Goal: Task Accomplishment & Management: Manage account settings

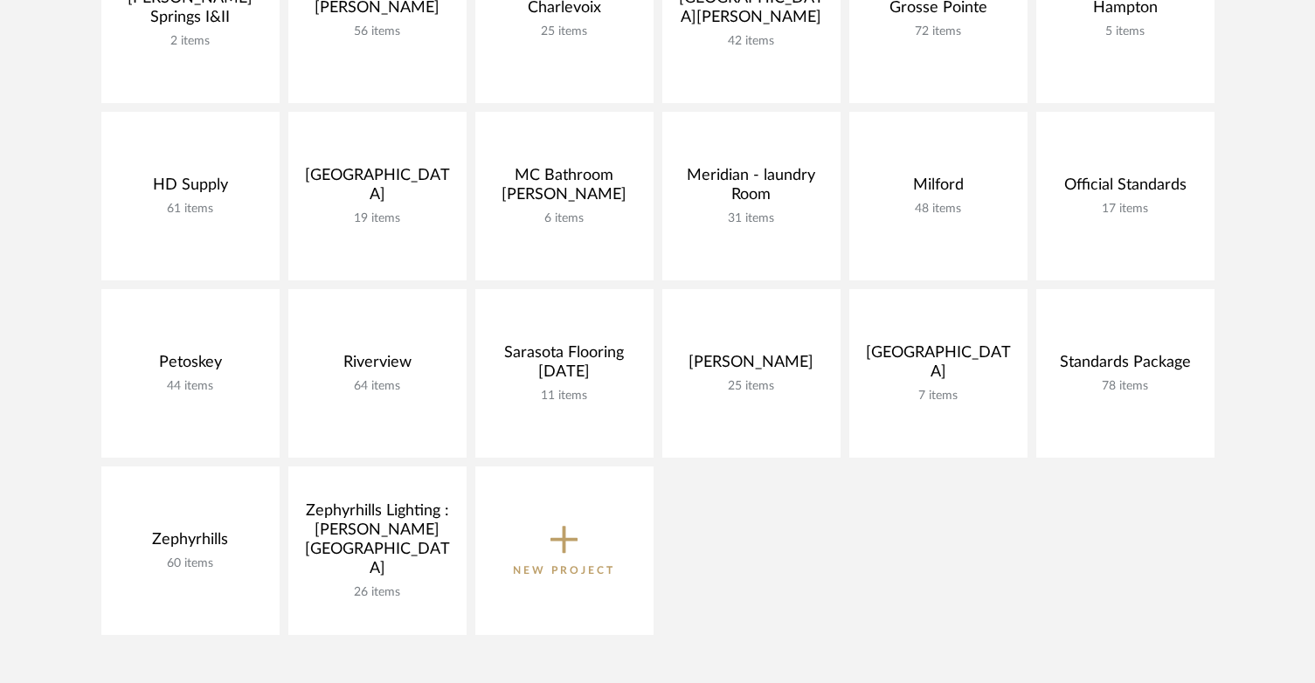
scroll to position [524, 0]
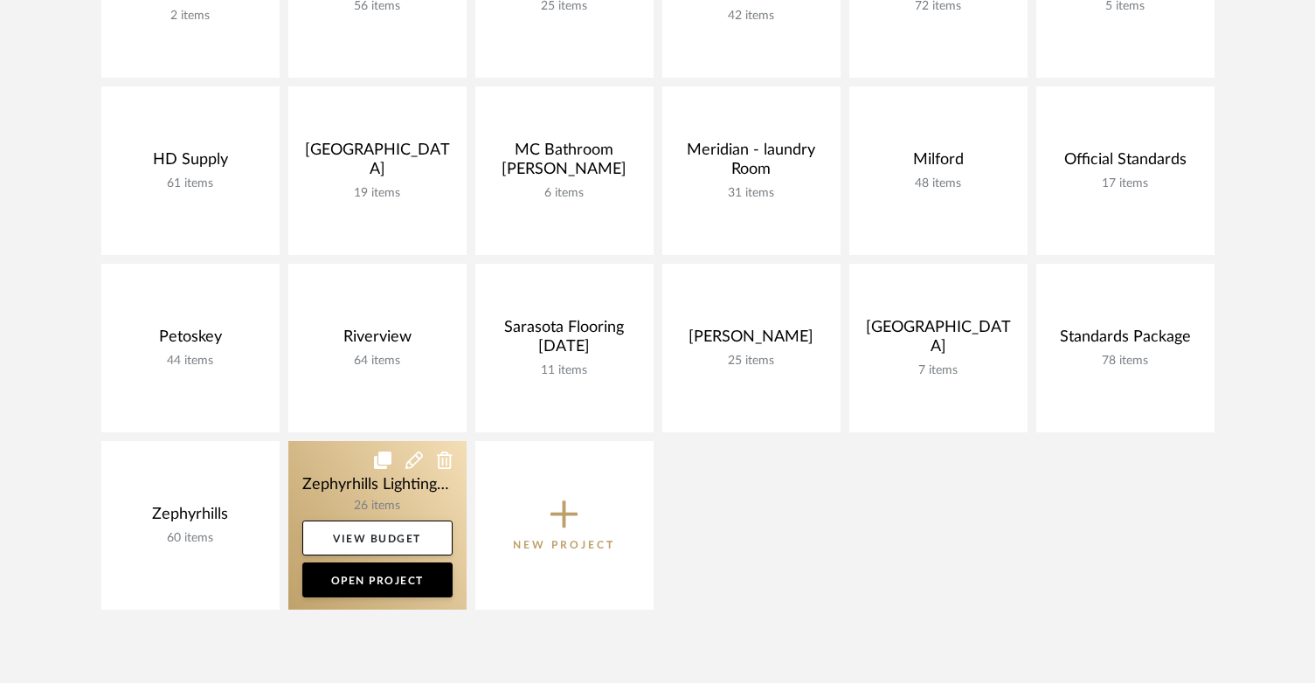
click at [382, 461] on icon at bounding box center [382, 460] width 17 height 17
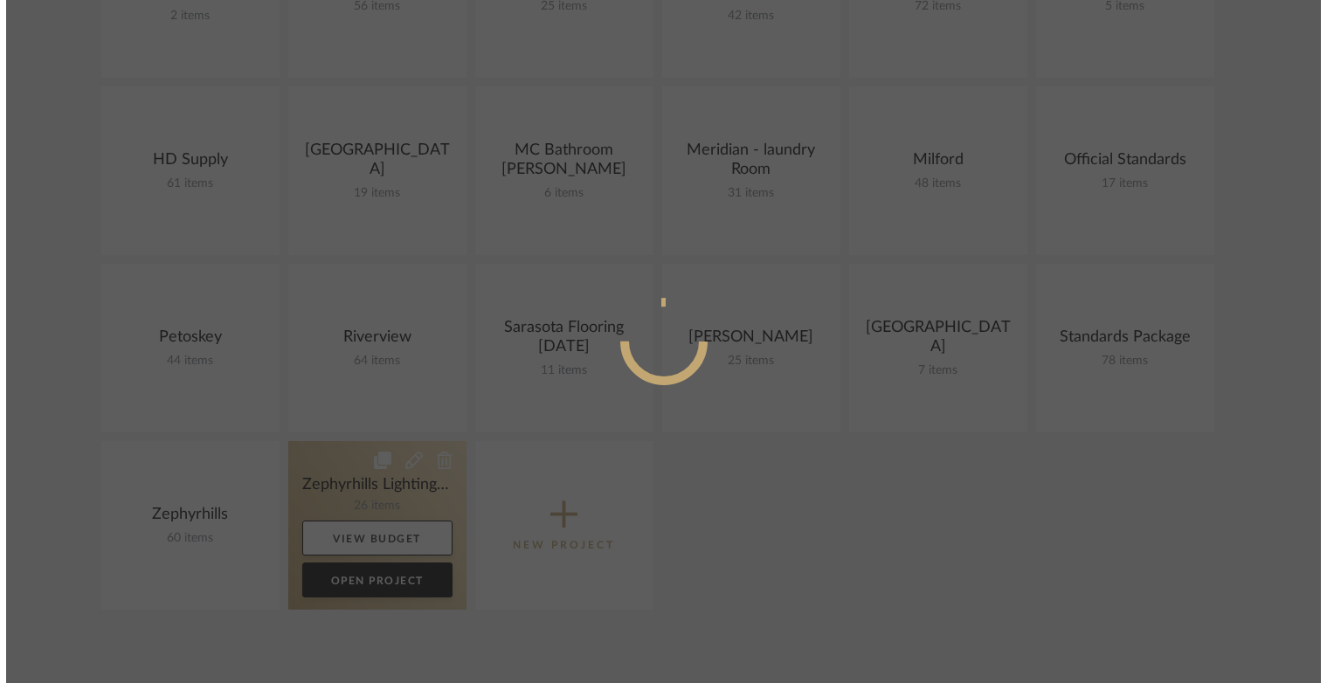
scroll to position [0, 0]
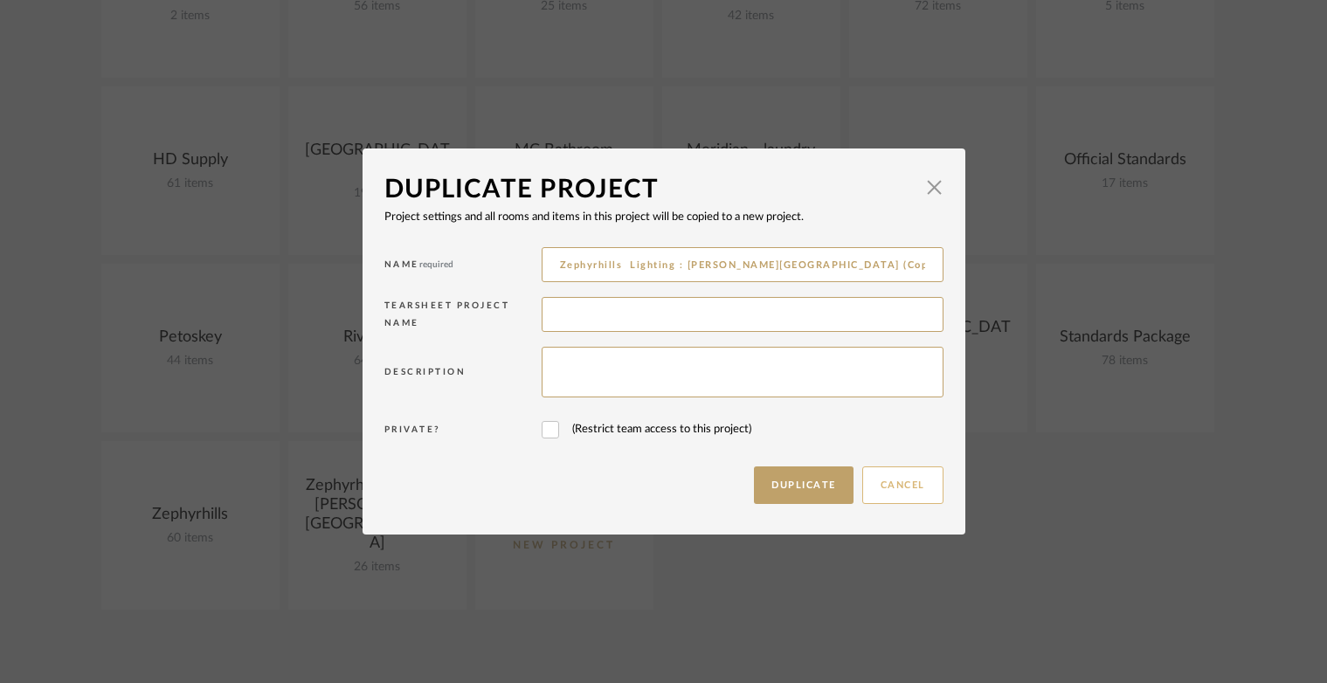
click at [883, 485] on button "Cancel" at bounding box center [902, 486] width 81 height 38
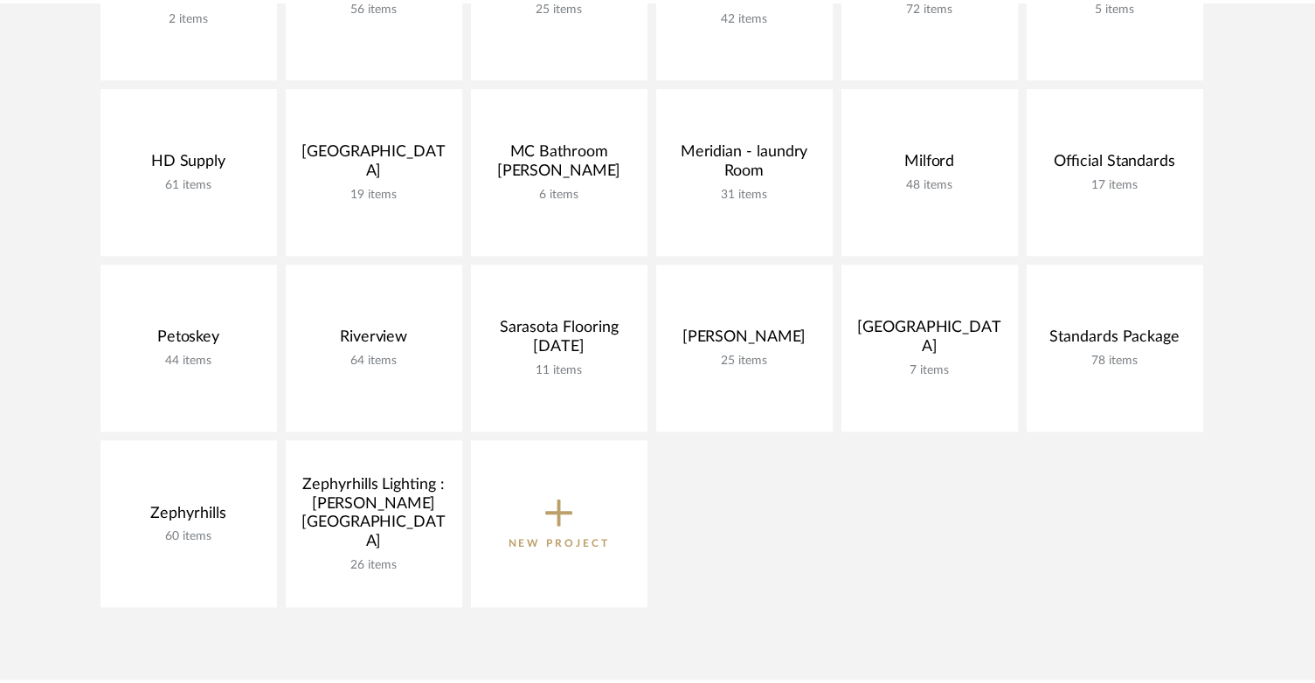
scroll to position [524, 0]
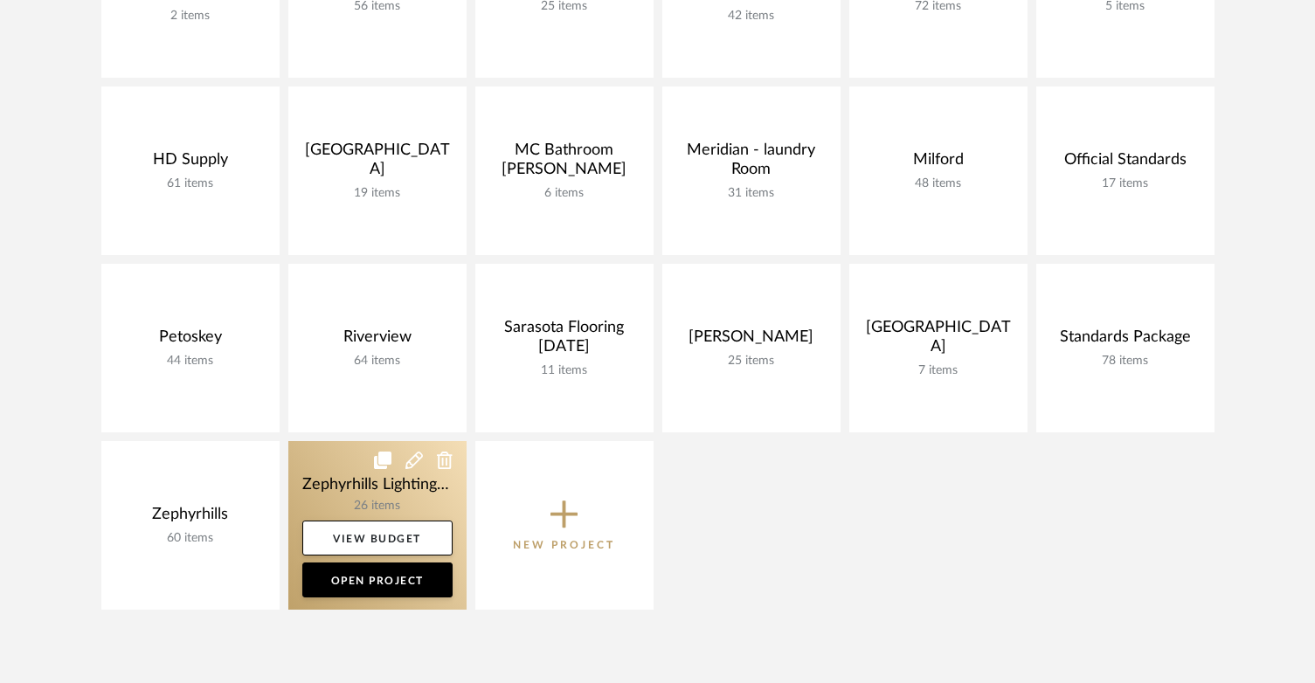
click at [330, 486] on link at bounding box center [377, 525] width 178 height 169
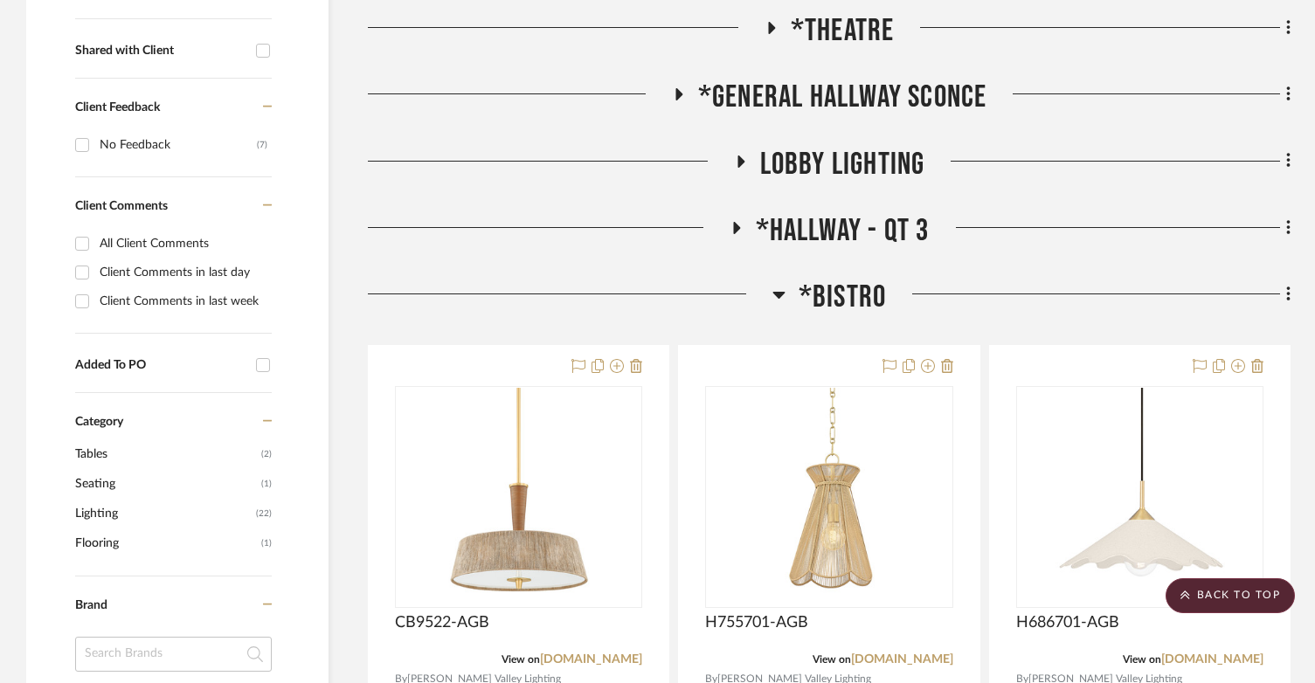
scroll to position [699, 0]
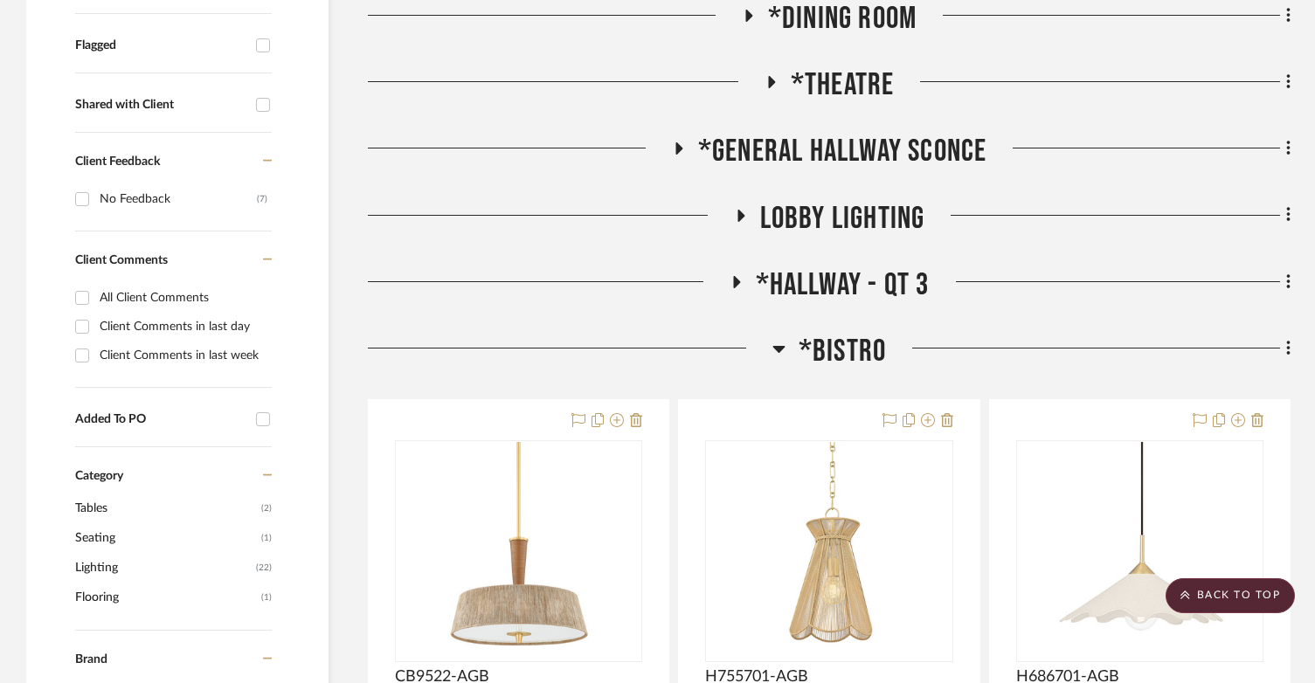
click at [785, 333] on h3 "*Bistro" at bounding box center [829, 352] width 114 height 38
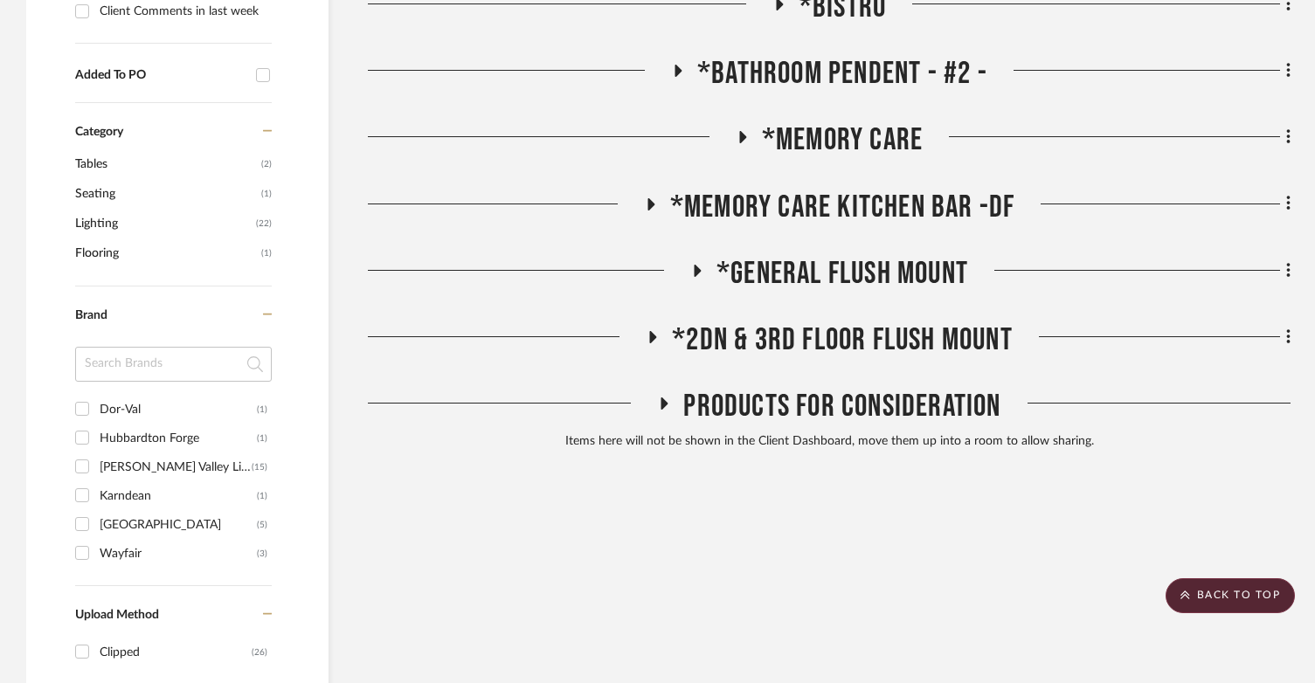
scroll to position [1048, 0]
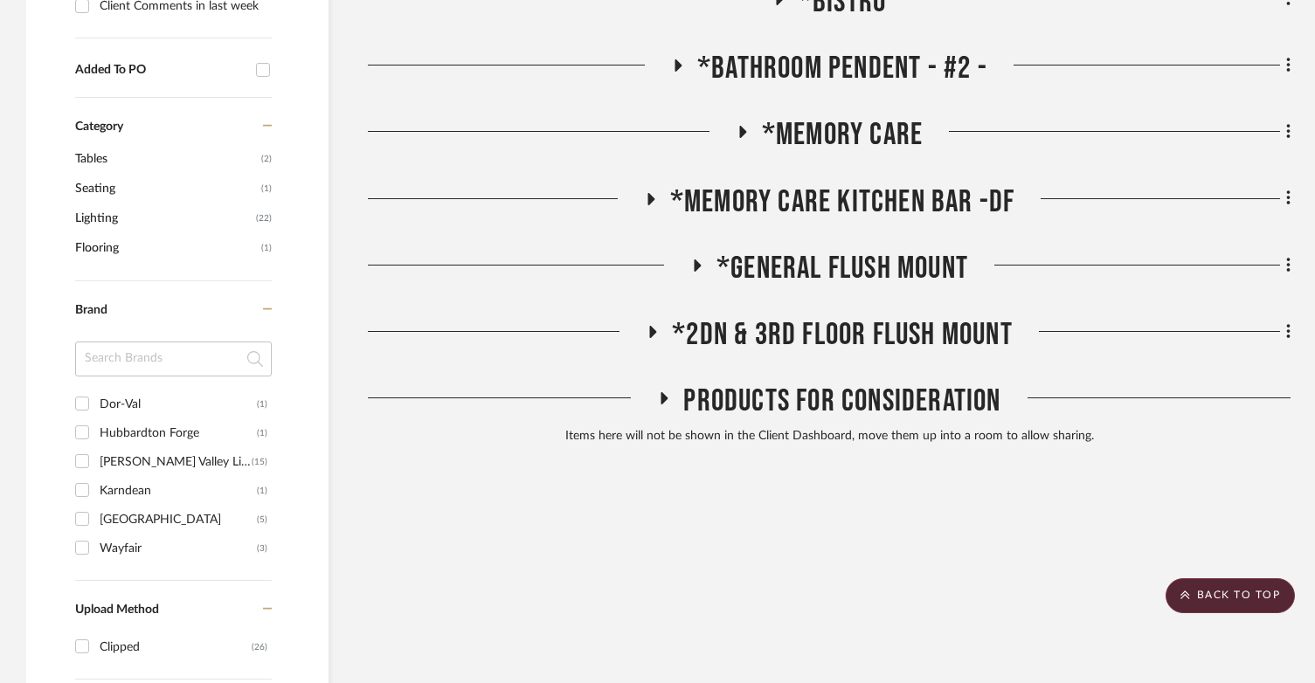
click at [650, 193] on icon at bounding box center [650, 199] width 7 height 12
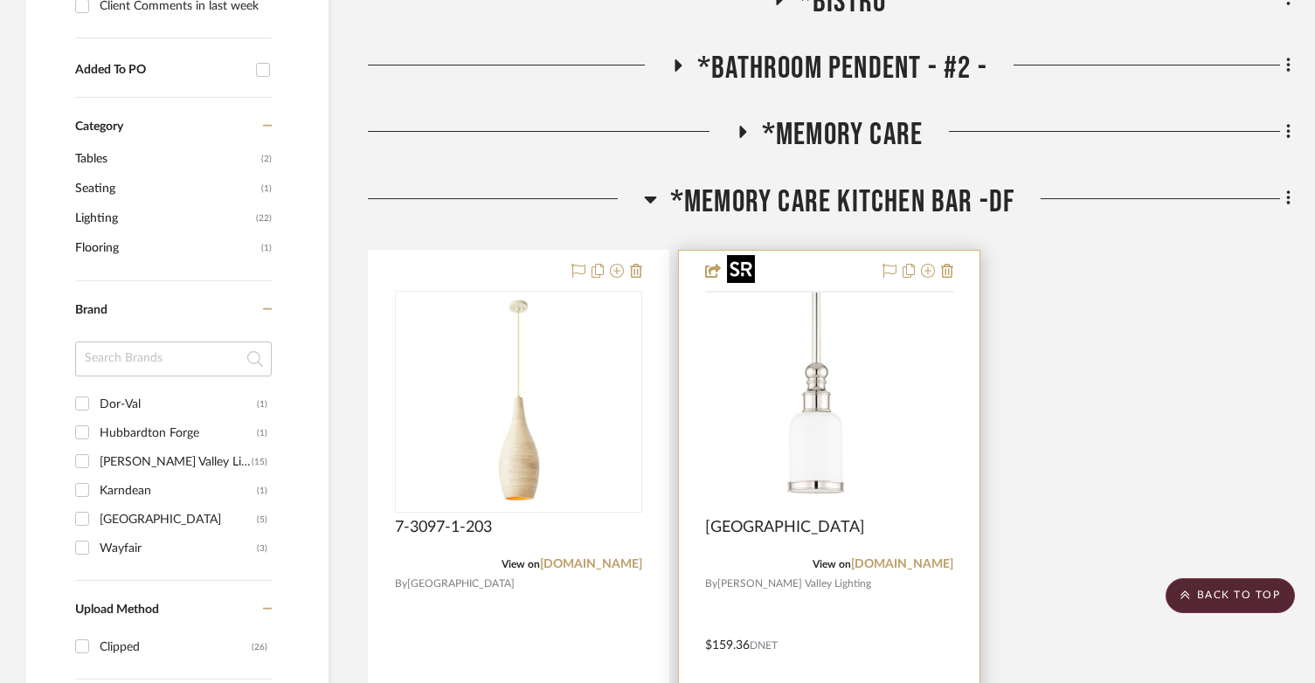
click at [0, 0] on img at bounding box center [0, 0] width 0 height 0
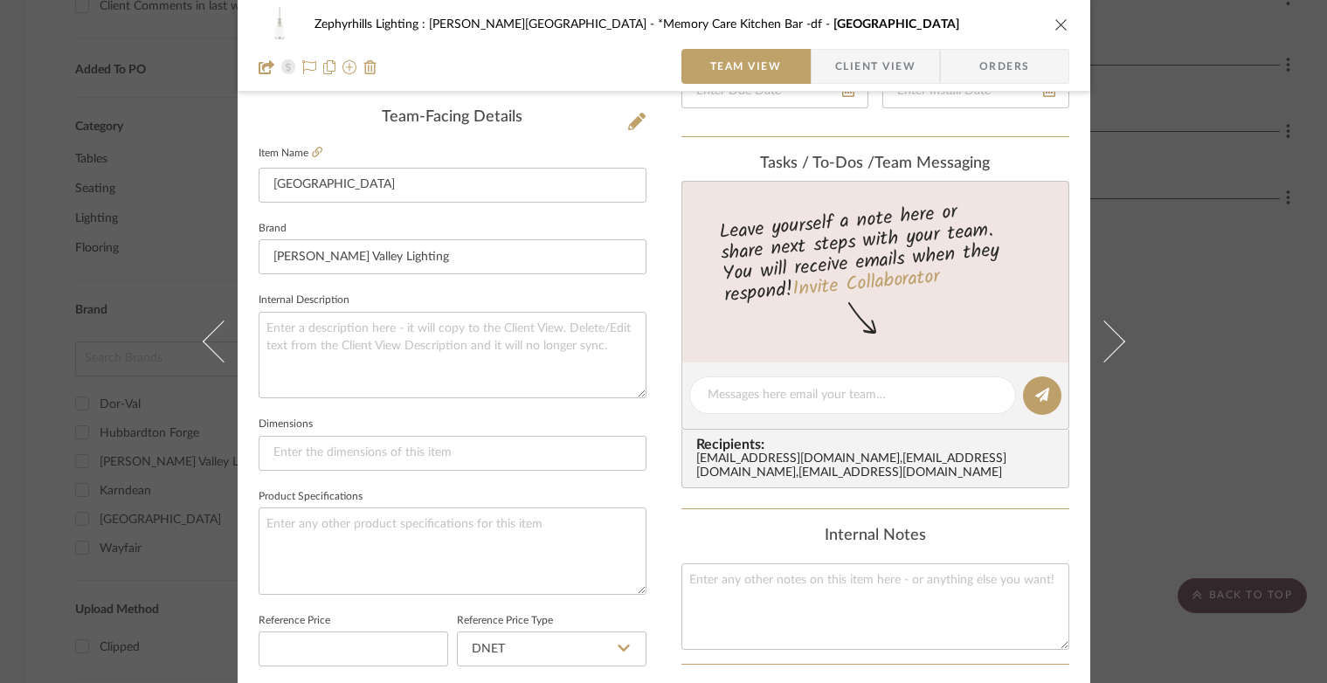
scroll to position [699, 0]
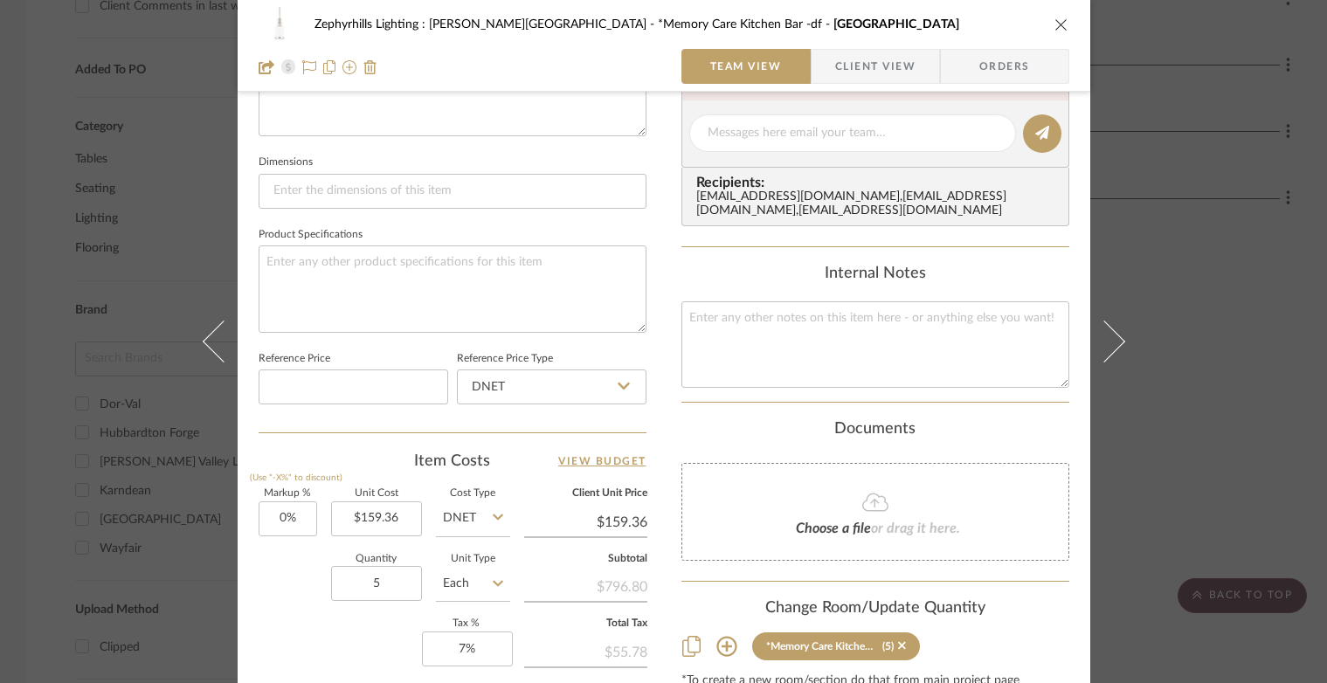
click at [1054, 17] on icon "close" at bounding box center [1061, 24] width 14 height 14
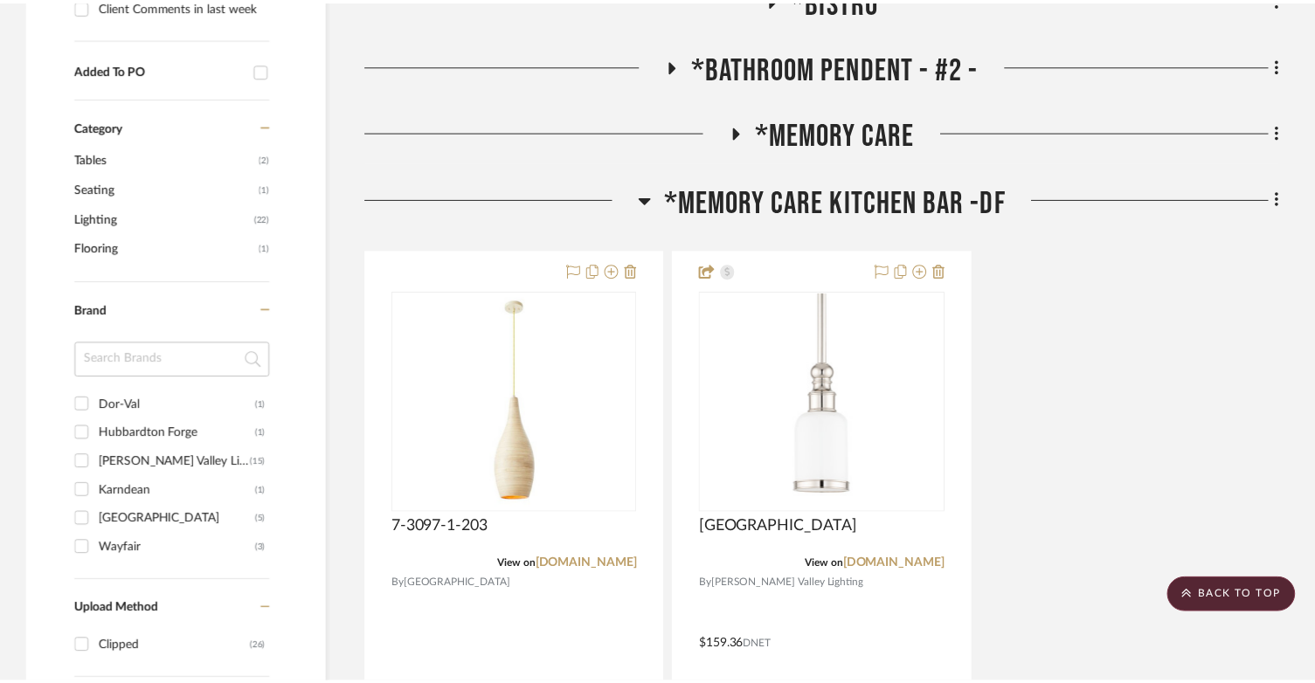
scroll to position [1048, 0]
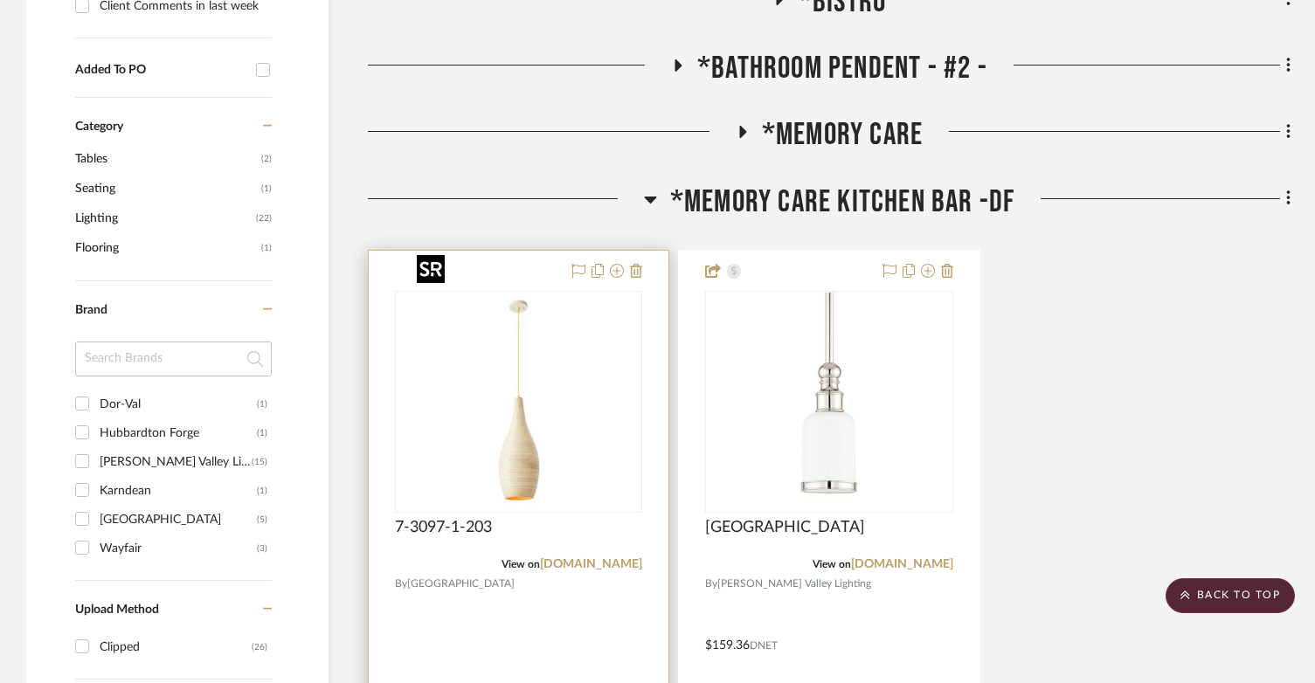
click at [582, 326] on img "0" at bounding box center [519, 402] width 218 height 218
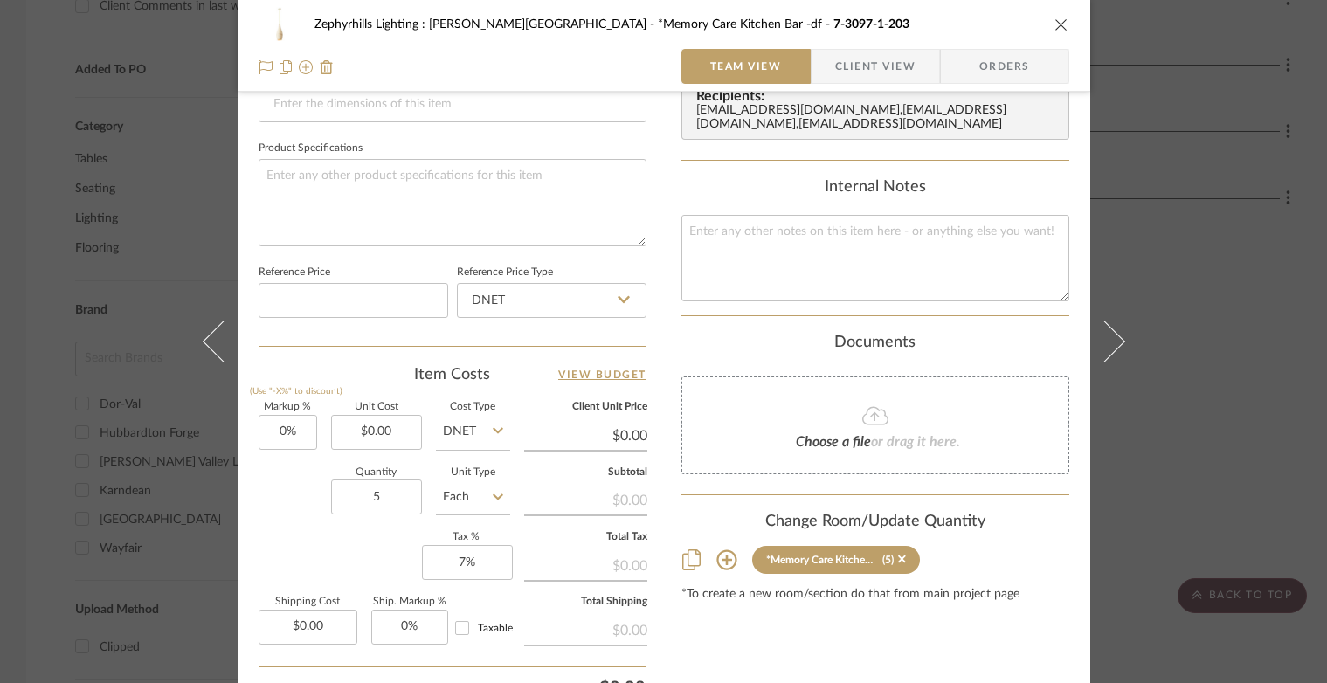
scroll to position [786, 0]
click at [1054, 26] on icon "close" at bounding box center [1061, 24] width 14 height 14
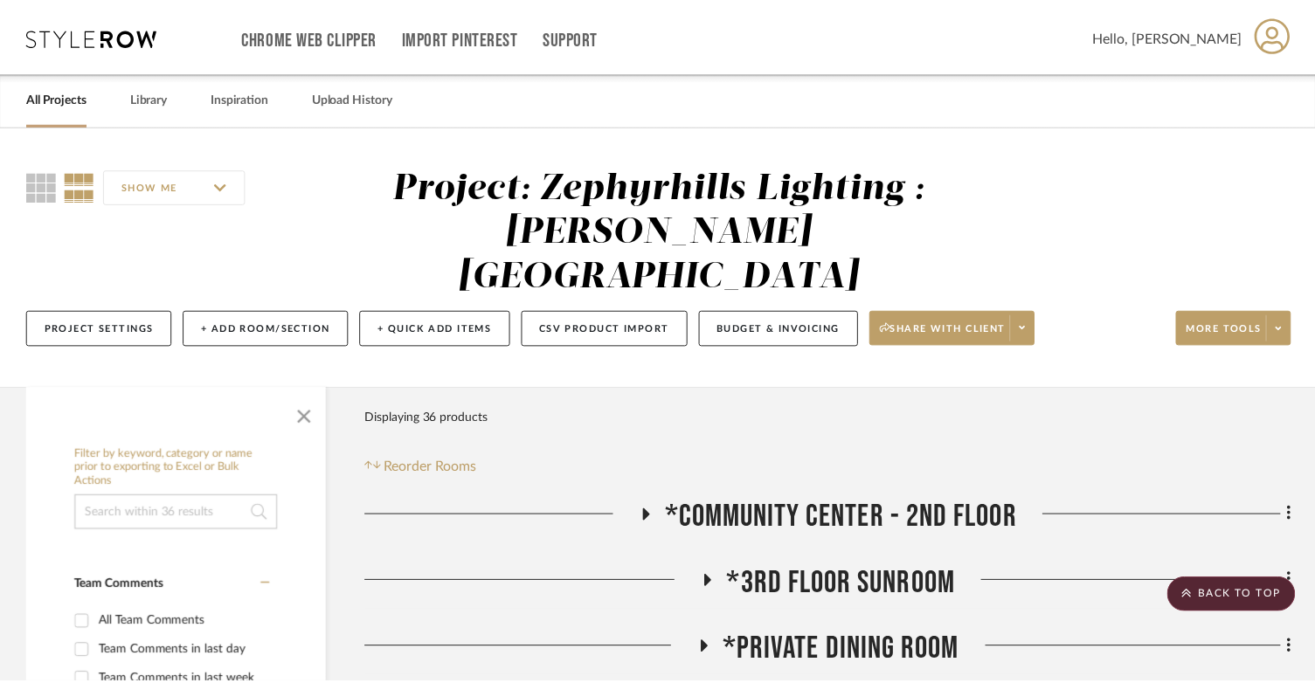
scroll to position [1048, 0]
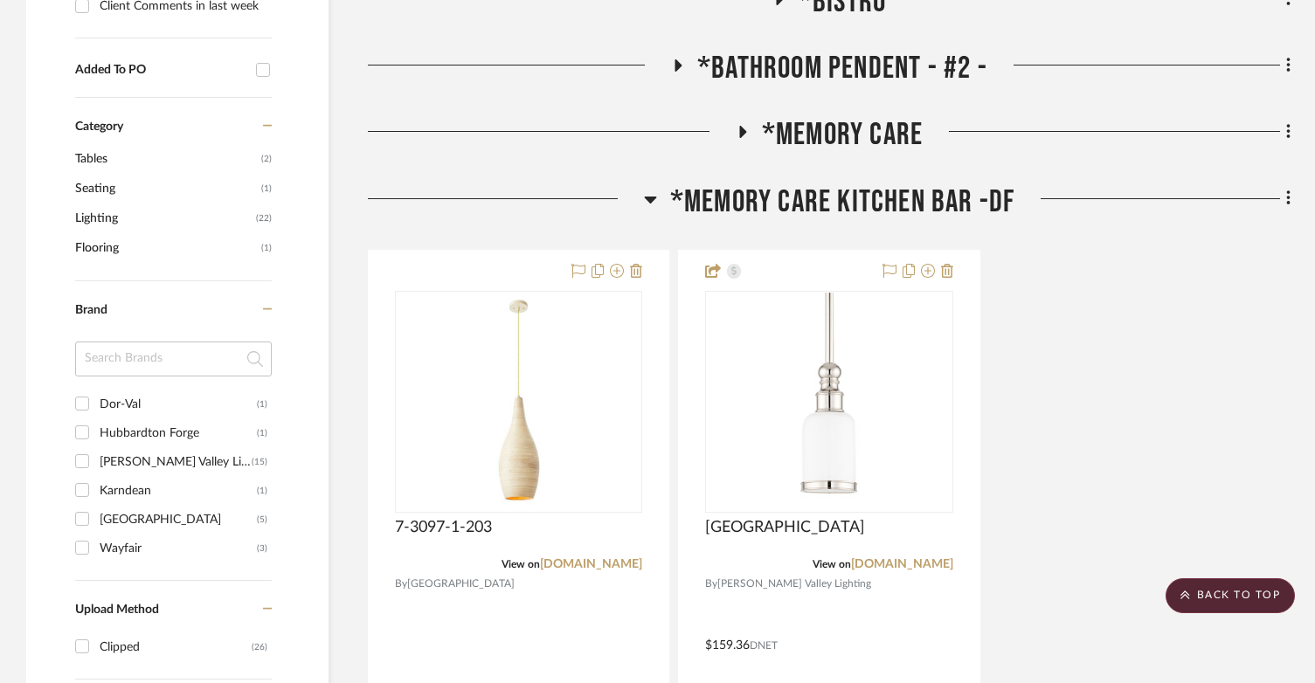
click at [654, 189] on icon at bounding box center [650, 199] width 13 height 21
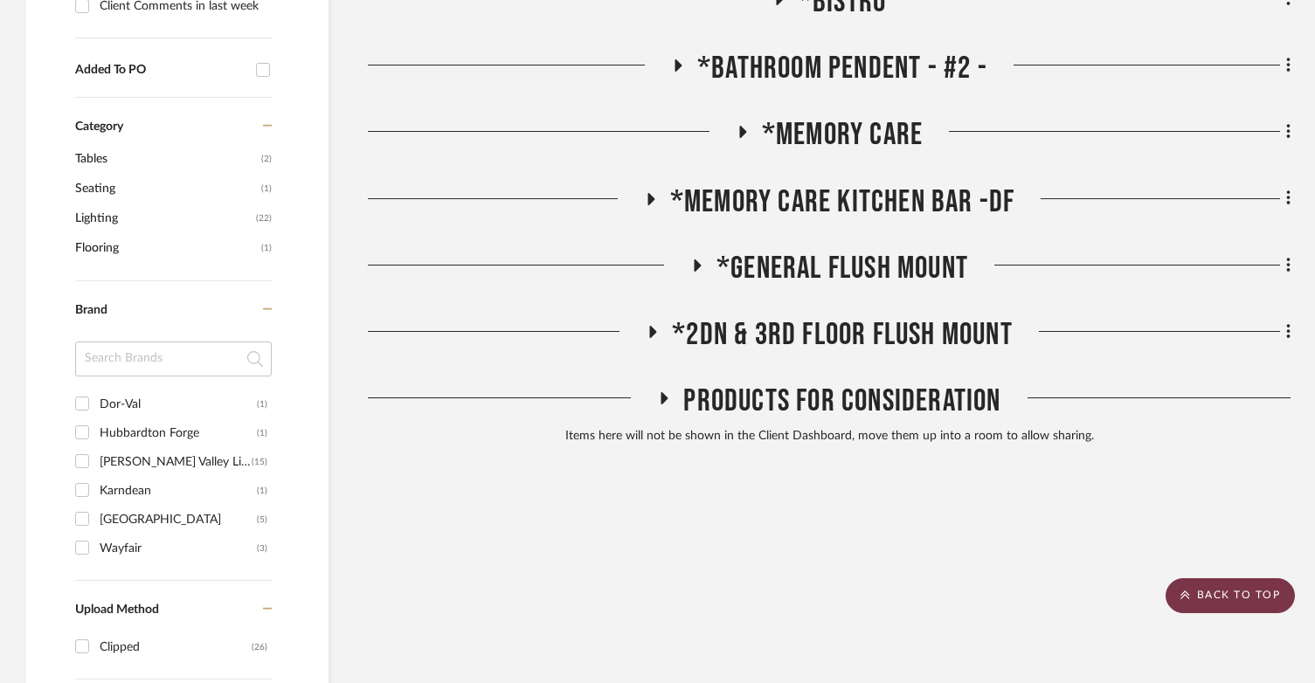
click at [1242, 611] on scroll-to-top-button "BACK TO TOP" at bounding box center [1229, 595] width 129 height 35
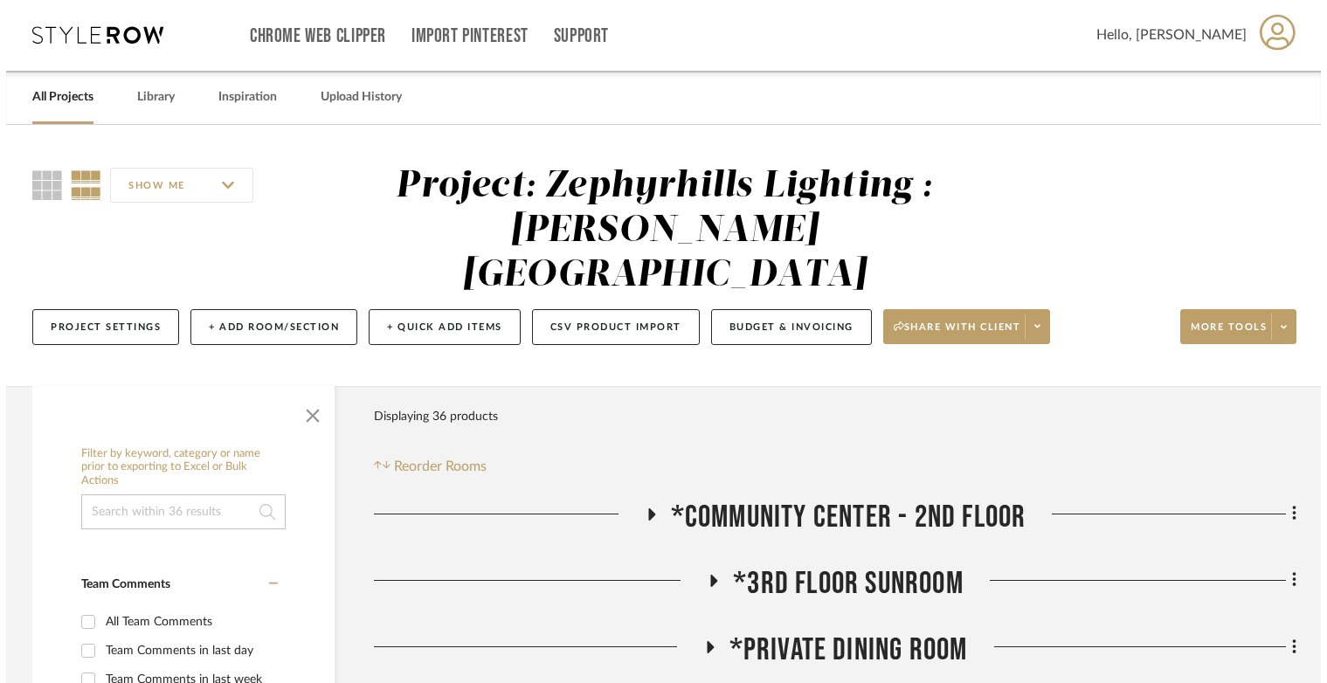
scroll to position [0, 0]
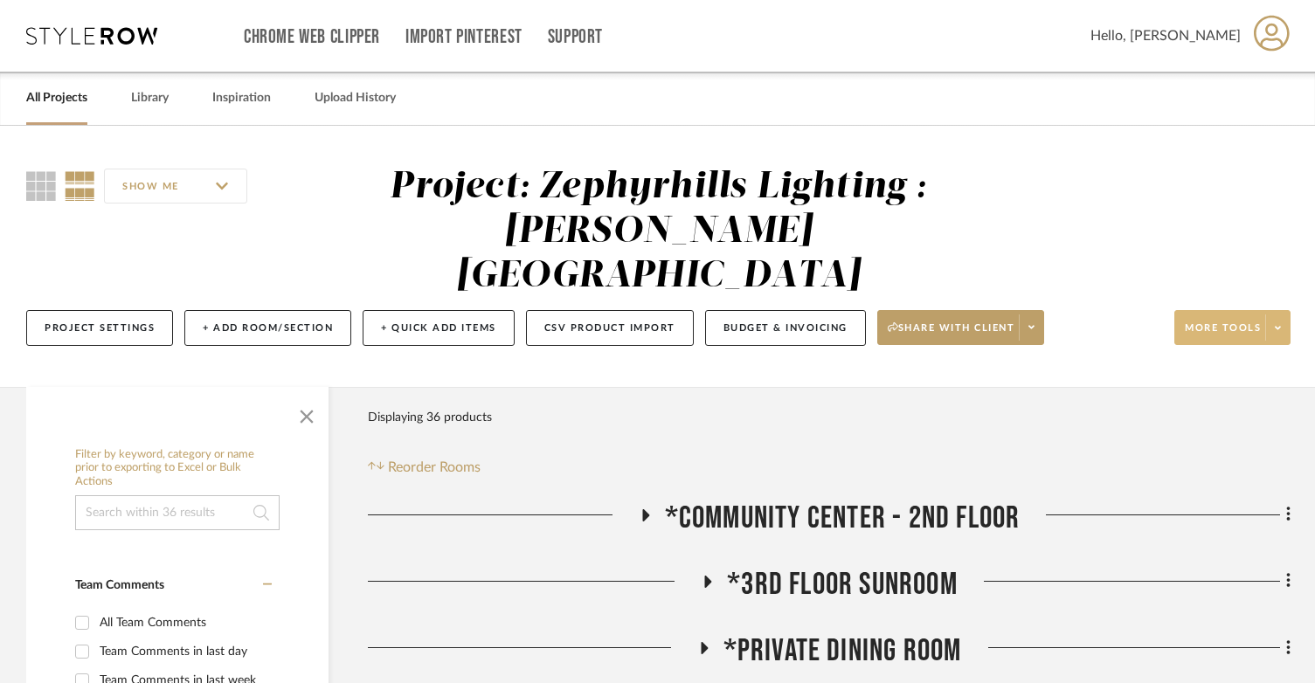
click at [1284, 314] on span at bounding box center [1277, 327] width 24 height 26
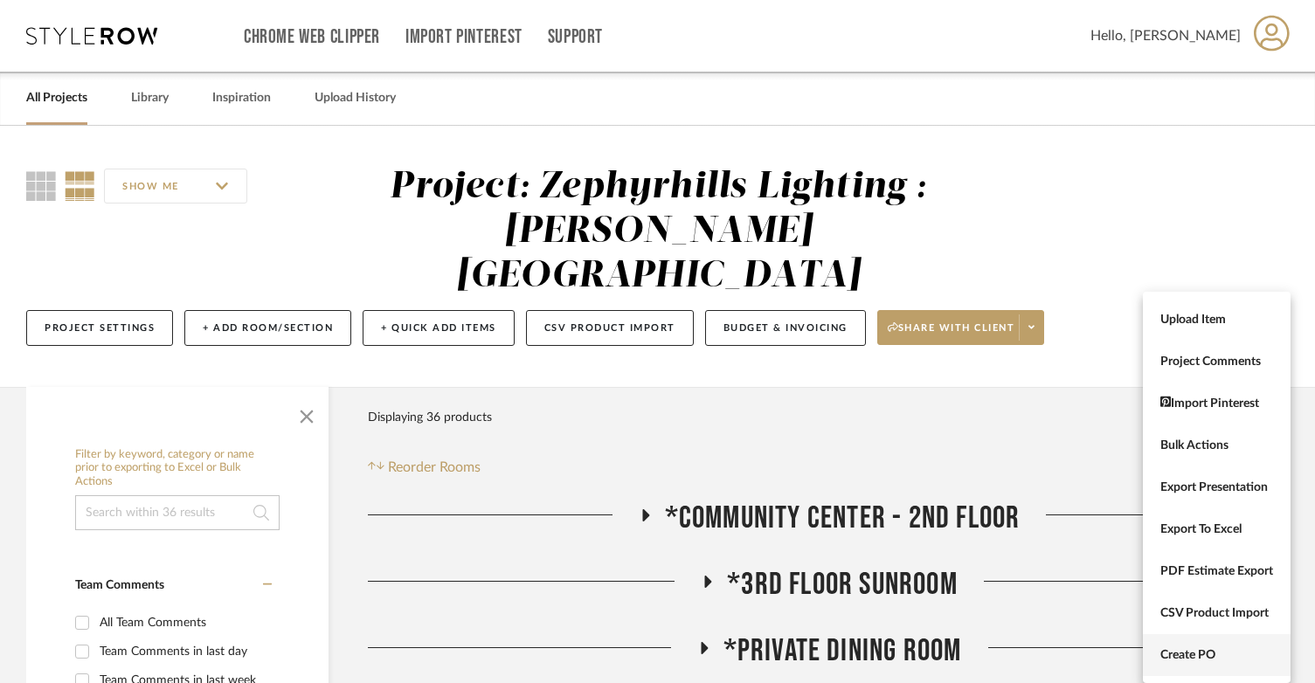
click at [1230, 653] on span "Create PO" at bounding box center [1216, 655] width 113 height 15
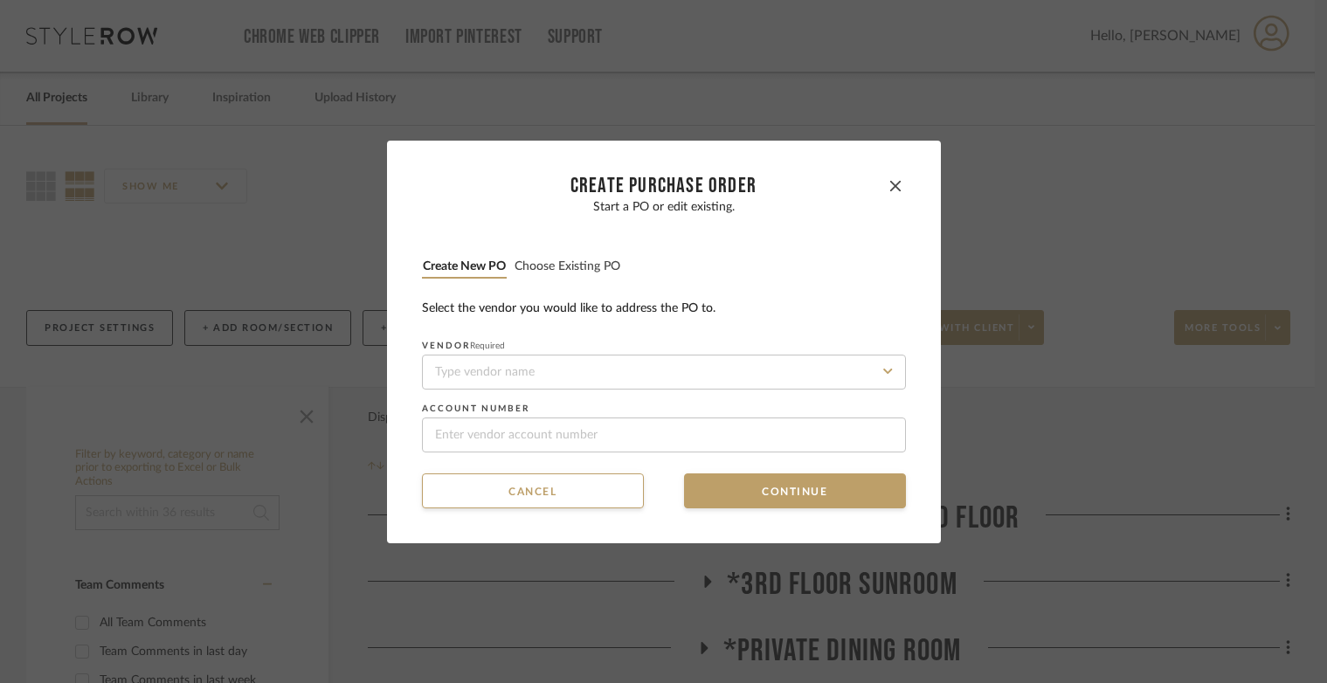
click at [539, 274] on button "Choose existing PO" at bounding box center [567, 267] width 107 height 17
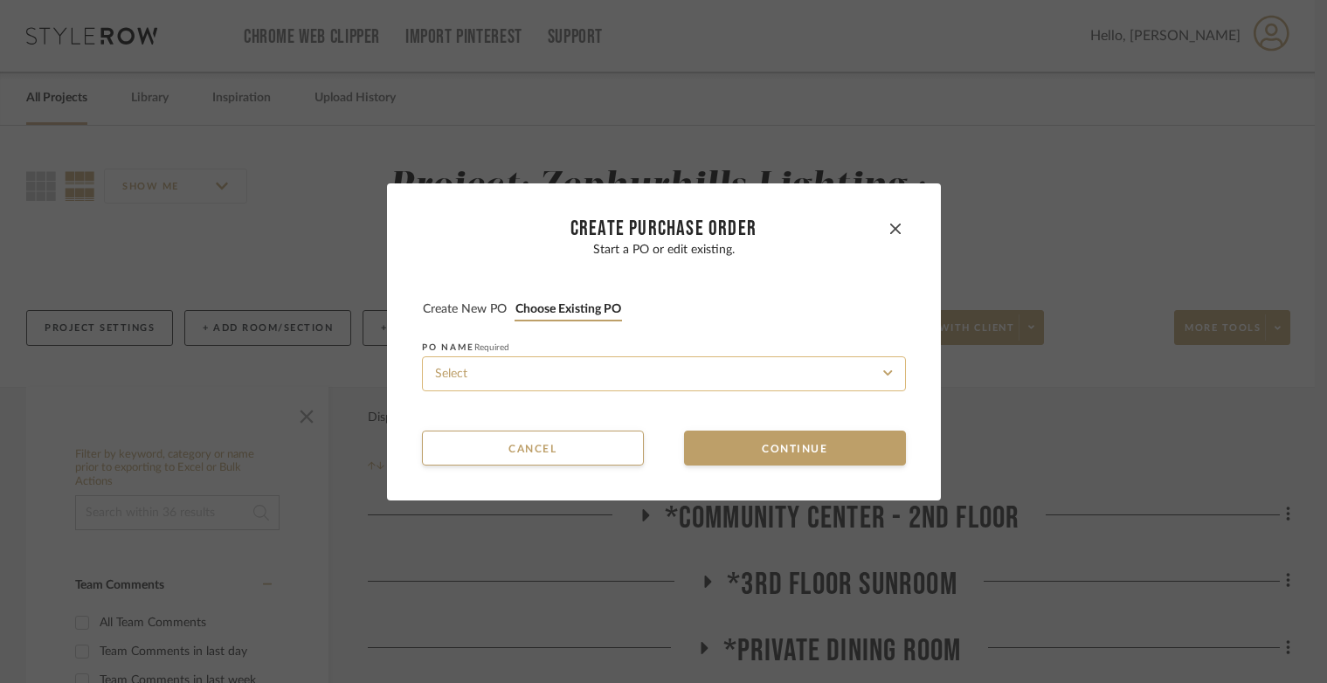
click at [543, 361] on input at bounding box center [664, 373] width 484 height 35
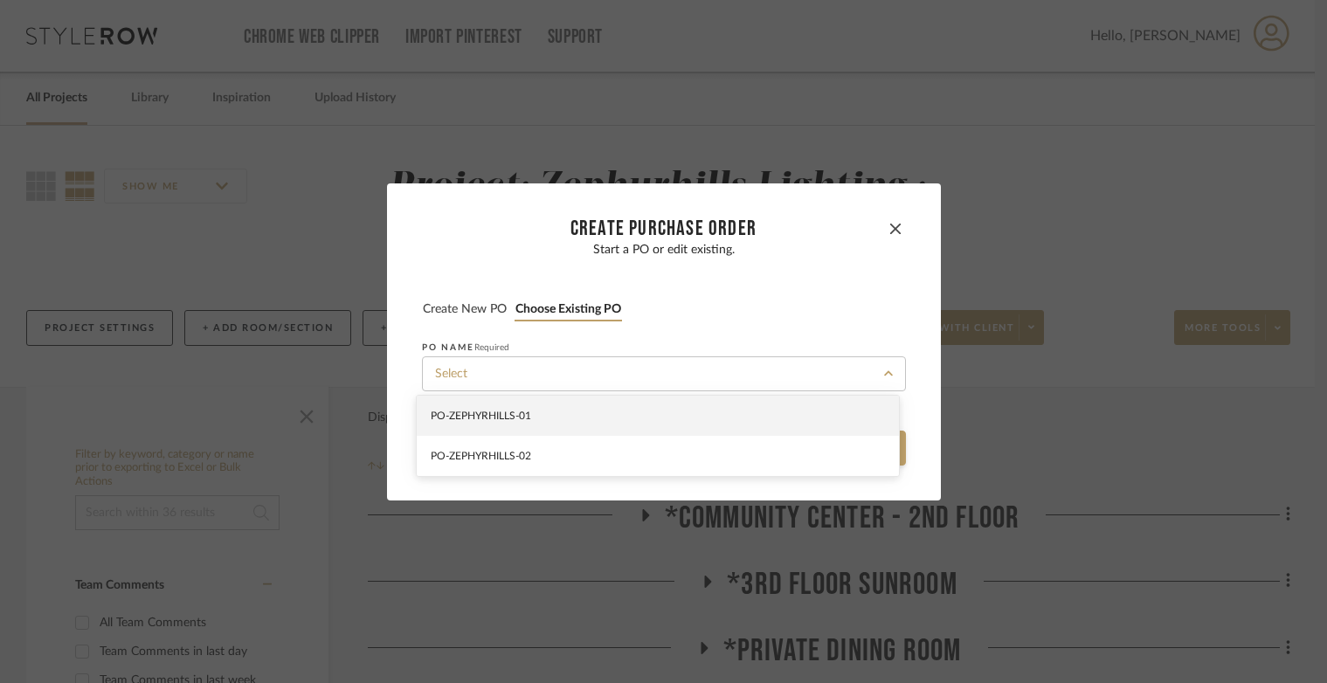
click at [543, 410] on div "PO-ZEPHYRHILLS -01" at bounding box center [658, 416] width 482 height 40
type input "PO-ZEPHYRHILLS -01"
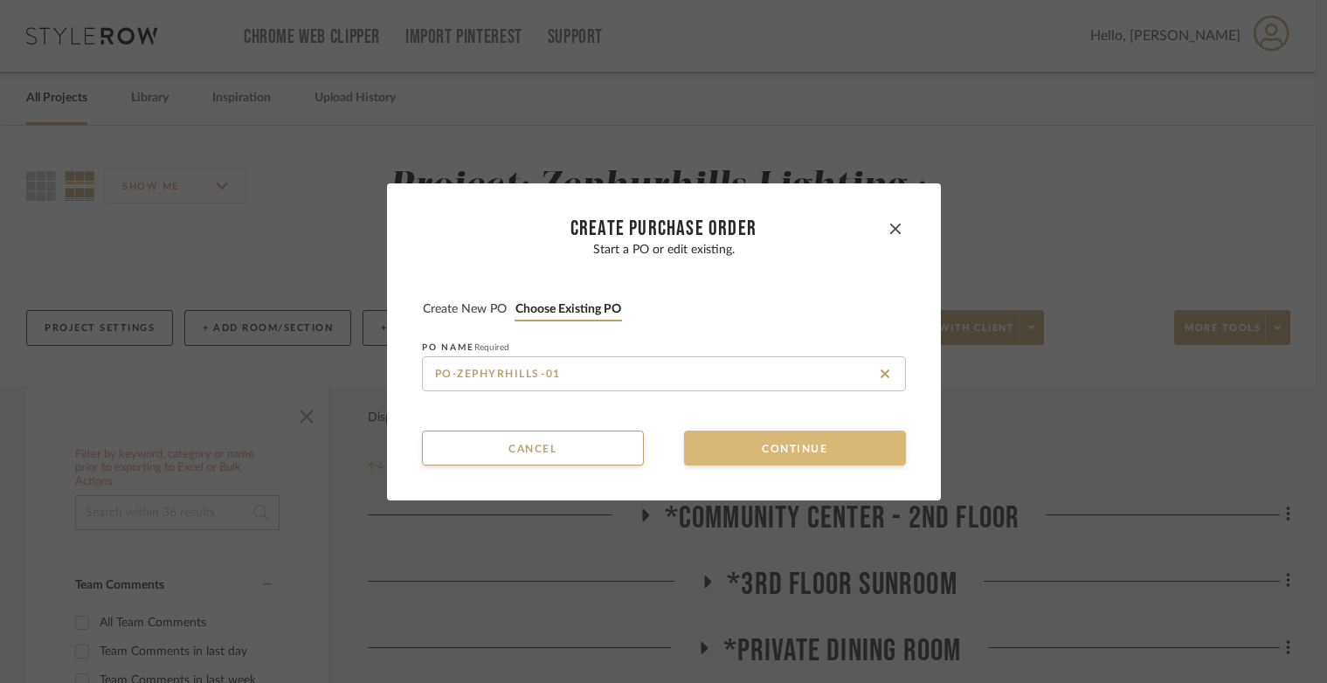
click at [768, 461] on button "Continue" at bounding box center [795, 448] width 222 height 35
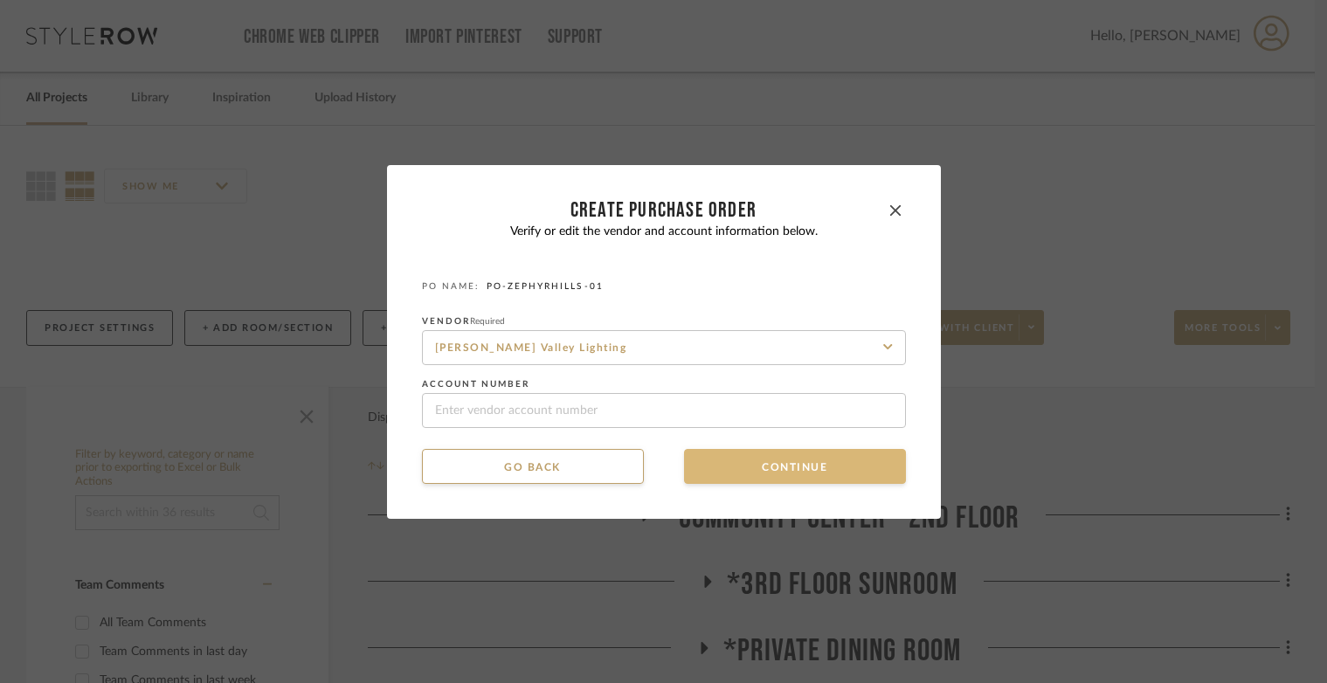
click at [768, 461] on button "Continue" at bounding box center [795, 466] width 222 height 35
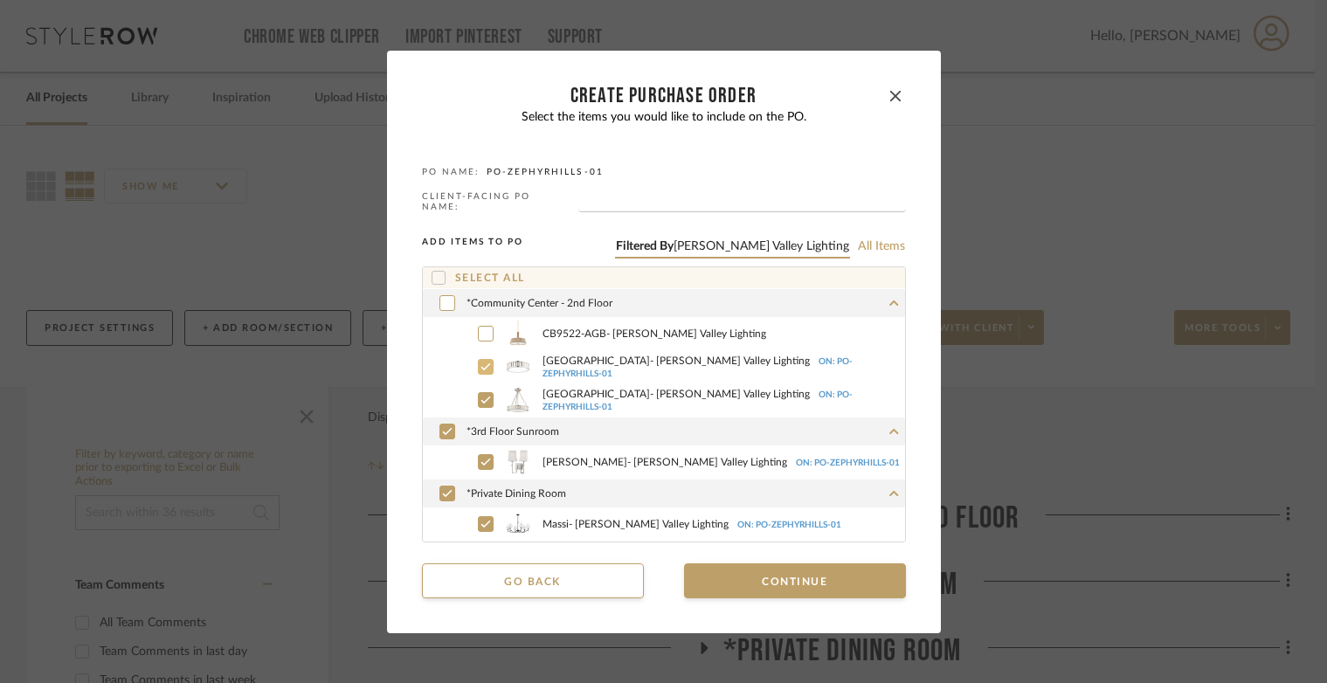
click at [480, 363] on icon at bounding box center [485, 367] width 10 height 12
click at [480, 394] on icon at bounding box center [485, 400] width 10 height 12
click at [480, 328] on icon at bounding box center [485, 334] width 10 height 12
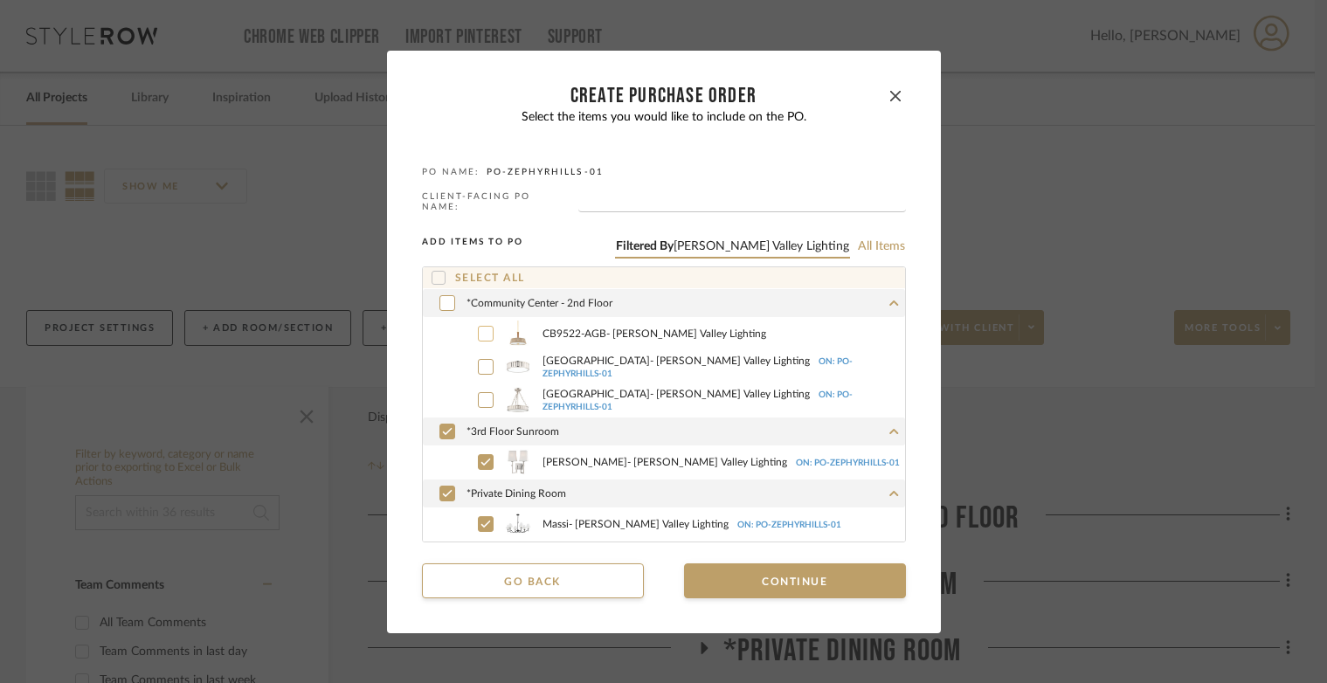
click at [480, 454] on div at bounding box center [486, 462] width 16 height 16
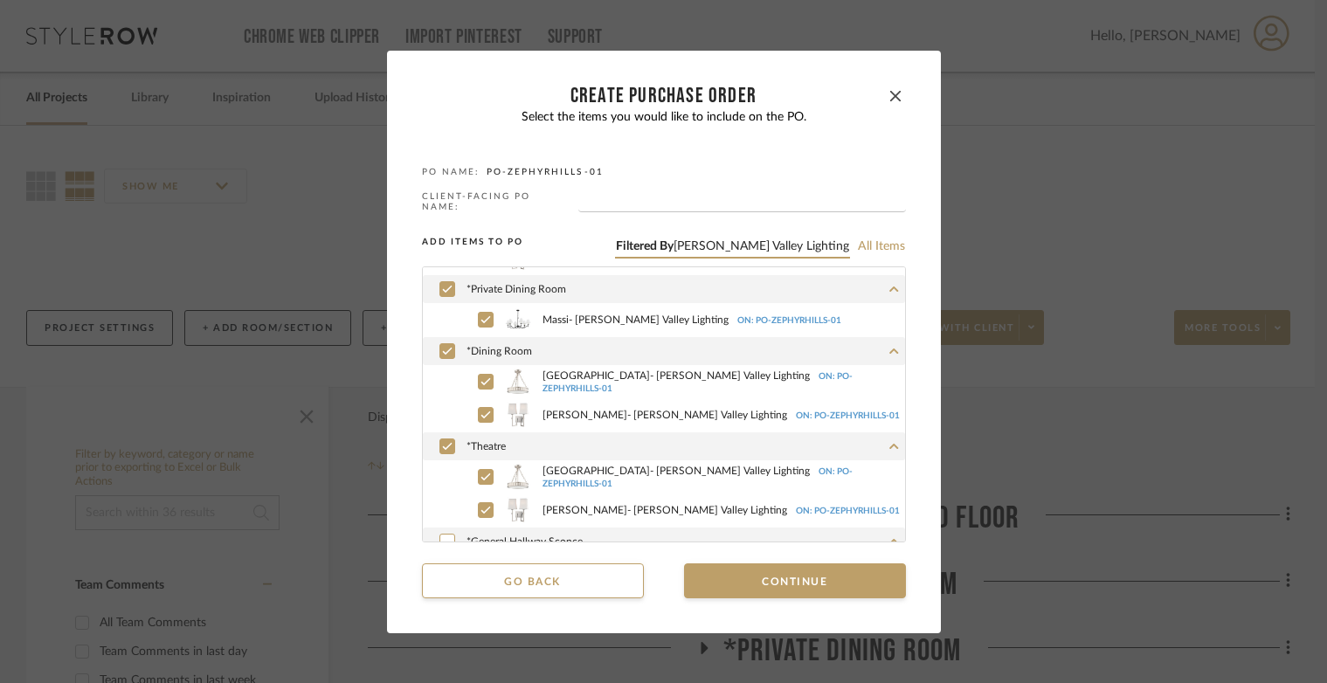
scroll to position [262, 0]
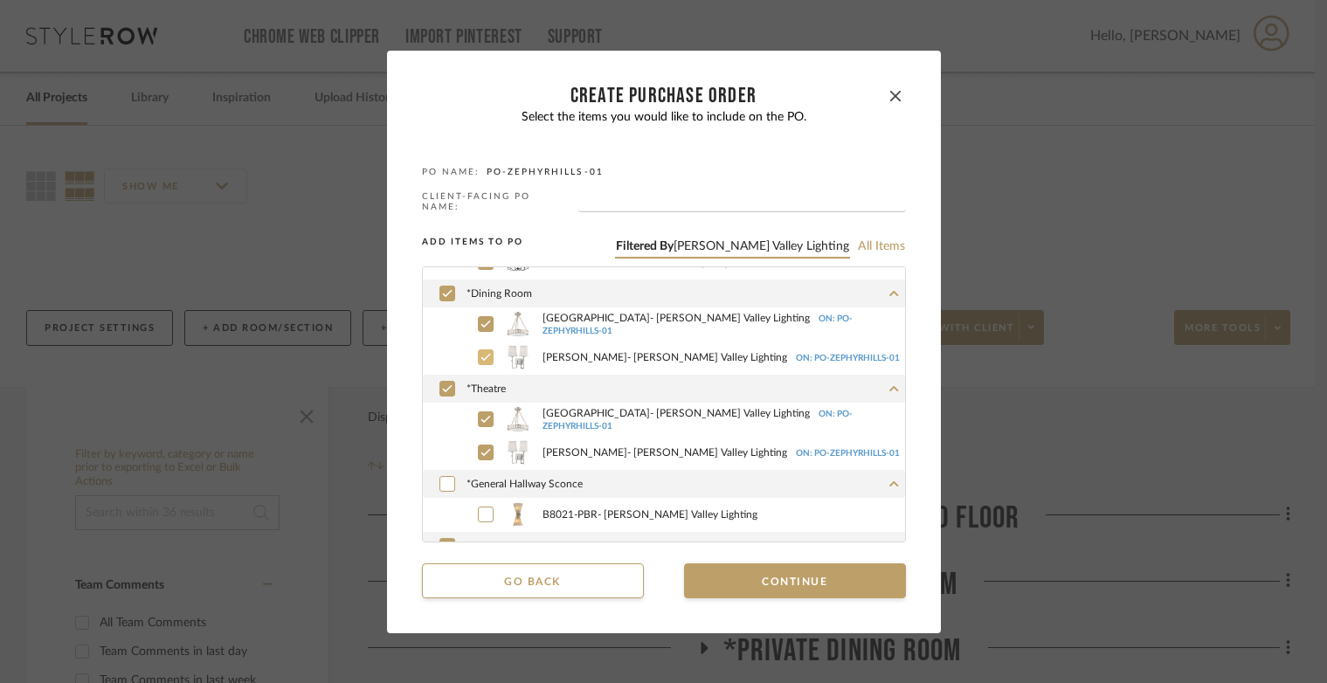
click at [484, 351] on icon at bounding box center [485, 357] width 10 height 12
click at [486, 319] on div at bounding box center [486, 324] width 16 height 16
click at [469, 411] on label "Middlebury - Hudson Valley Lighting ON: PO-ZEPHYRHILLS -01" at bounding box center [683, 419] width 444 height 26
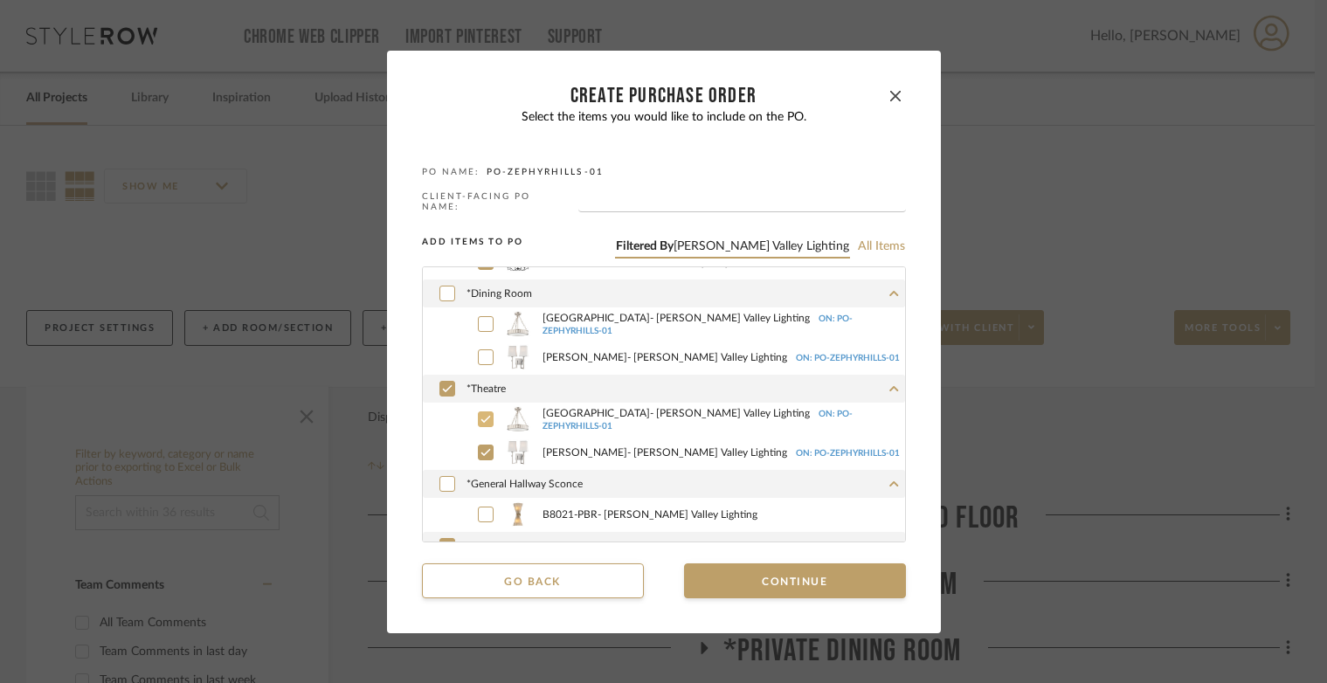
click at [468, 447] on label "Fletcher - Hudson Valley Lighting ON: PO-ZEPHYRHILLS -01" at bounding box center [683, 452] width 444 height 26
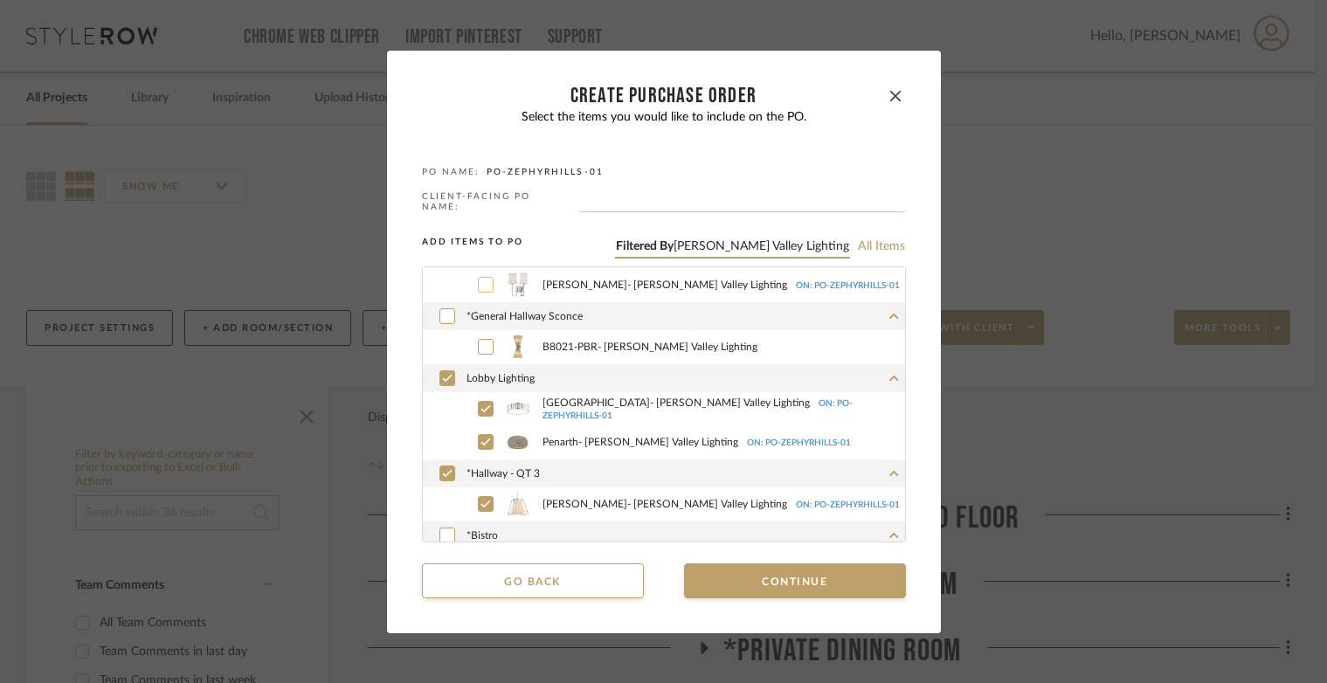
scroll to position [437, 0]
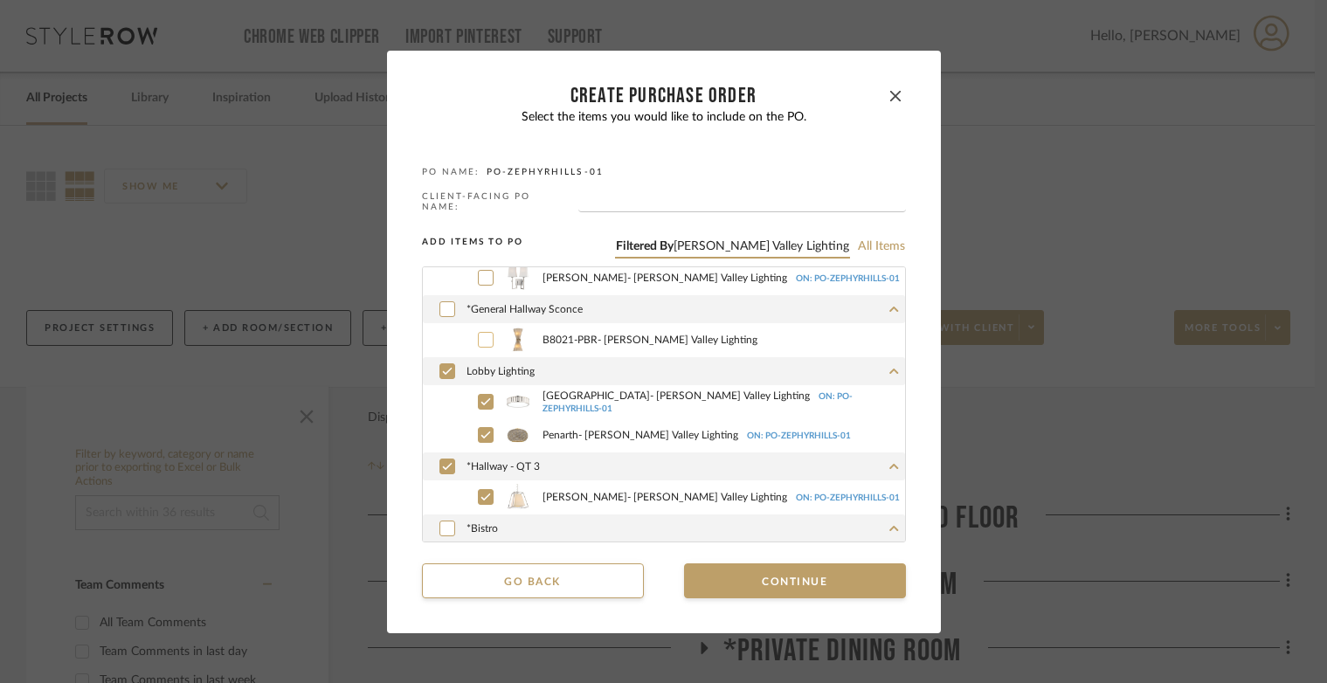
click at [482, 335] on icon at bounding box center [485, 338] width 10 height 7
click at [479, 394] on div at bounding box center [486, 402] width 16 height 16
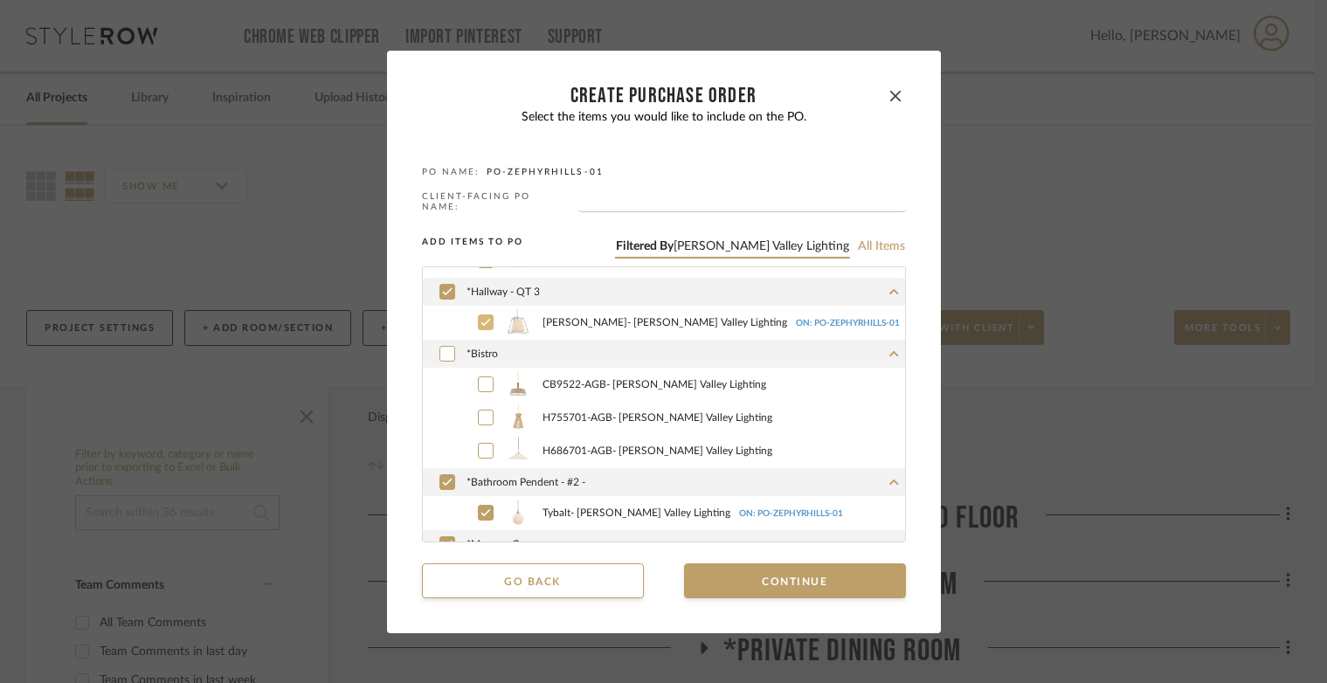
click at [484, 324] on icon at bounding box center [485, 322] width 10 height 12
click at [480, 381] on icon at bounding box center [485, 383] width 10 height 7
click at [480, 414] on icon at bounding box center [485, 417] width 10 height 12
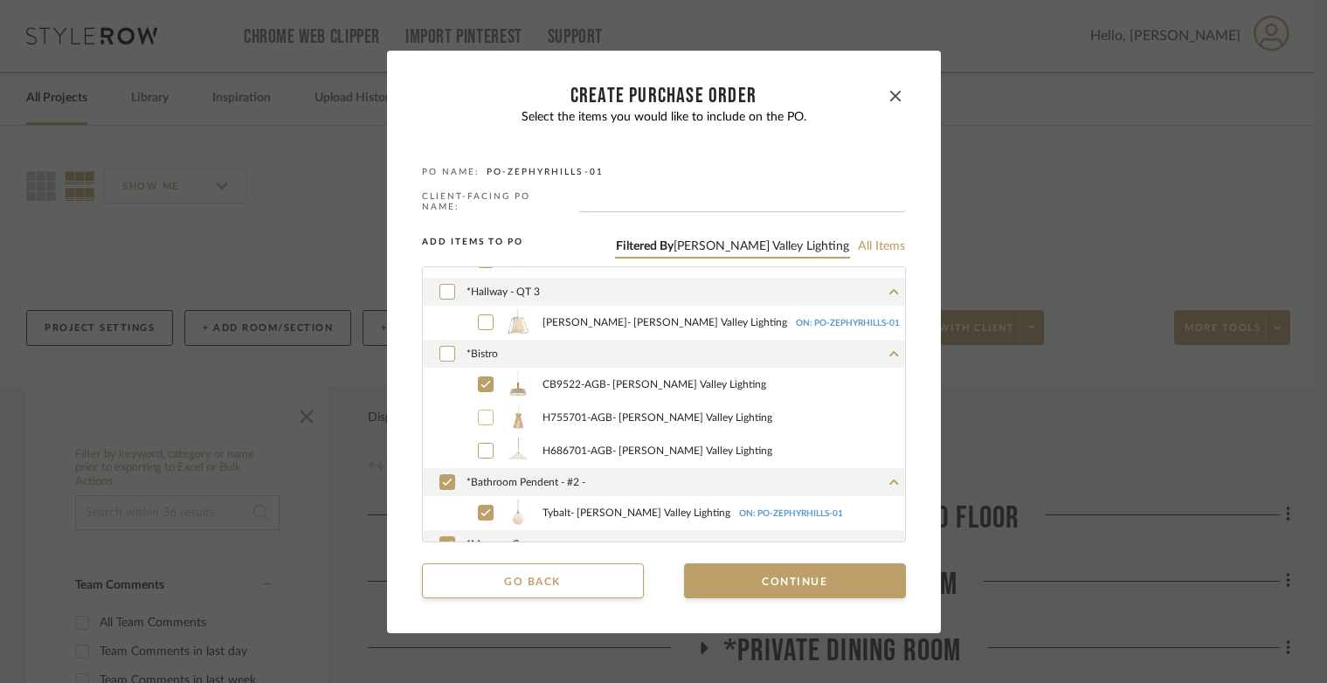
click at [480, 445] on icon at bounding box center [485, 451] width 10 height 12
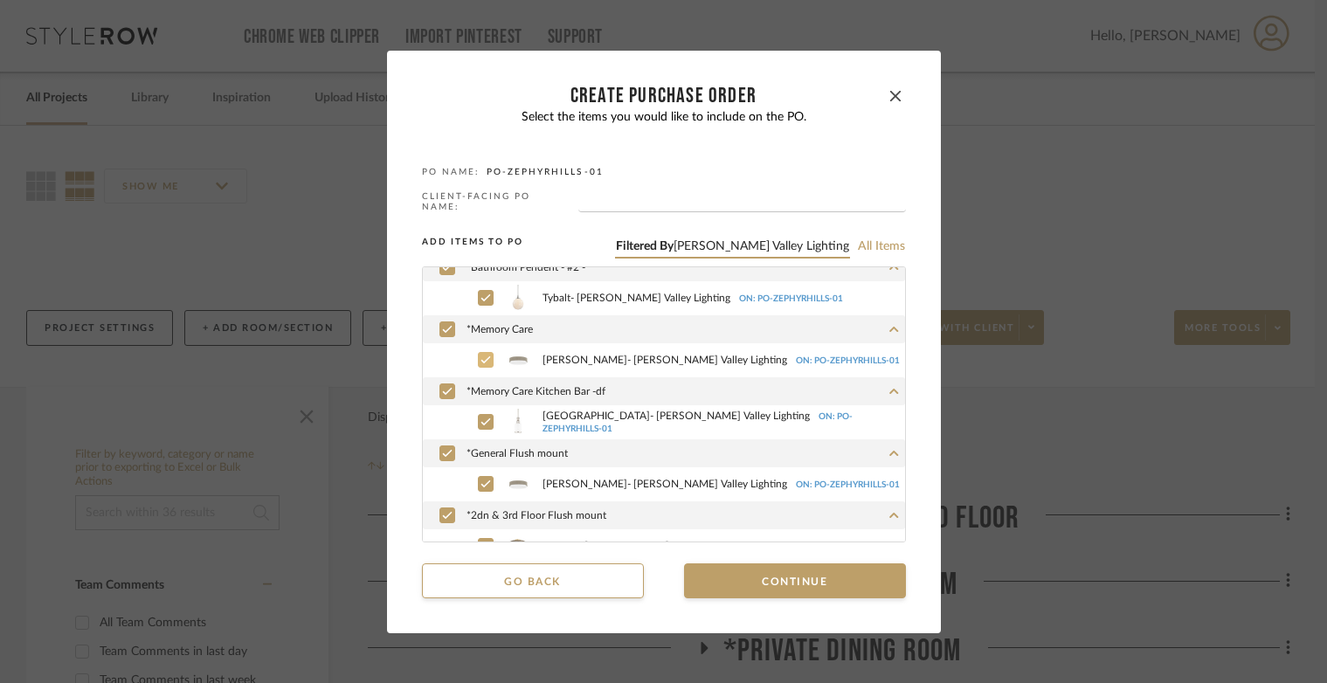
scroll to position [847, 0]
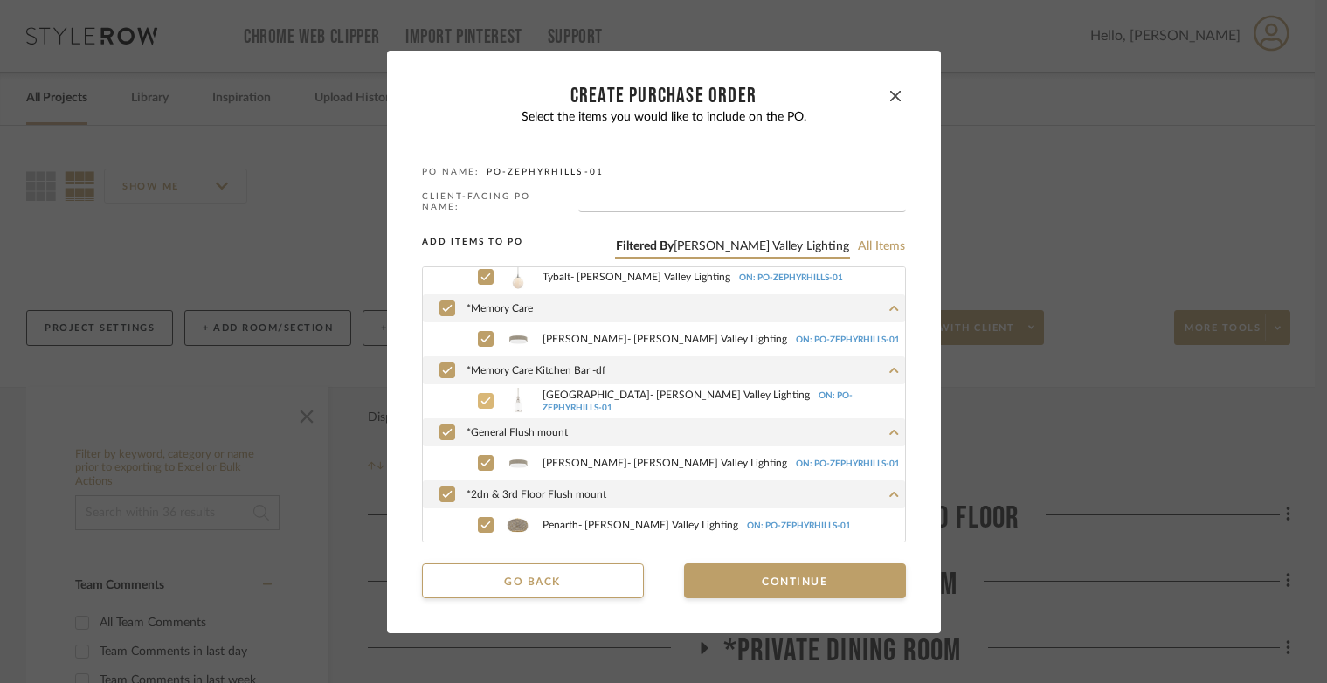
click at [480, 397] on icon at bounding box center [485, 401] width 10 height 12
click at [730, 578] on button "Continue" at bounding box center [795, 580] width 222 height 35
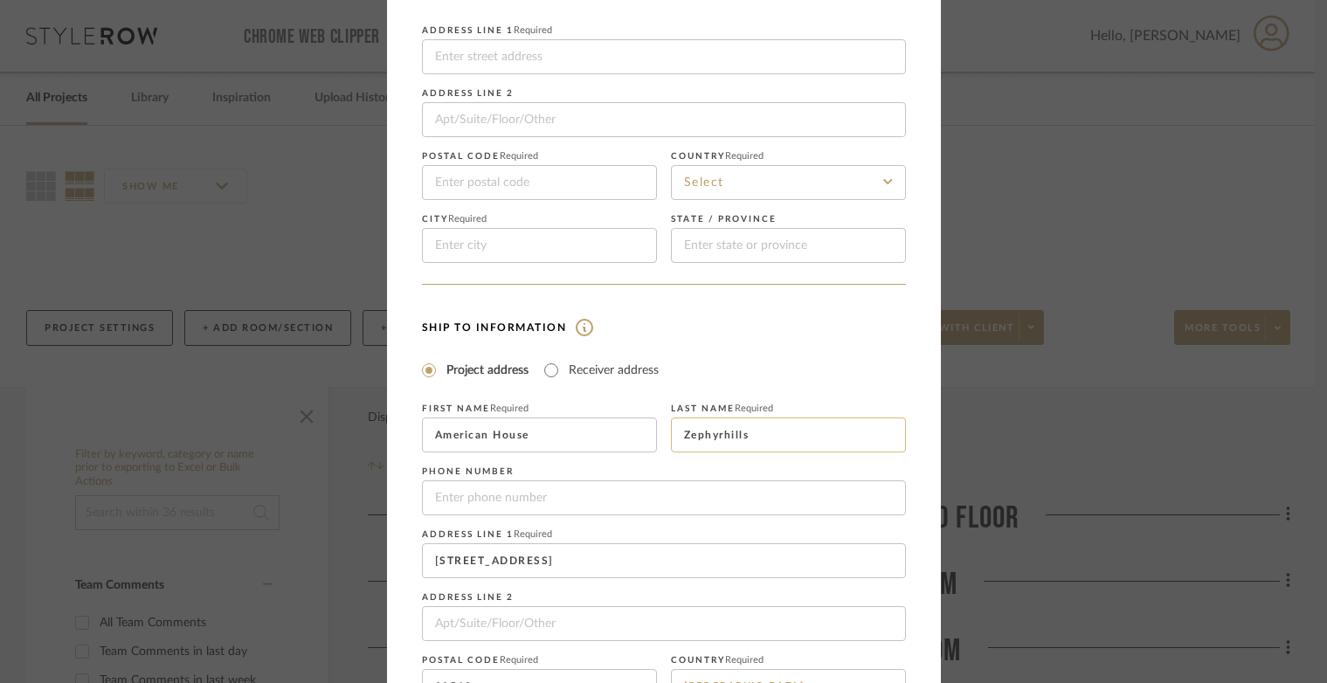
scroll to position [317, 0]
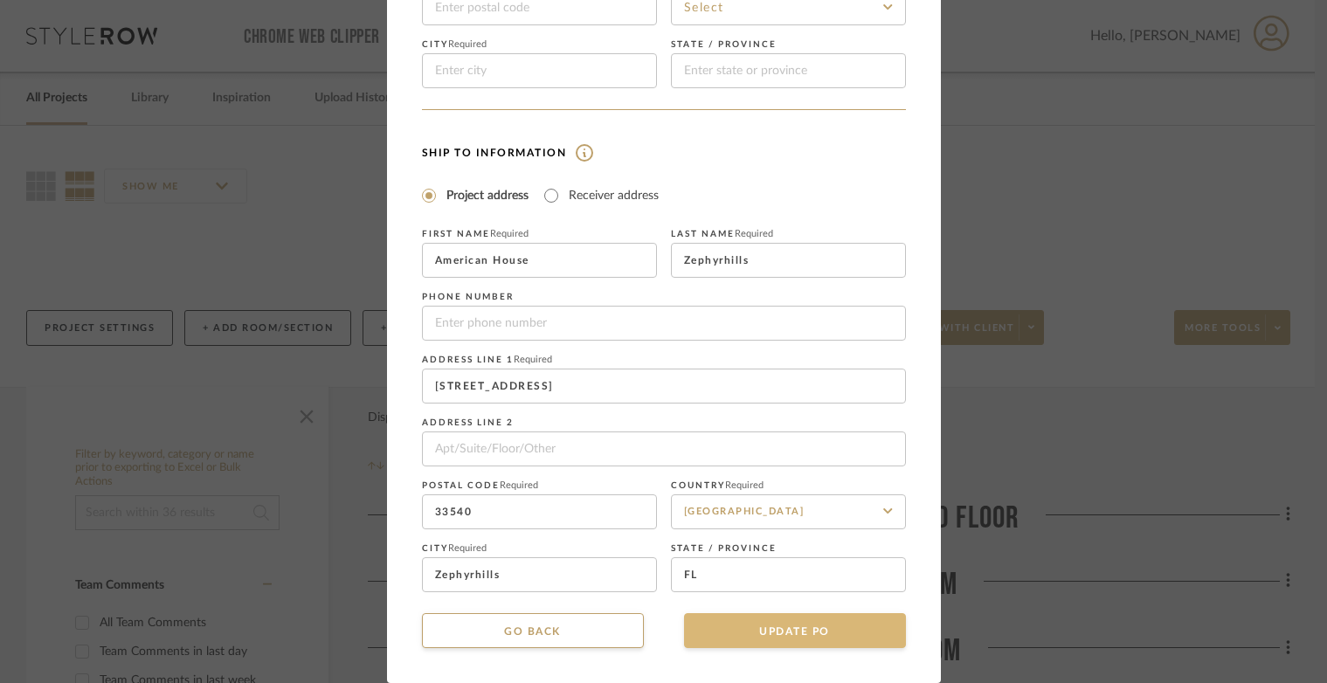
click at [720, 619] on button "UPDATE PO" at bounding box center [795, 630] width 222 height 35
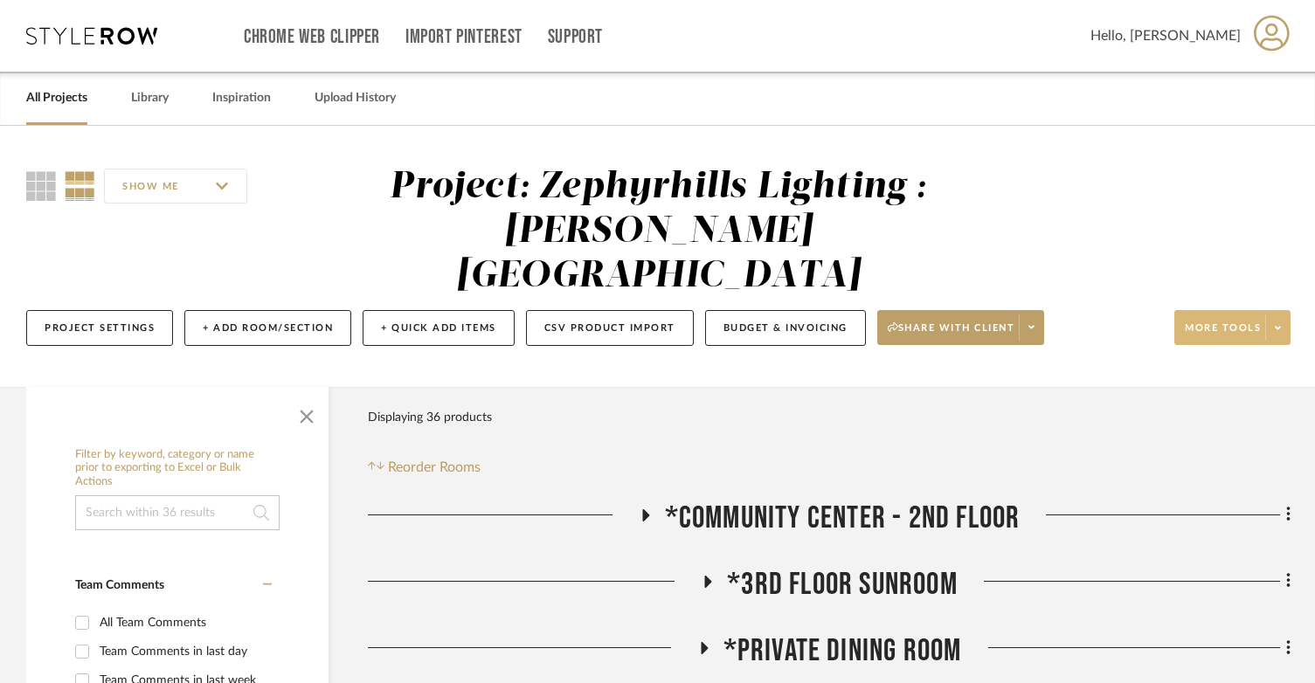
click at [1279, 314] on span at bounding box center [1277, 327] width 24 height 26
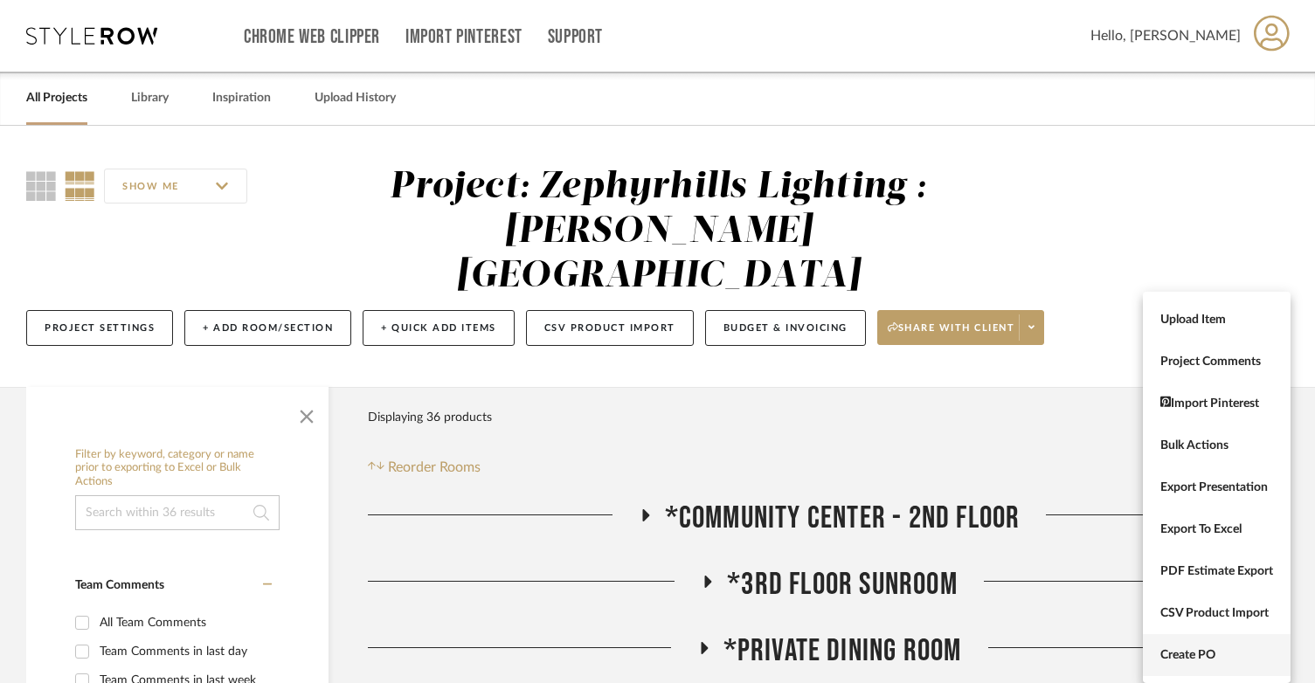
click at [1227, 640] on button "Create PO" at bounding box center [1217, 655] width 148 height 42
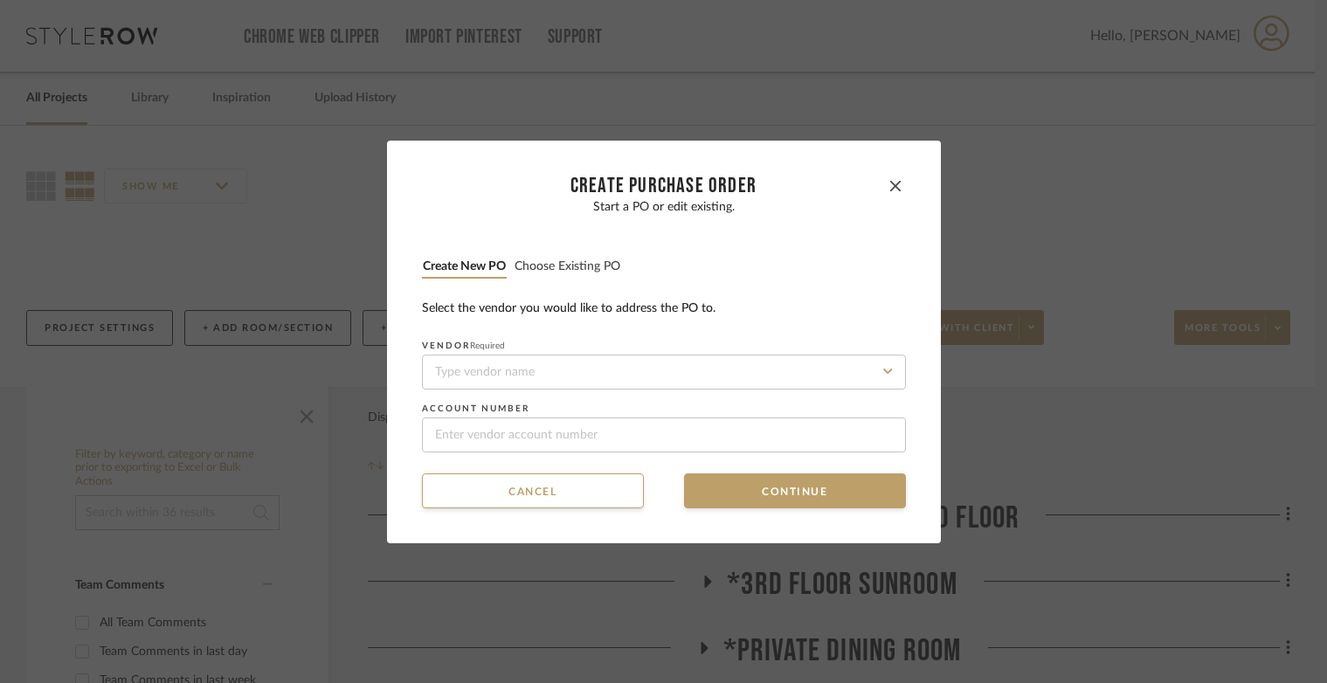
click at [598, 263] on button "Choose existing PO" at bounding box center [567, 267] width 107 height 17
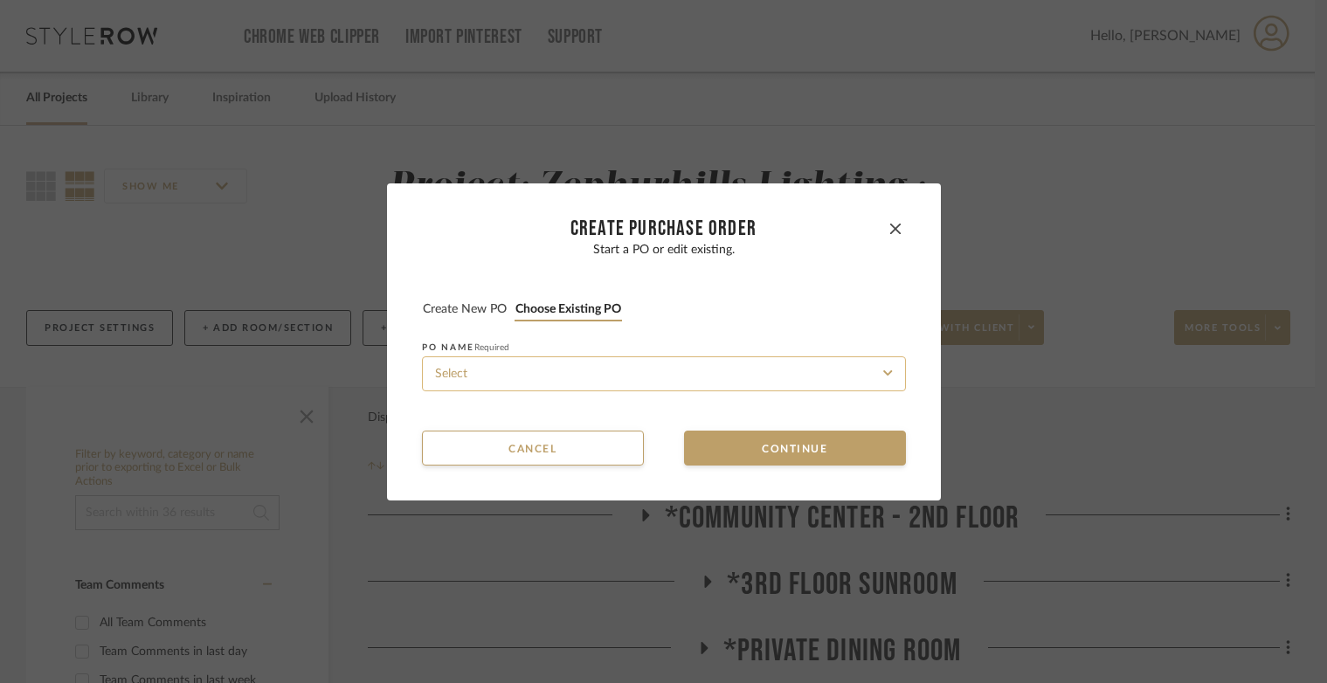
click at [597, 369] on input at bounding box center [664, 373] width 484 height 35
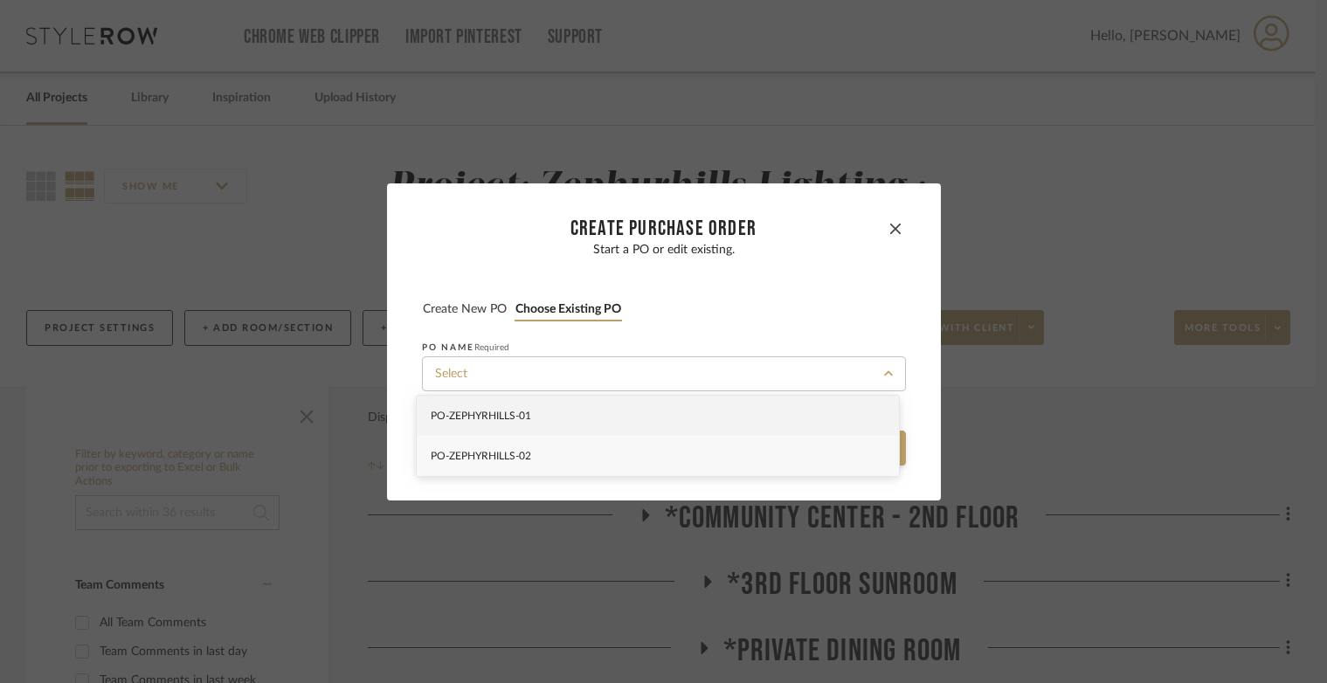
click at [596, 446] on div "PO-ZEPHYRHILLS -02" at bounding box center [658, 456] width 482 height 40
type input "PO-ZEPHYRHILLS -02"
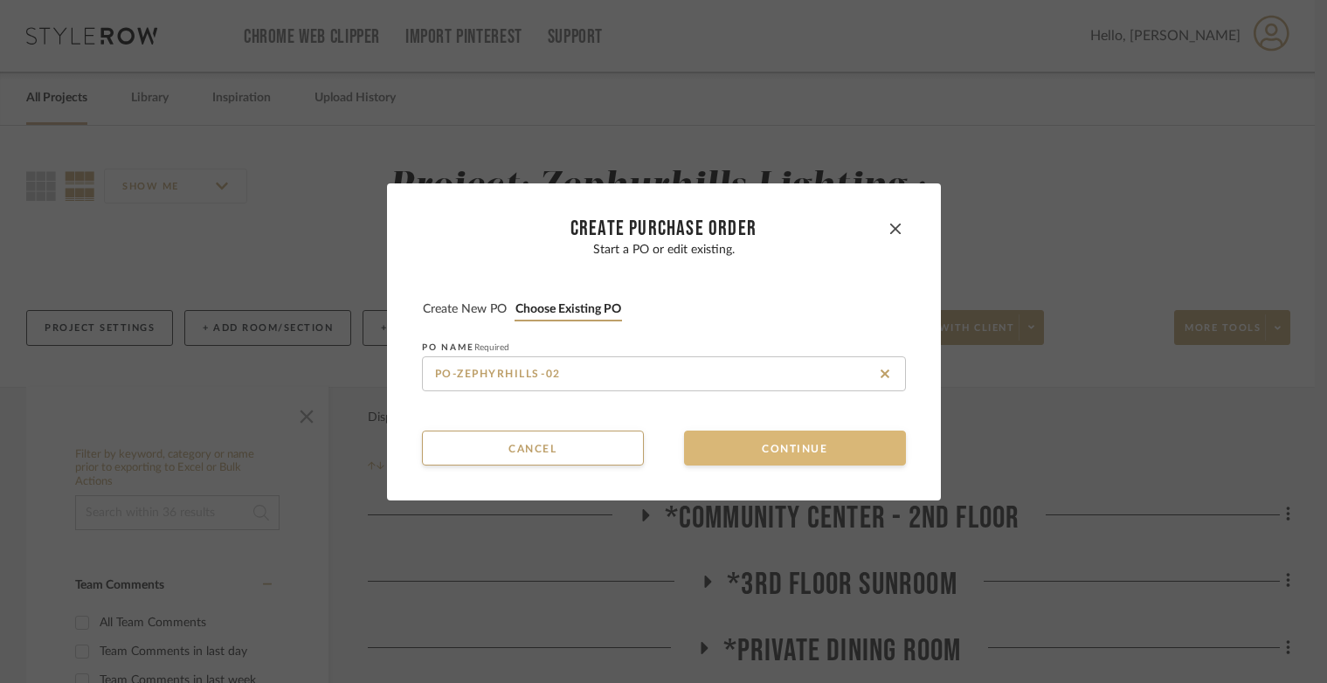
click at [685, 445] on button "Continue" at bounding box center [795, 448] width 222 height 35
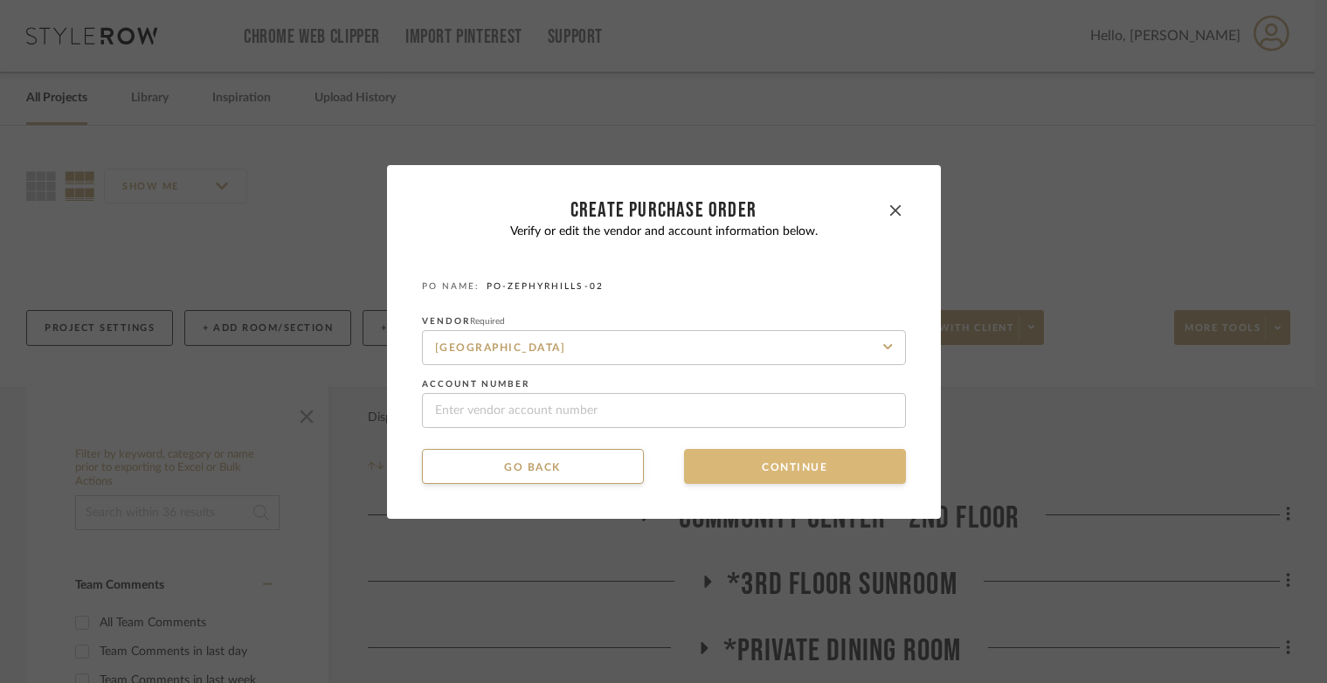
click at [699, 451] on button "Continue" at bounding box center [795, 466] width 222 height 35
click at [702, 456] on button "Continue" at bounding box center [795, 466] width 222 height 35
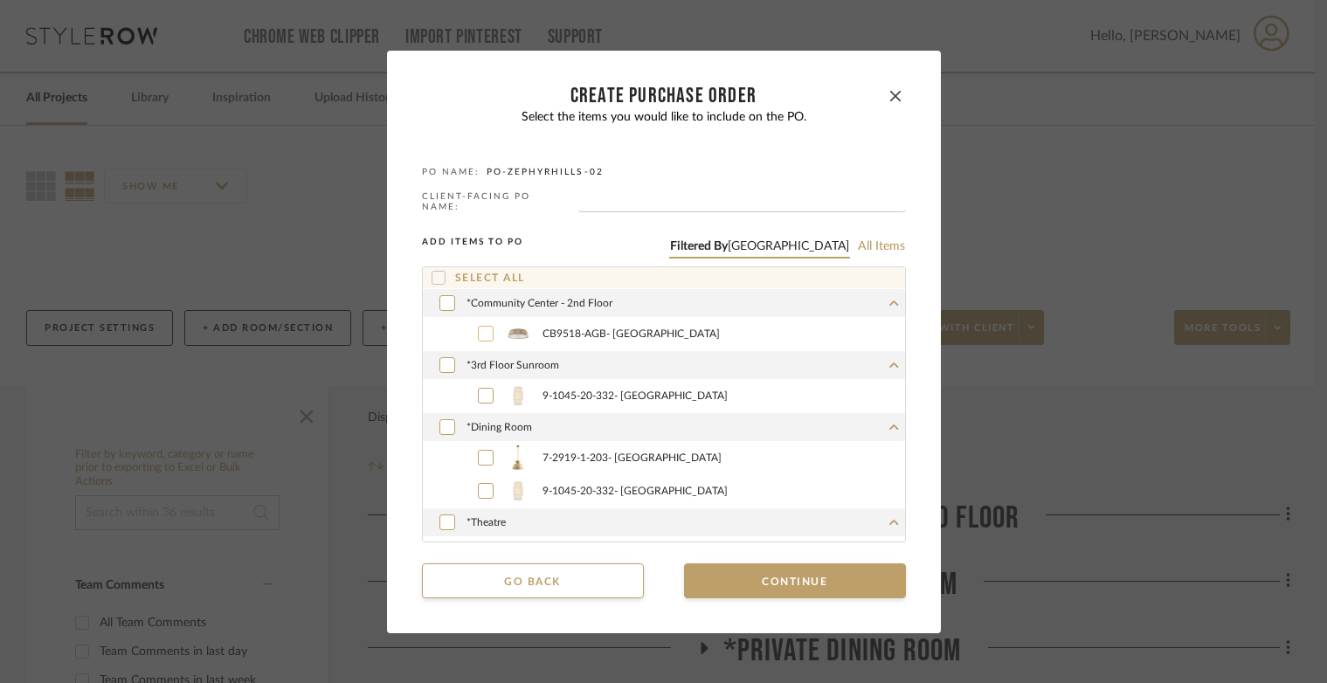
click at [478, 334] on div at bounding box center [486, 334] width 16 height 16
click at [480, 390] on icon at bounding box center [485, 396] width 10 height 12
click at [447, 425] on div at bounding box center [447, 427] width 16 height 16
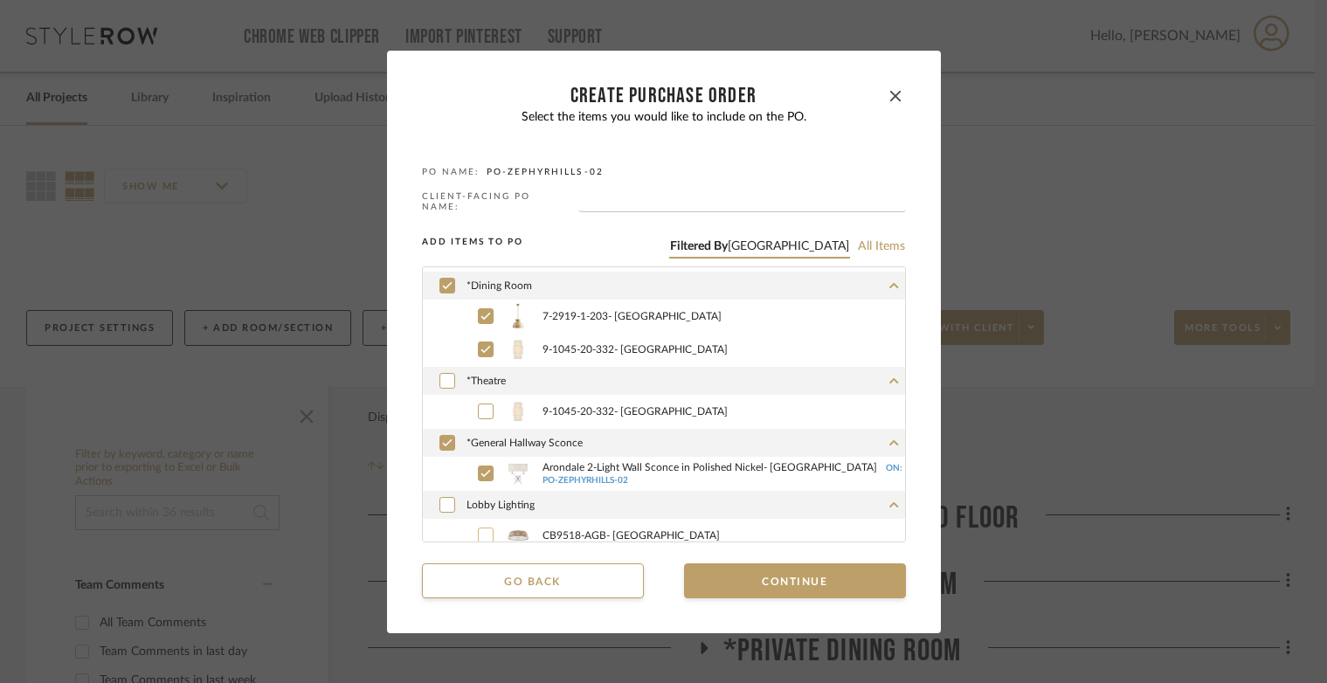
scroll to position [87, 0]
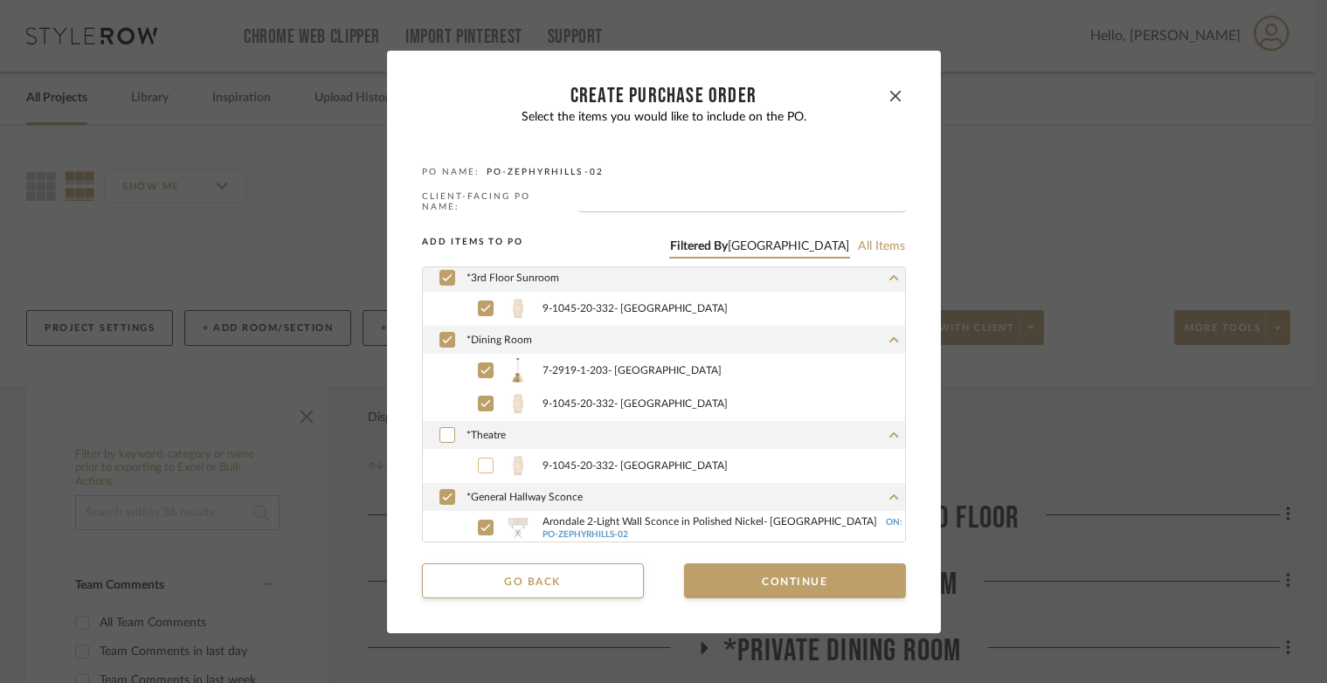
click at [481, 460] on icon at bounding box center [485, 466] width 10 height 12
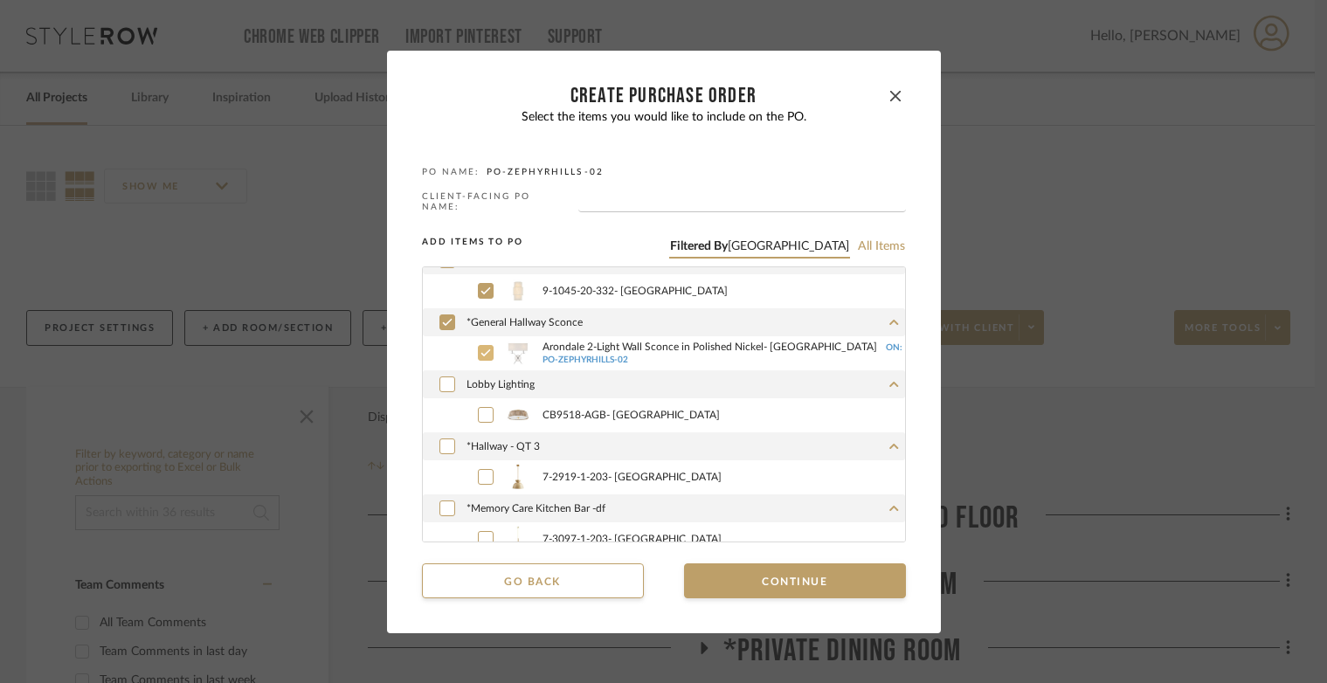
click at [476, 358] on label "Arondale 2-Light Wall Sconce in Polished Nickel - Savoy House ON: PO-ZEPHYRHILL…" at bounding box center [683, 353] width 444 height 26
click at [480, 411] on icon at bounding box center [485, 415] width 10 height 12
click at [480, 472] on icon at bounding box center [485, 477] width 10 height 12
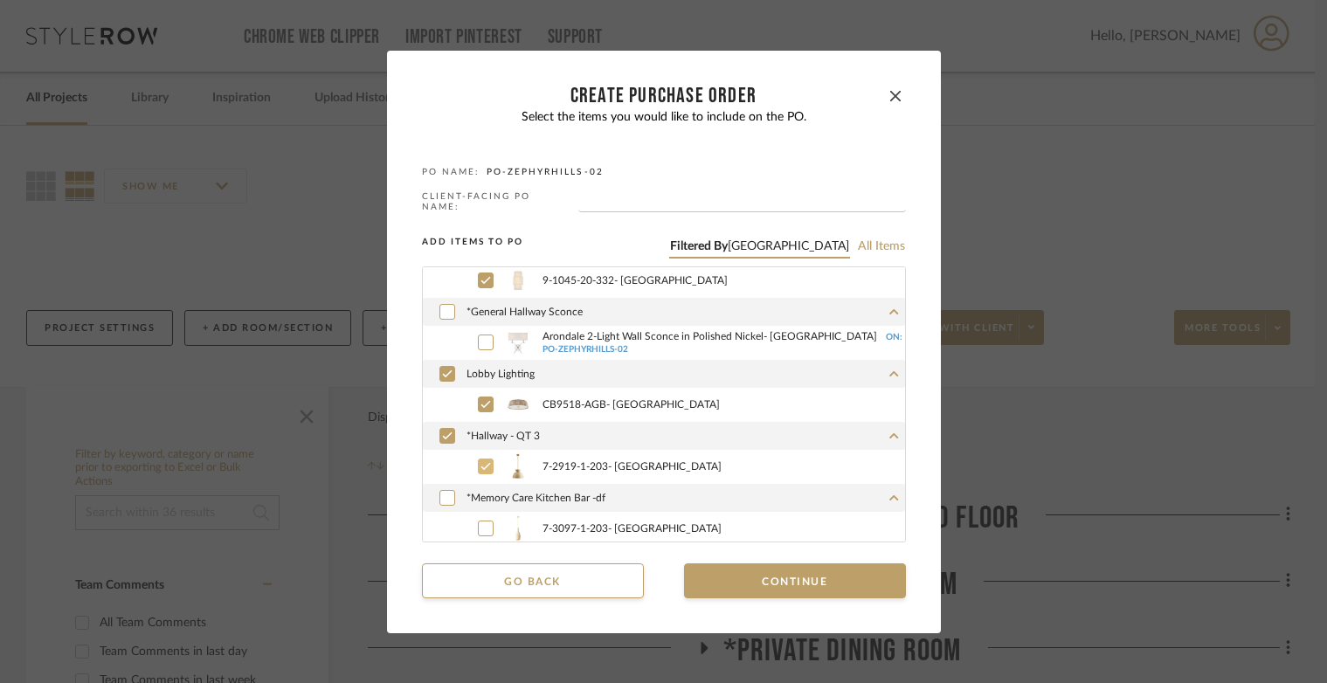
scroll to position [276, 0]
click at [480, 519] on icon at bounding box center [485, 525] width 10 height 12
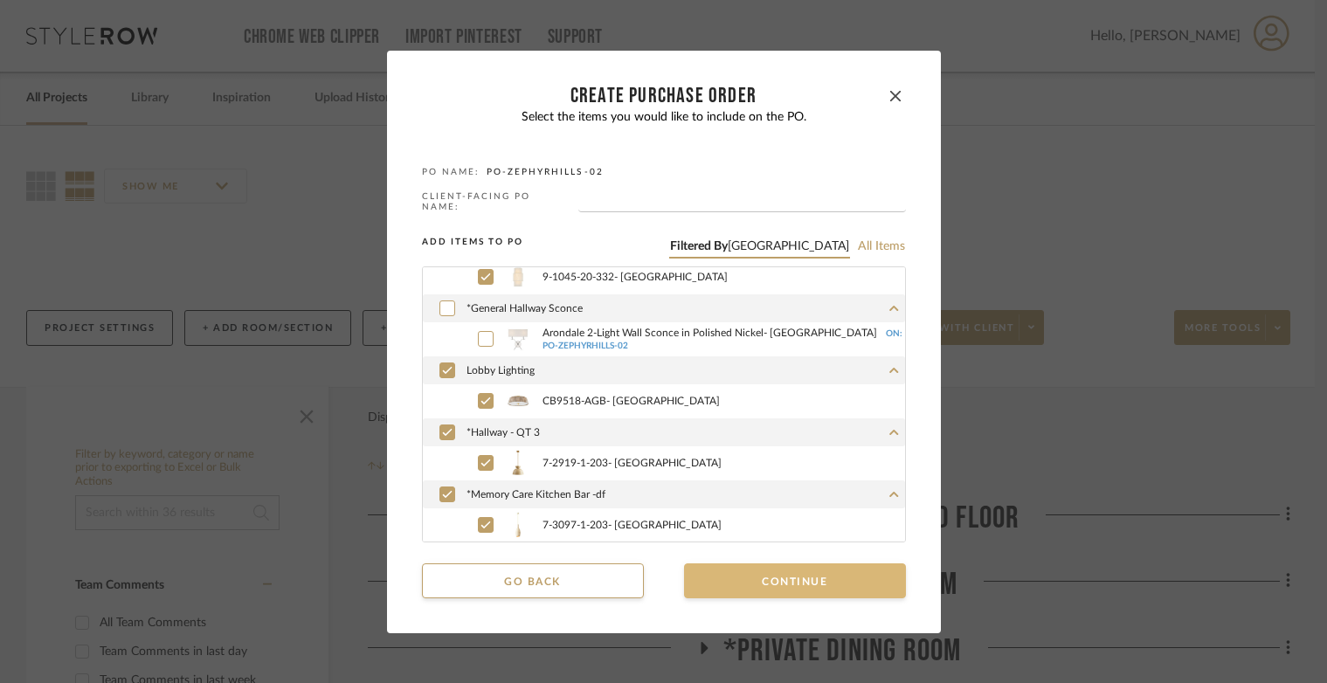
click at [817, 582] on button "Continue" at bounding box center [795, 580] width 222 height 35
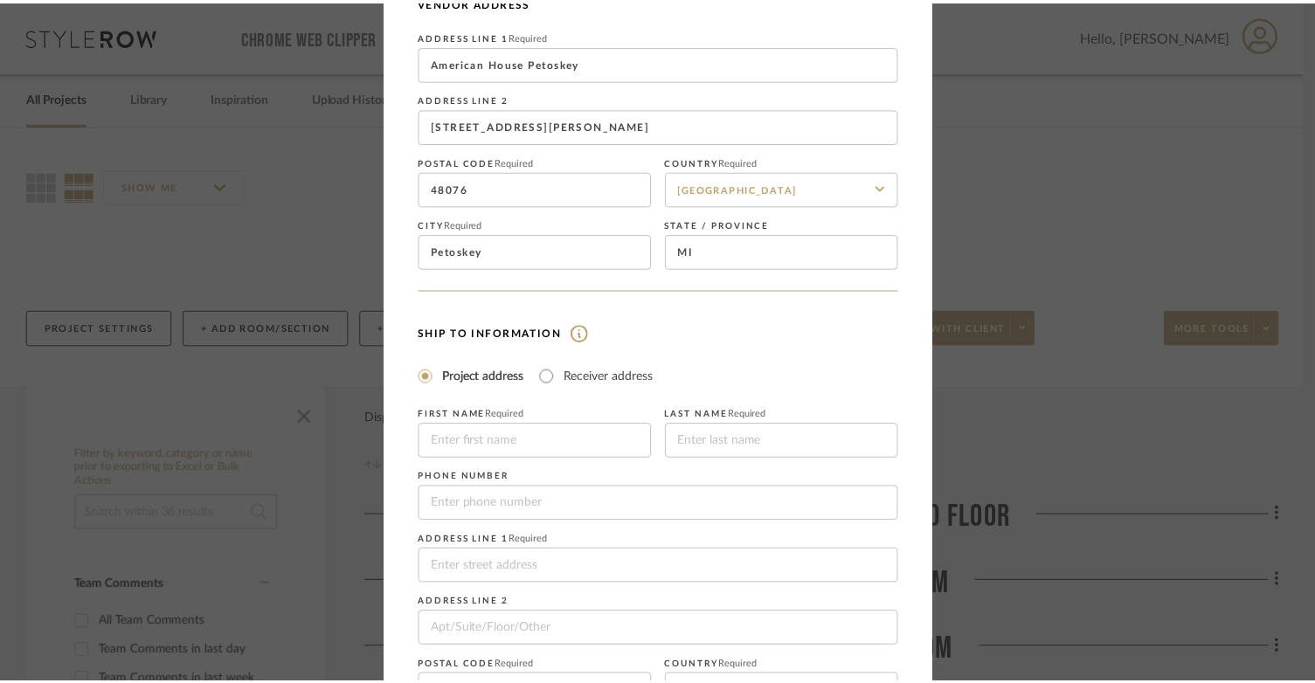
scroll to position [317, 0]
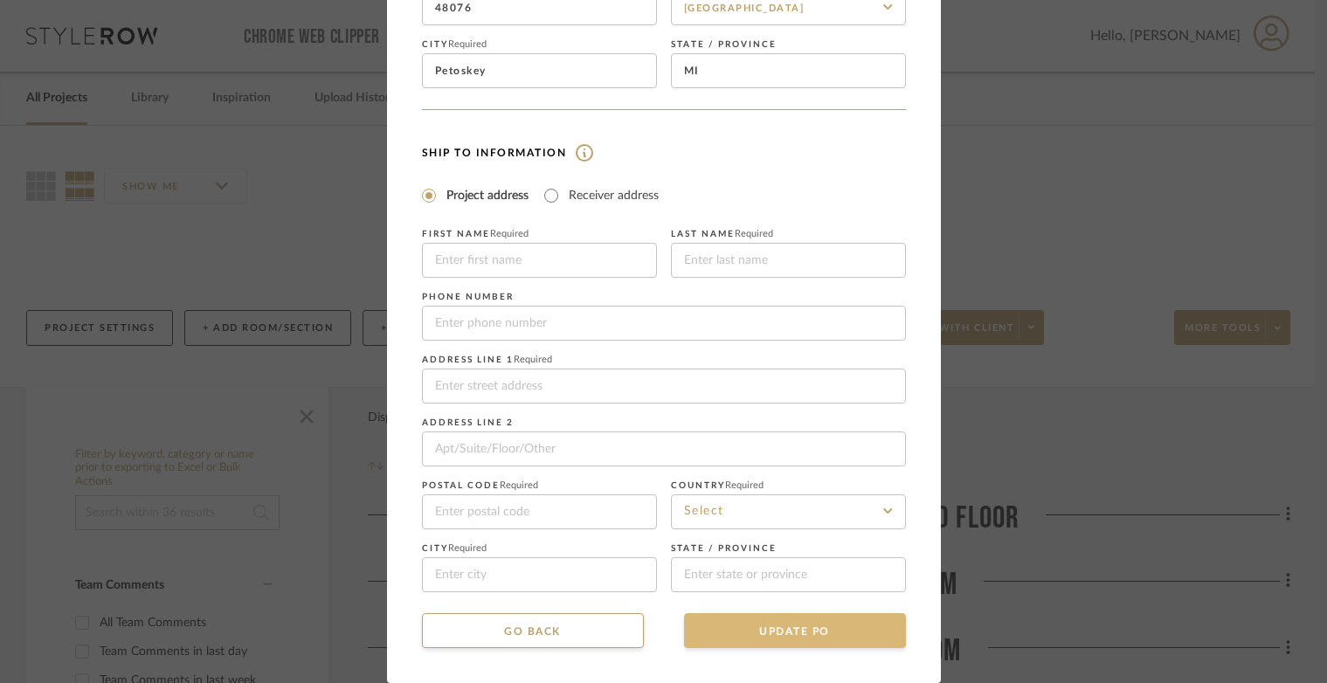
click at [806, 643] on button "UPDATE PO" at bounding box center [795, 630] width 222 height 35
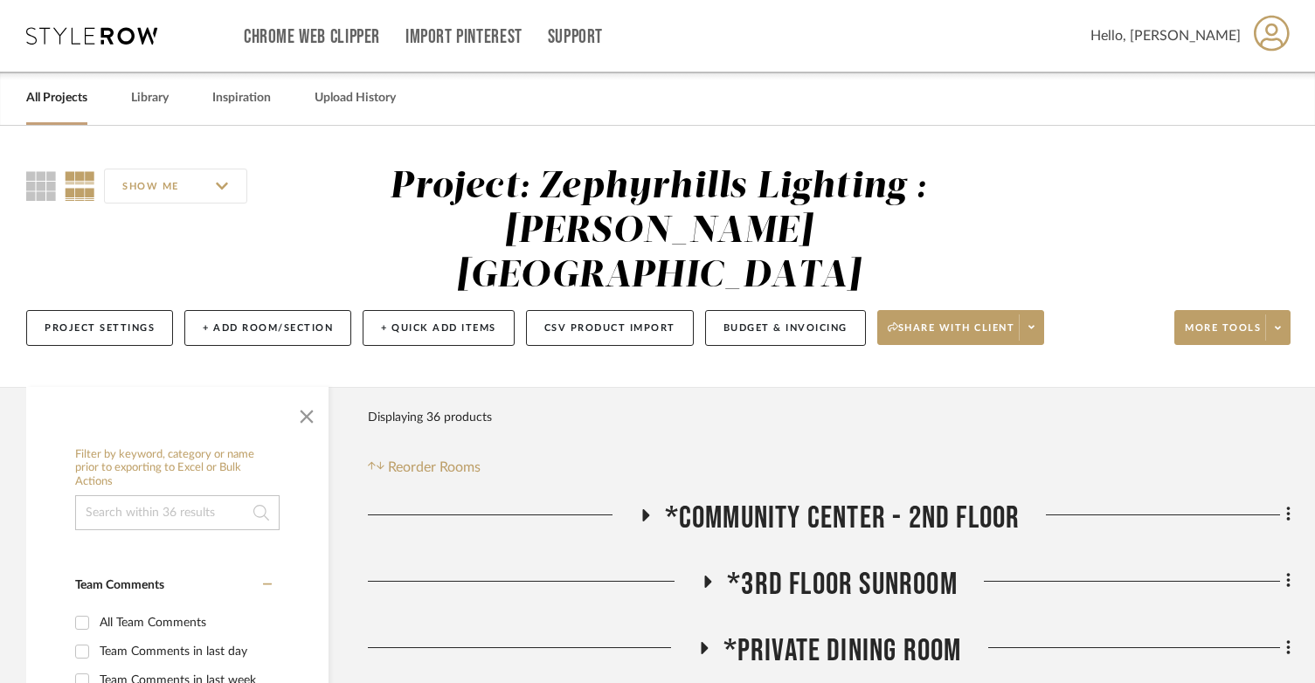
click at [643, 509] on icon at bounding box center [645, 515] width 7 height 12
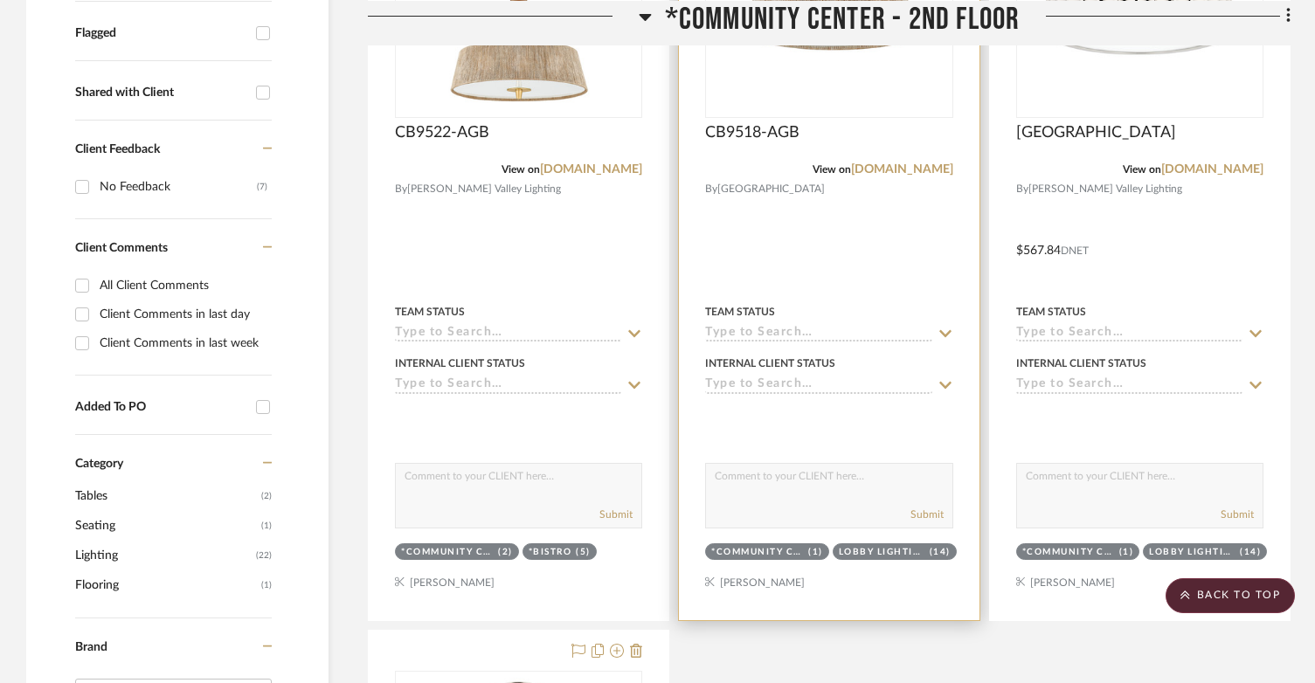
scroll to position [1048, 0]
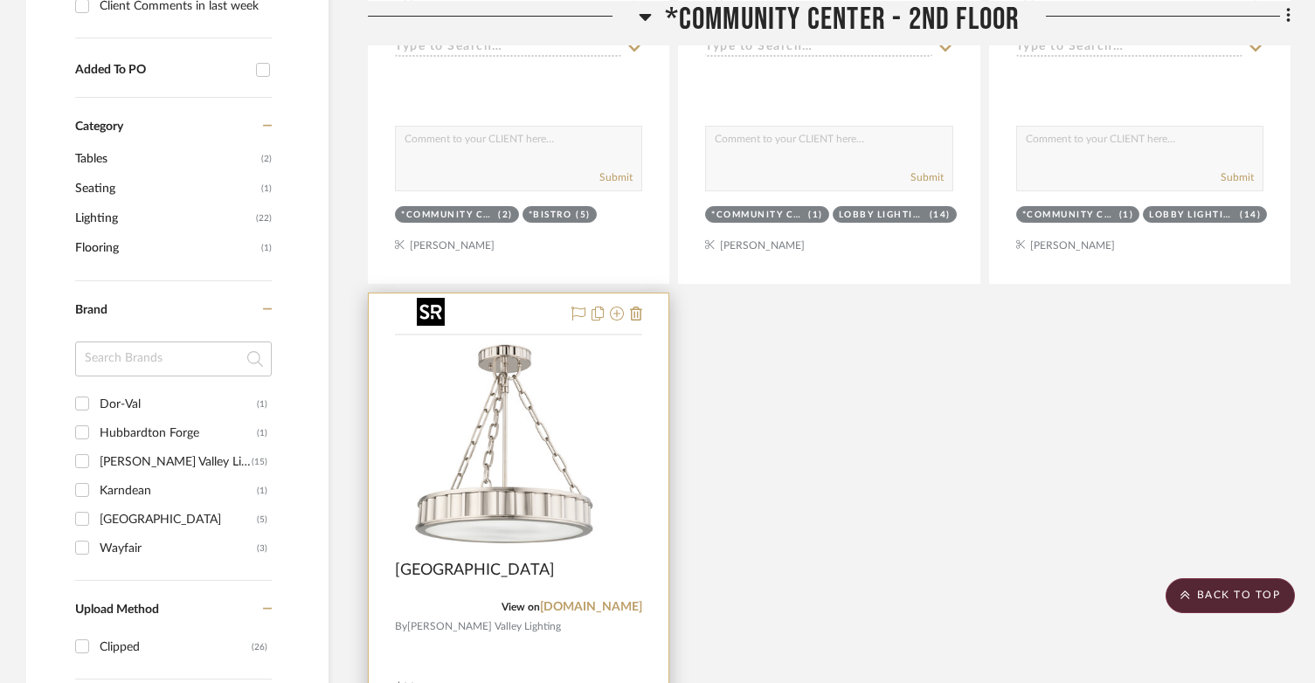
click at [0, 0] on img at bounding box center [0, 0] width 0 height 0
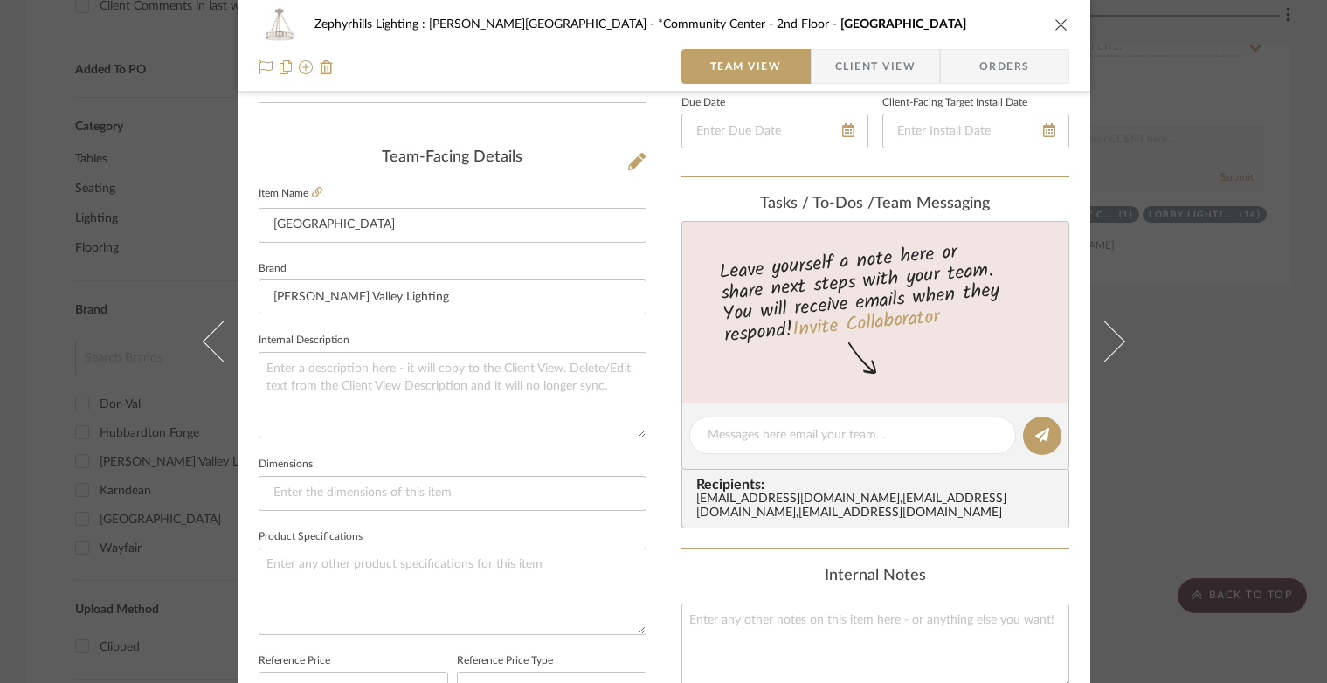
scroll to position [349, 0]
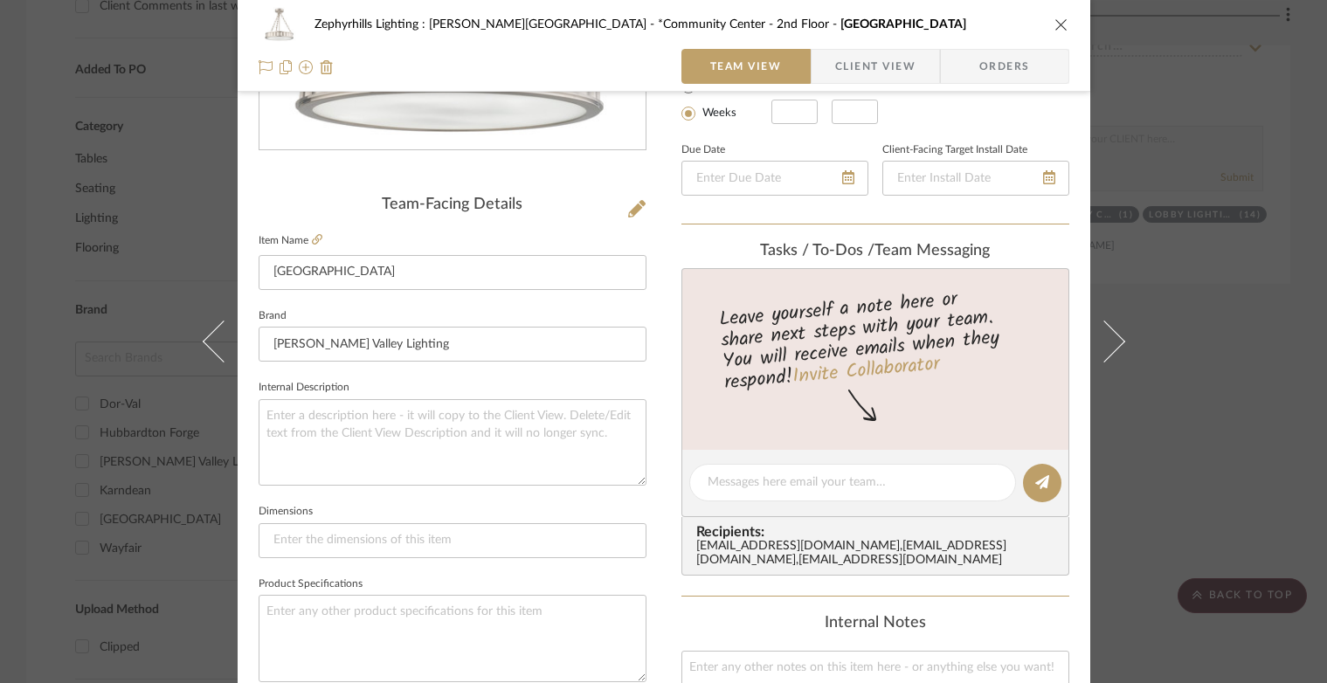
click at [1054, 31] on icon "close" at bounding box center [1061, 24] width 14 height 14
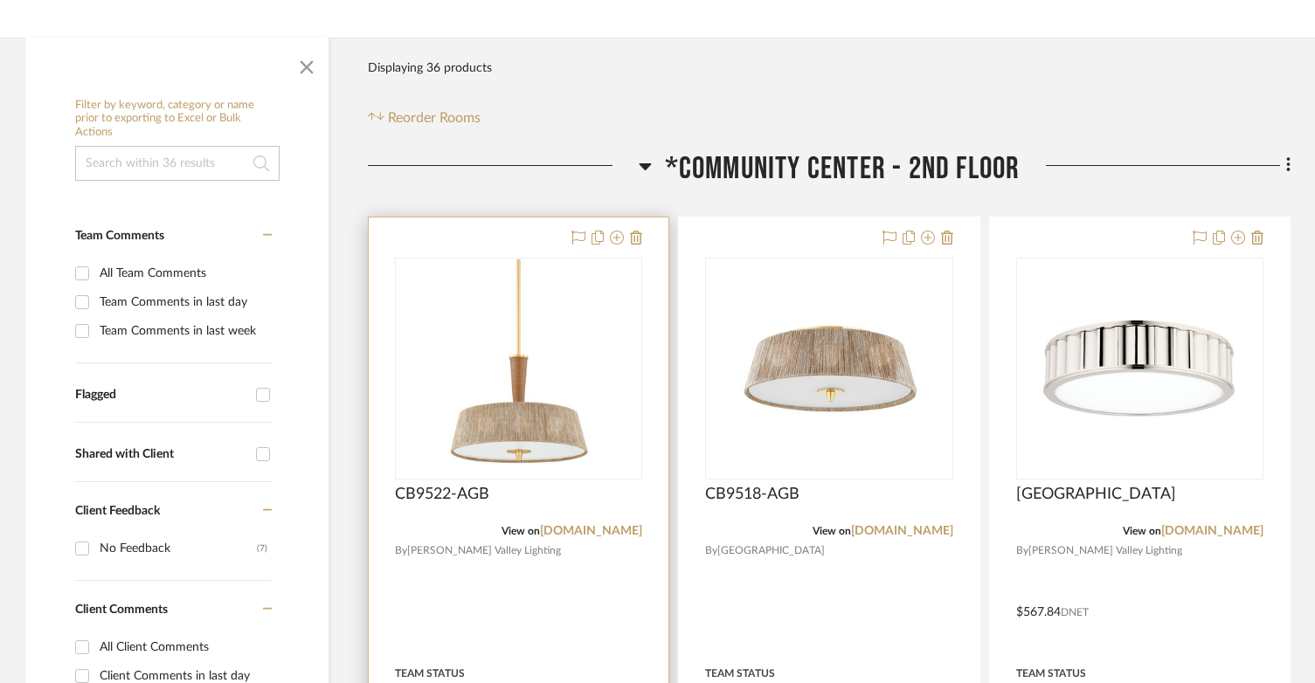
click at [533, 218] on div at bounding box center [519, 600] width 300 height 764
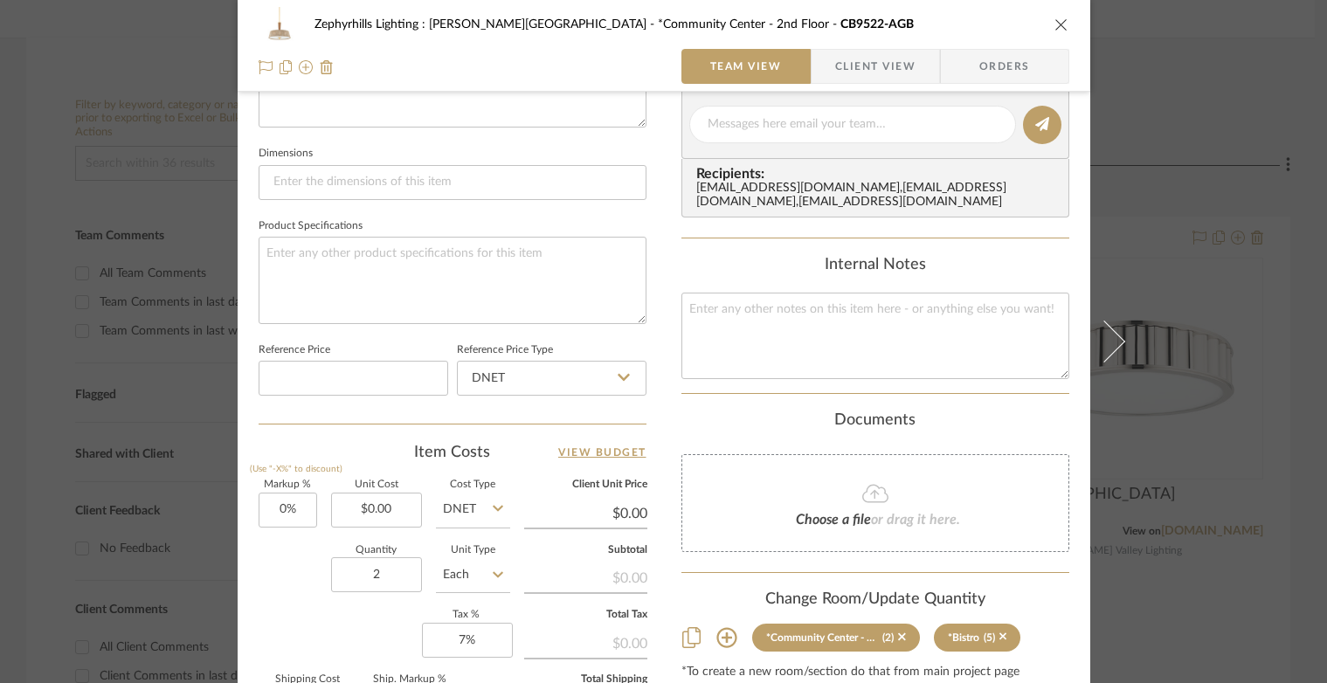
scroll to position [699, 0]
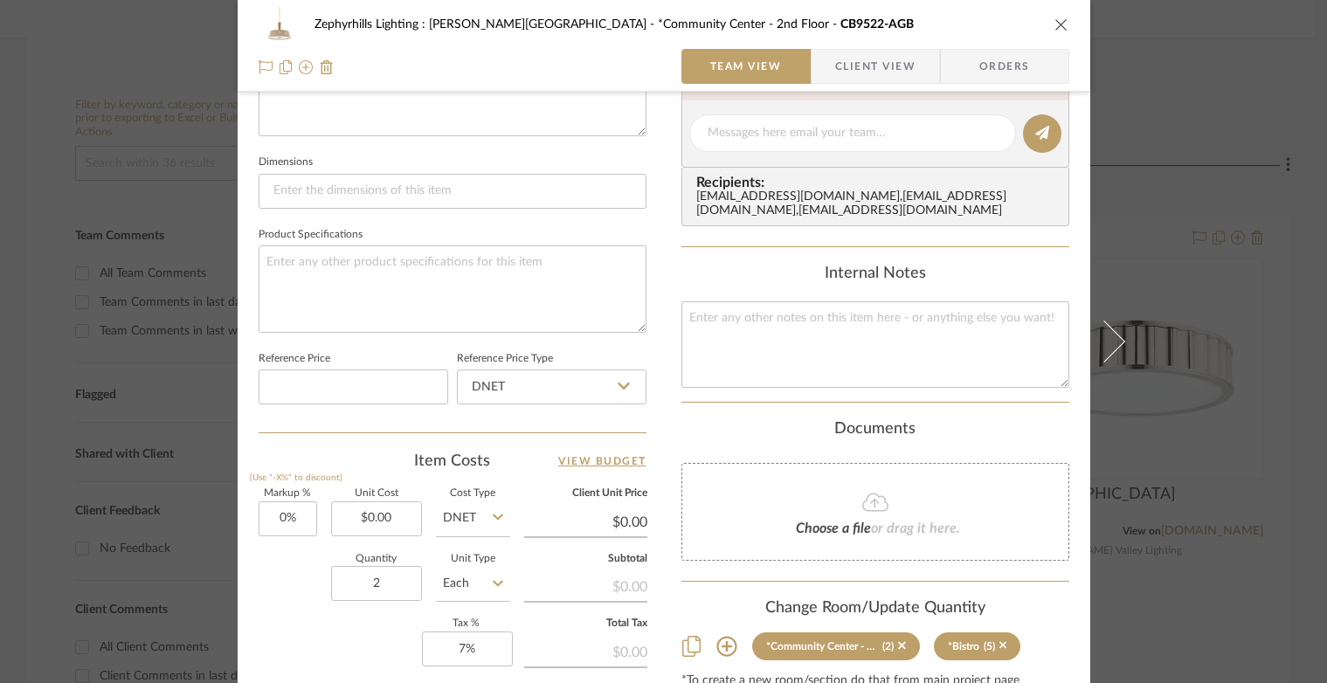
click at [1054, 24] on button "close" at bounding box center [1062, 25] width 16 height 16
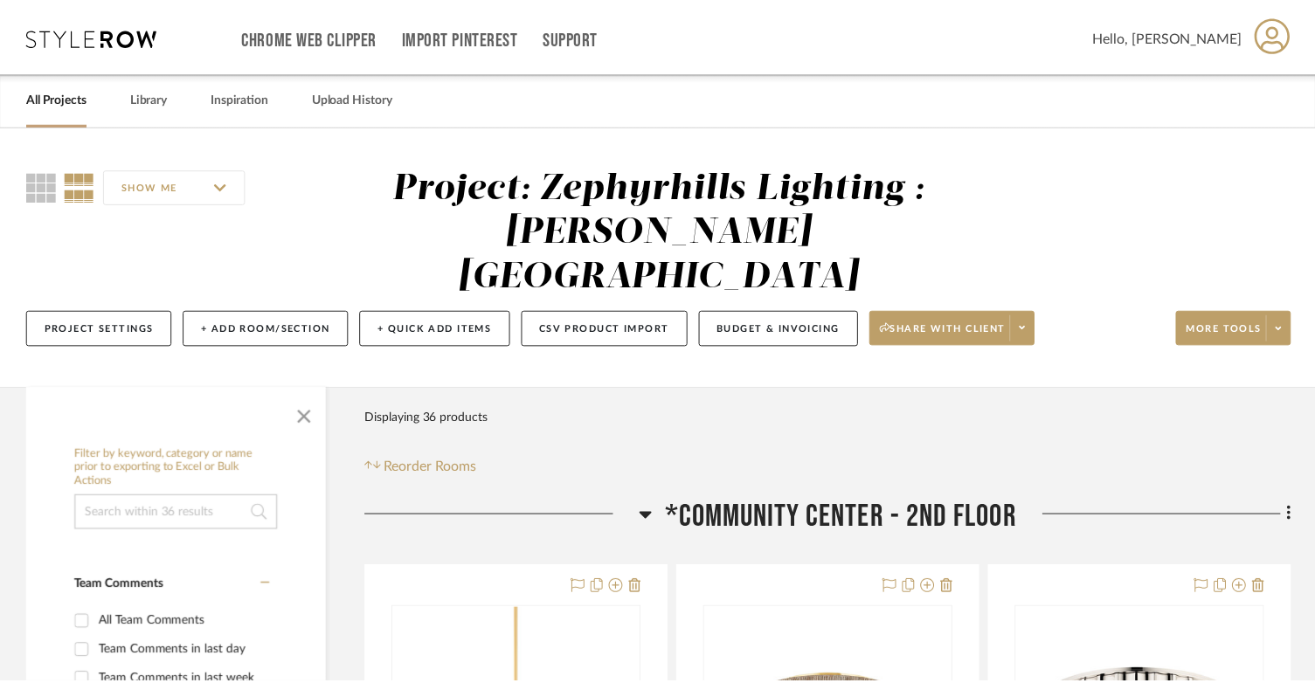
scroll to position [349, 0]
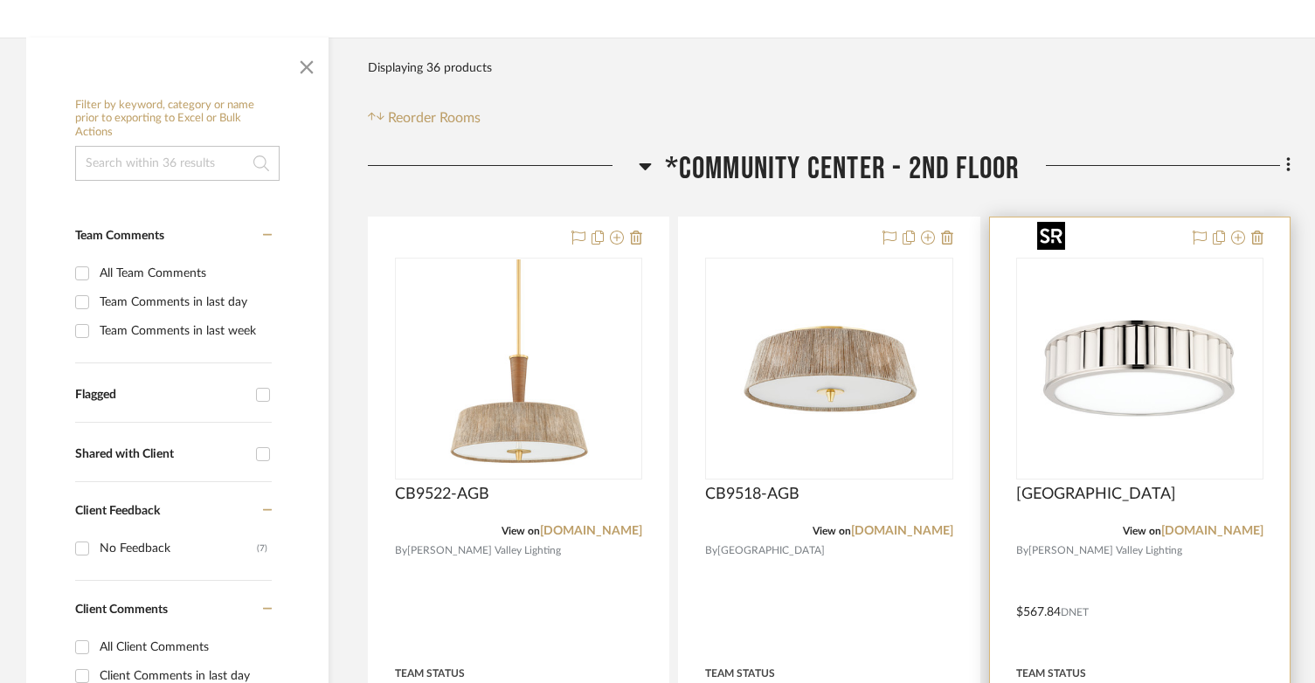
click at [0, 0] on img at bounding box center [0, 0] width 0 height 0
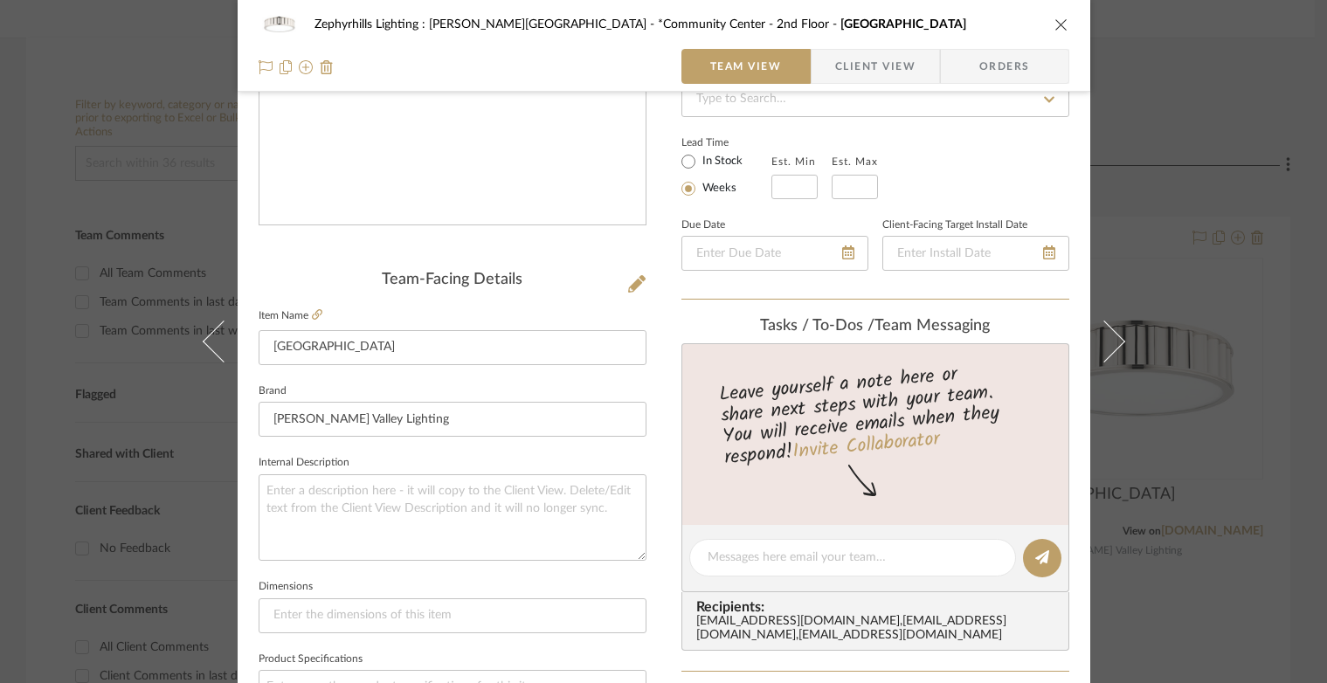
scroll to position [612, 0]
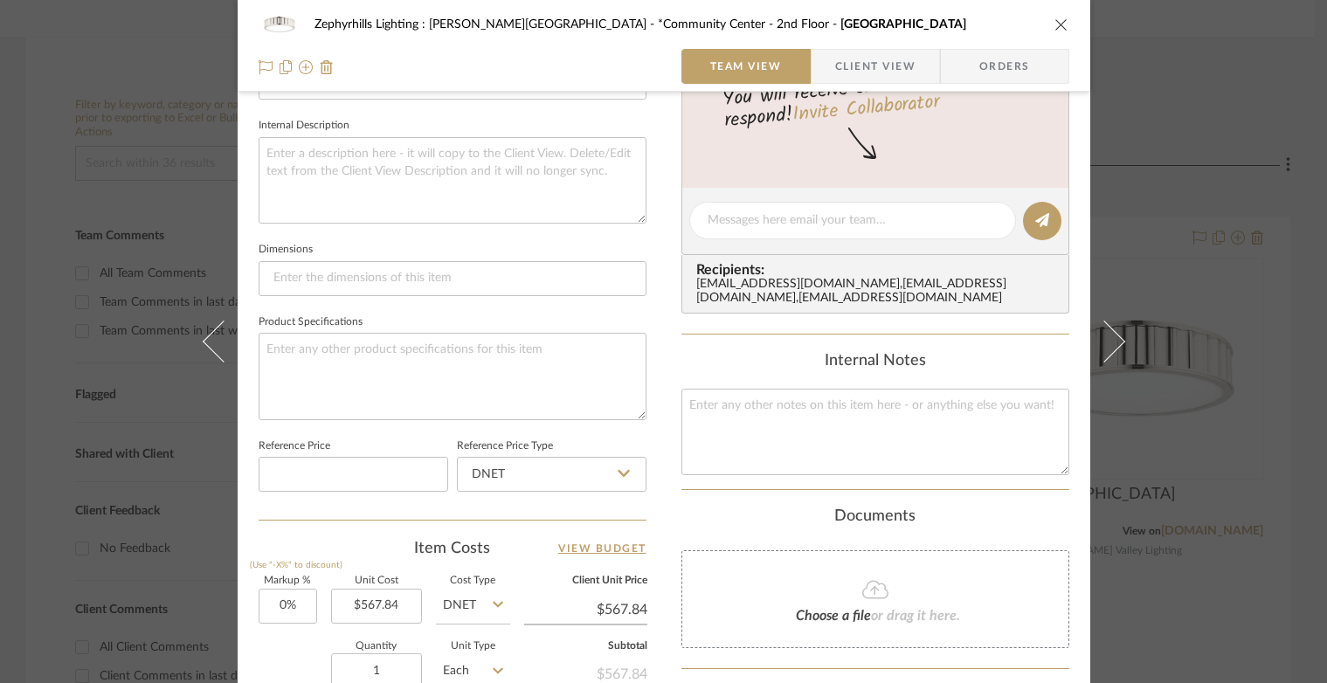
click at [1061, 21] on button "close" at bounding box center [1062, 25] width 16 height 16
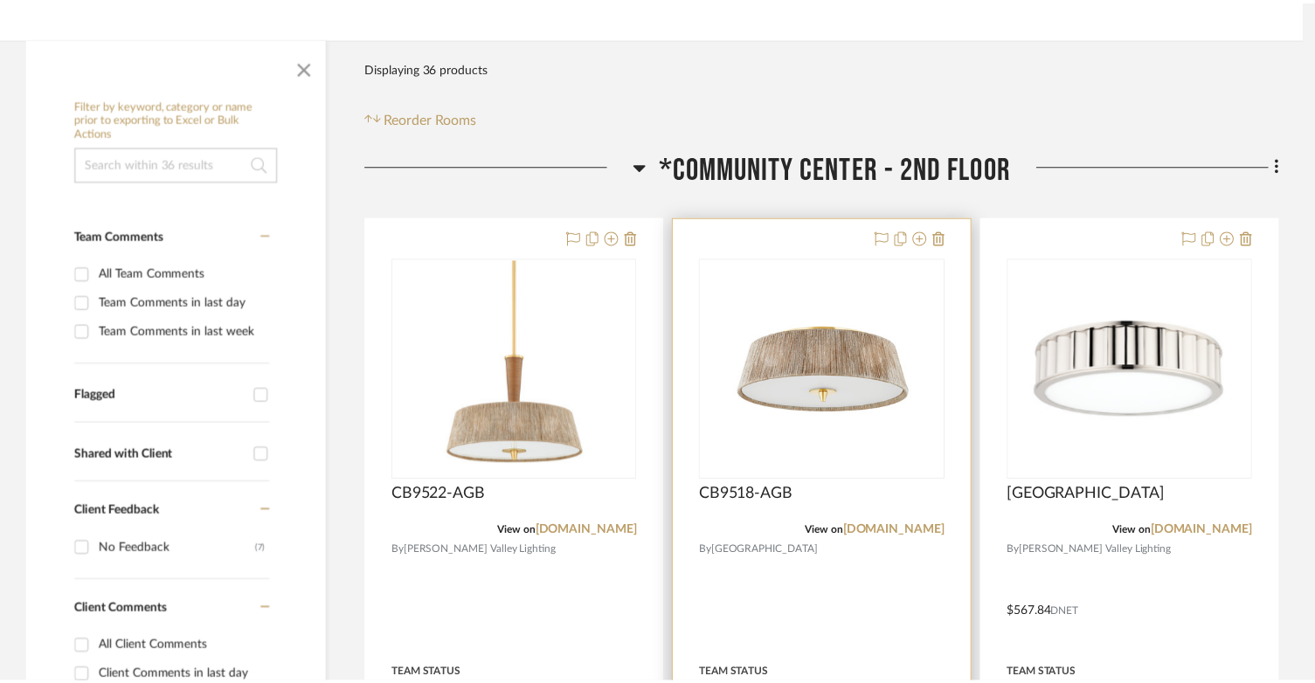
scroll to position [349, 0]
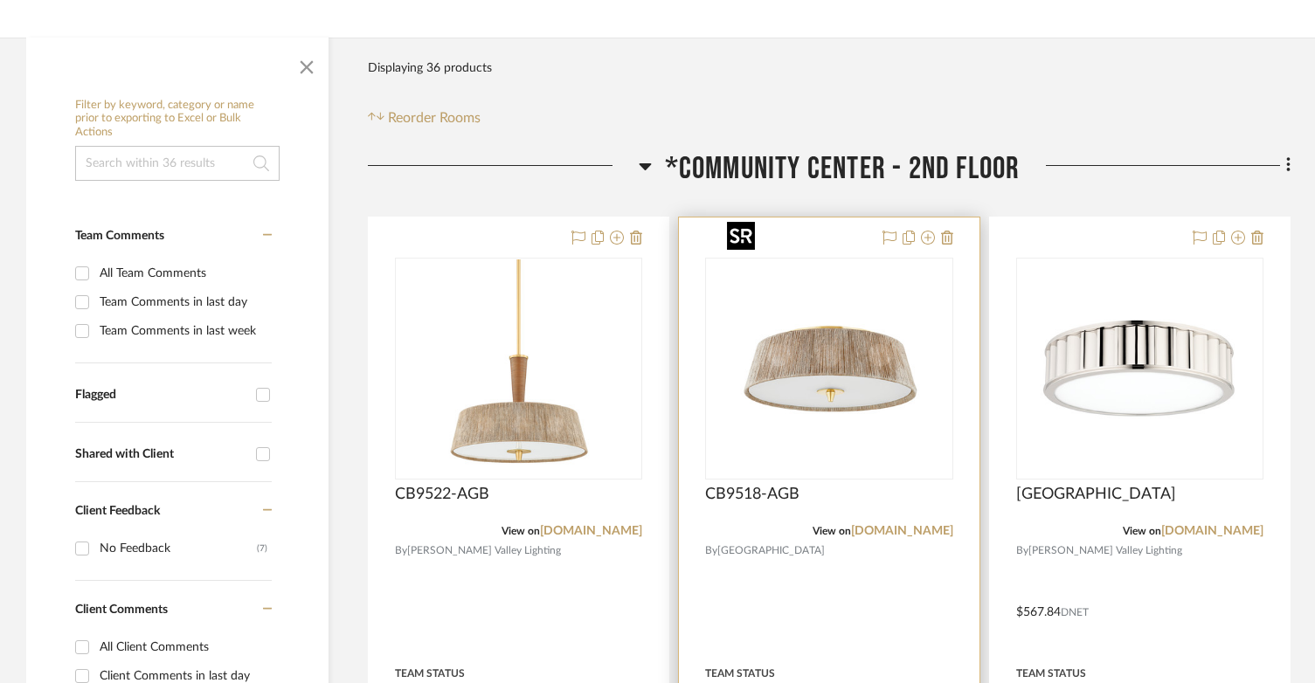
click at [0, 0] on img at bounding box center [0, 0] width 0 height 0
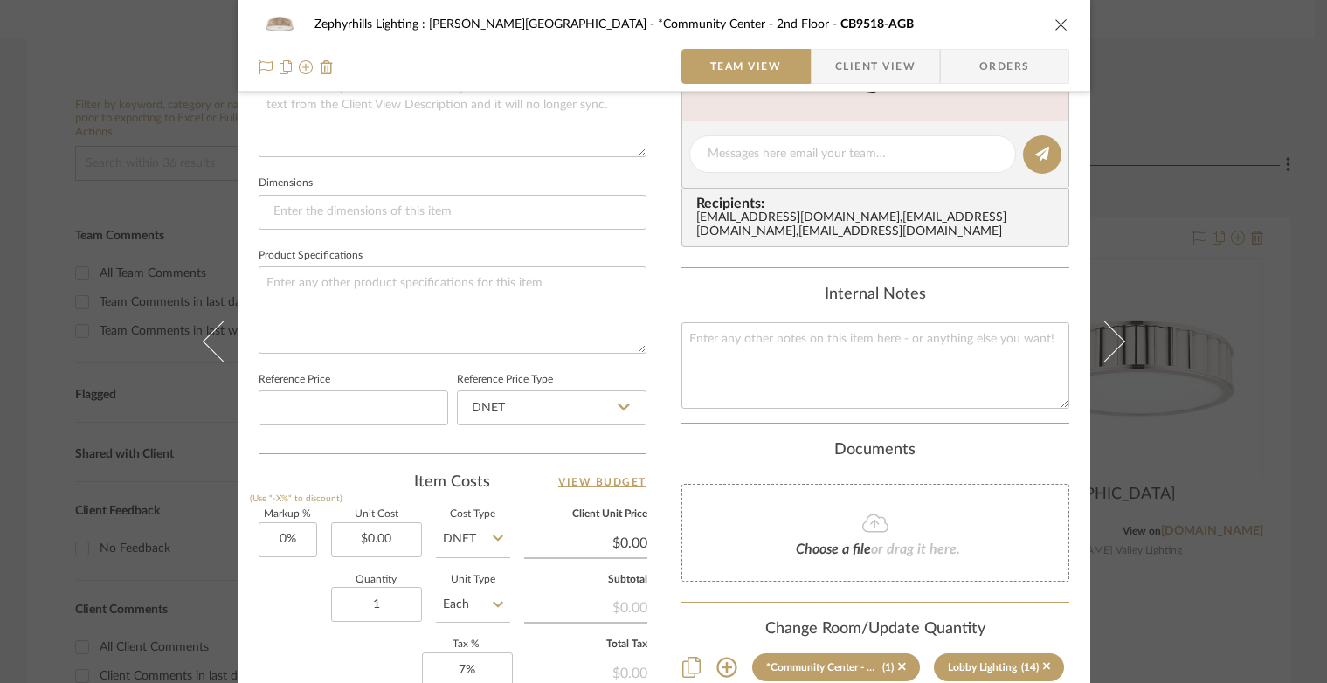
scroll to position [943, 0]
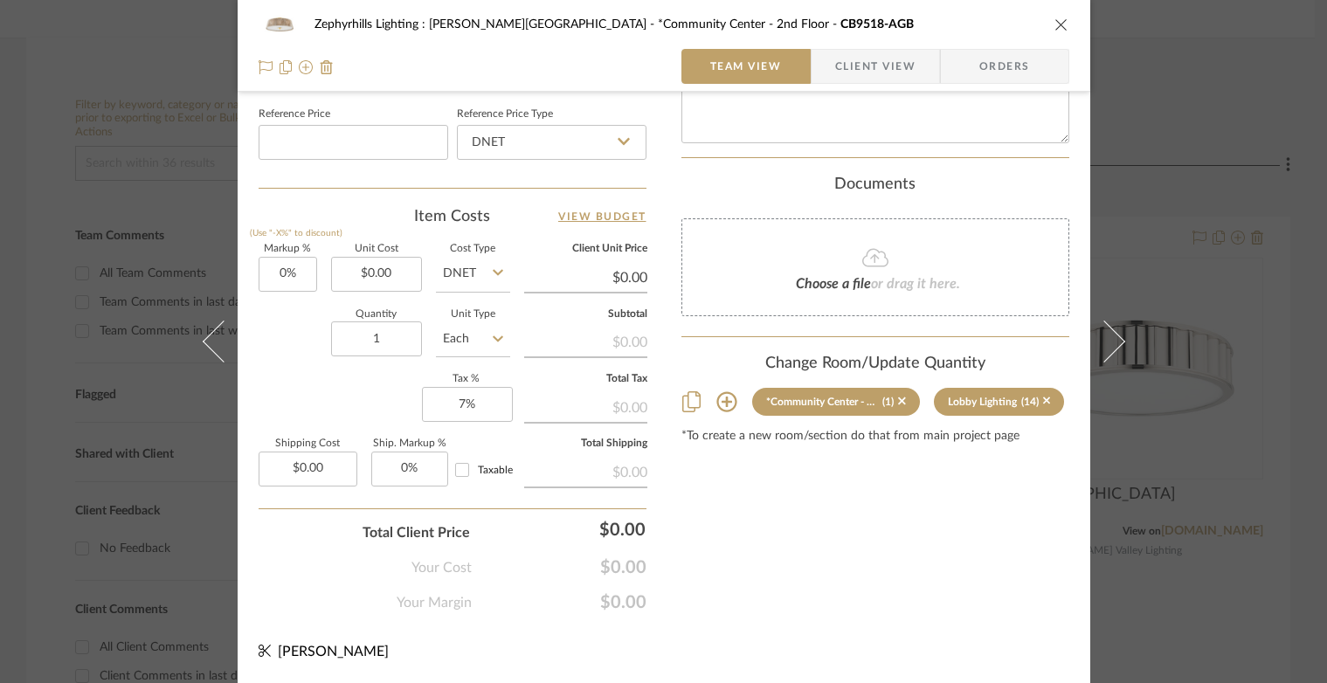
click at [1057, 18] on icon "close" at bounding box center [1061, 24] width 14 height 14
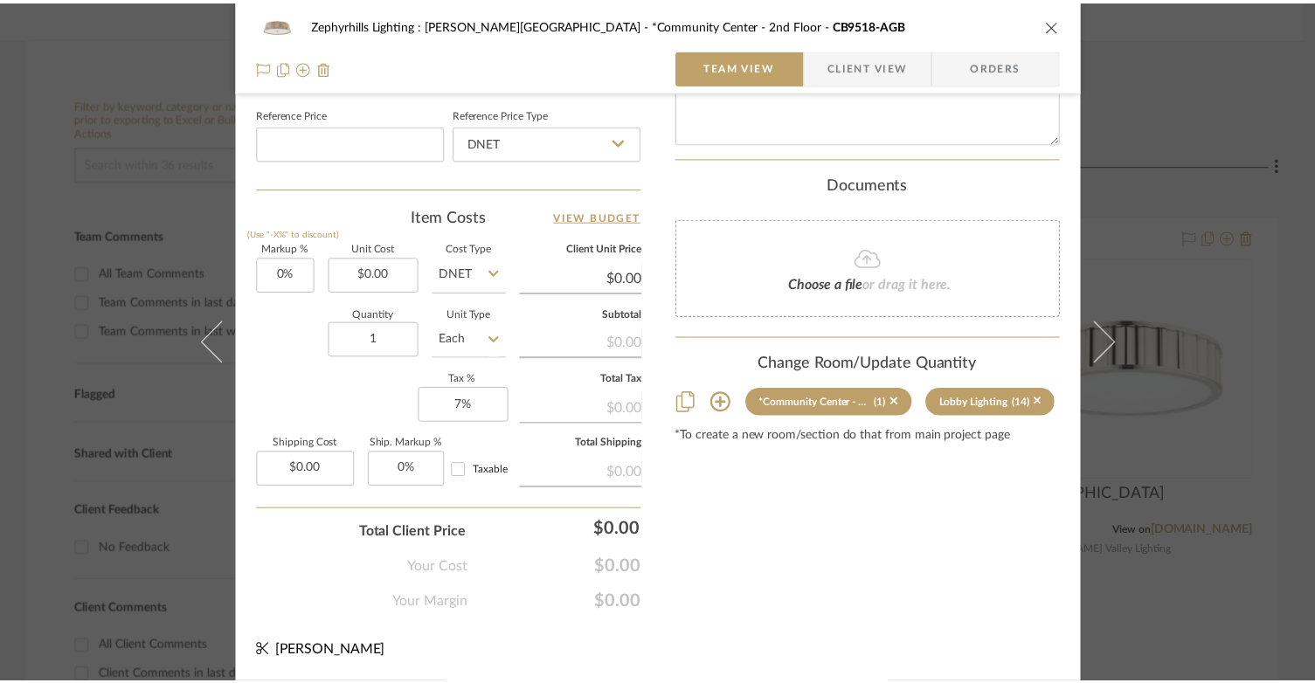
scroll to position [349, 0]
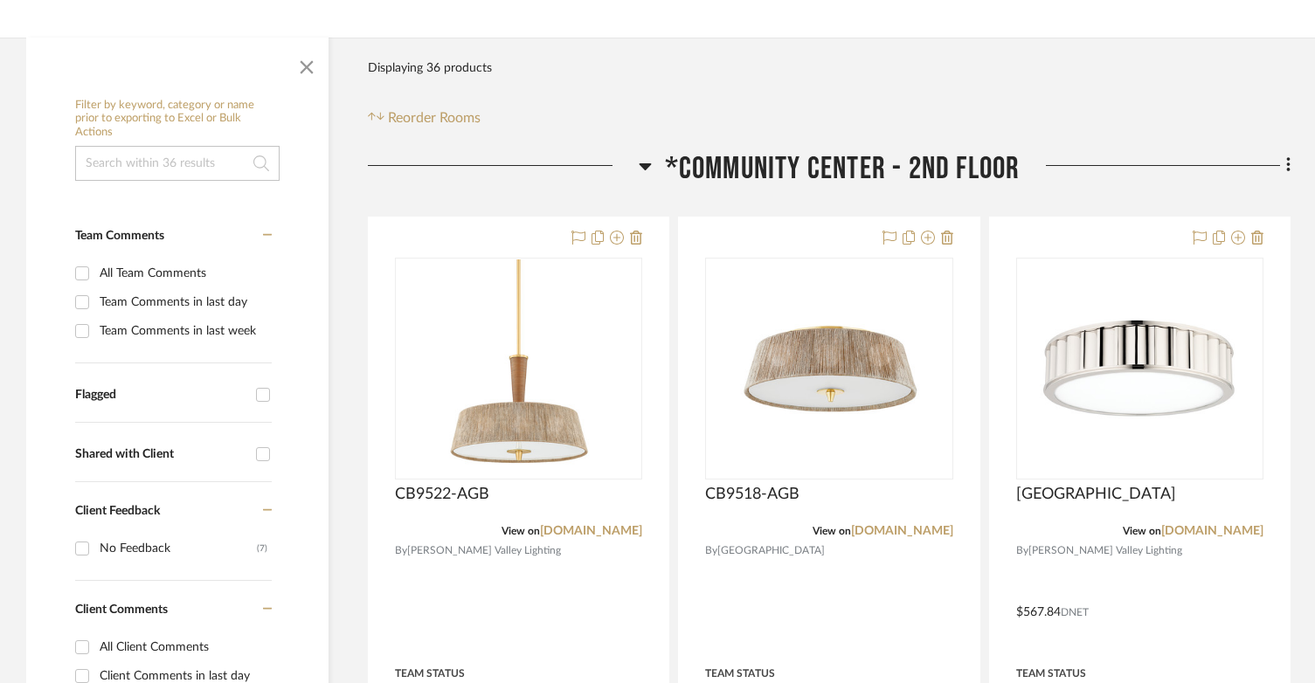
click at [650, 156] on icon at bounding box center [645, 166] width 13 height 21
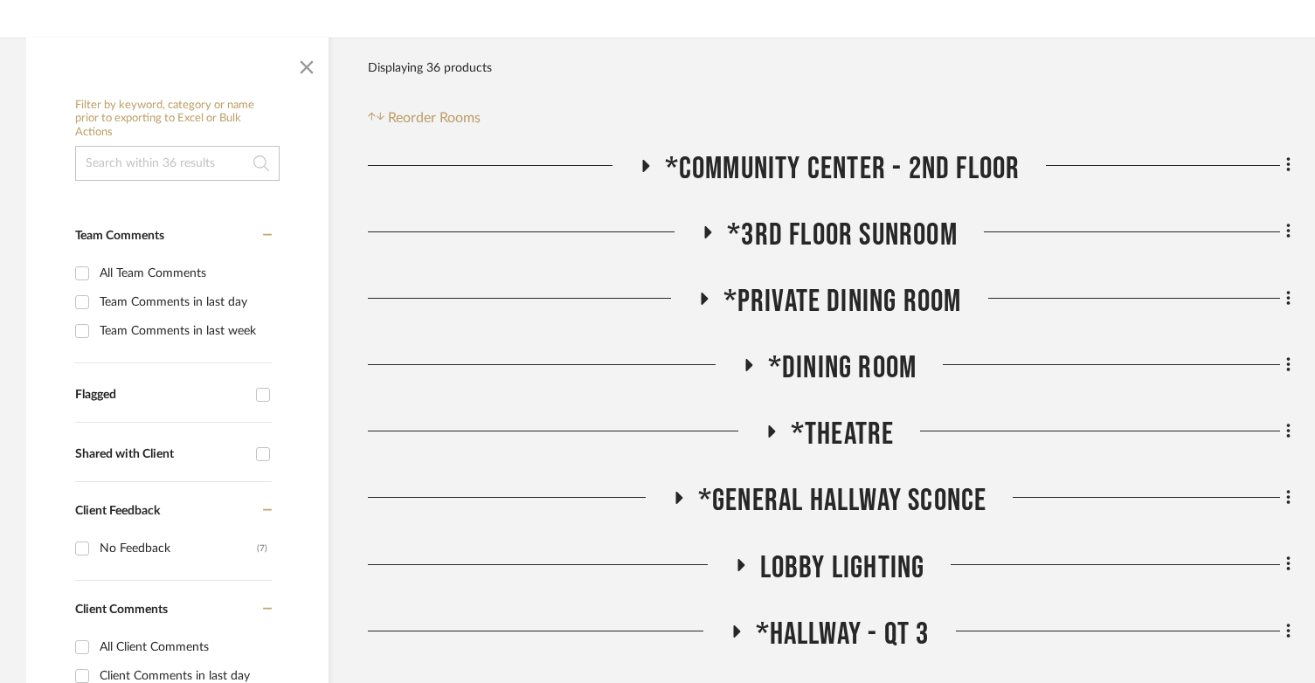
click at [709, 225] on icon at bounding box center [707, 231] width 21 height 13
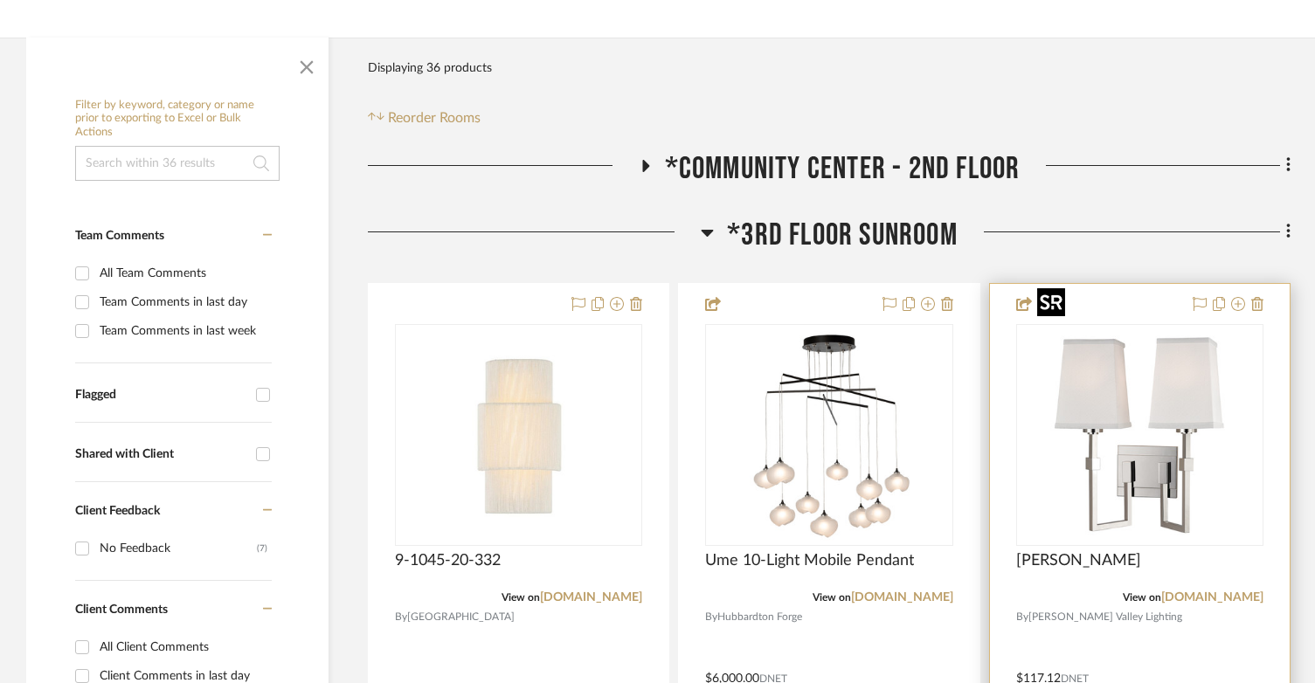
click at [0, 0] on img at bounding box center [0, 0] width 0 height 0
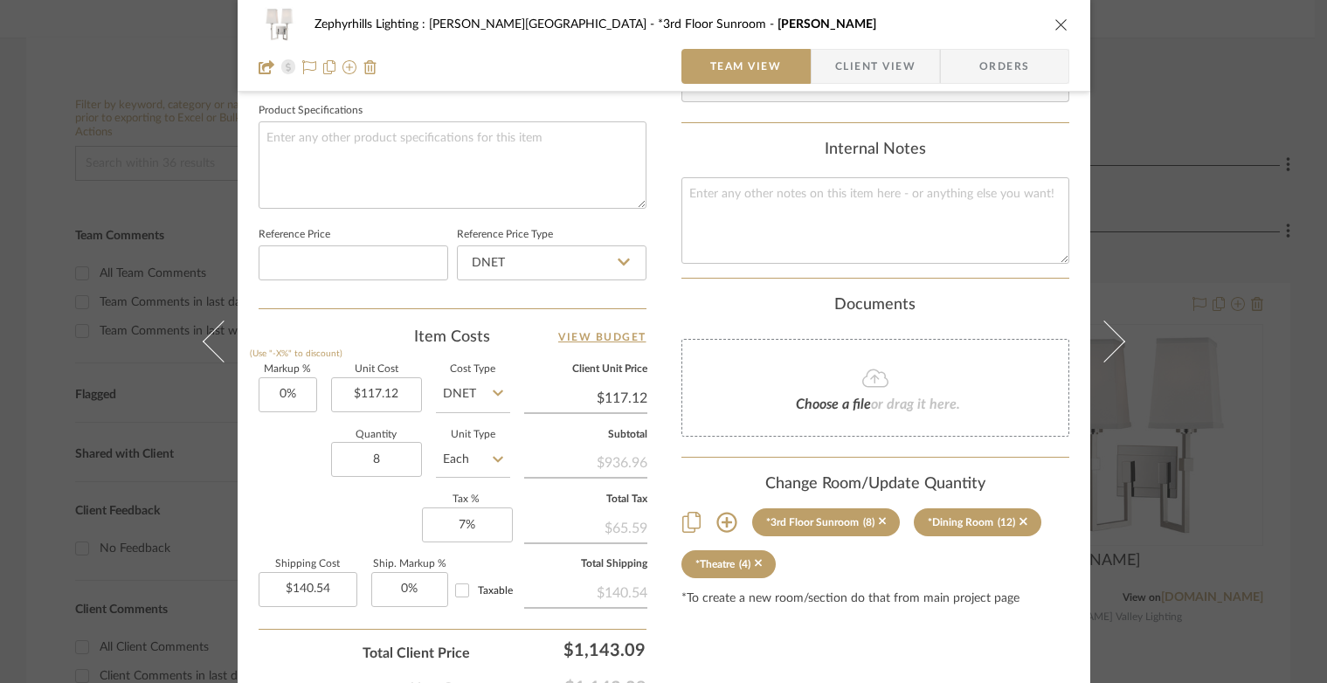
scroll to position [943, 0]
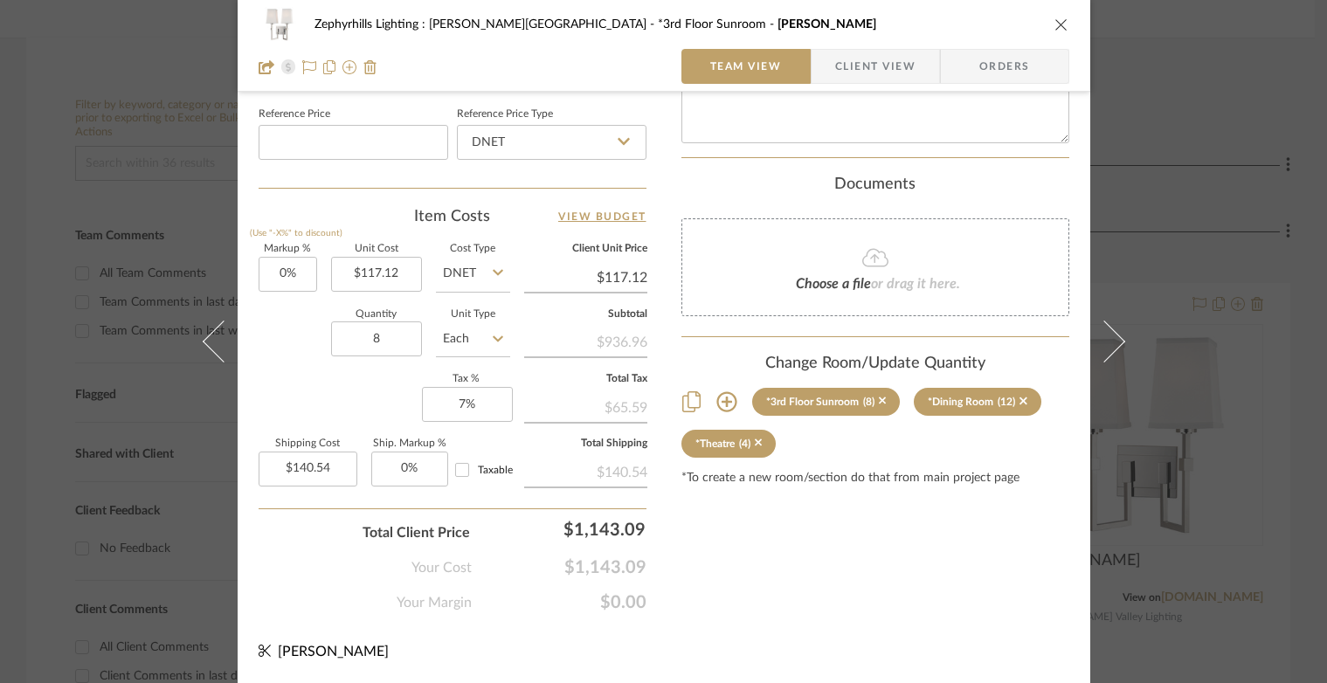
click at [1054, 31] on icon "close" at bounding box center [1061, 24] width 14 height 14
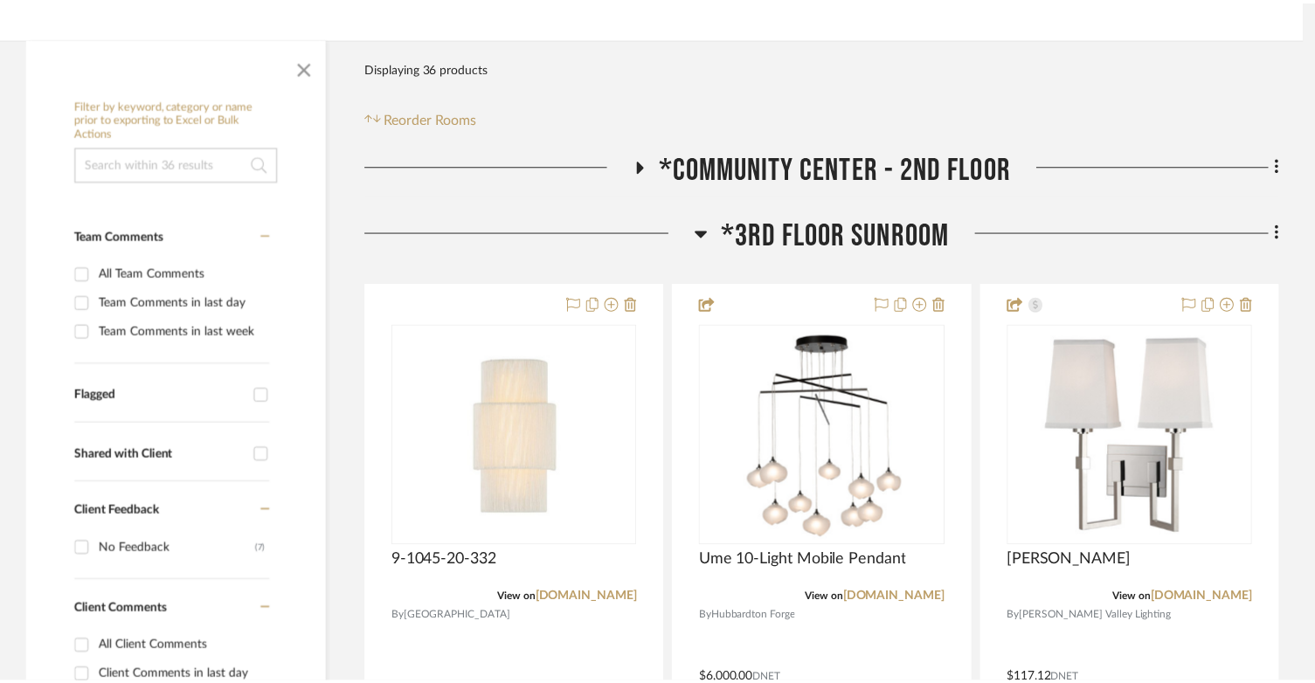
scroll to position [349, 0]
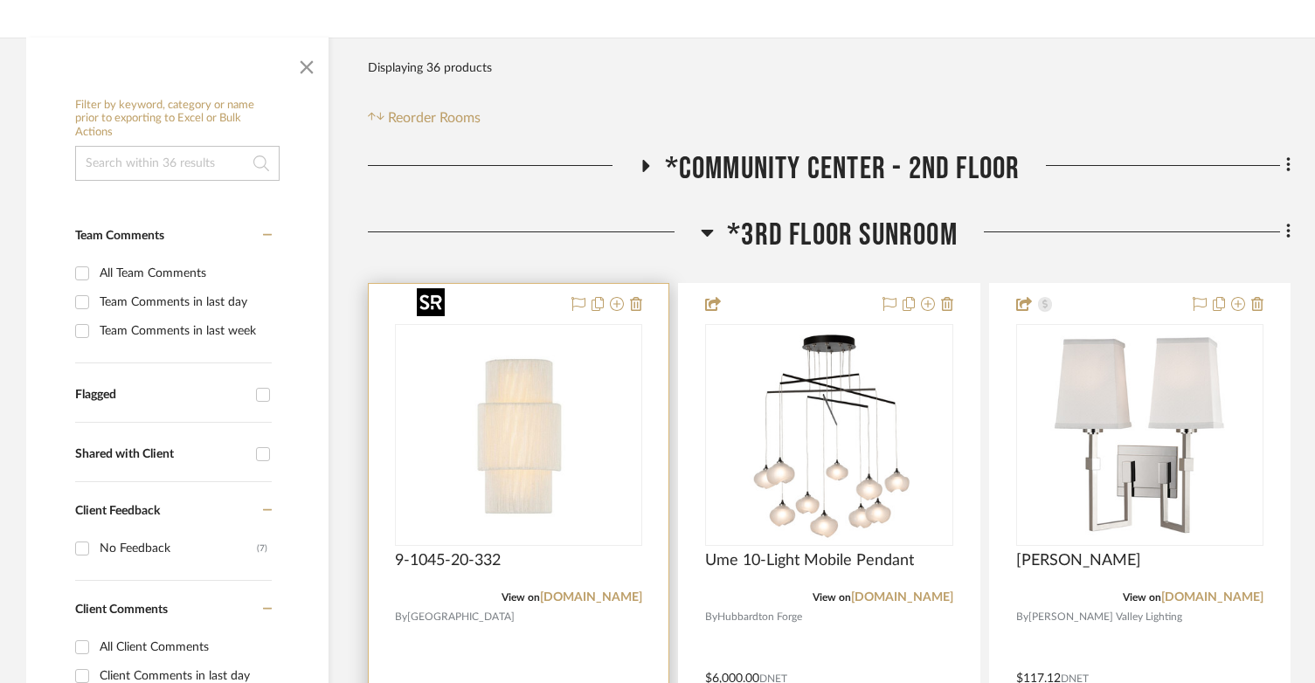
click at [507, 379] on img "0" at bounding box center [519, 435] width 218 height 218
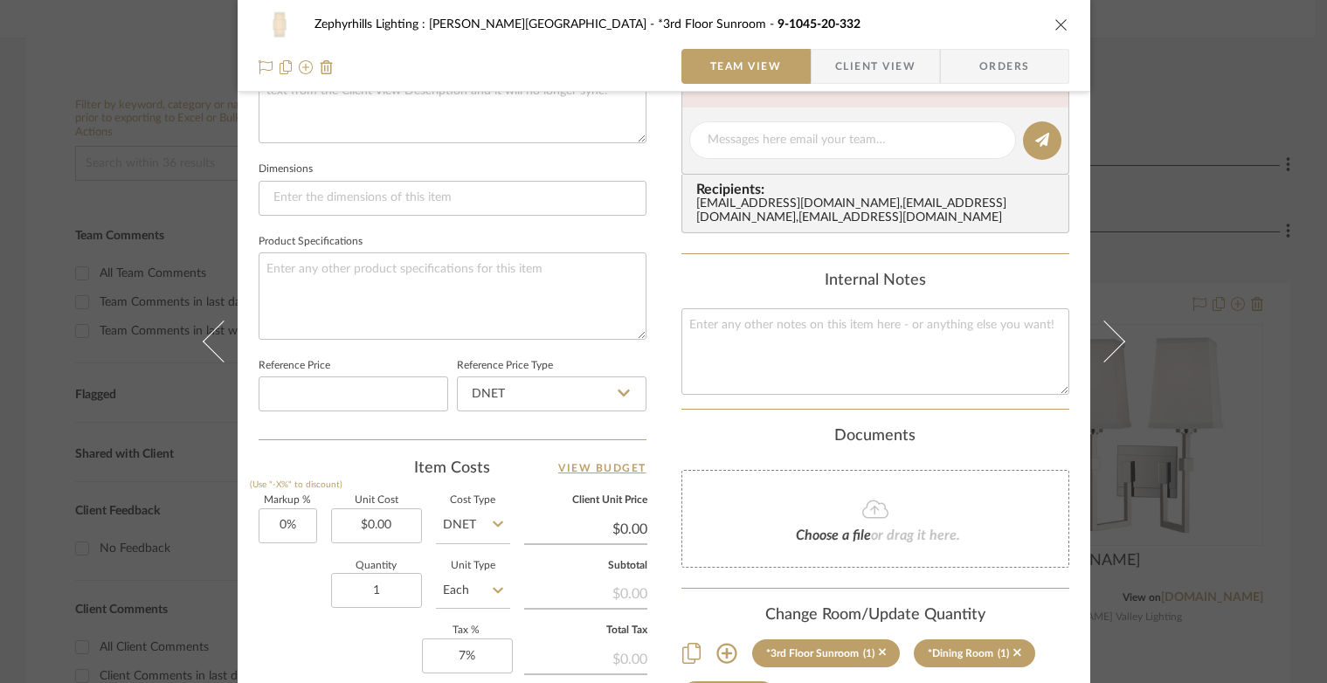
scroll to position [699, 0]
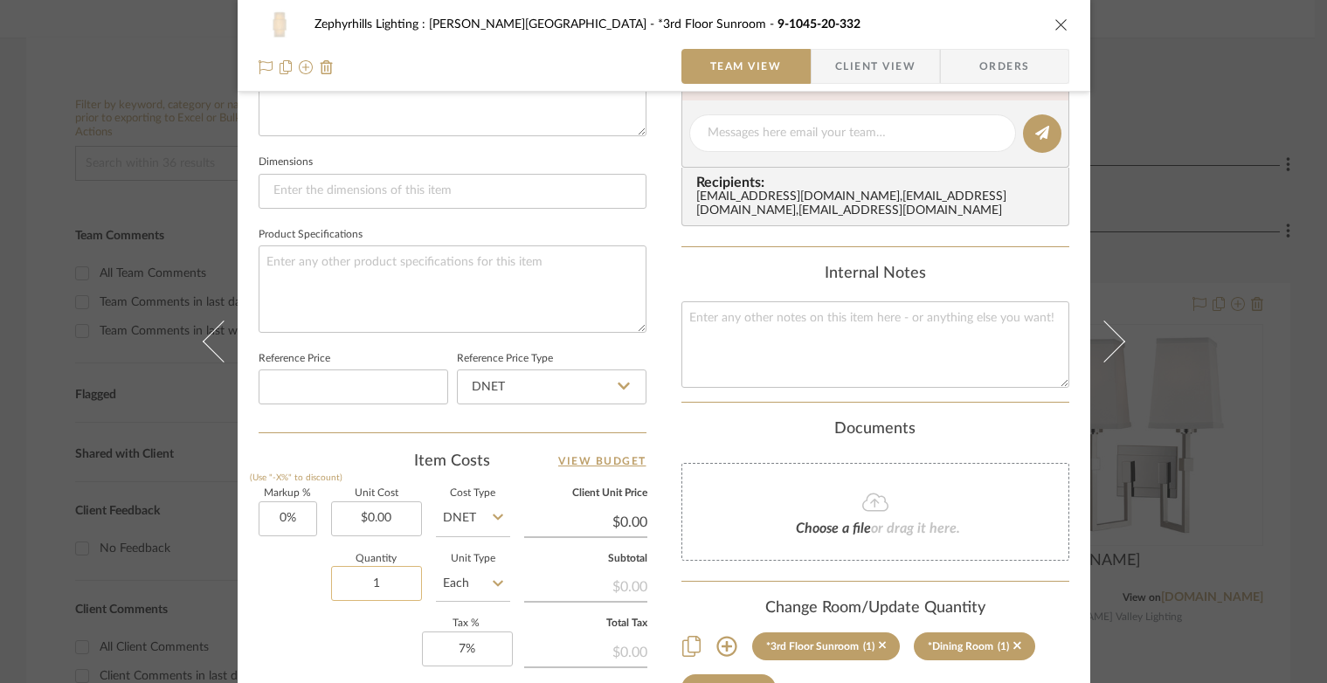
click at [386, 572] on input "1" at bounding box center [376, 583] width 91 height 35
type input "8"
click at [308, 632] on div "Markup % (Use "-X%" to discount) 0% Unit Cost $0.00 Cost Type DNET Client Unit …" at bounding box center [453, 616] width 388 height 255
click at [1054, 27] on icon "close" at bounding box center [1061, 24] width 14 height 14
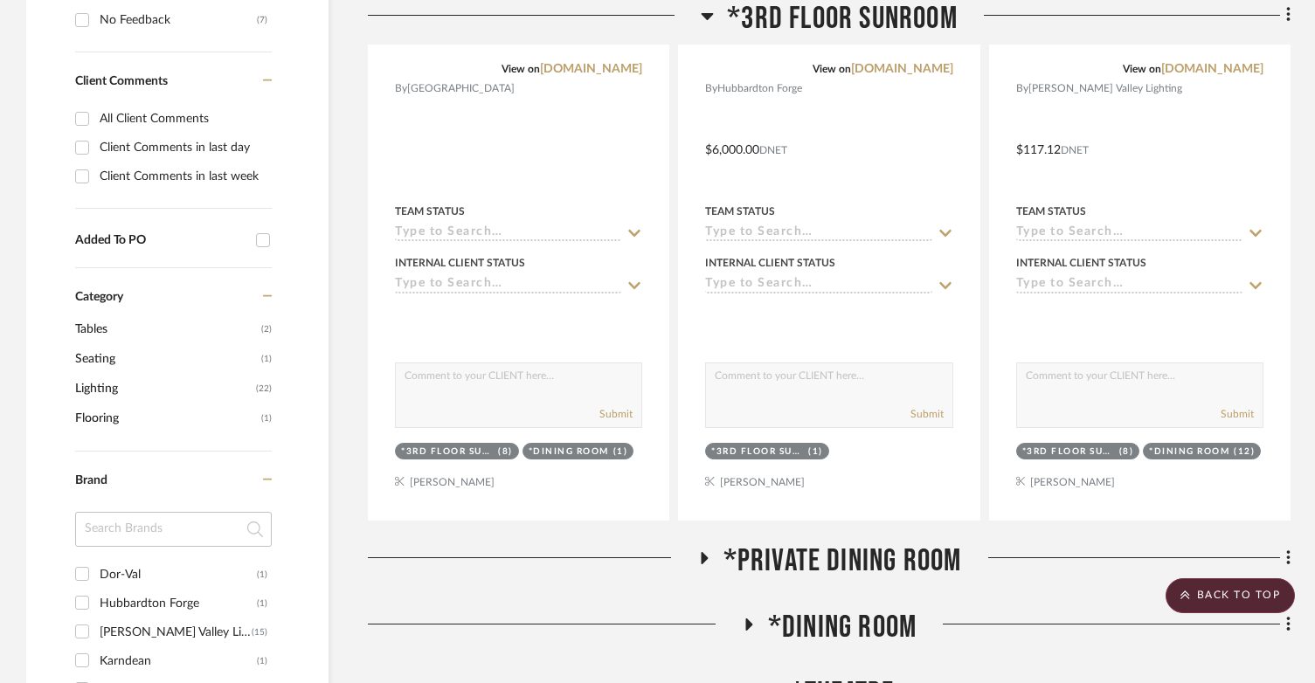
scroll to position [874, 0]
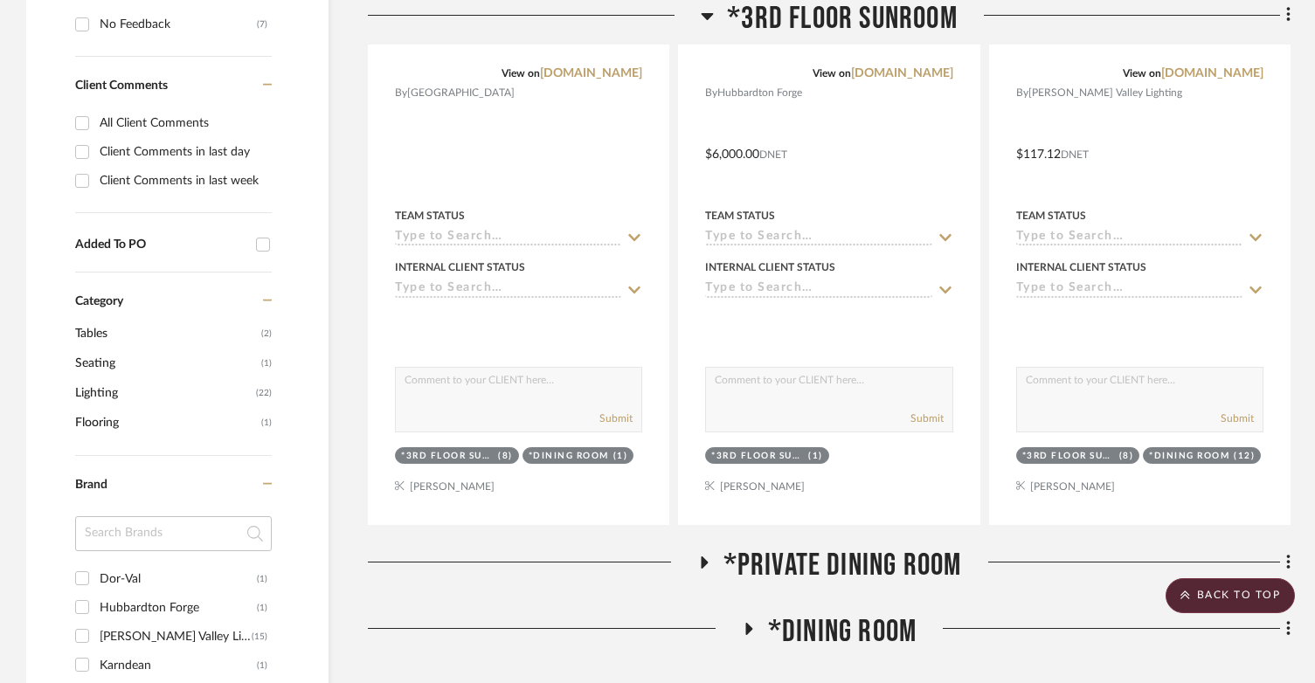
click at [693, 556] on icon at bounding box center [703, 562] width 21 height 13
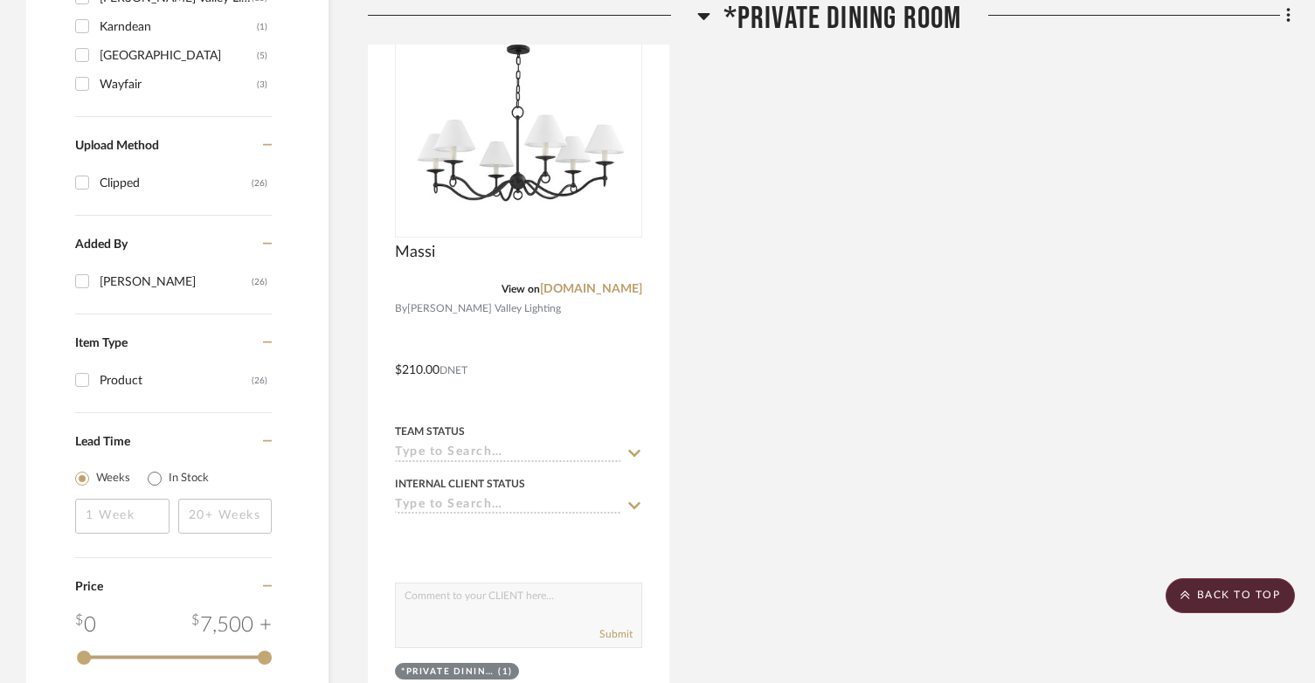
scroll to position [1747, 0]
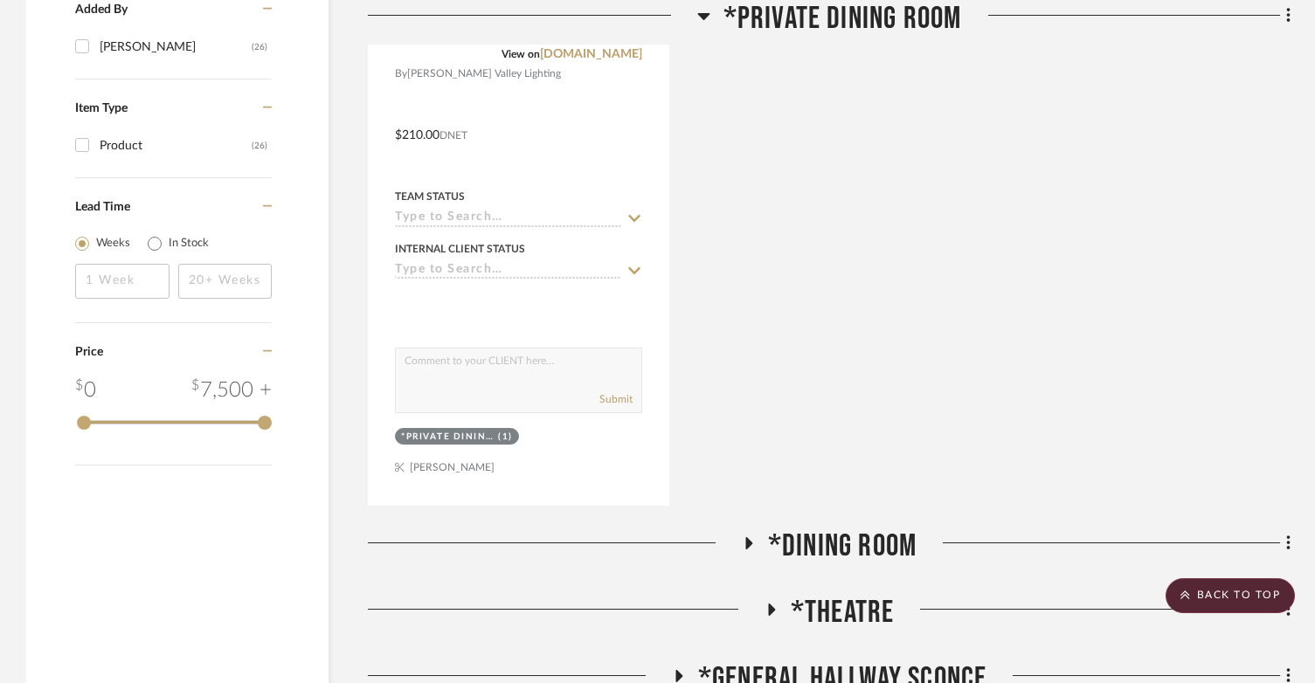
click at [756, 537] on icon at bounding box center [747, 543] width 21 height 13
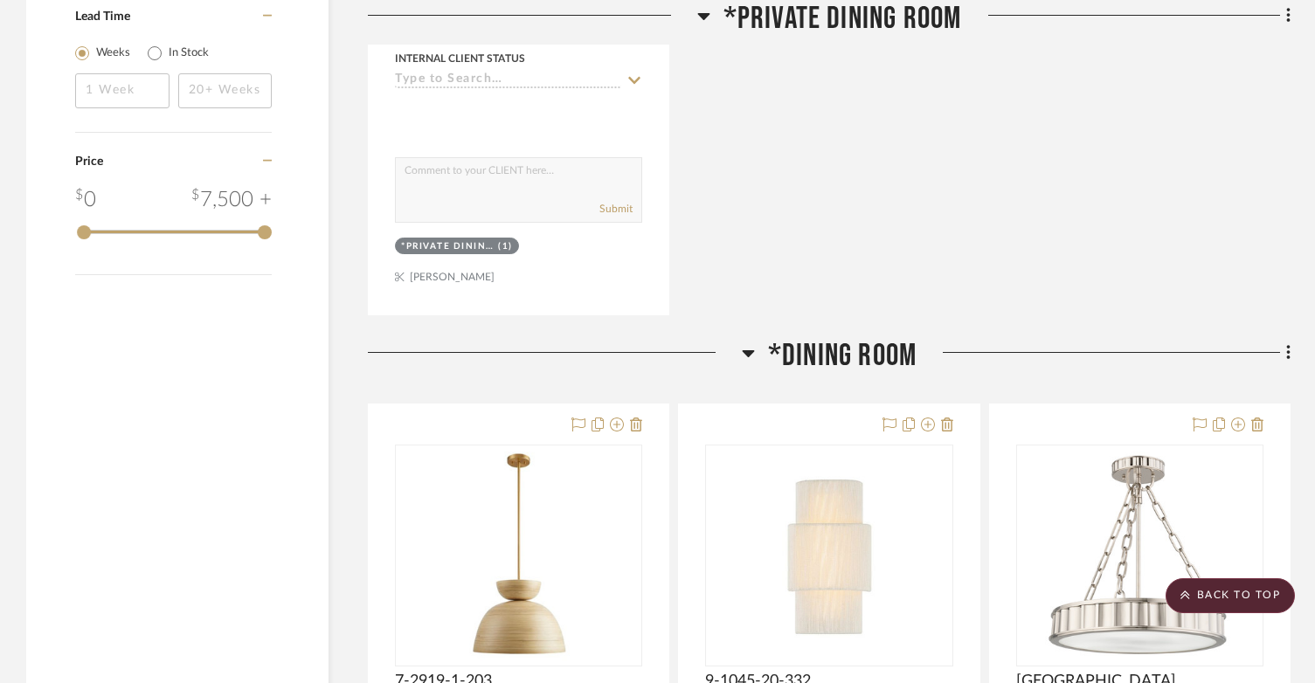
scroll to position [2184, 0]
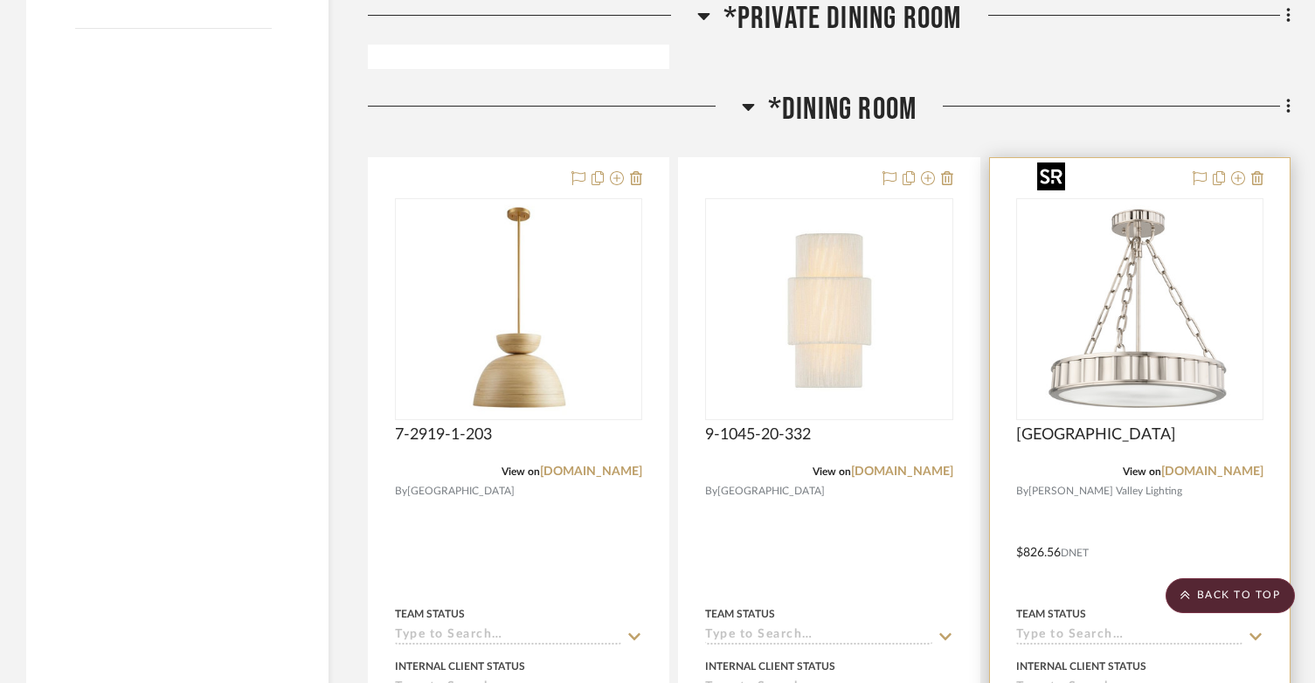
click at [0, 0] on img at bounding box center [0, 0] width 0 height 0
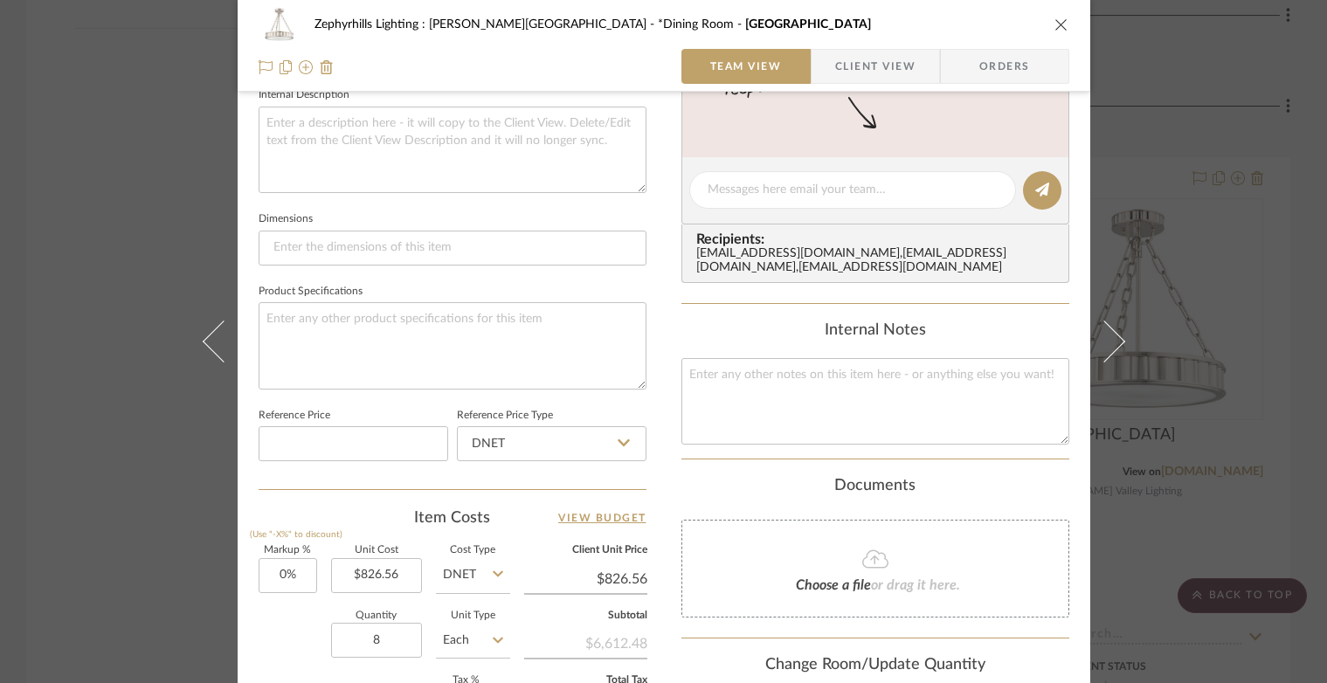
scroll to position [699, 0]
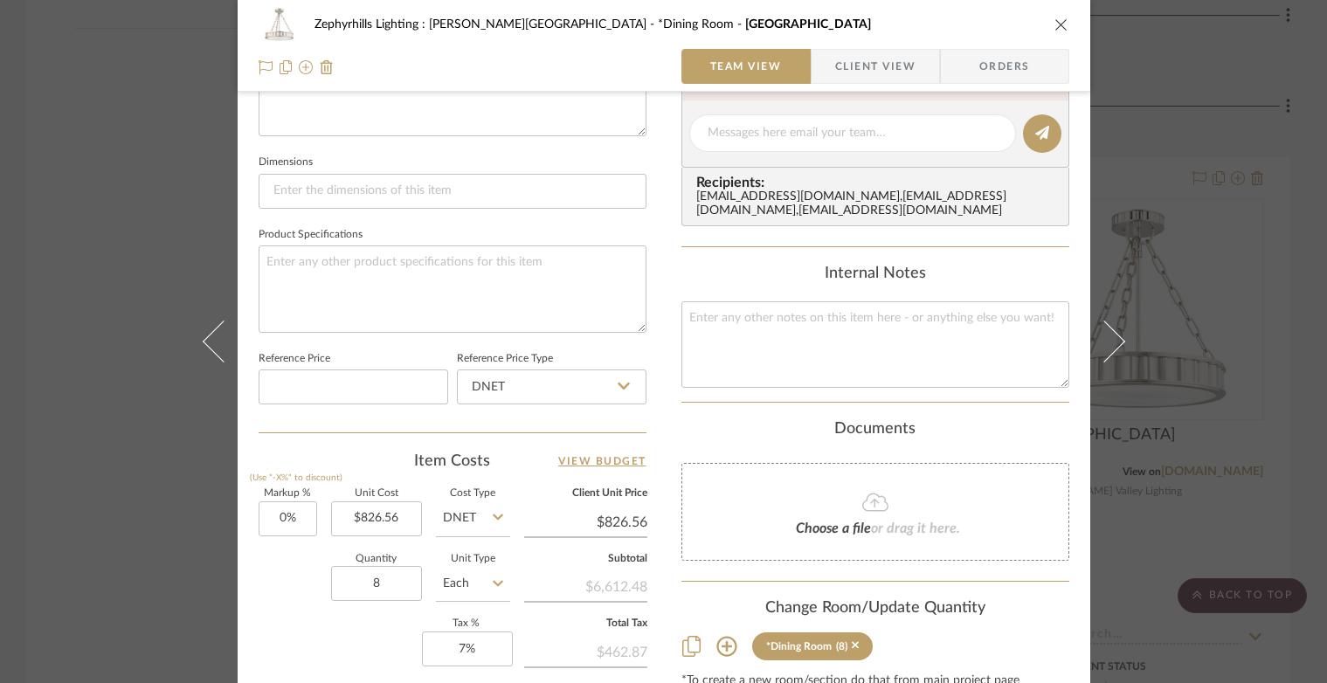
click at [1063, 25] on div "Zephyrhills Lighting : Hudson Valley *Dining Room Middlebury Team View Client V…" at bounding box center [664, 46] width 853 height 92
click at [1056, 24] on icon "close" at bounding box center [1061, 24] width 14 height 14
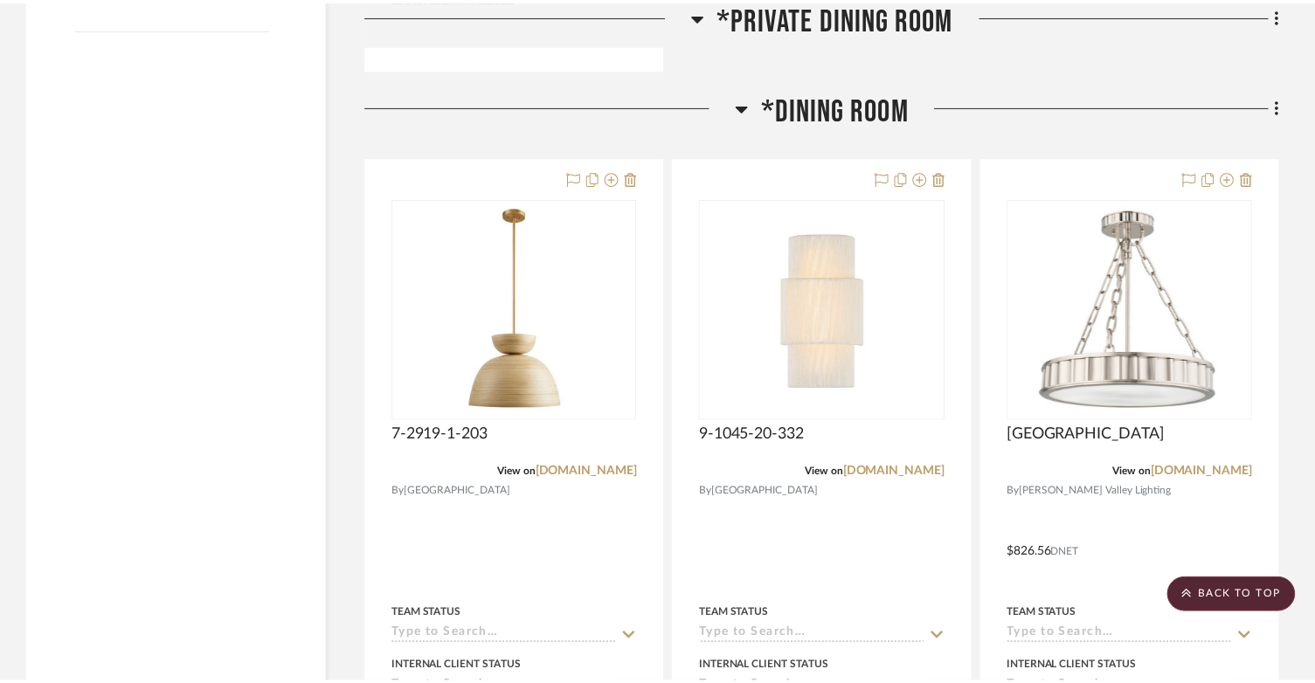
scroll to position [2184, 0]
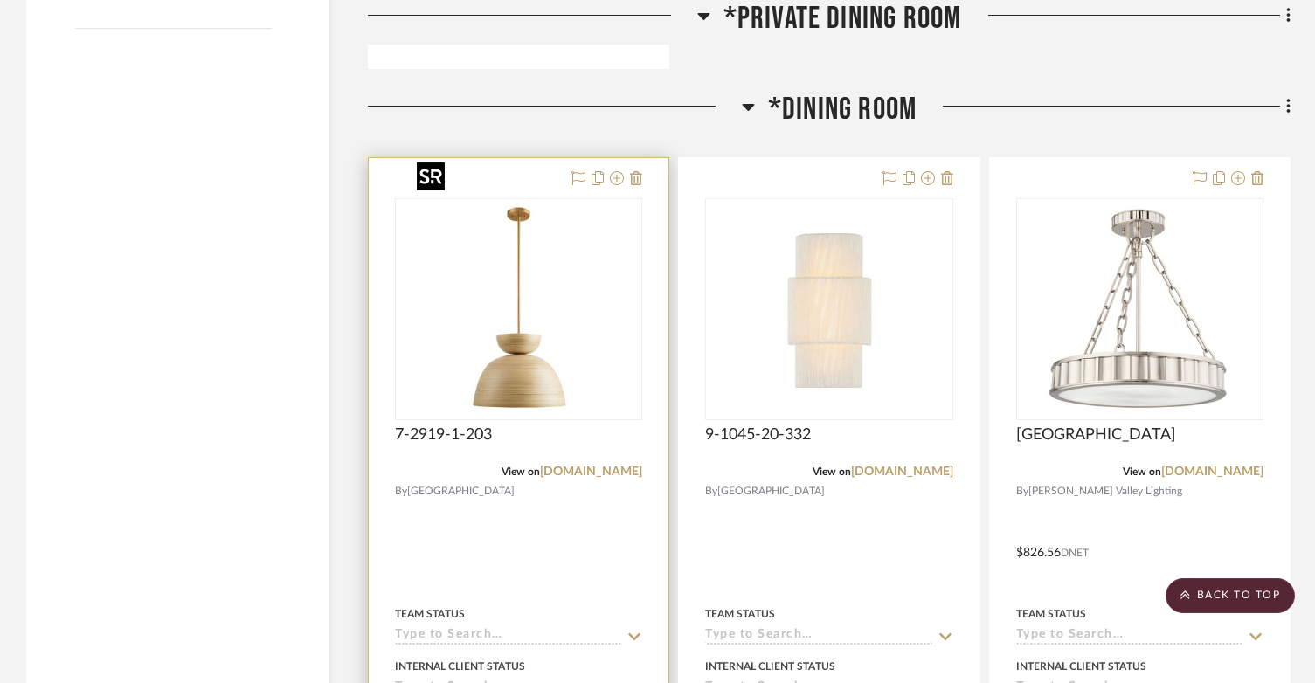
click at [0, 0] on img at bounding box center [0, 0] width 0 height 0
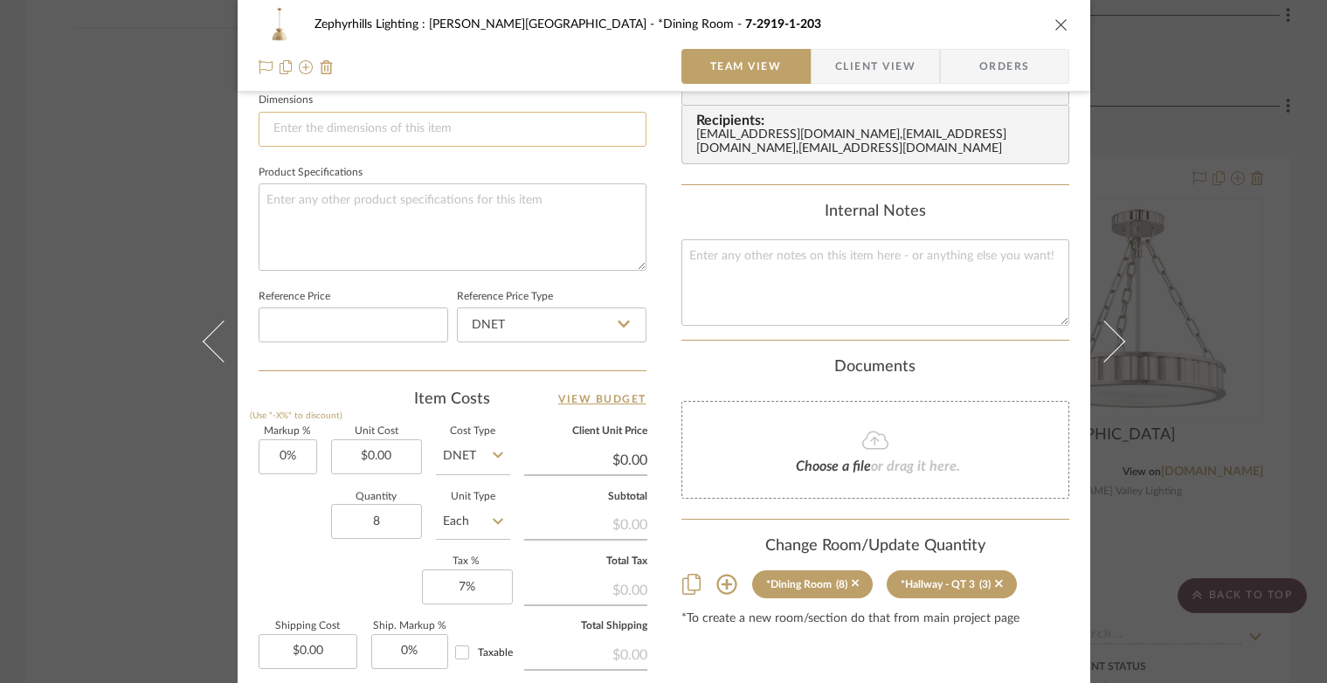
scroll to position [874, 0]
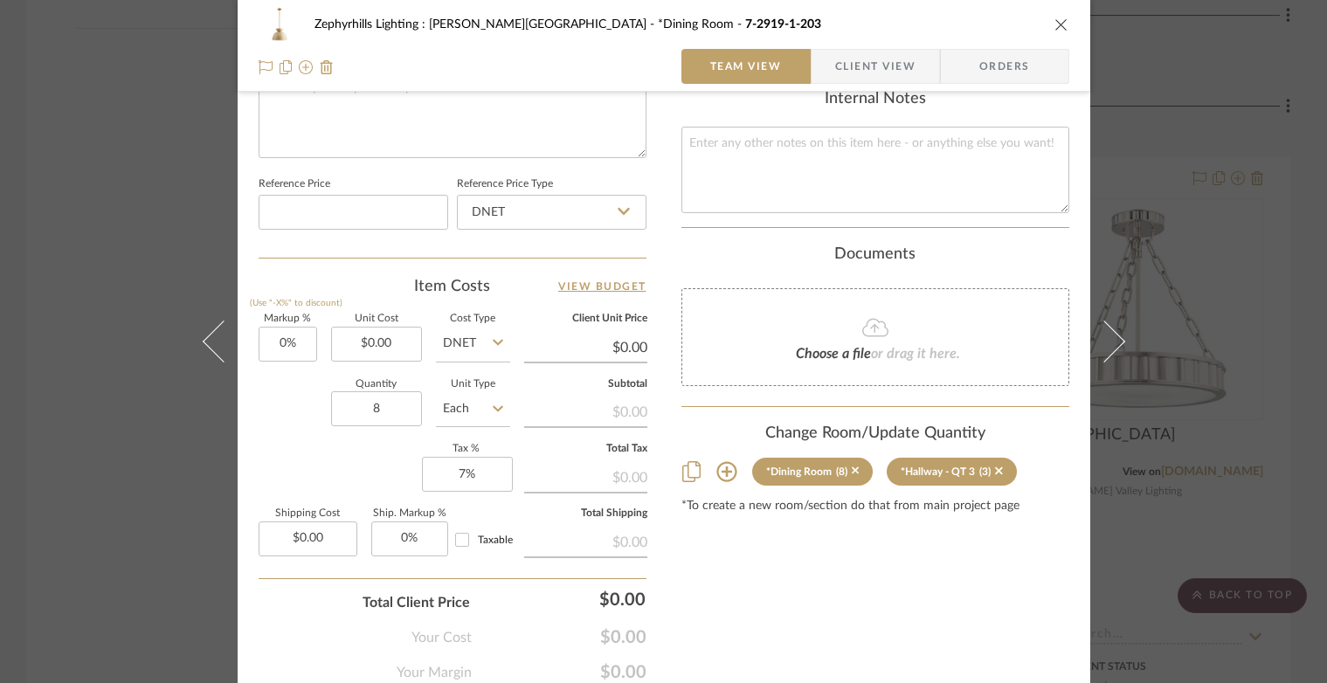
click at [1056, 21] on icon "close" at bounding box center [1061, 24] width 14 height 14
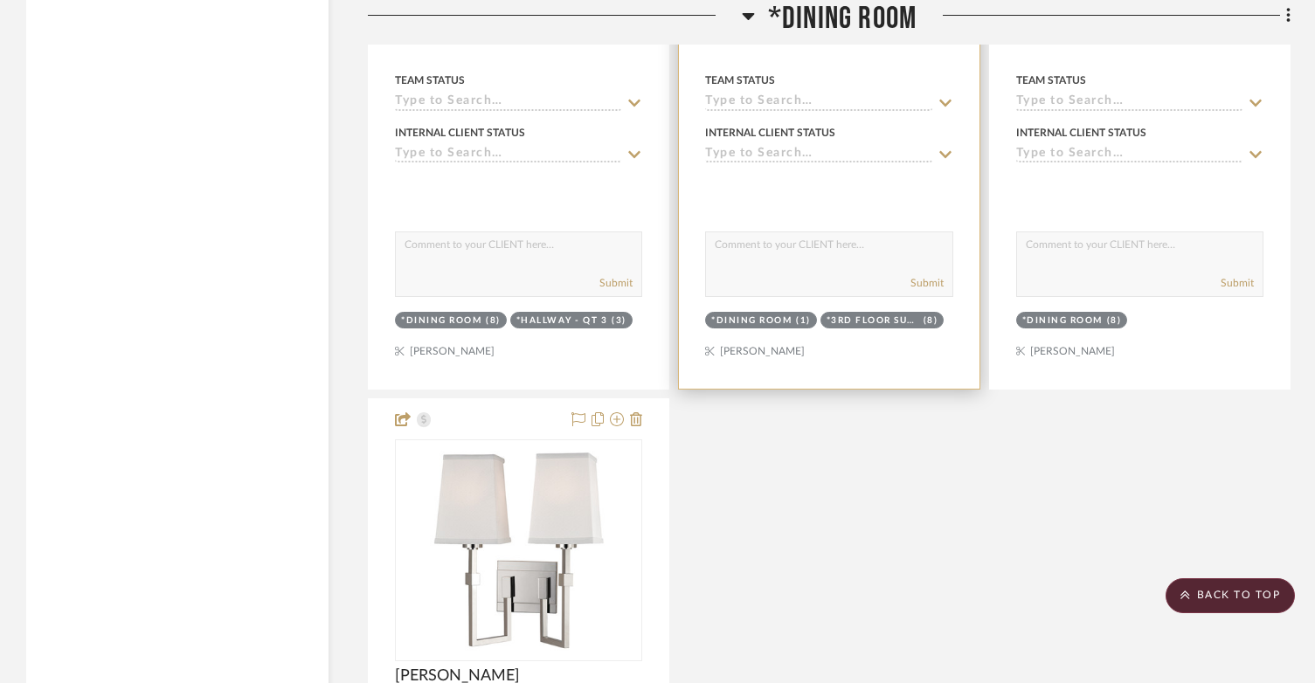
scroll to position [2883, 0]
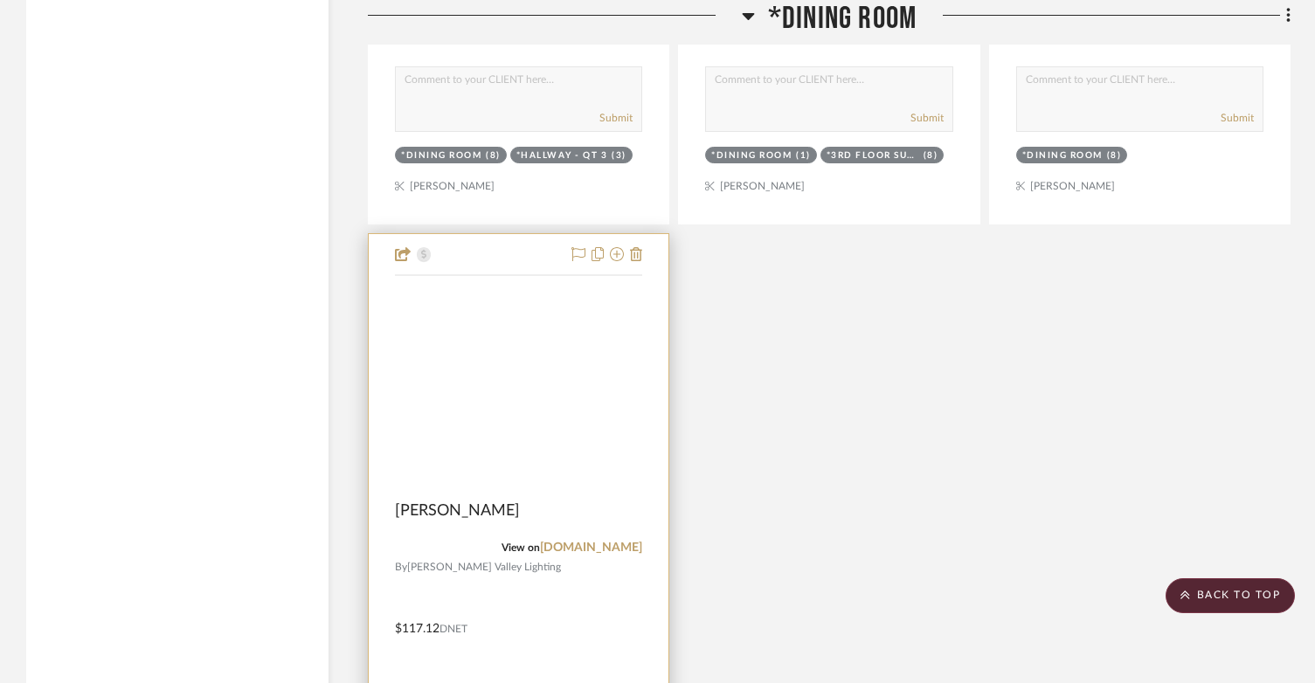
click at [0, 0] on img at bounding box center [0, 0] width 0 height 0
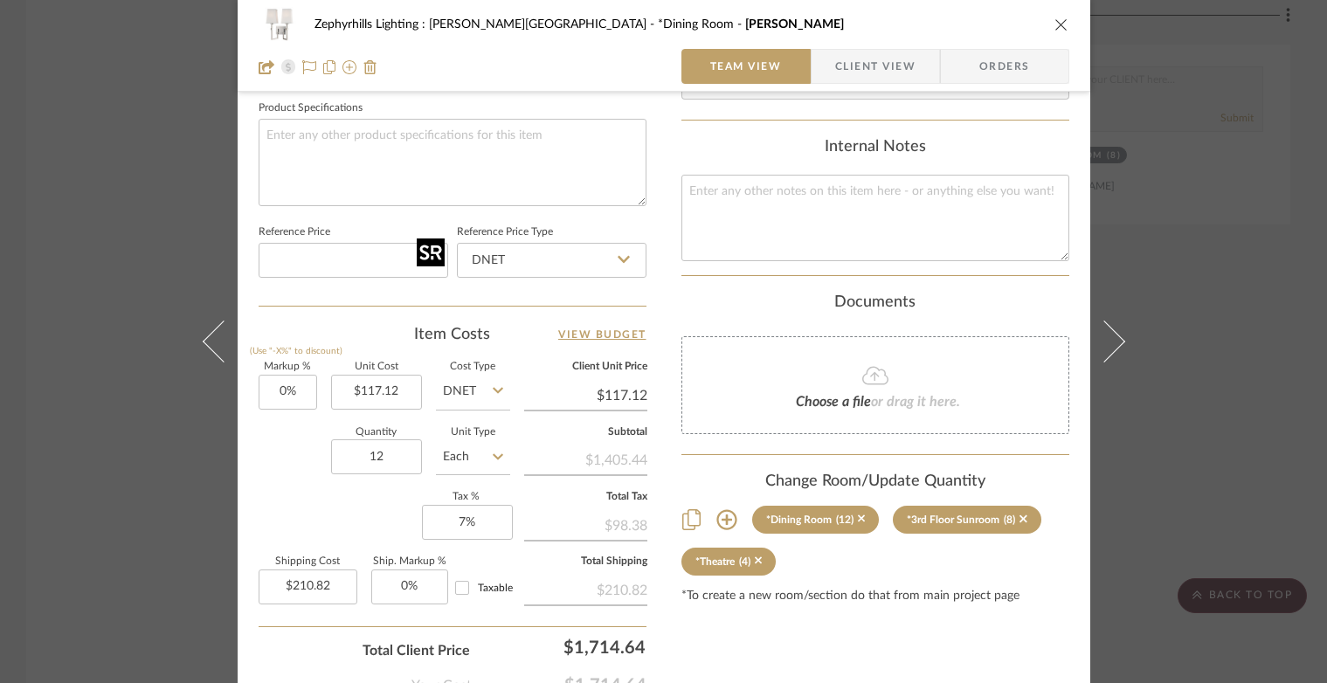
scroll to position [874, 0]
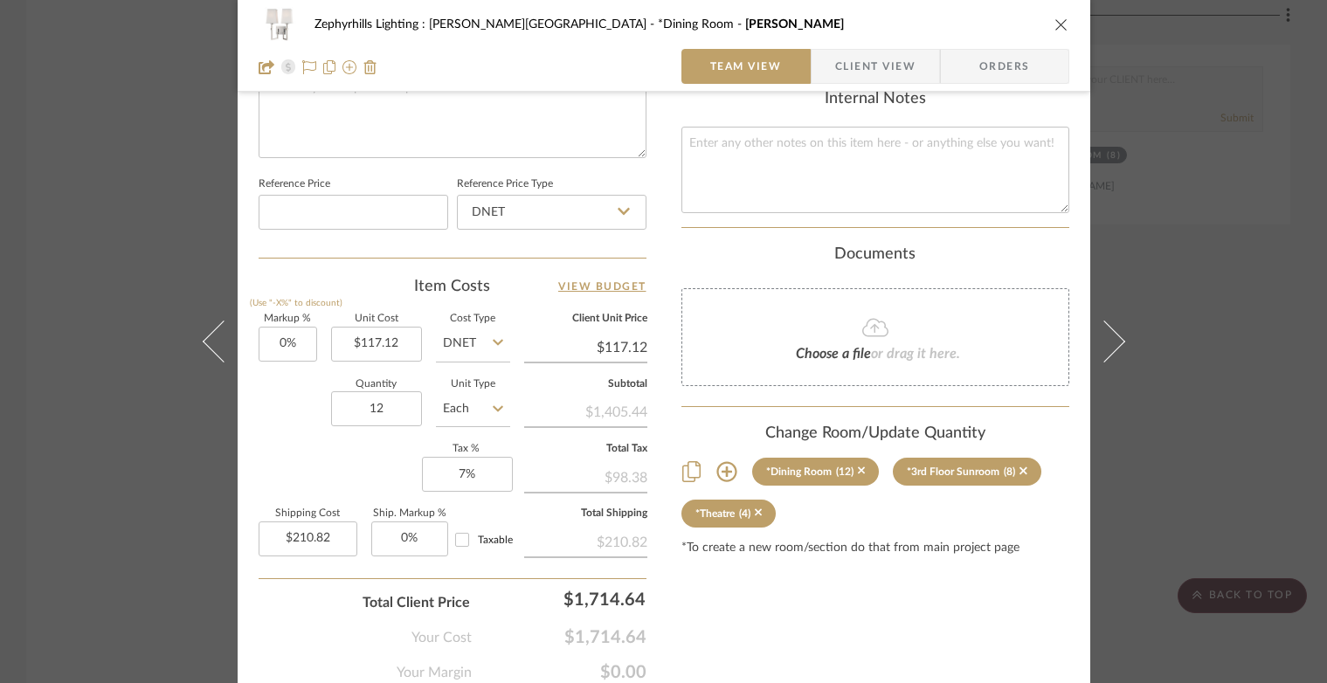
click at [1058, 22] on icon "close" at bounding box center [1061, 24] width 14 height 14
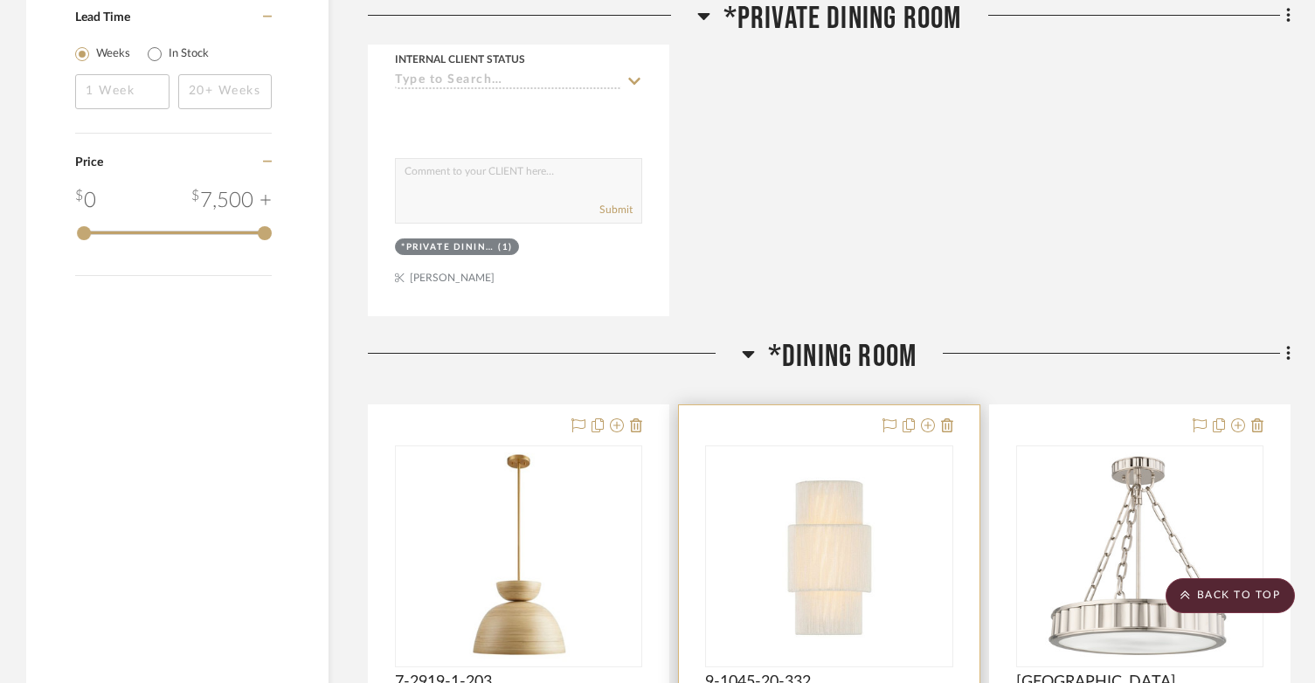
scroll to position [1922, 0]
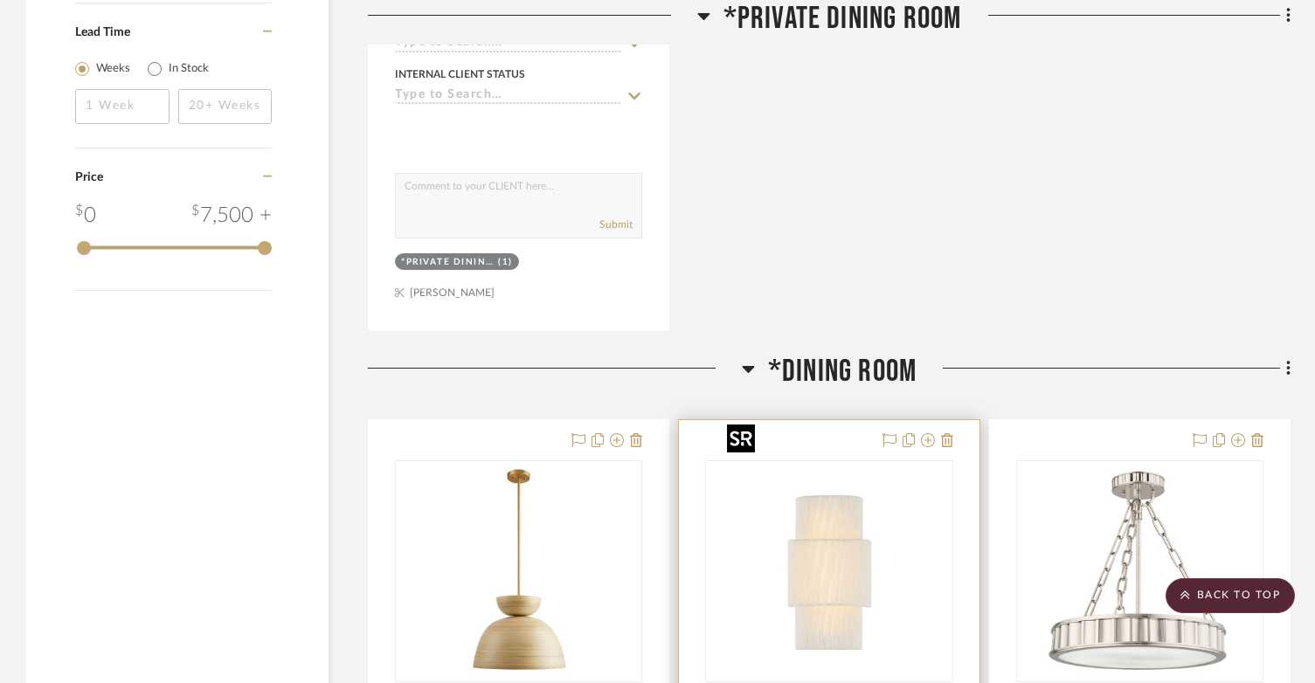
click at [812, 506] on img "0" at bounding box center [829, 571] width 218 height 218
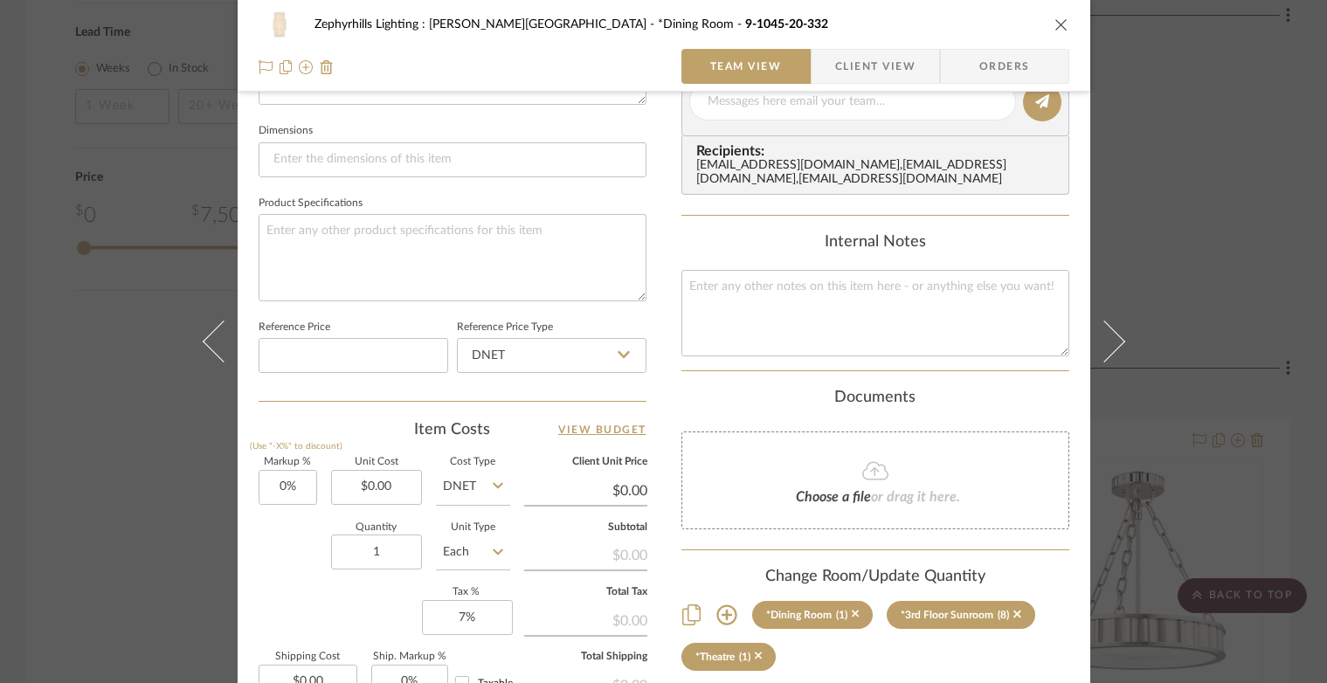
scroll to position [786, 0]
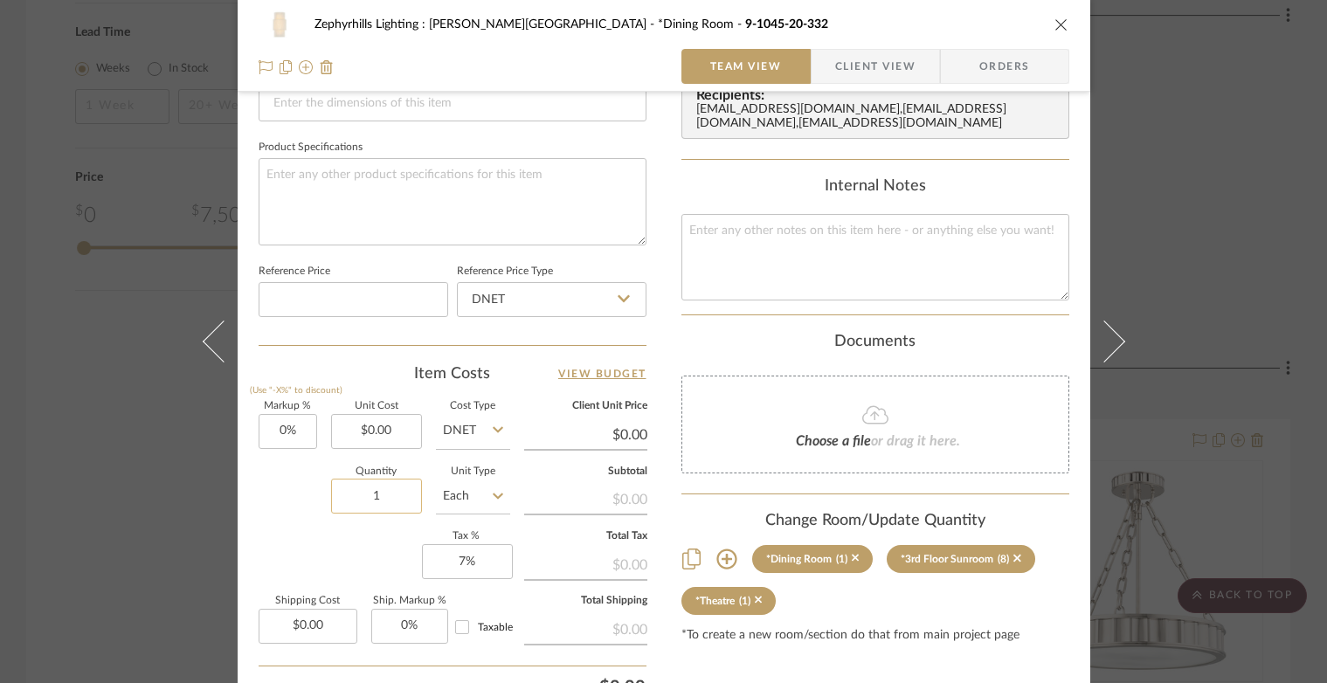
click at [408, 501] on input "1" at bounding box center [376, 496] width 91 height 35
type input "12"
click at [181, 514] on div "Zephyrhills Lighting : Hudson Valley *Dining Room 9-1045-20-332 Team View Clien…" at bounding box center [663, 341] width 1327 height 683
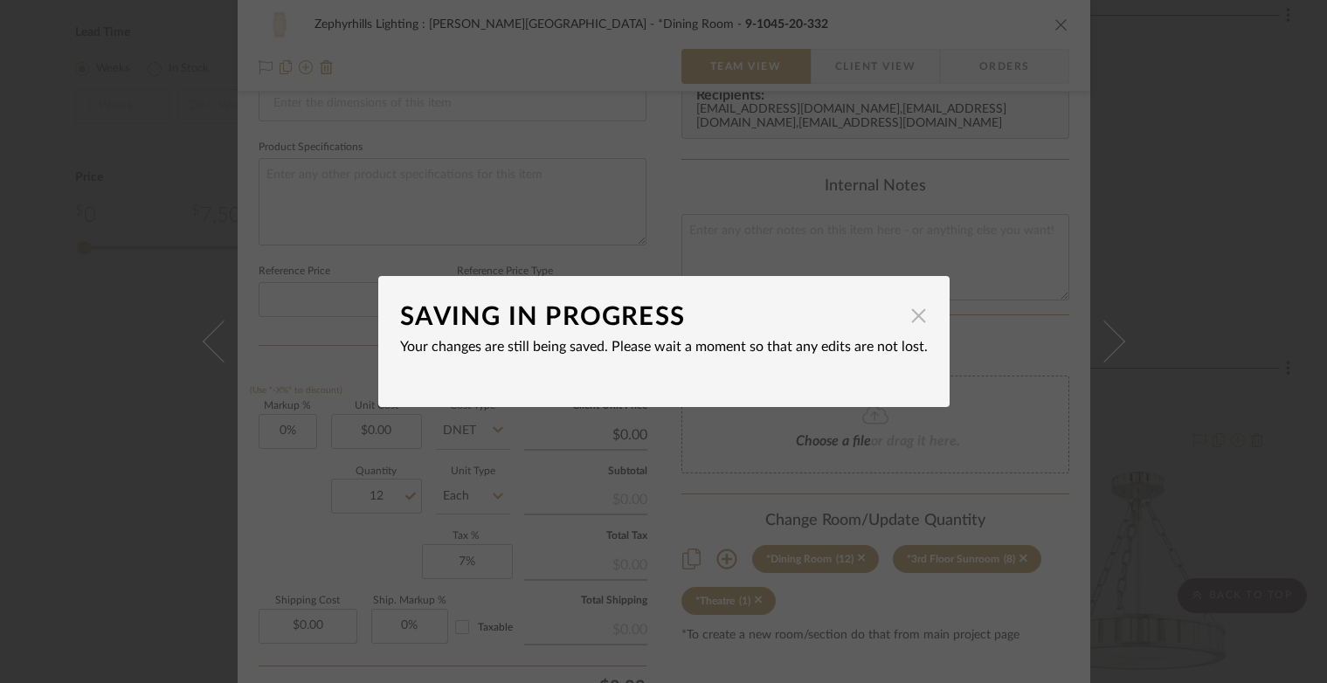
click at [905, 310] on span "button" at bounding box center [919, 315] width 35 height 35
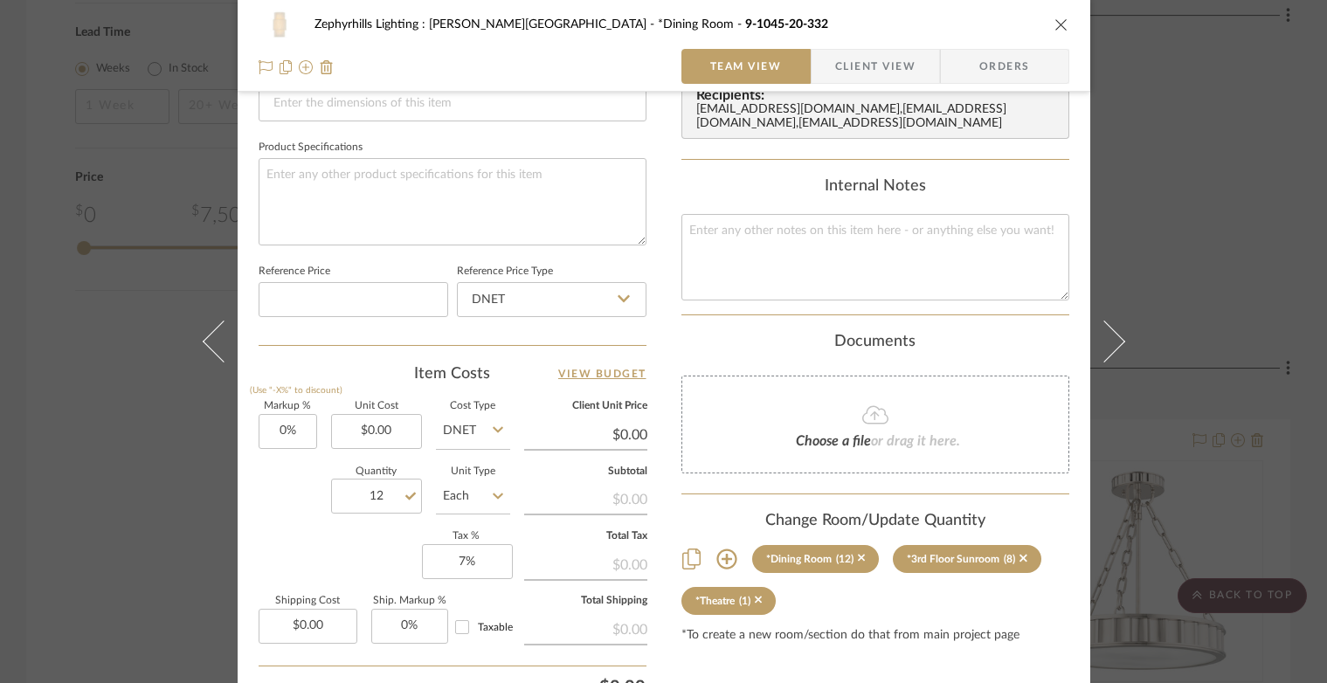
click at [1054, 23] on icon "close" at bounding box center [1061, 24] width 14 height 14
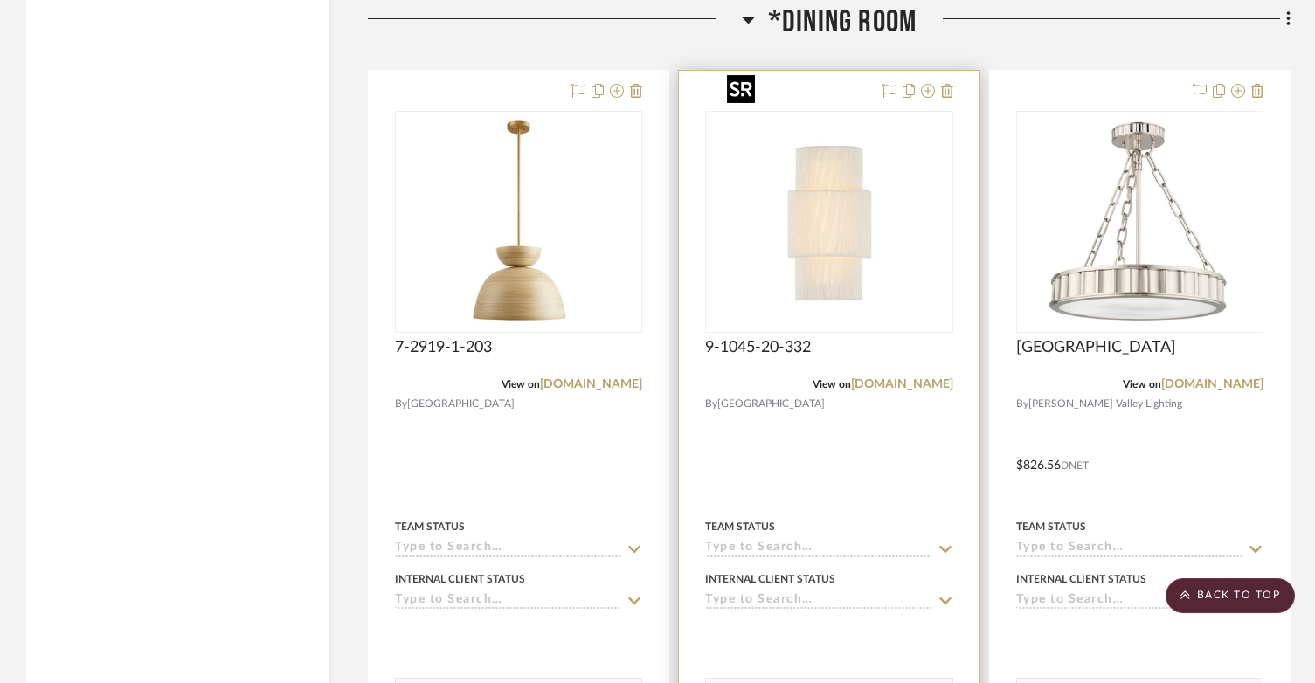
scroll to position [2009, 0]
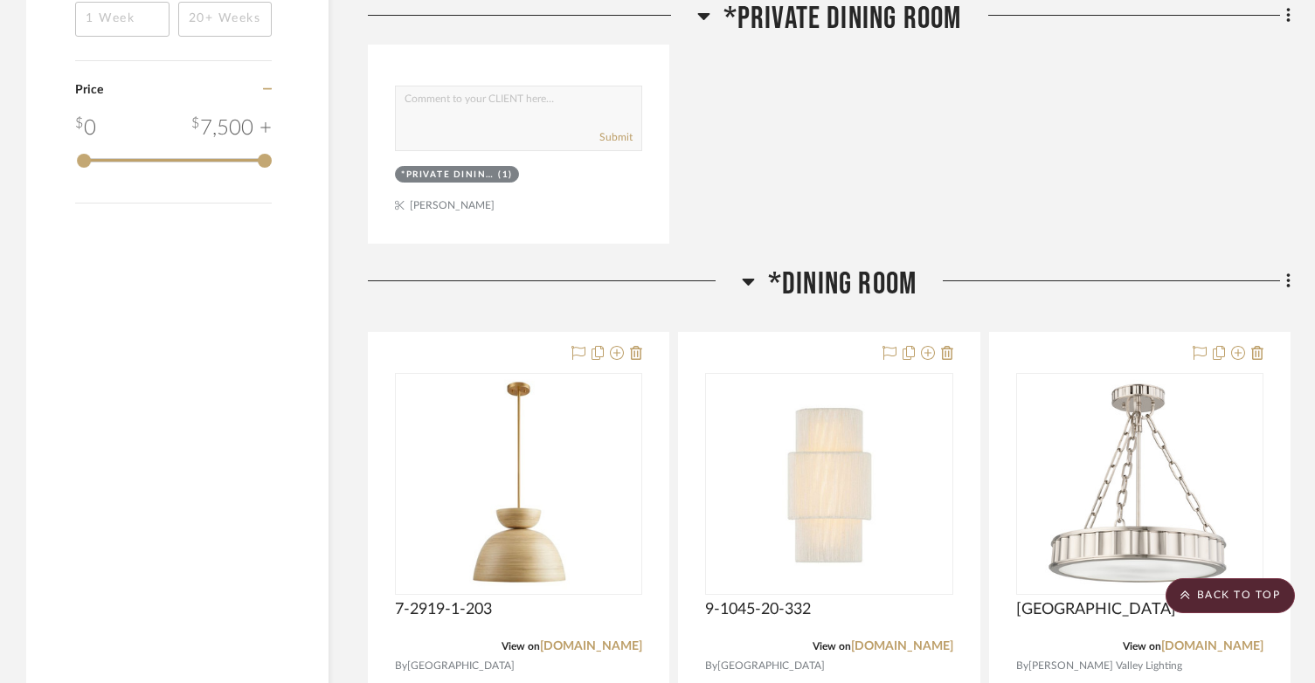
click at [748, 271] on icon at bounding box center [748, 281] width 13 height 21
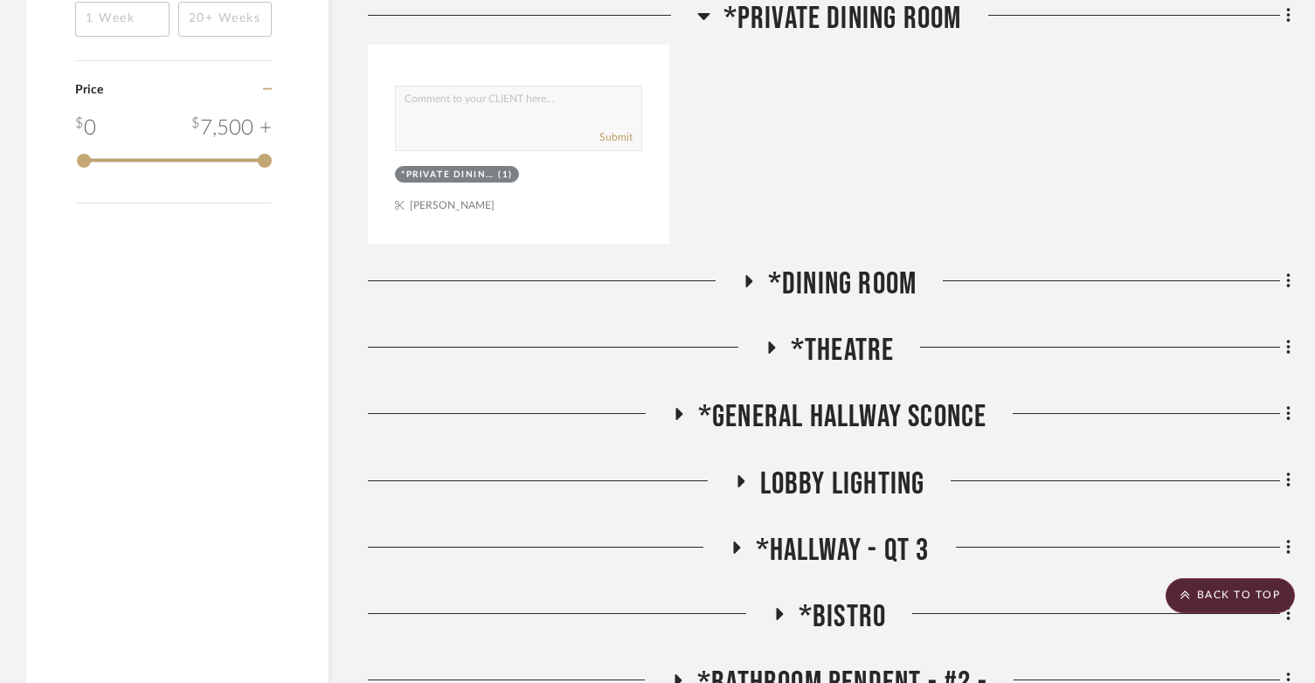
click at [771, 342] on icon at bounding box center [770, 348] width 21 height 13
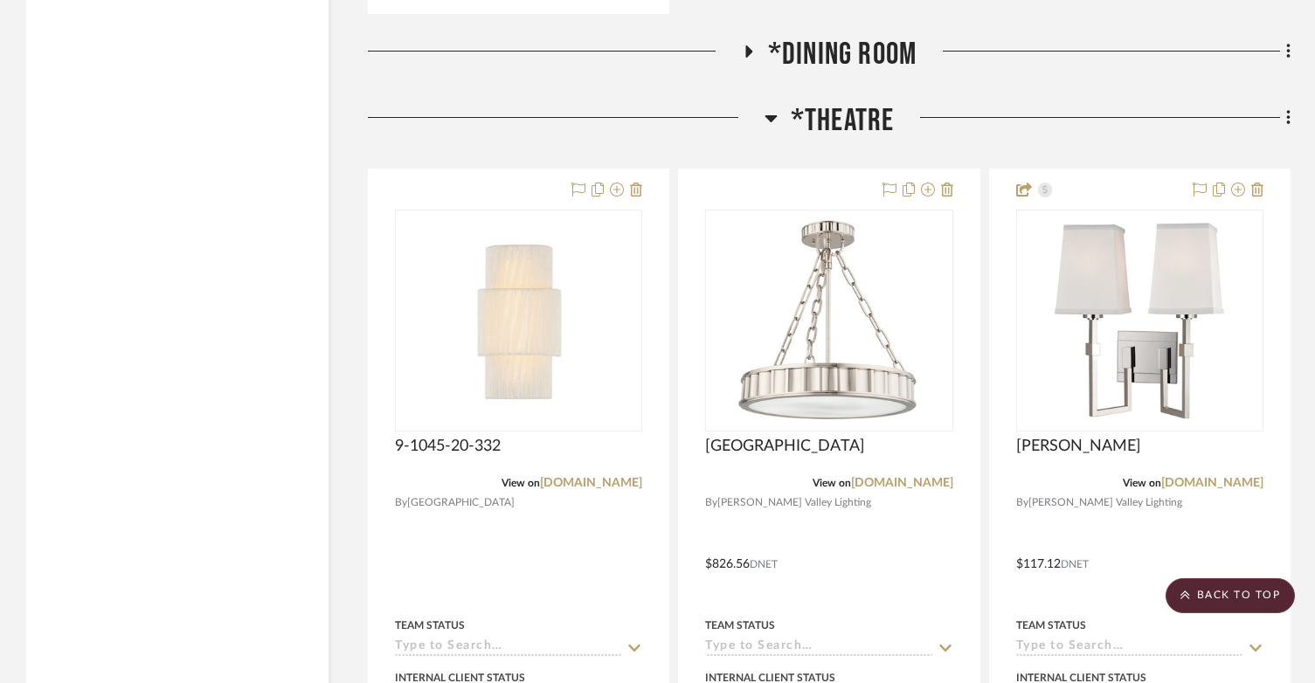
scroll to position [2271, 0]
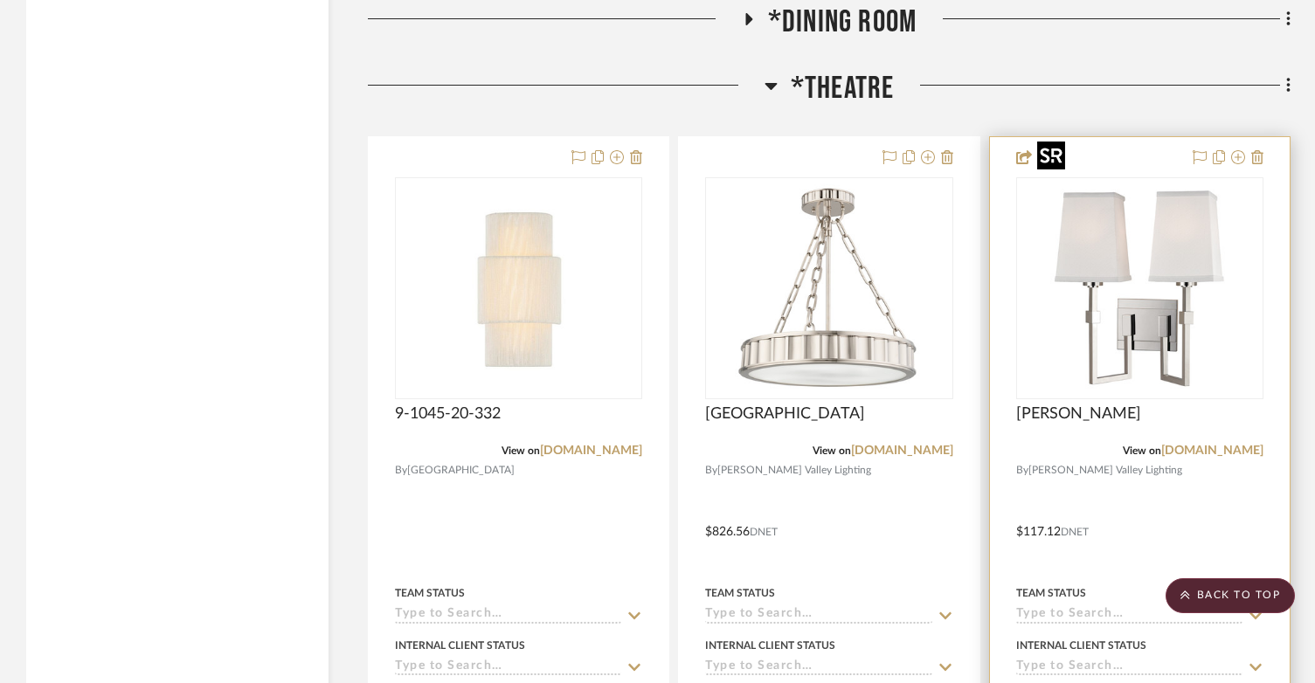
click at [0, 0] on img at bounding box center [0, 0] width 0 height 0
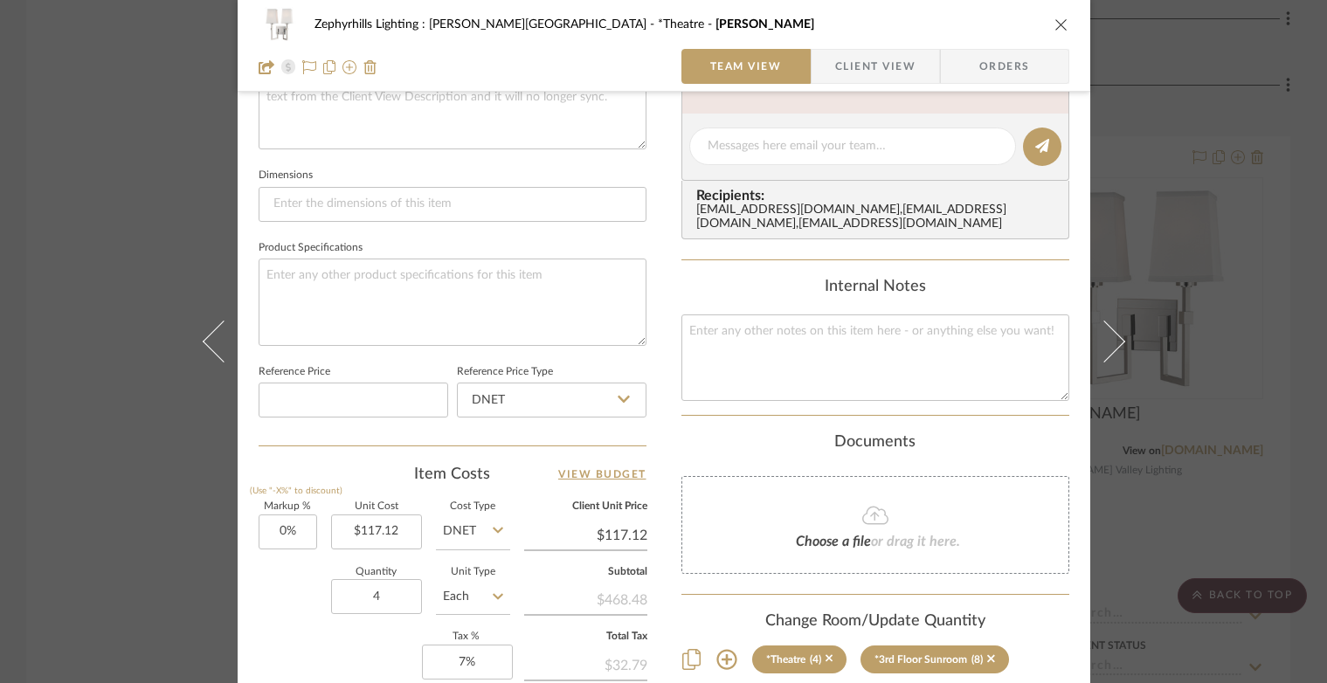
scroll to position [786, 0]
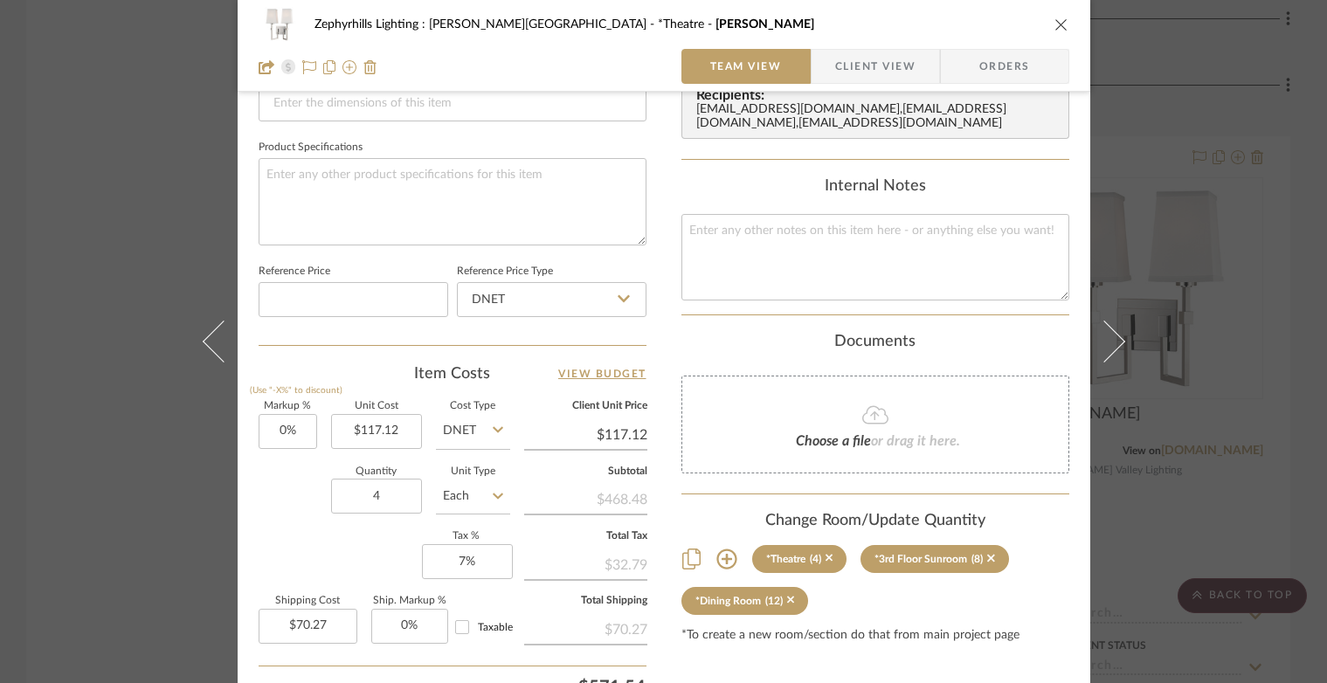
click at [1061, 20] on icon "close" at bounding box center [1061, 24] width 14 height 14
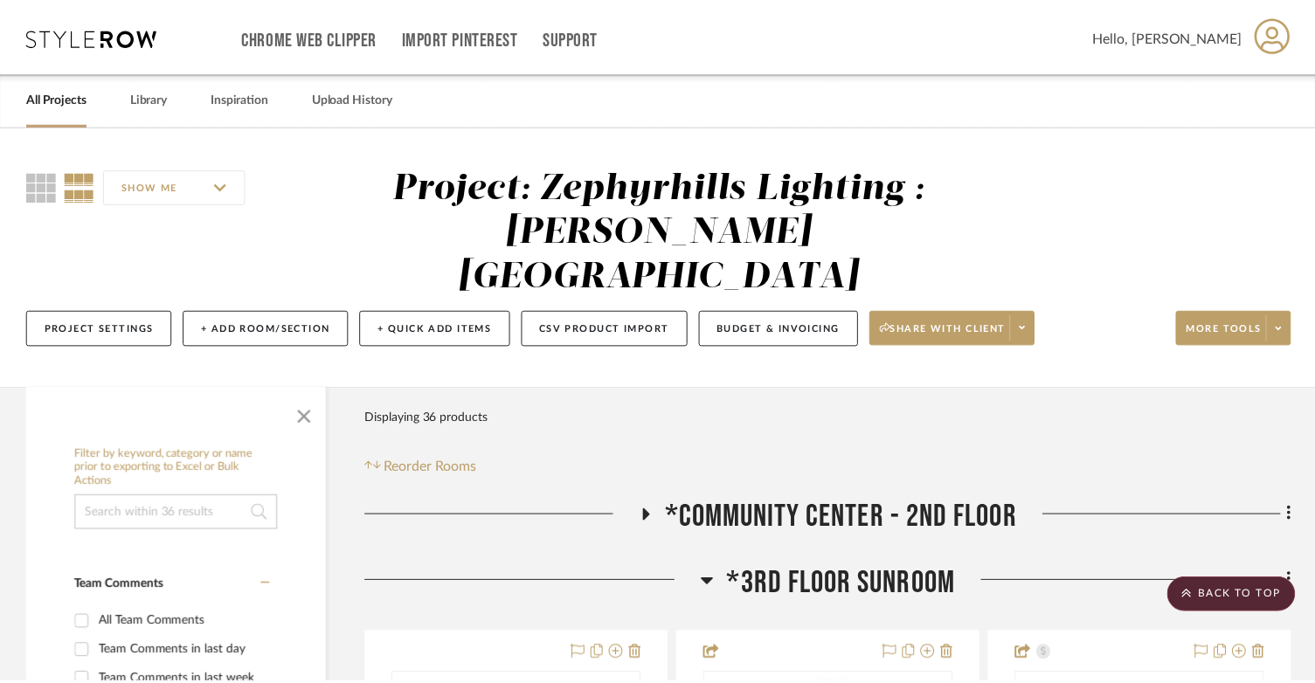
scroll to position [2271, 0]
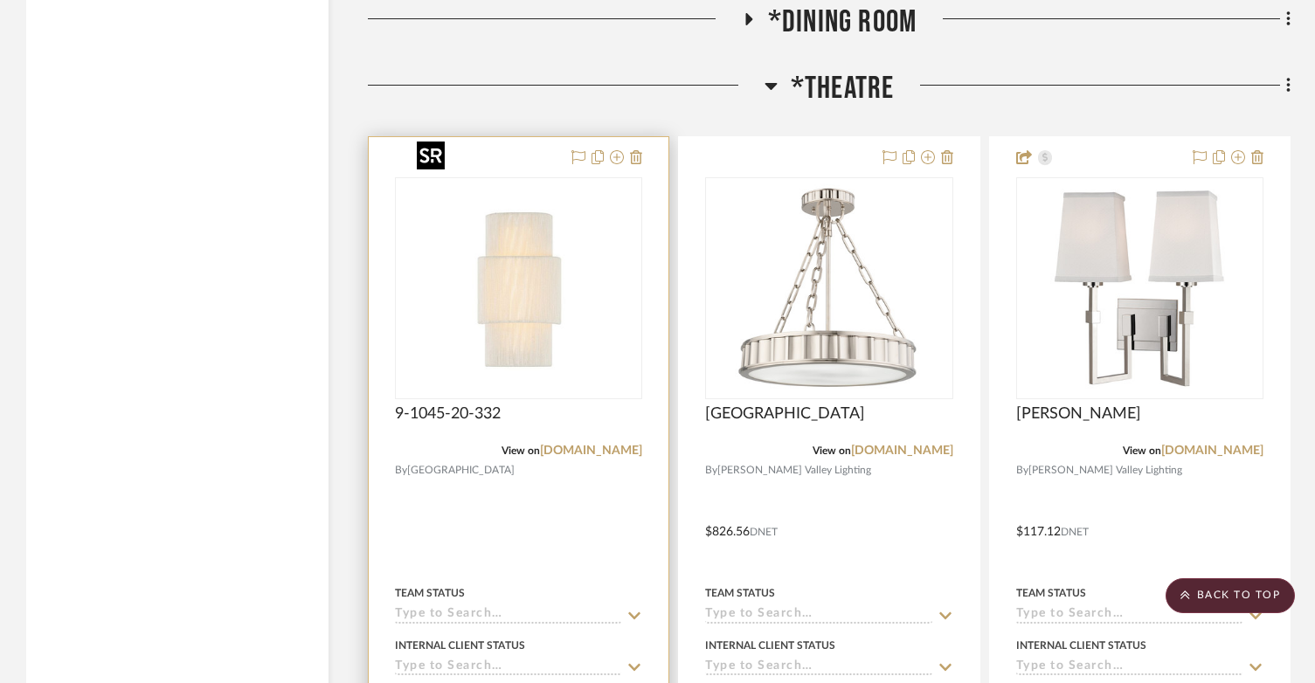
click at [0, 0] on img at bounding box center [0, 0] width 0 height 0
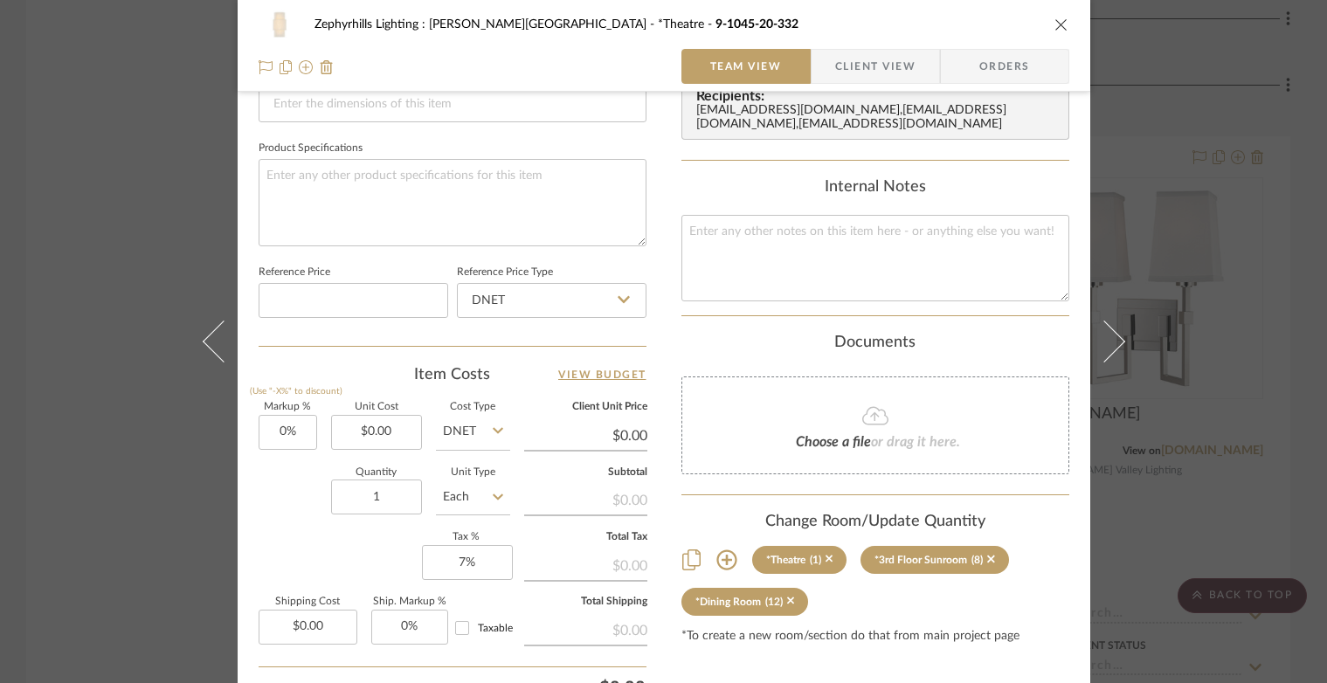
scroll to position [786, 0]
click at [407, 500] on input "1" at bounding box center [376, 496] width 91 height 35
type input "4"
click at [350, 552] on div "Markup % (Use "-X%" to discount) 0% Unit Cost $0.00 Cost Type DNET Client Unit …" at bounding box center [453, 529] width 388 height 255
click at [1054, 27] on icon "close" at bounding box center [1061, 24] width 14 height 14
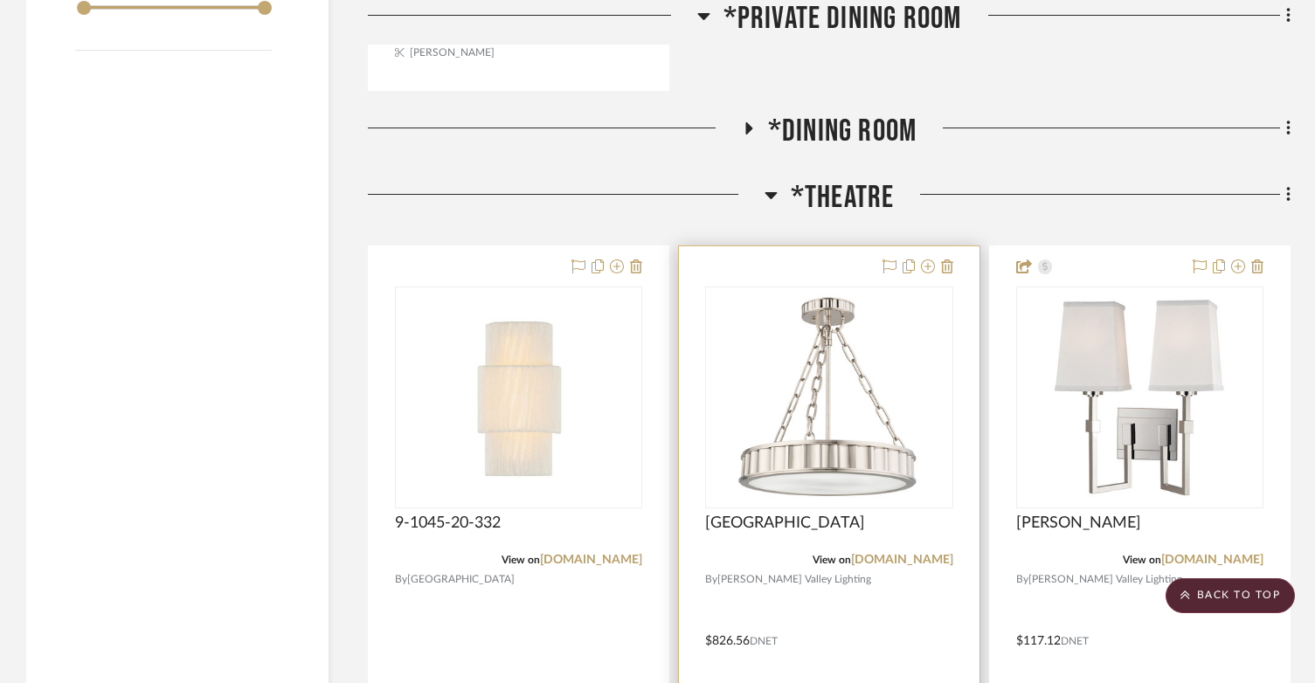
scroll to position [2097, 0]
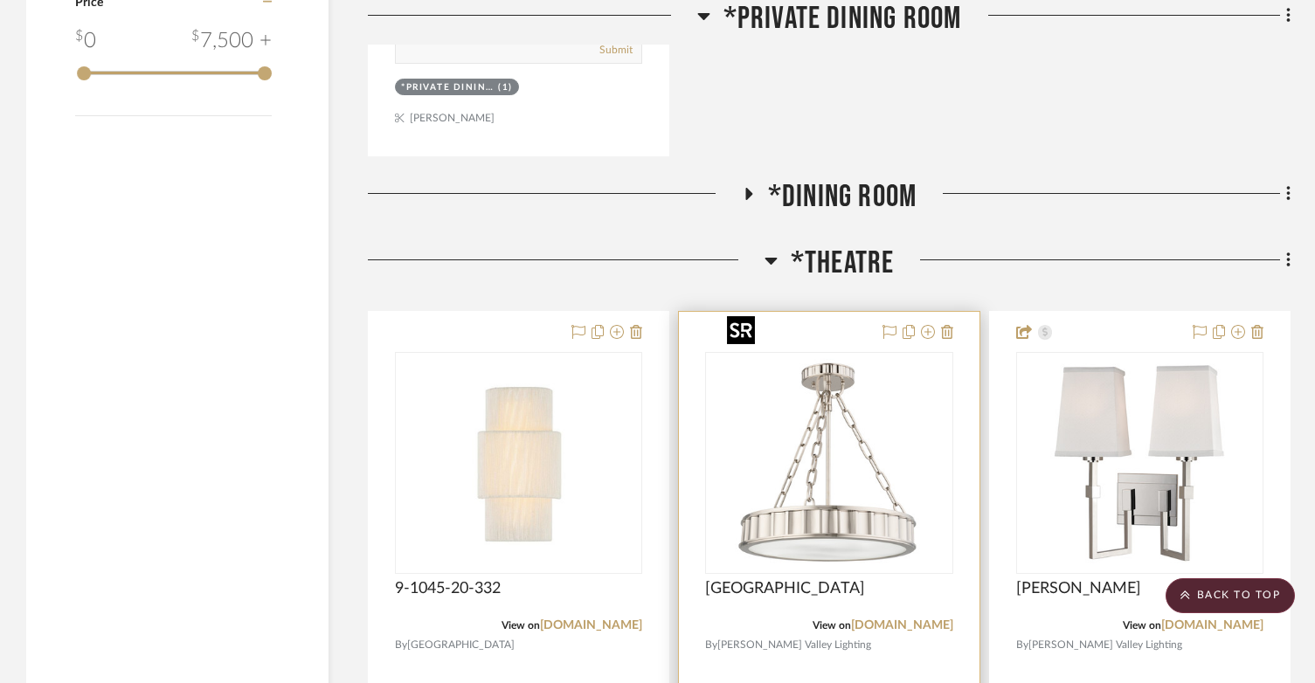
click at [833, 480] on img "0" at bounding box center [829, 463] width 218 height 218
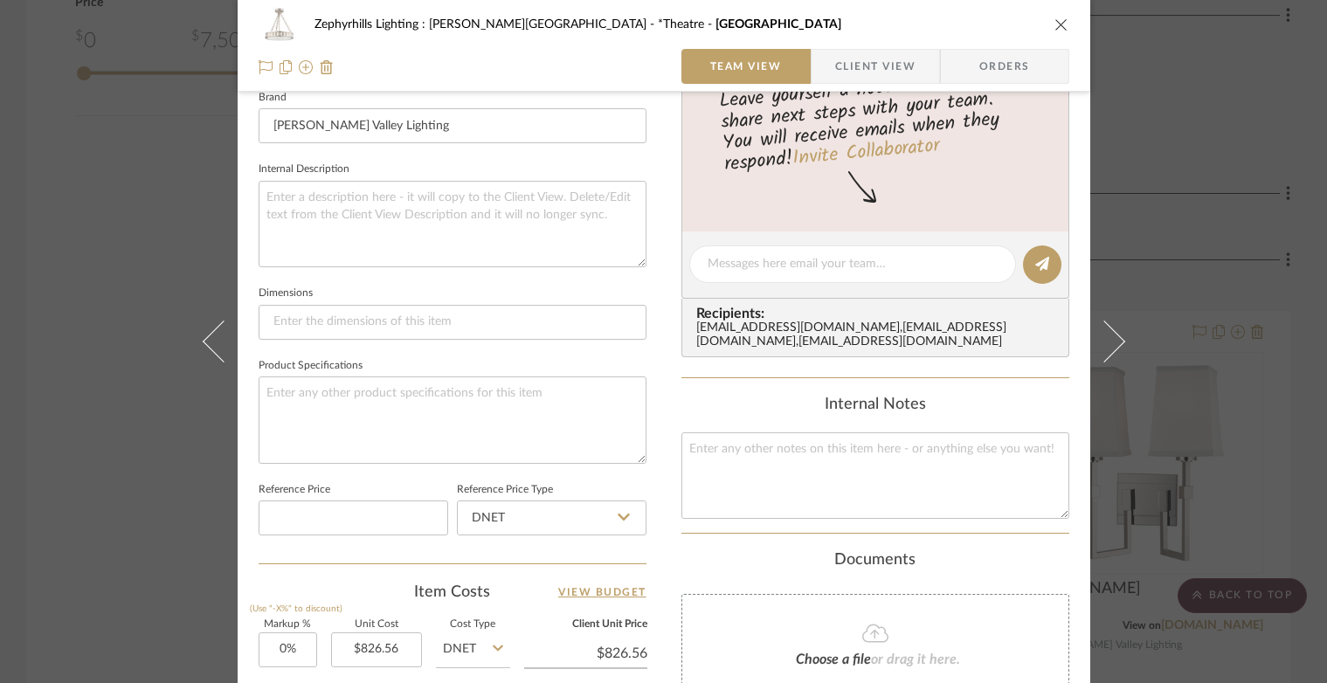
scroll to position [786, 0]
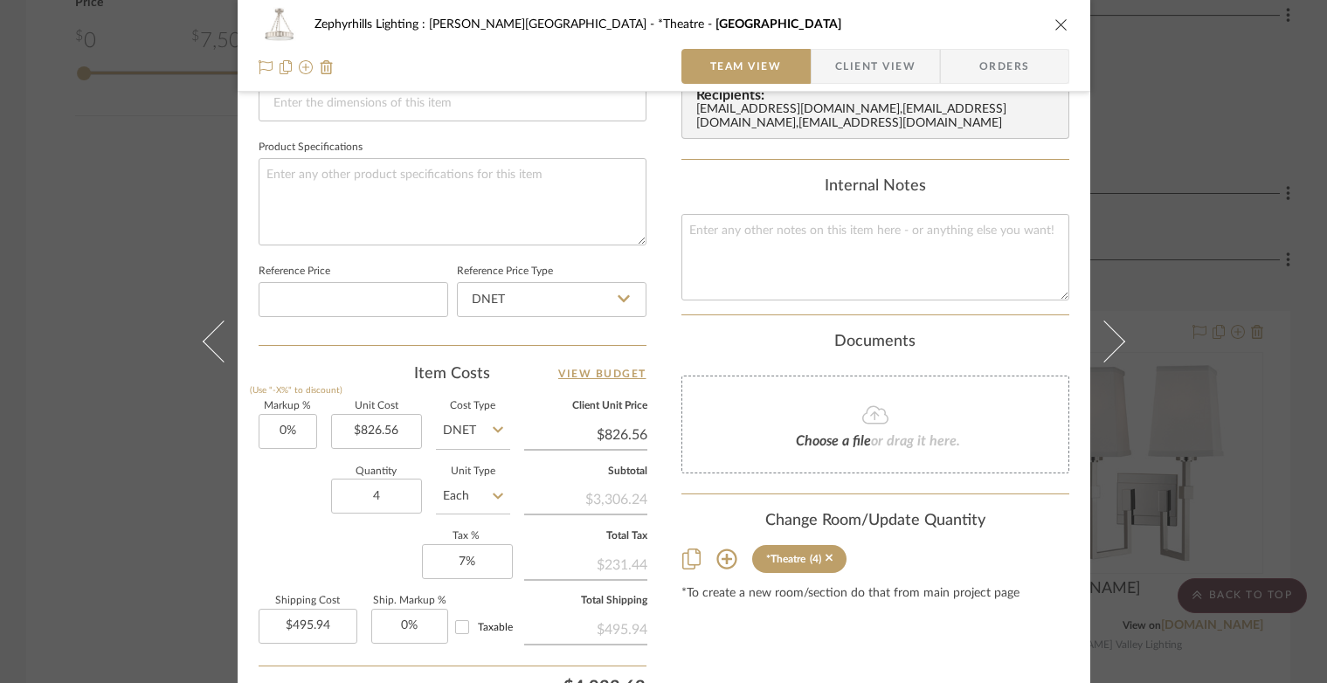
click at [1055, 23] on icon "close" at bounding box center [1061, 24] width 14 height 14
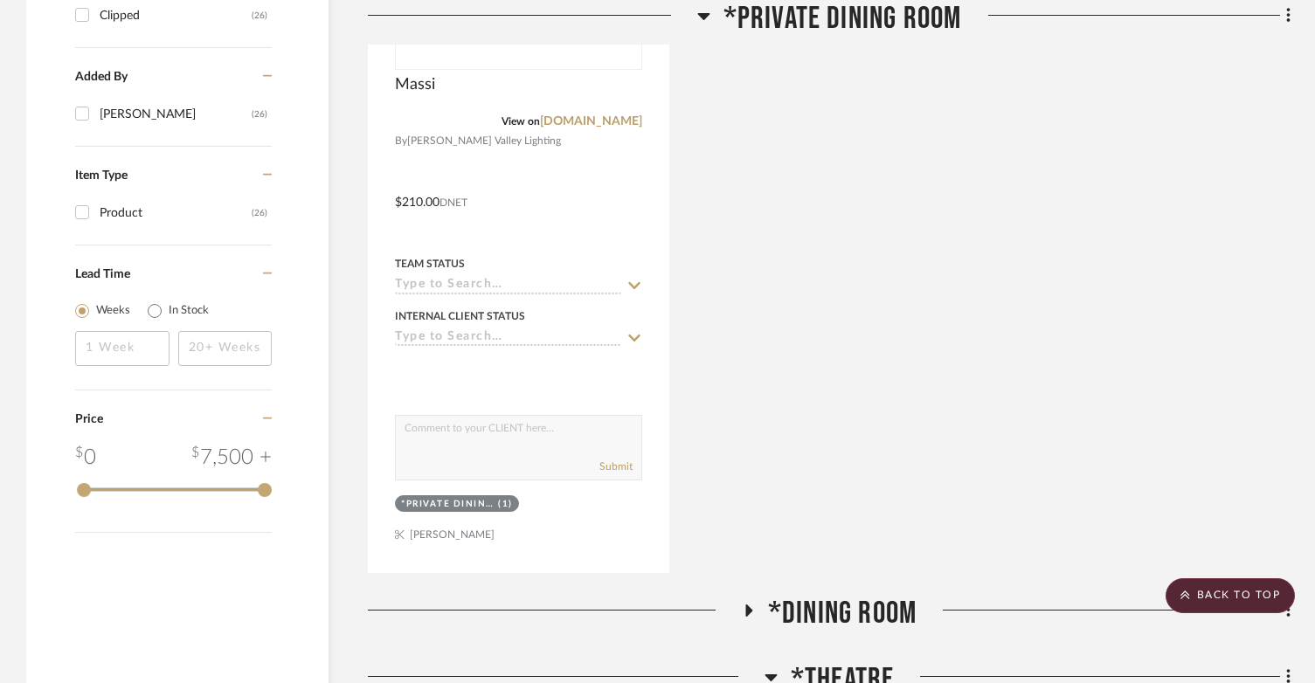
scroll to position [1660, 0]
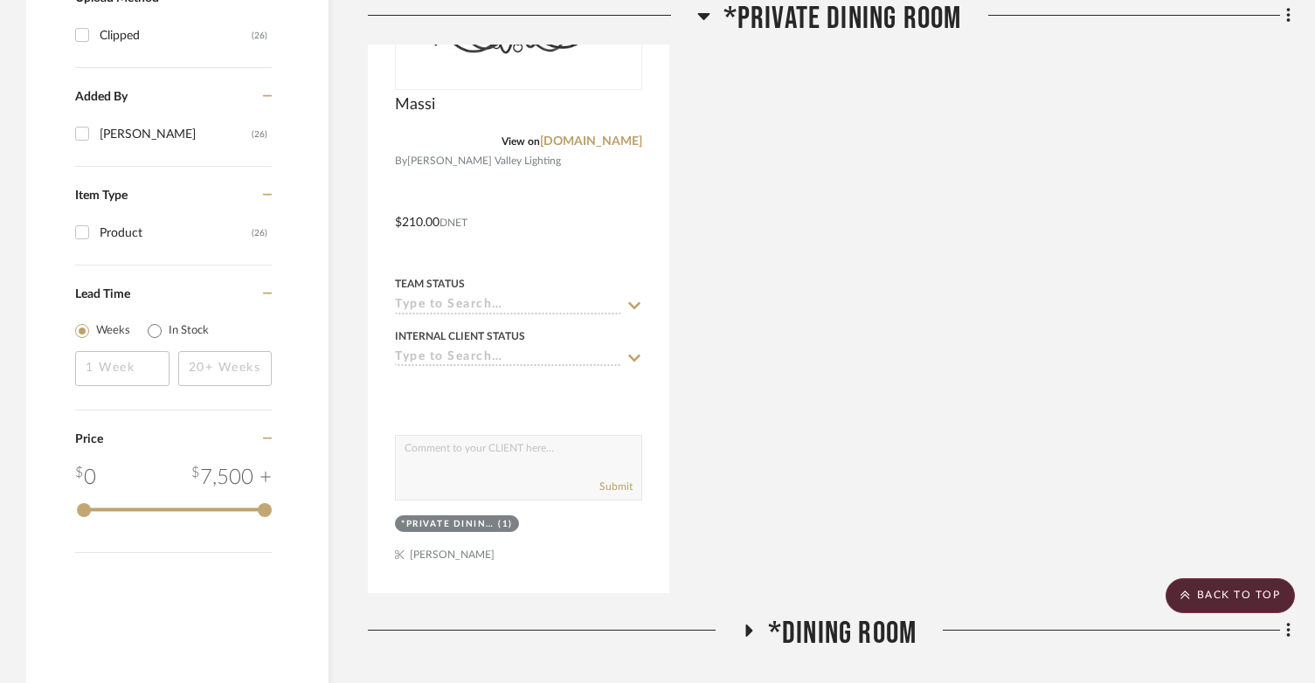
click at [744, 625] on icon at bounding box center [747, 631] width 21 height 13
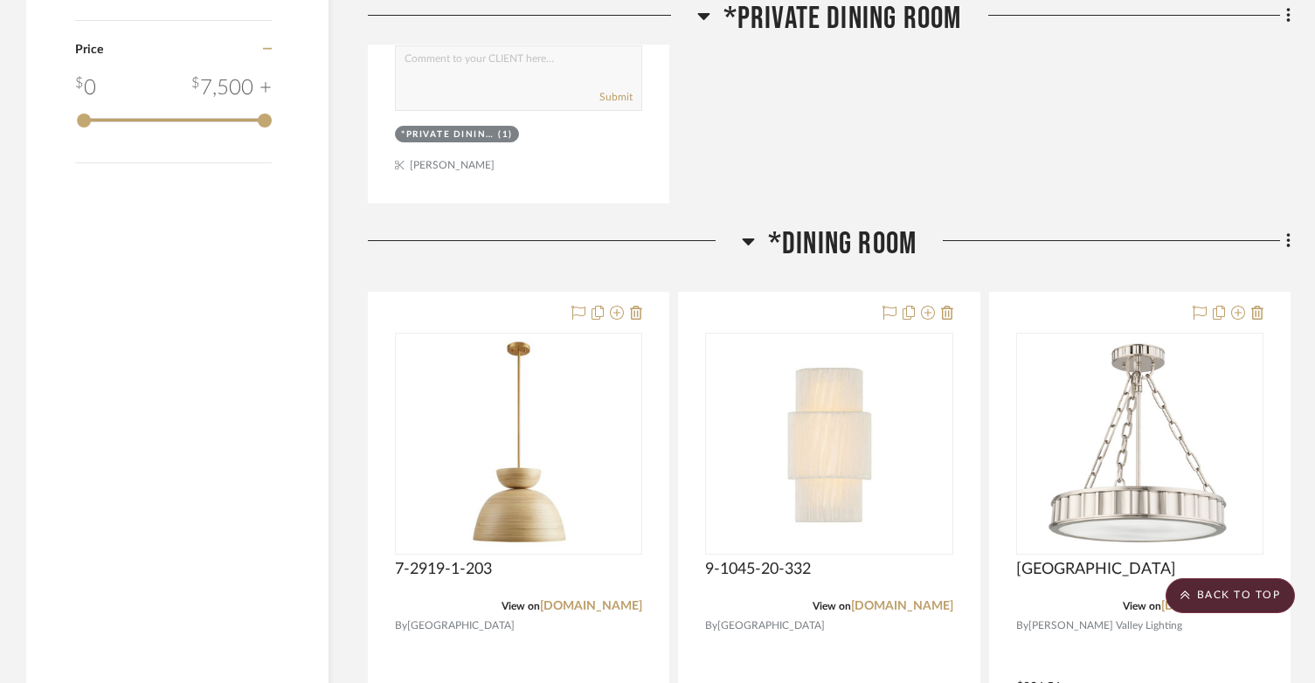
scroll to position [2097, 0]
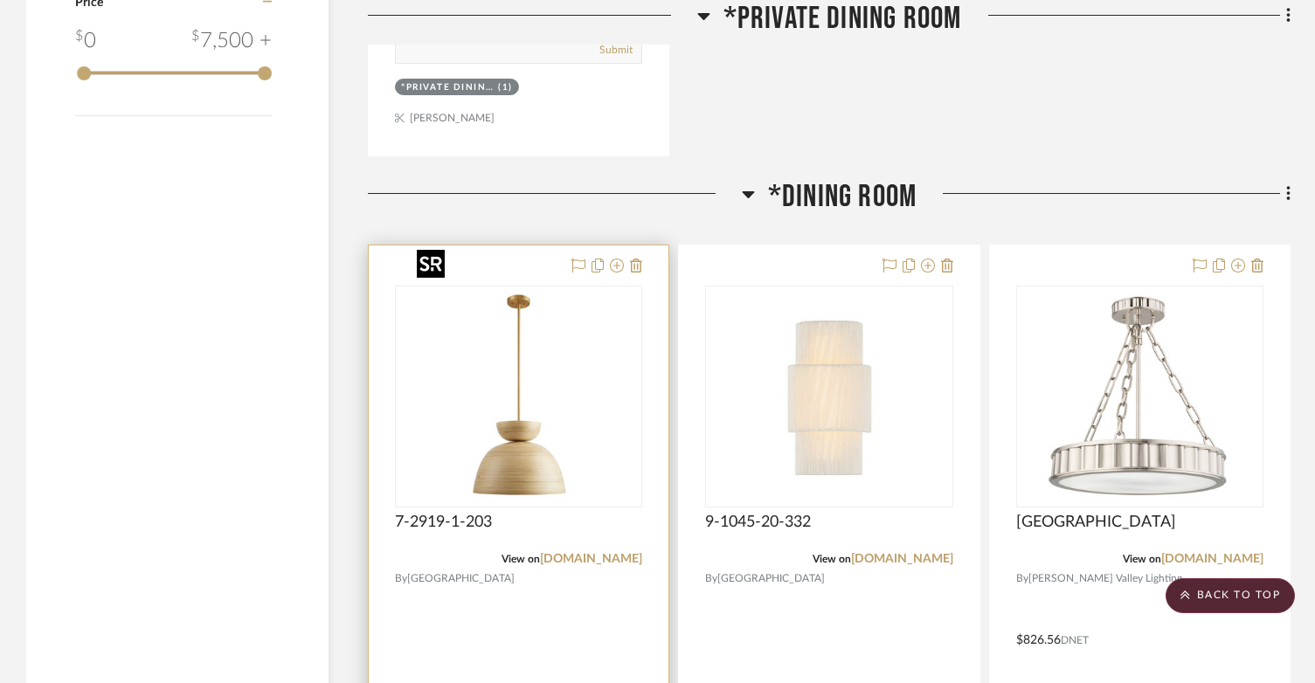
click at [0, 0] on img at bounding box center [0, 0] width 0 height 0
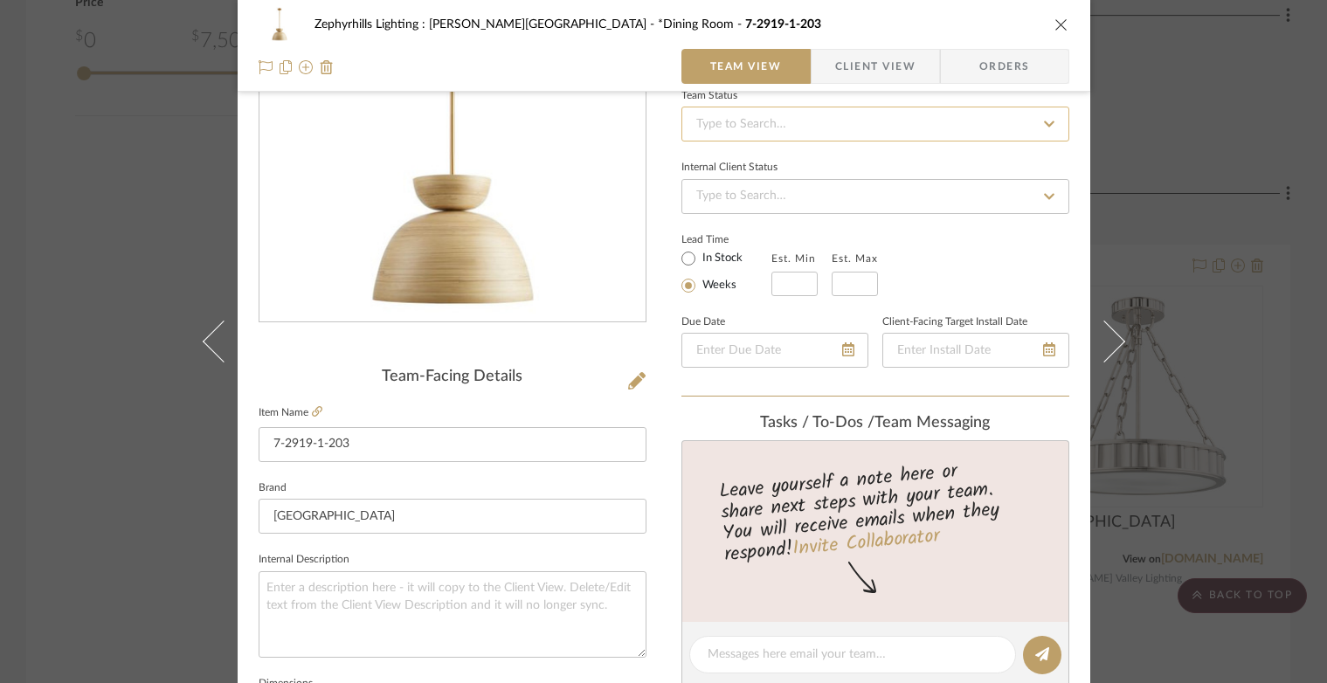
scroll to position [175, 0]
click at [303, 69] on icon at bounding box center [306, 67] width 14 height 14
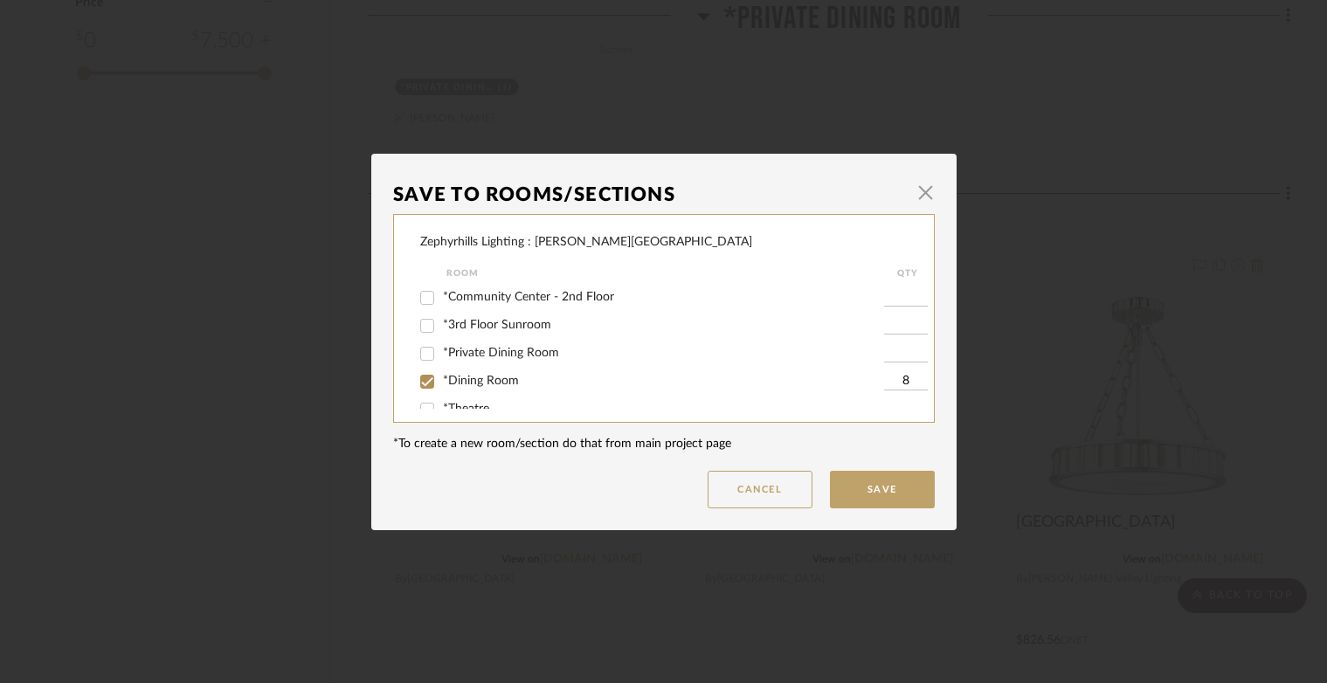
scroll to position [87, 0]
click at [422, 322] on input "*Theatre" at bounding box center [427, 322] width 28 height 28
checkbox input "true"
click at [888, 319] on input "1" at bounding box center [906, 322] width 44 height 17
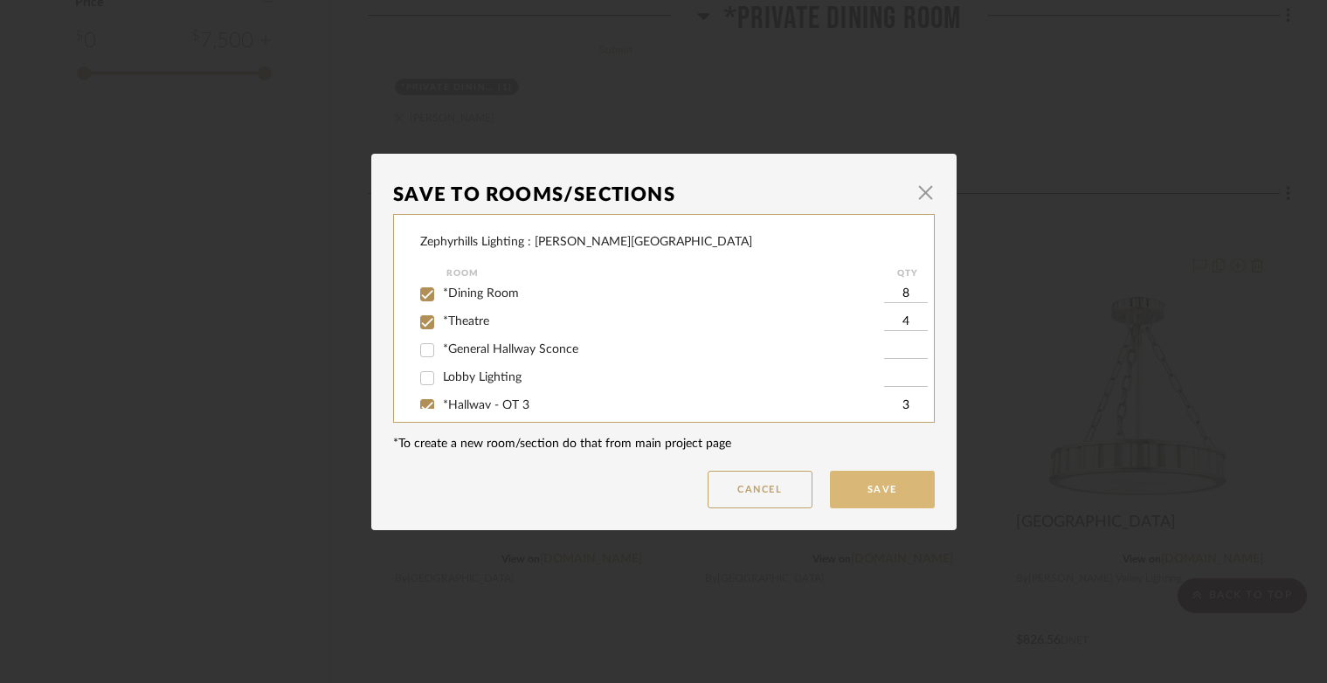
type input "4"
click at [881, 478] on button "Save" at bounding box center [882, 490] width 105 height 38
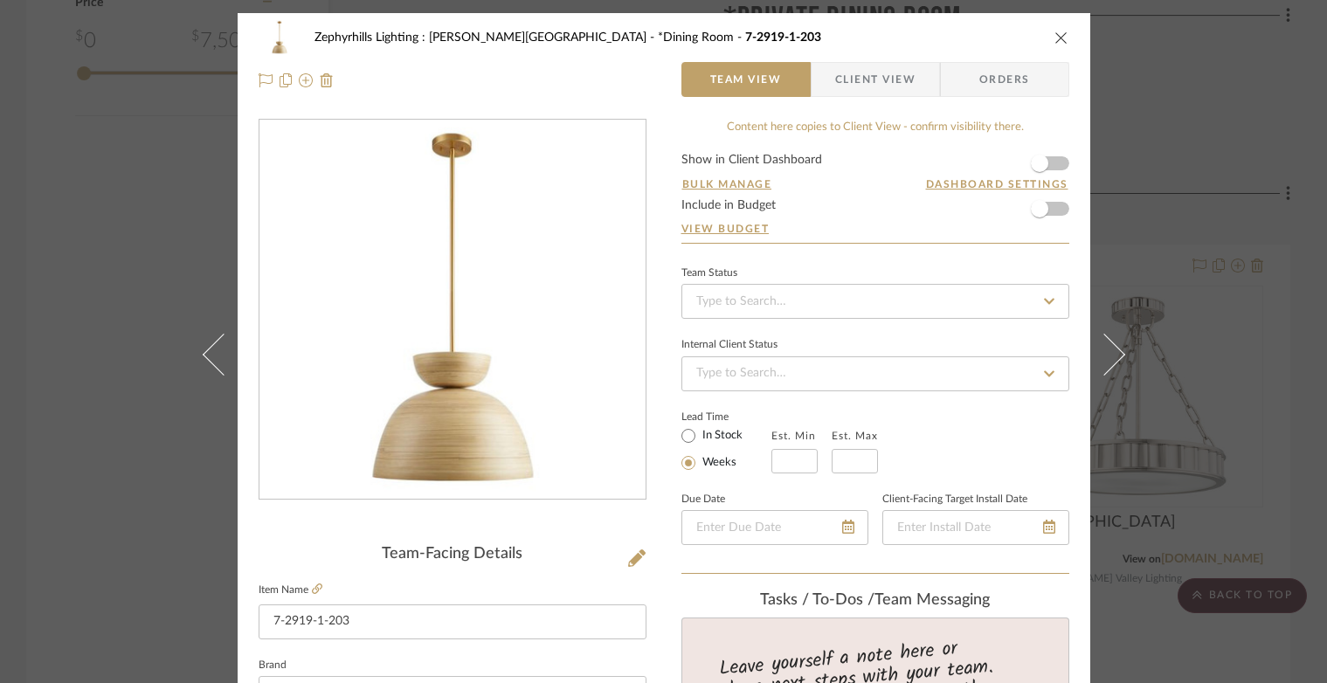
click at [1057, 32] on icon "close" at bounding box center [1061, 38] width 14 height 14
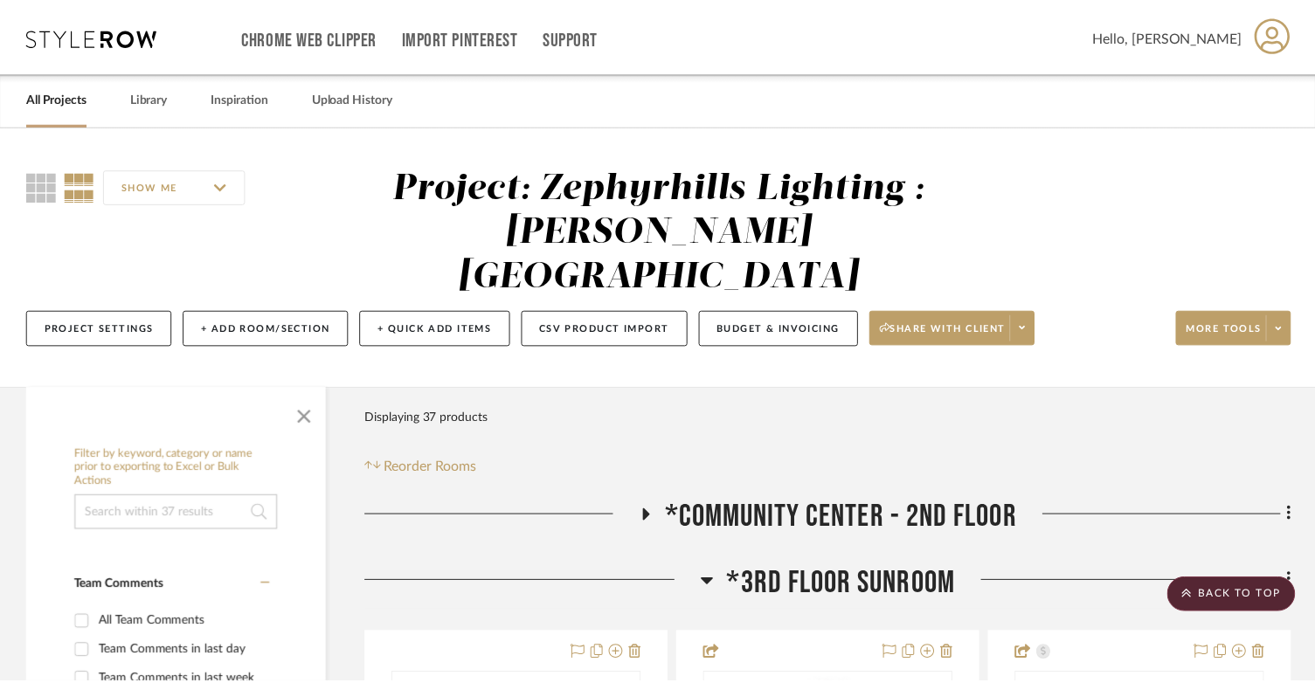
scroll to position [2097, 0]
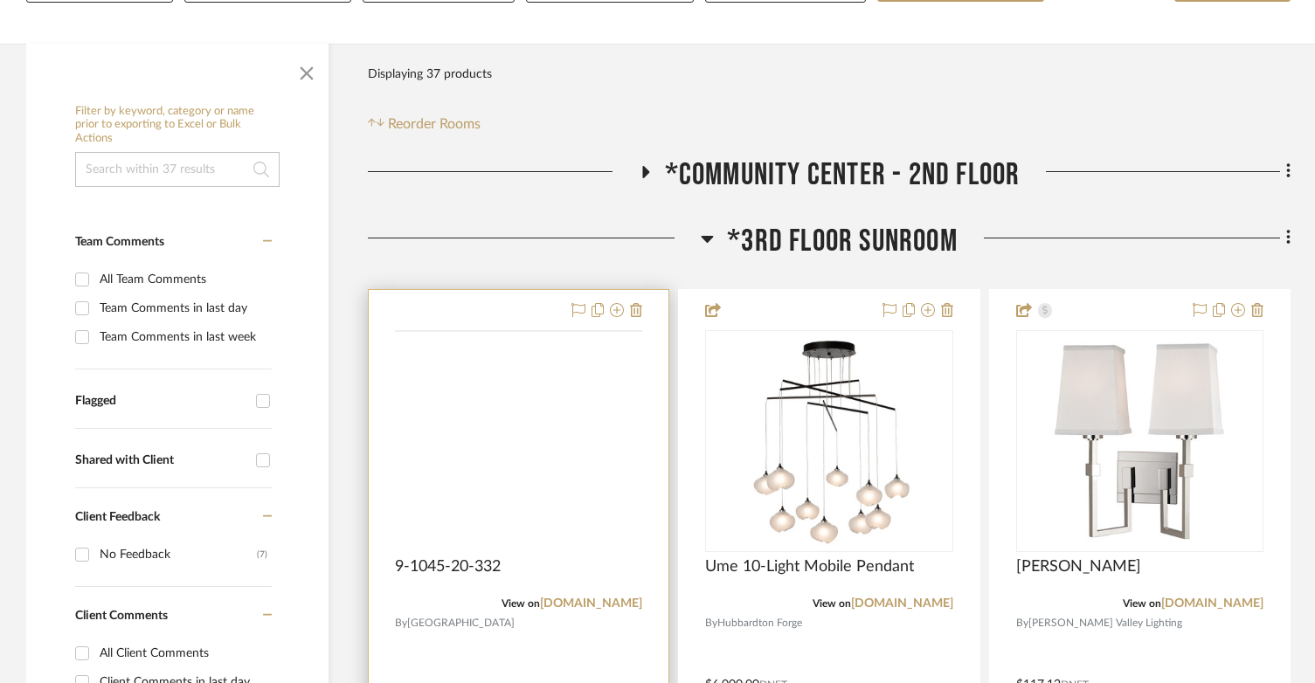
scroll to position [349, 0]
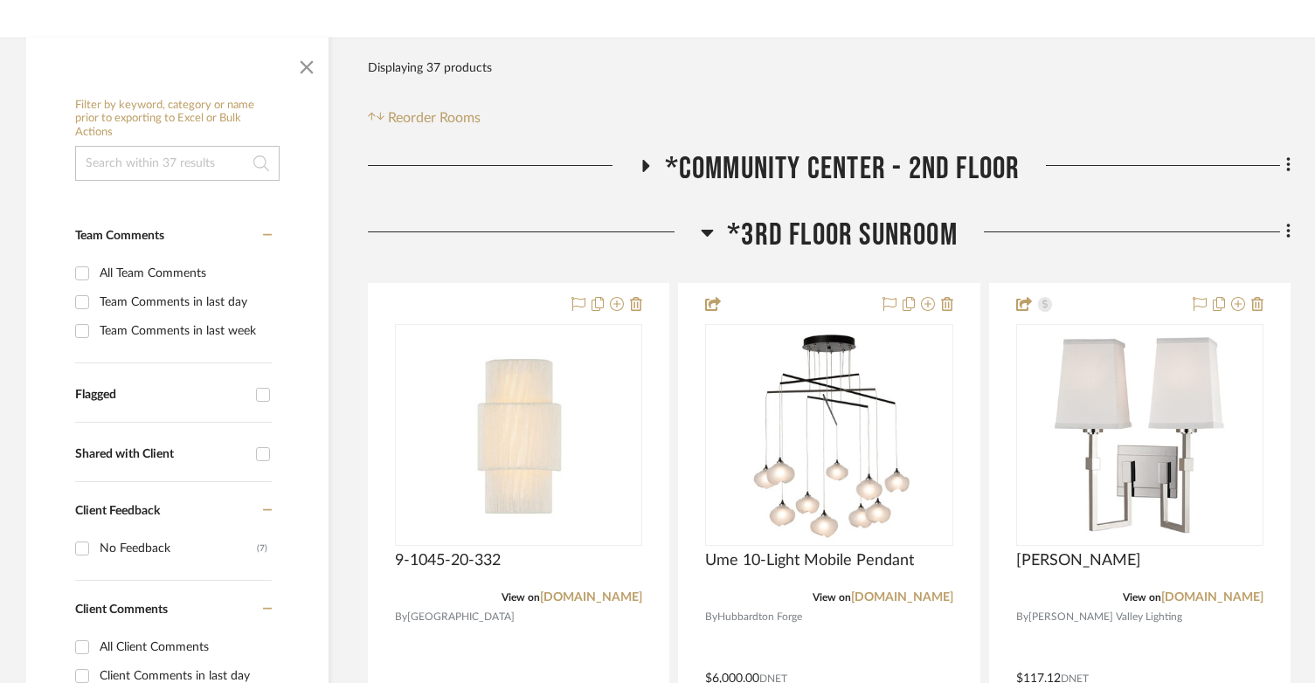
click at [706, 222] on icon at bounding box center [707, 232] width 13 height 21
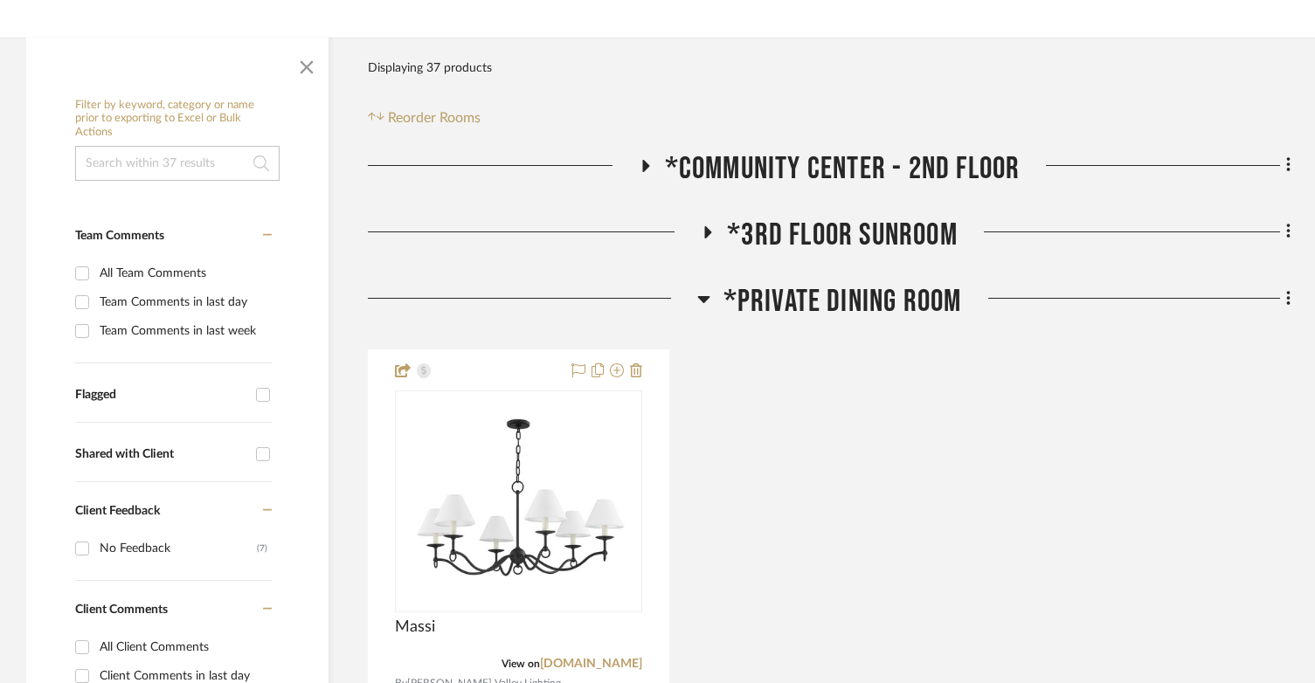
click at [709, 288] on icon at bounding box center [703, 298] width 13 height 21
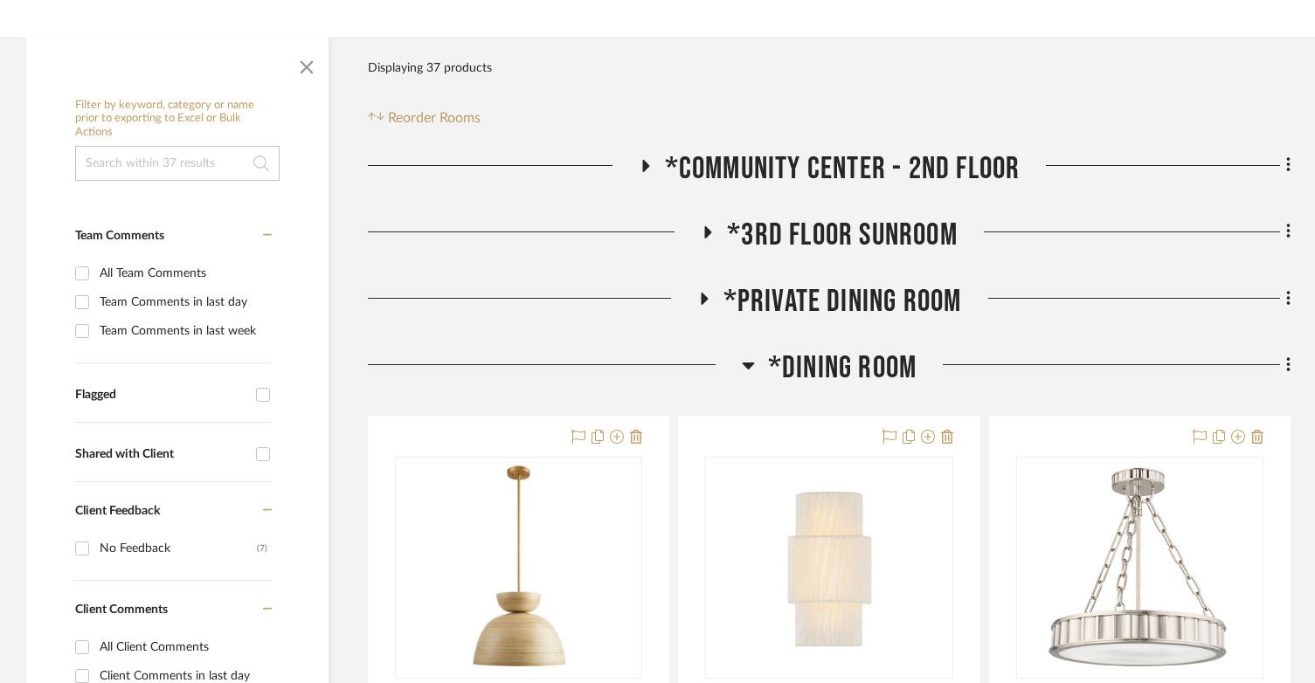
click at [739, 349] on div at bounding box center [555, 371] width 374 height 45
click at [743, 355] on icon at bounding box center [748, 365] width 13 height 21
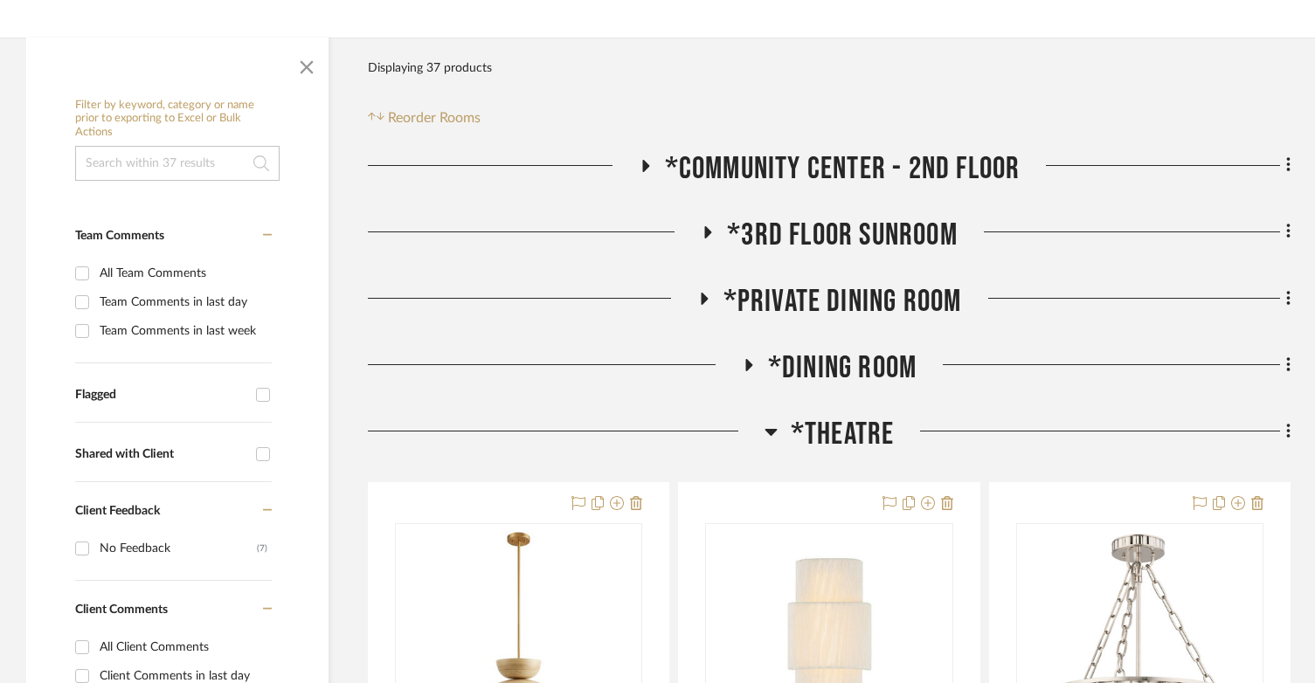
scroll to position [437, 0]
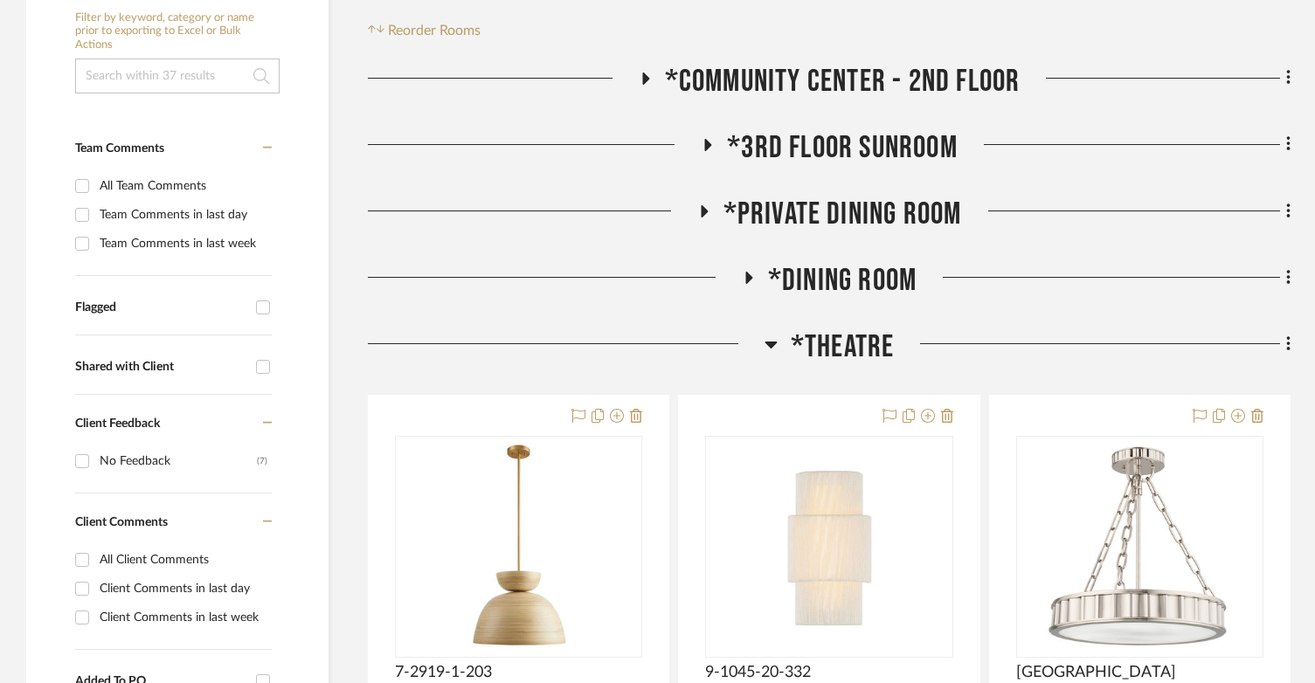
click at [766, 342] on icon at bounding box center [770, 345] width 12 height 7
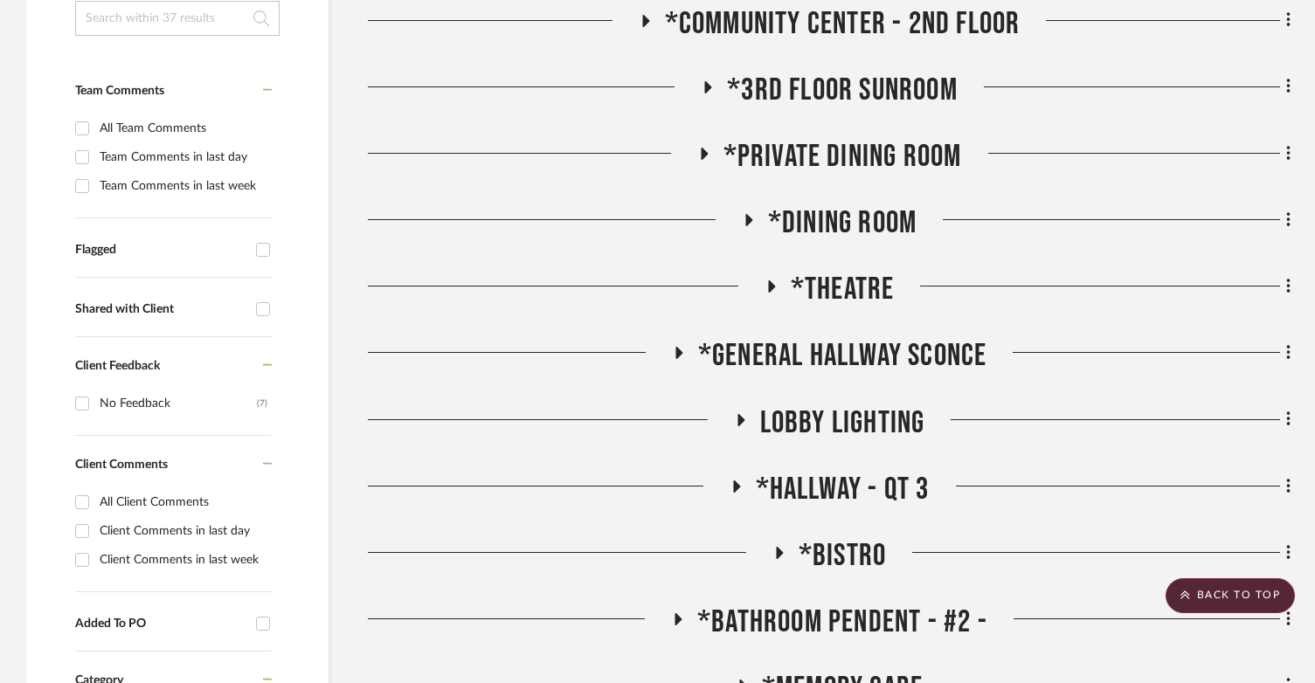
scroll to position [524, 0]
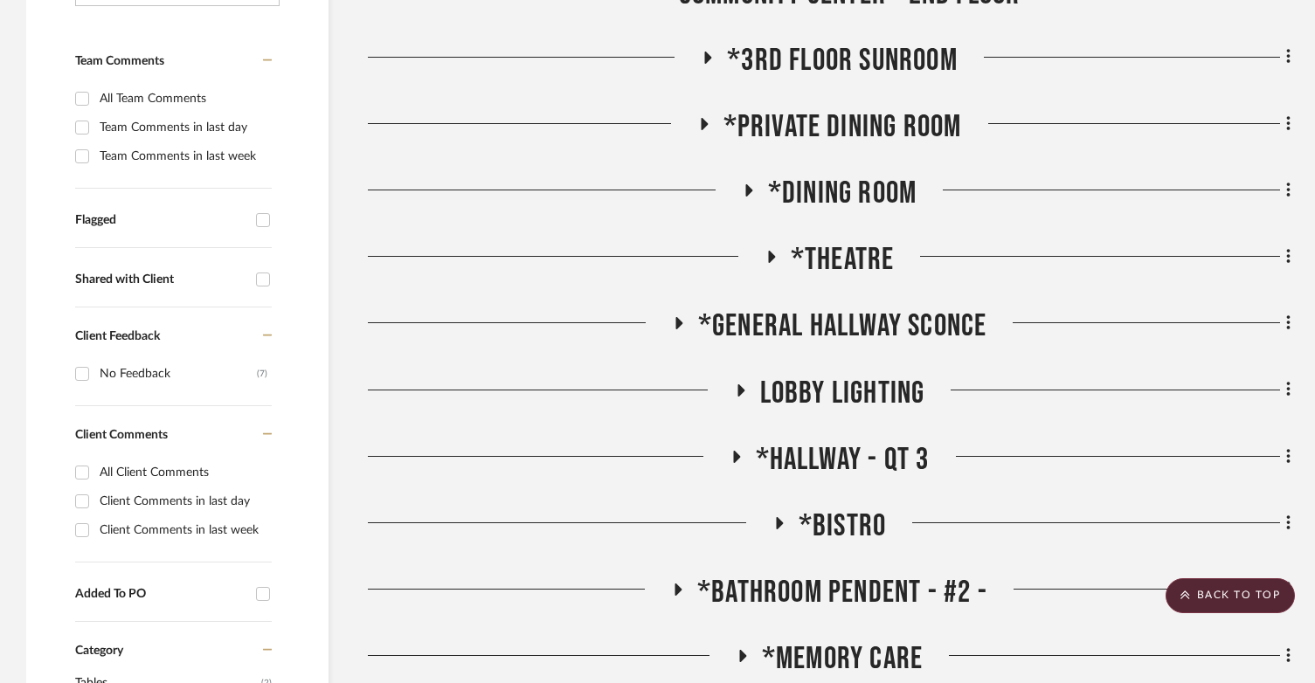
click at [669, 317] on icon at bounding box center [677, 323] width 21 height 13
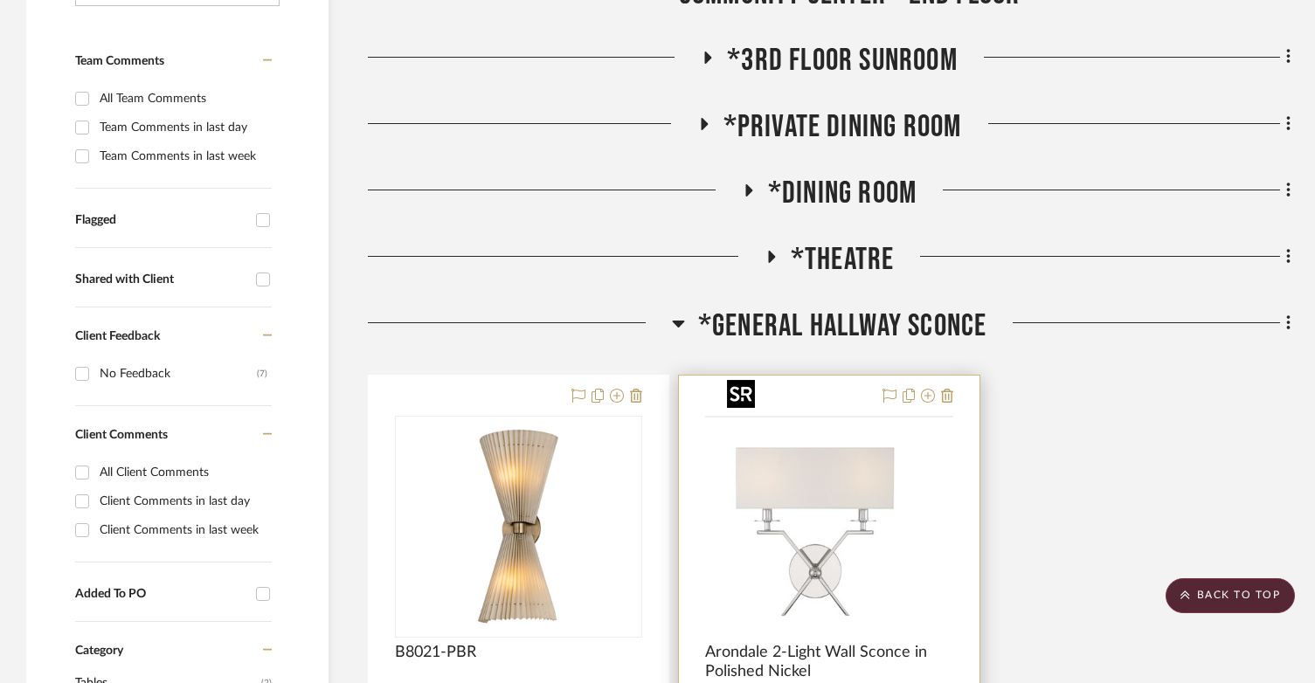
click at [0, 0] on img at bounding box center [0, 0] width 0 height 0
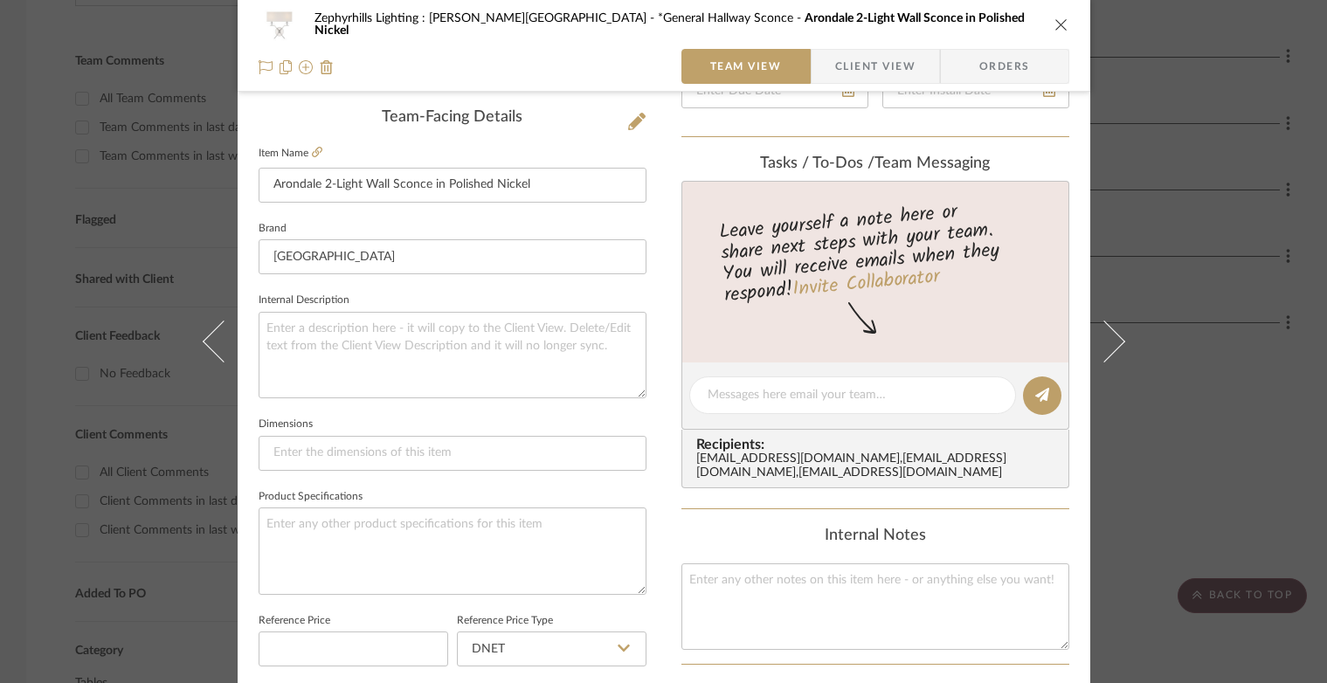
scroll to position [699, 0]
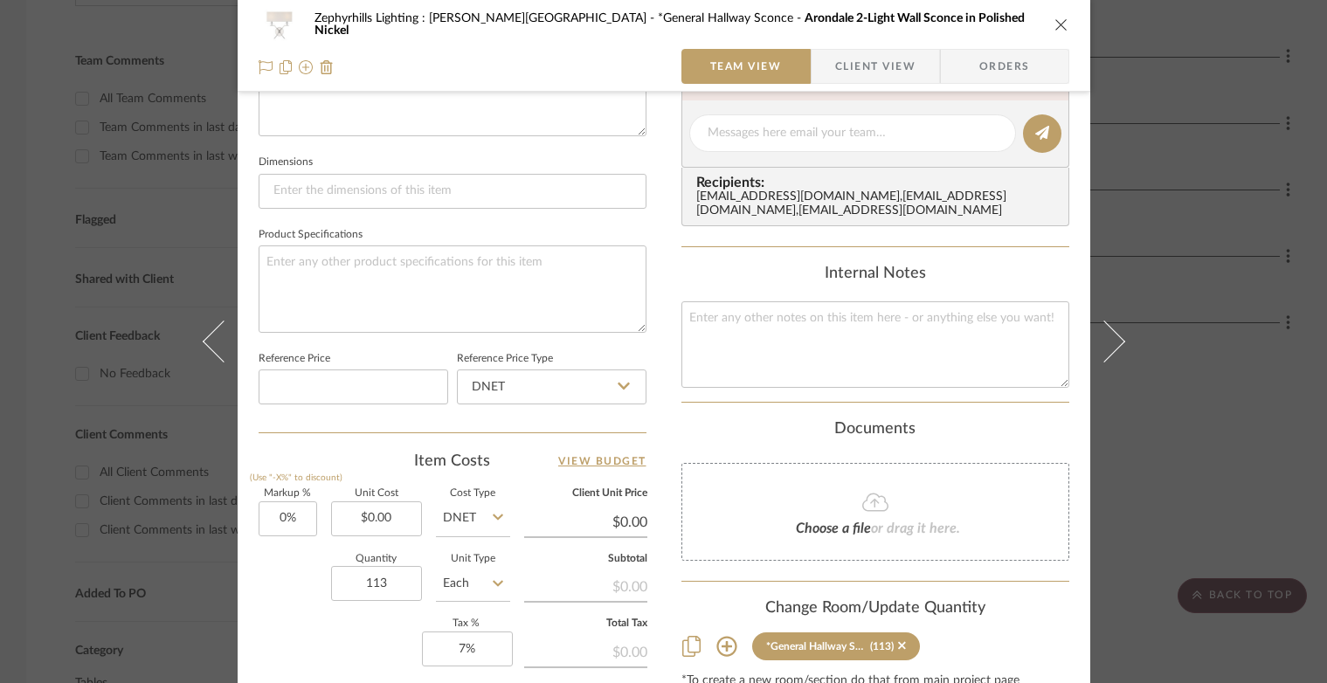
click at [1057, 29] on icon "close" at bounding box center [1061, 24] width 14 height 14
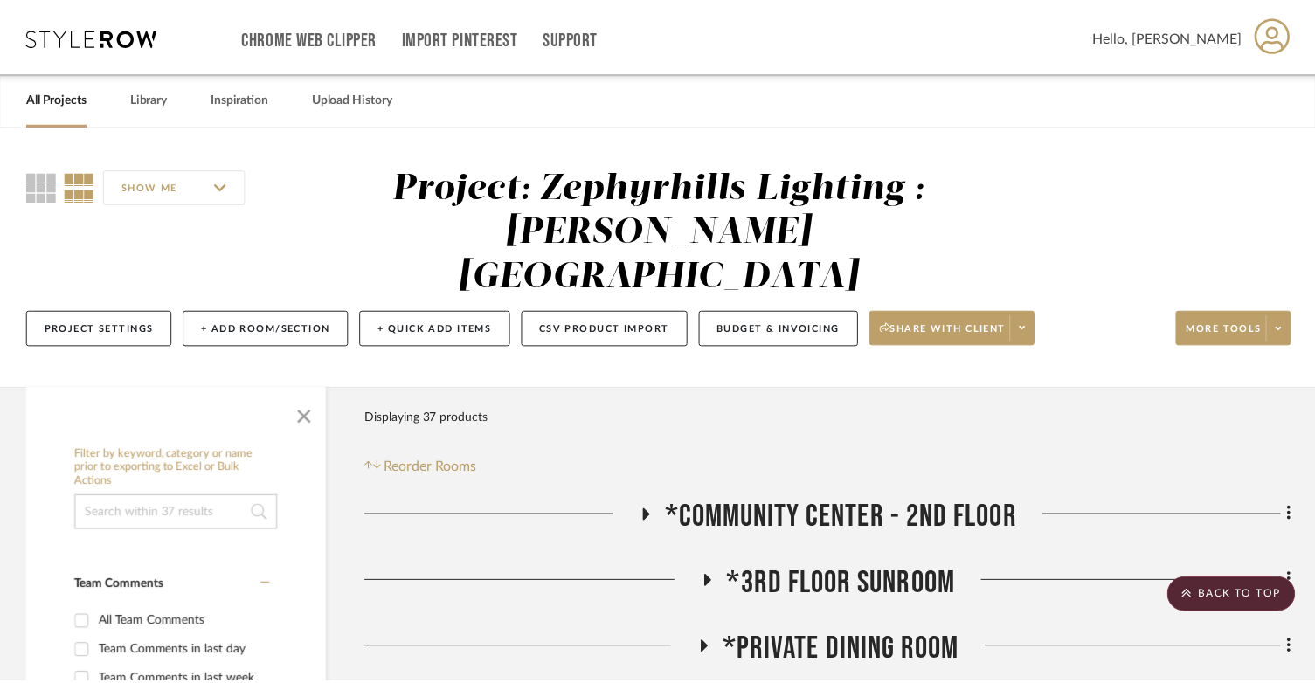
scroll to position [524, 0]
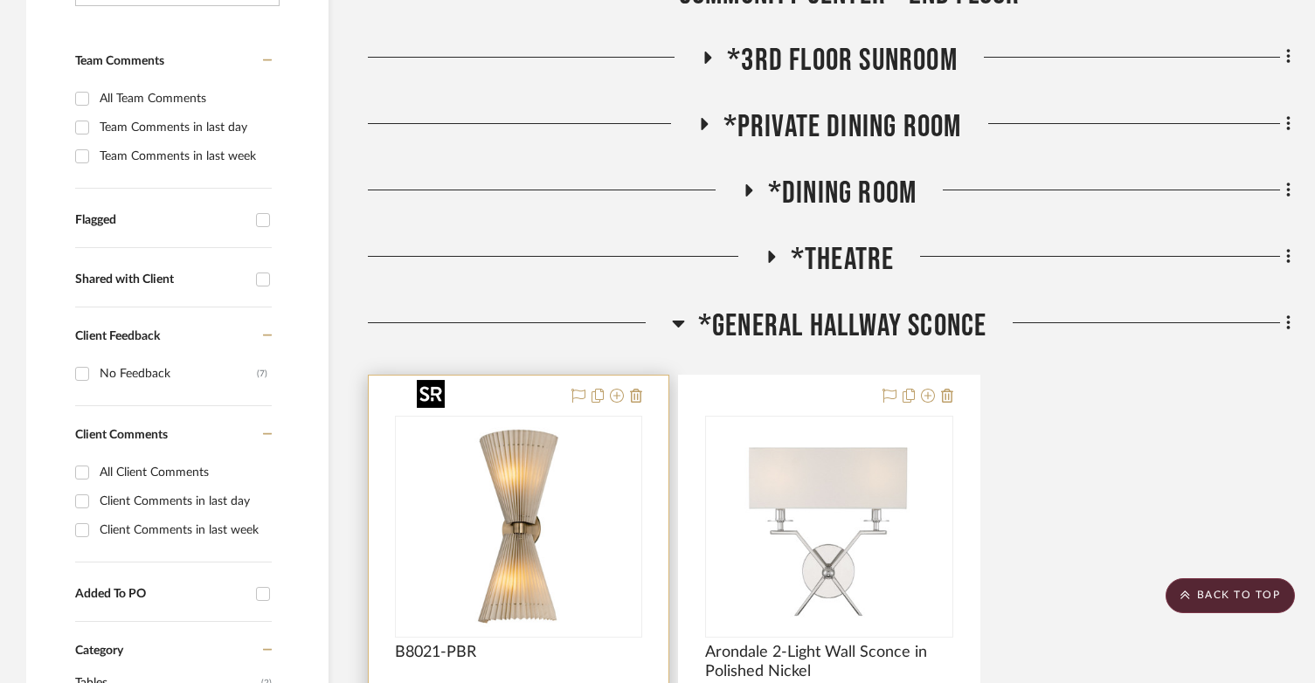
click at [0, 0] on img at bounding box center [0, 0] width 0 height 0
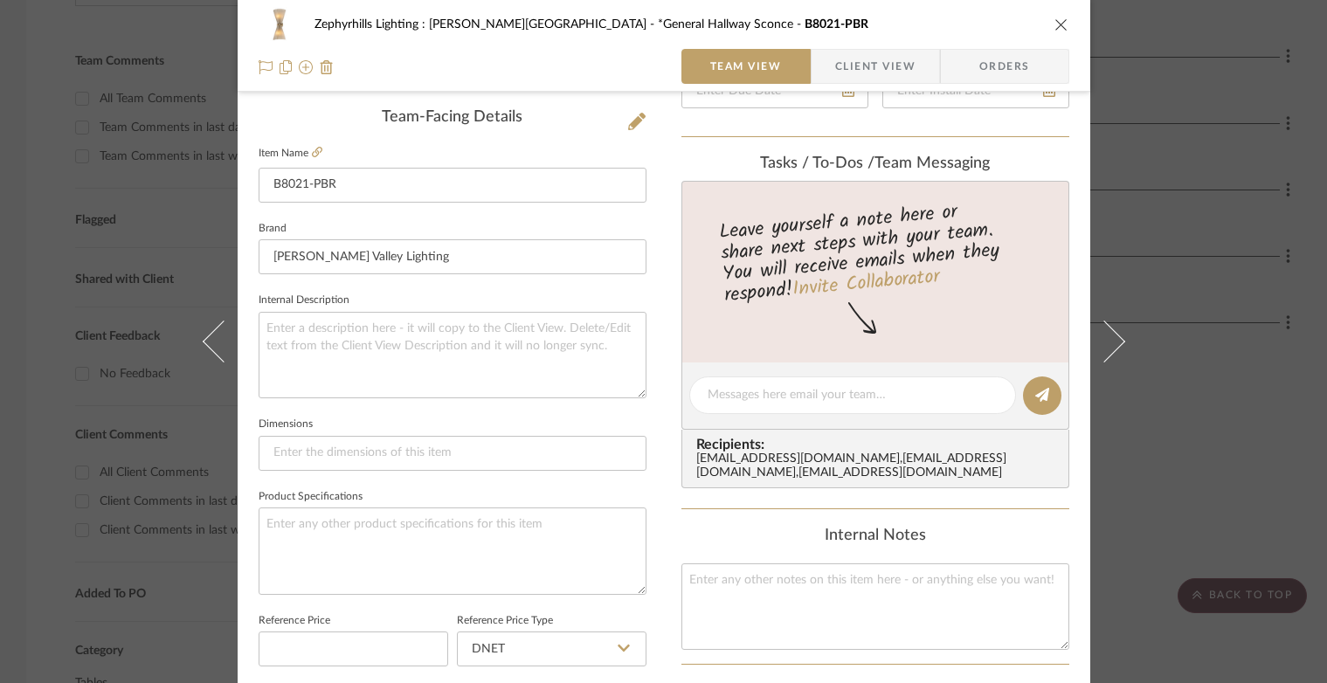
scroll to position [786, 0]
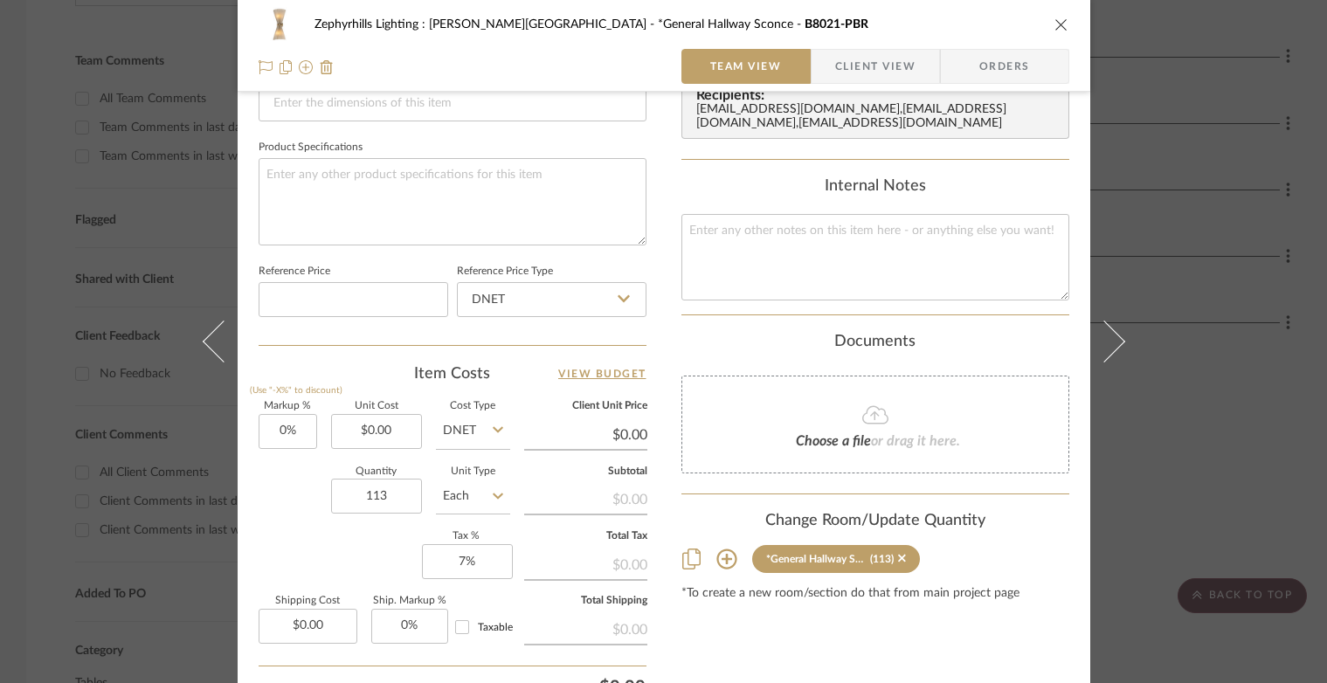
click at [1054, 29] on icon "close" at bounding box center [1061, 24] width 14 height 14
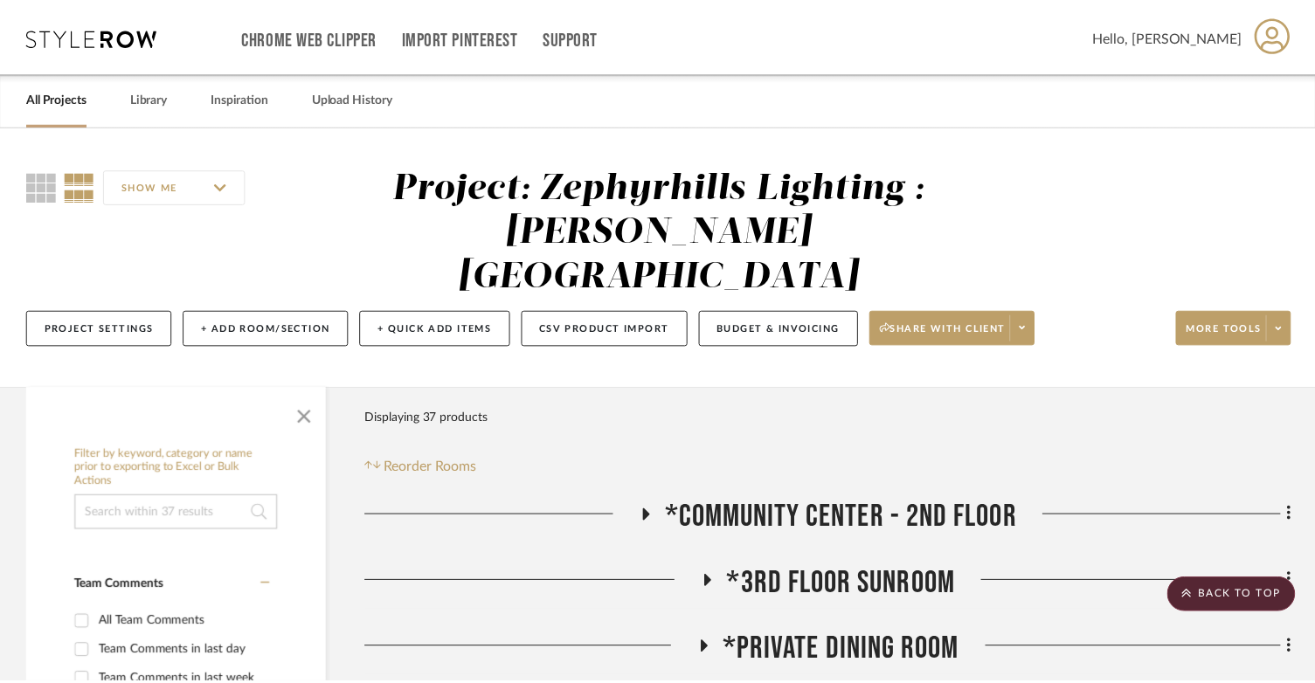
scroll to position [524, 0]
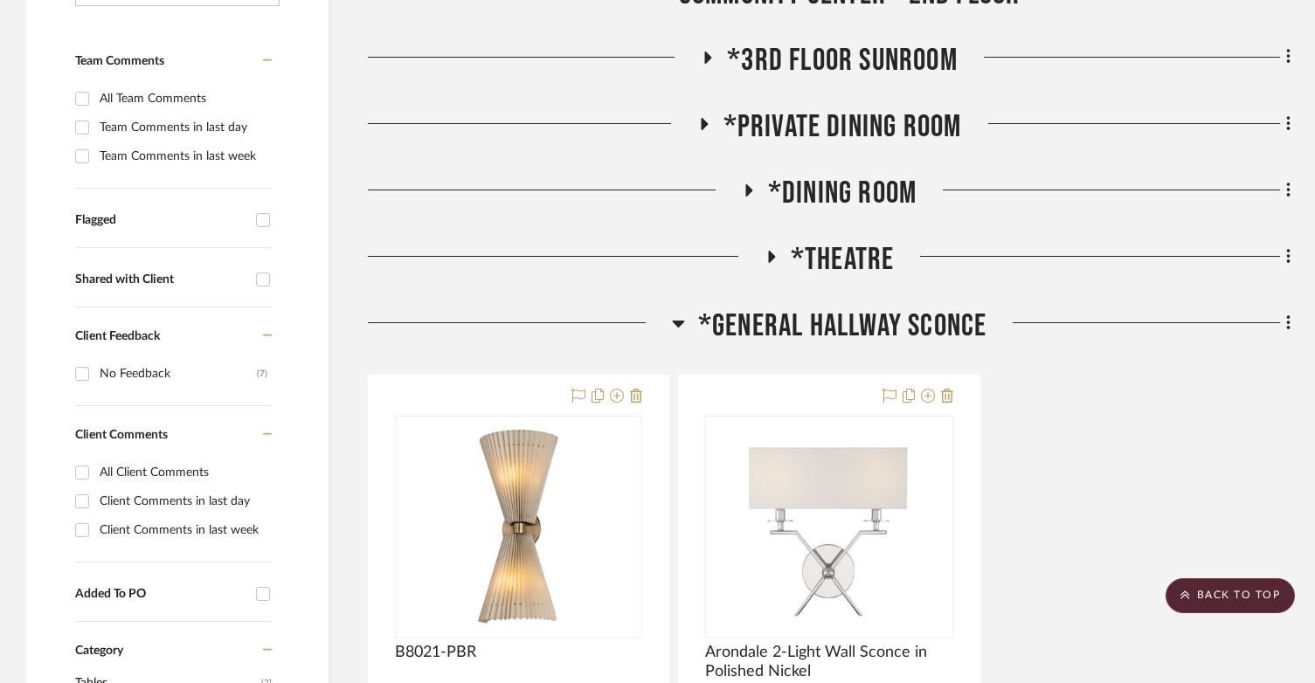
click at [683, 308] on h3 "*General Hallway Sconce" at bounding box center [829, 327] width 315 height 38
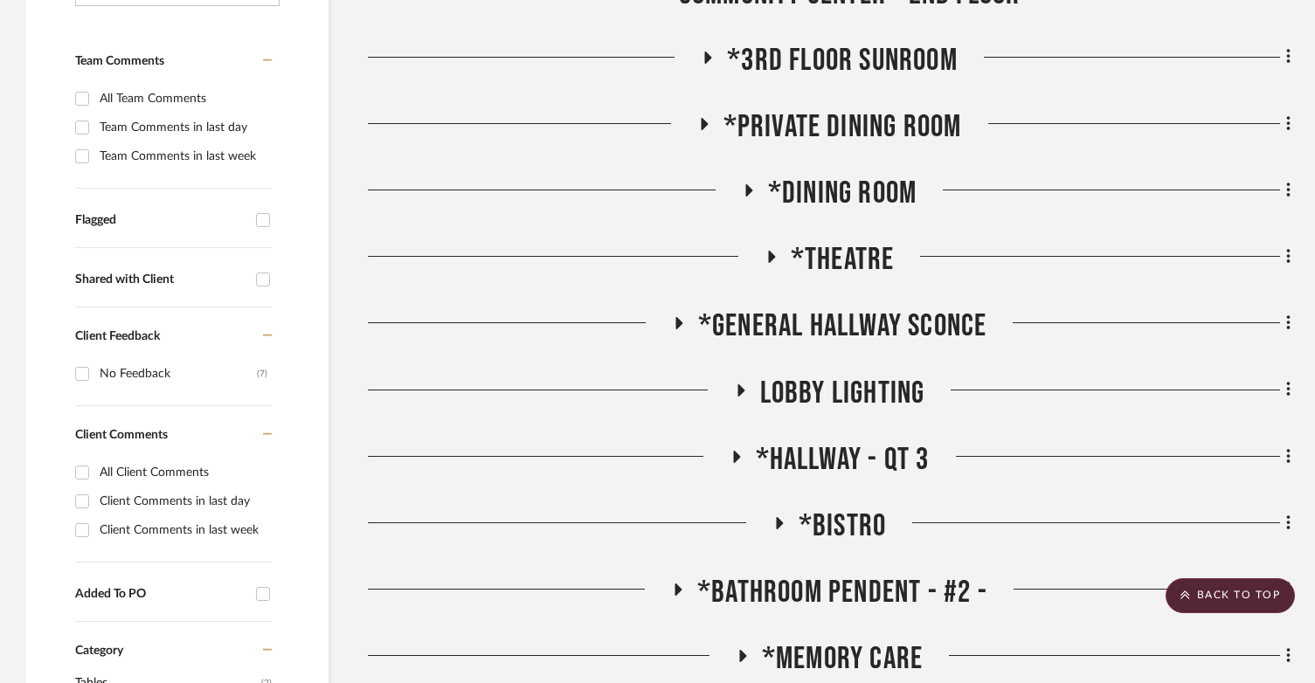
click at [731, 384] on icon at bounding box center [739, 390] width 21 height 13
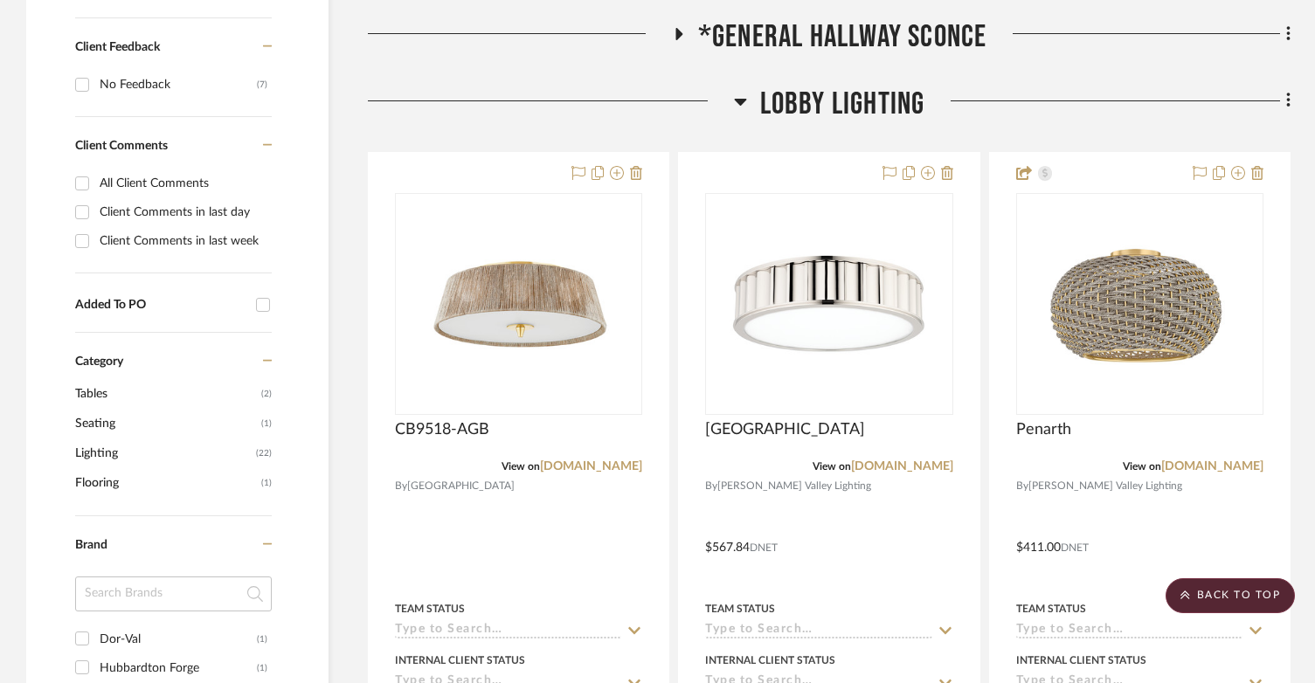
scroll to position [874, 0]
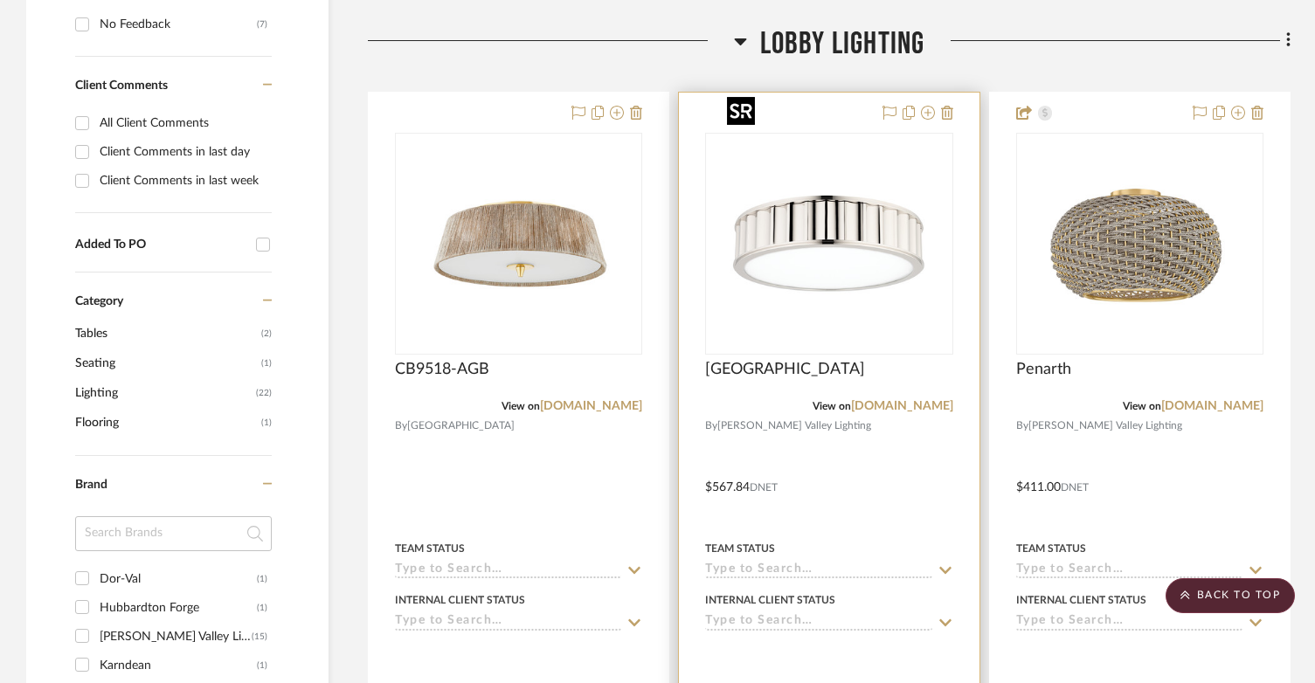
click at [833, 185] on img "0" at bounding box center [829, 244] width 218 height 218
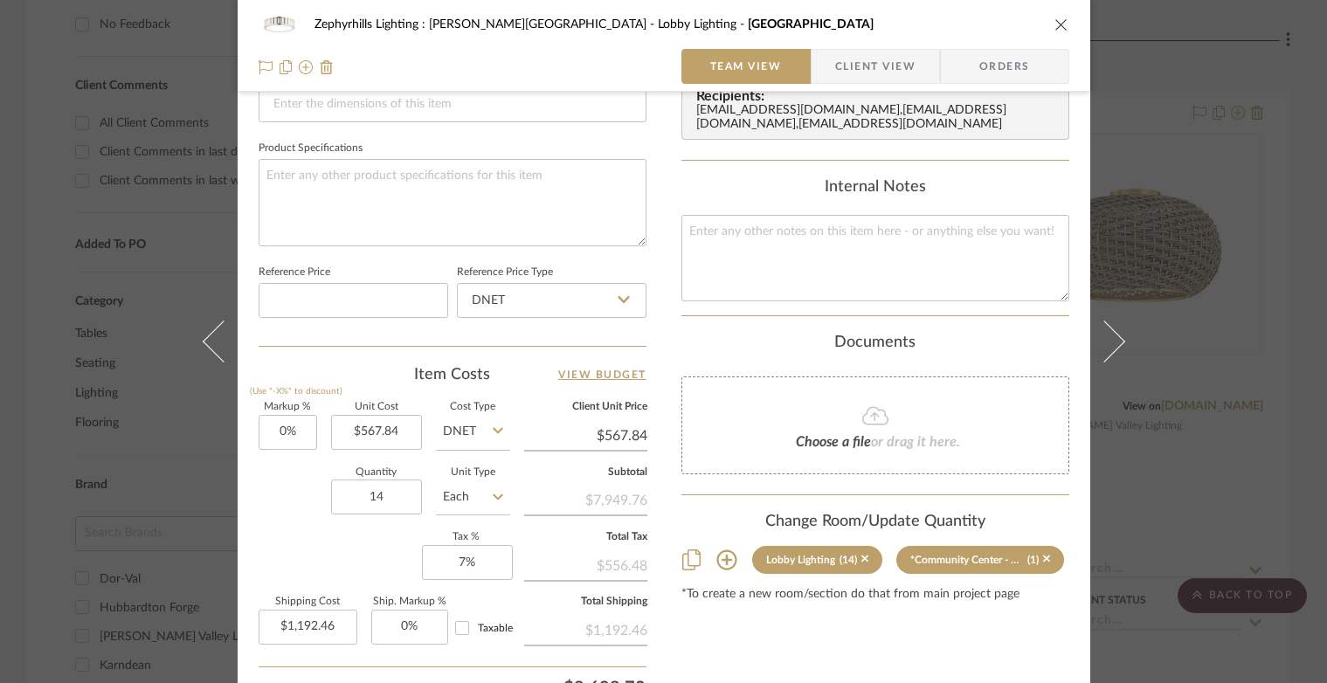
scroll to position [786, 0]
click at [1054, 26] on icon "close" at bounding box center [1061, 24] width 14 height 14
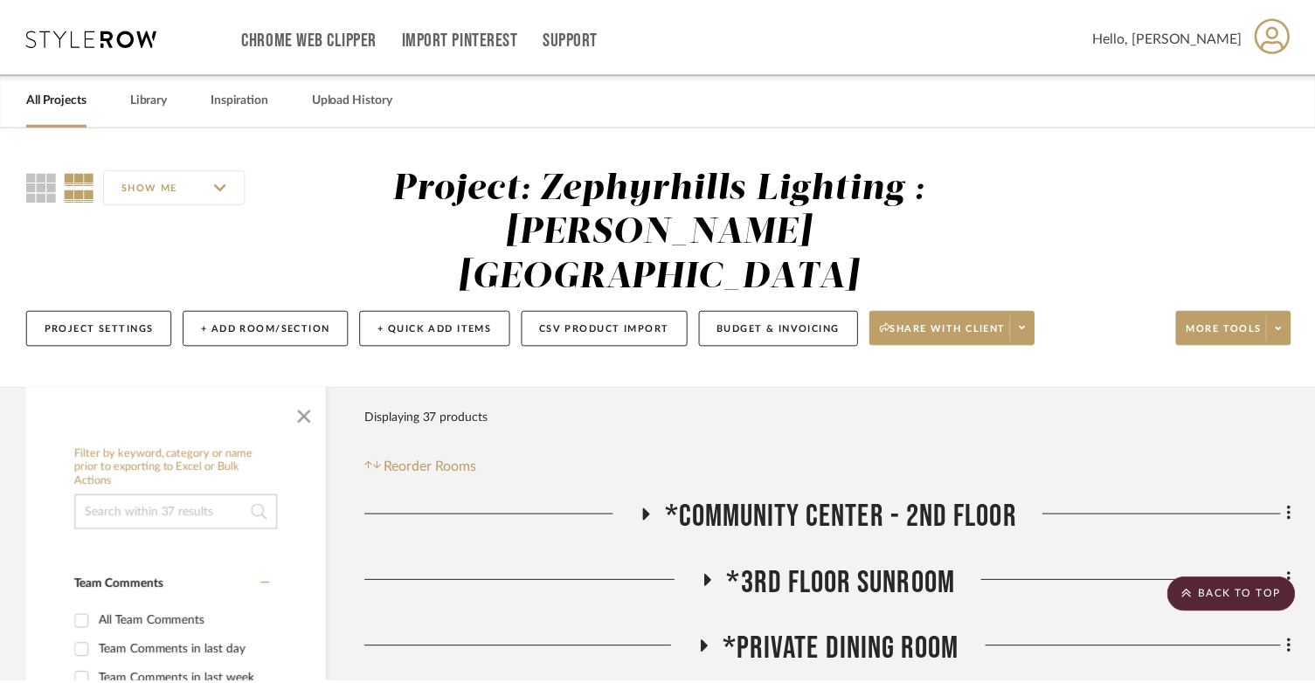
scroll to position [874, 0]
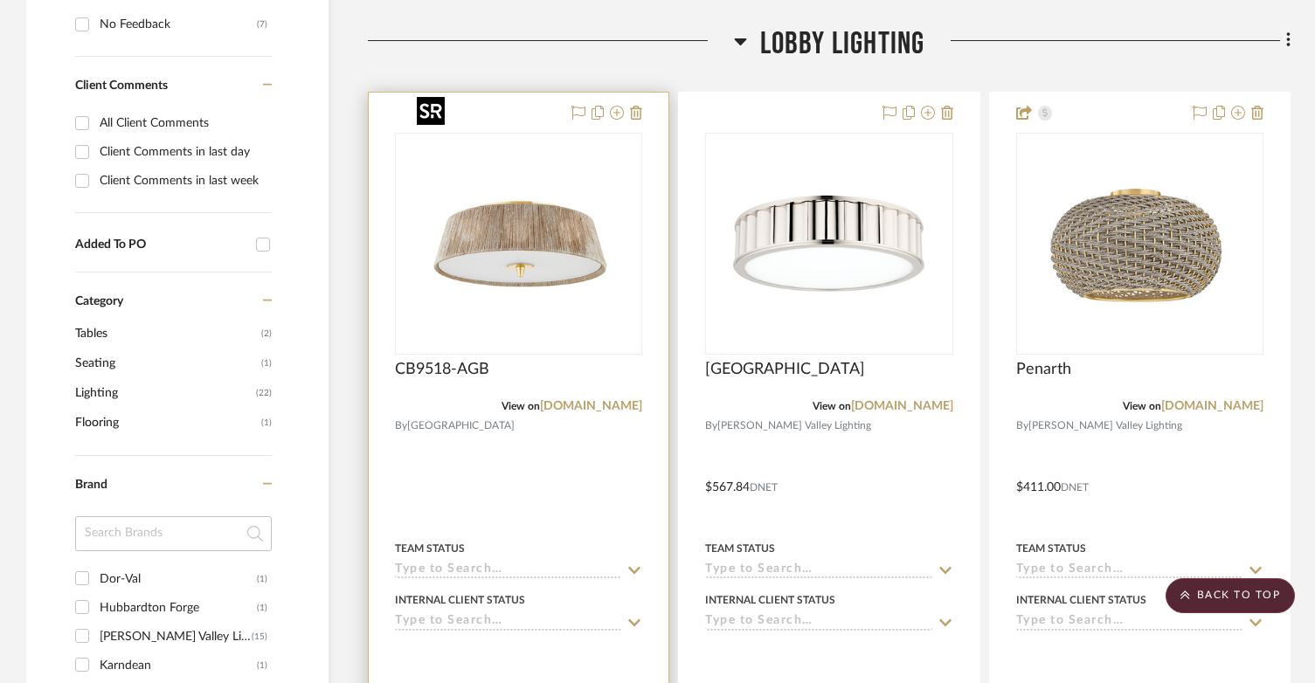
click at [0, 0] on img at bounding box center [0, 0] width 0 height 0
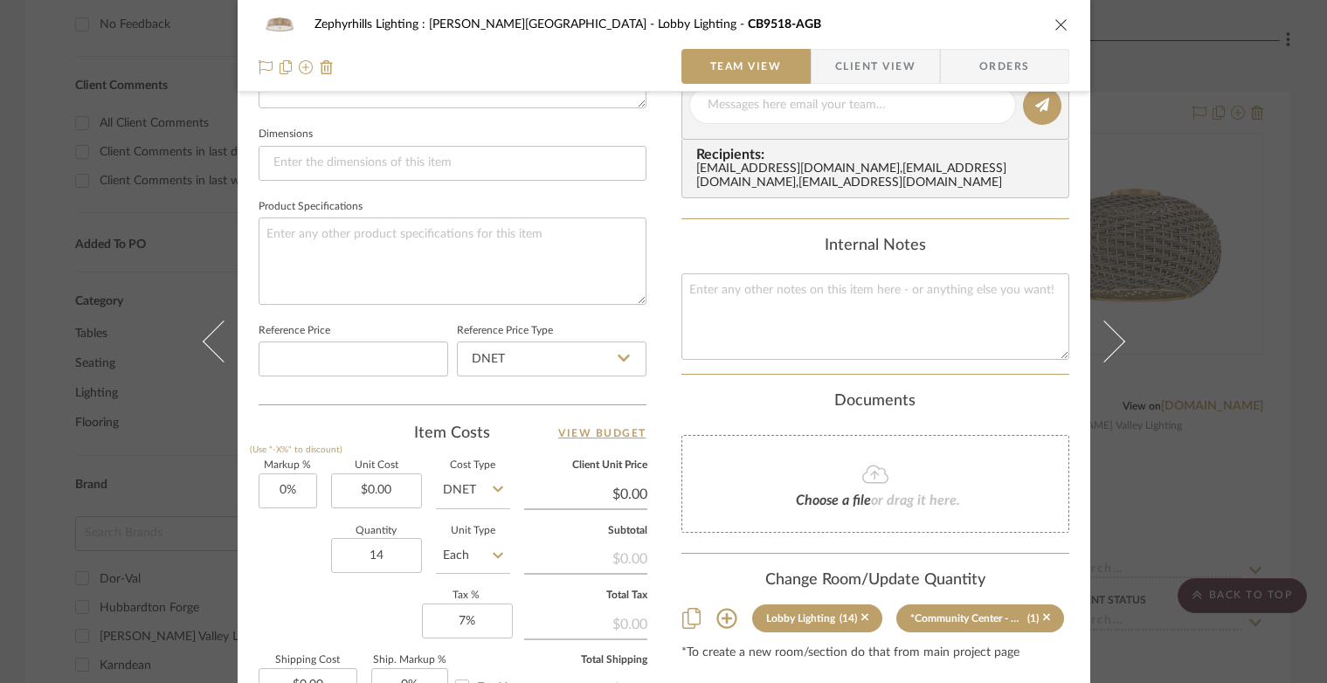
scroll to position [681, 0]
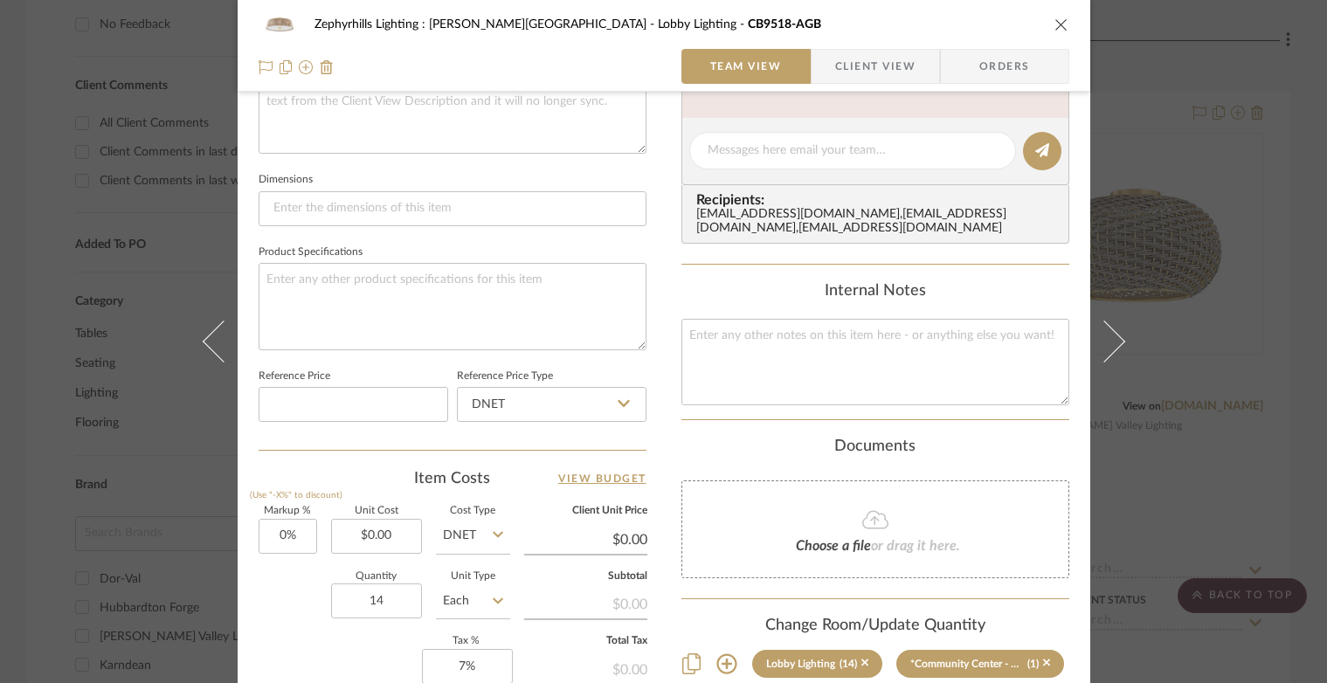
click at [1054, 21] on icon "close" at bounding box center [1061, 24] width 14 height 14
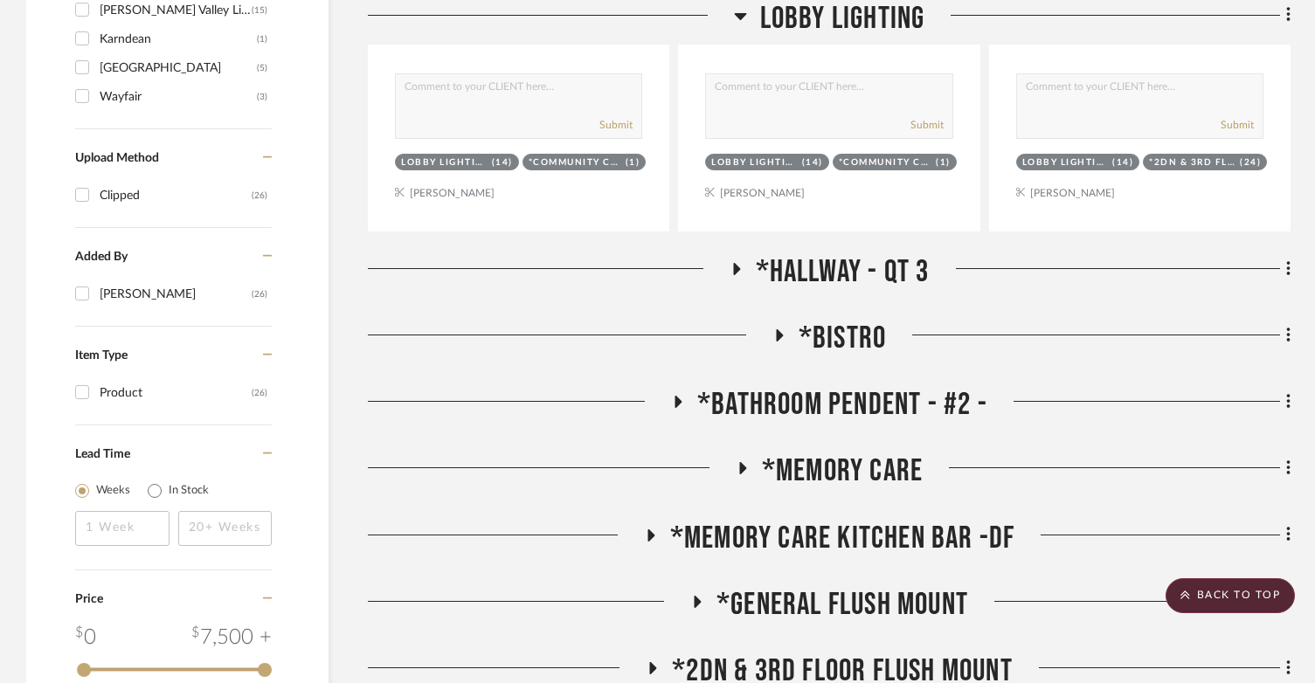
scroll to position [1572, 0]
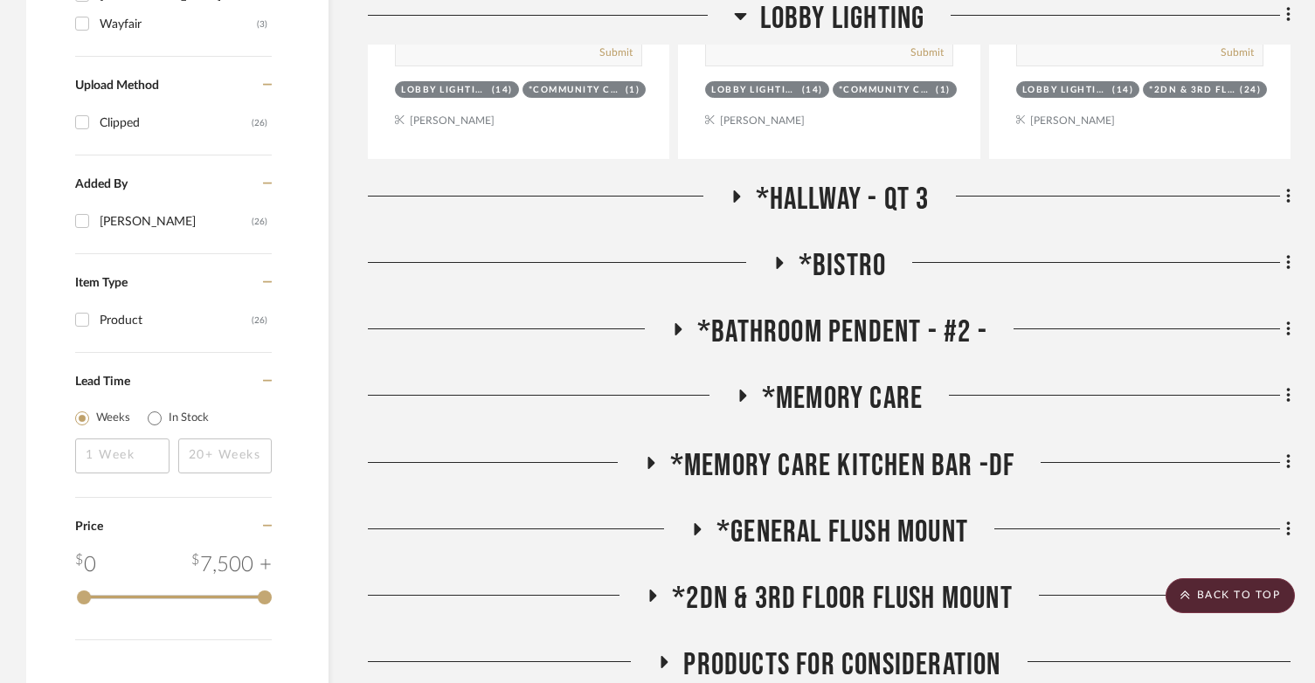
click at [736, 181] on h3 "*Hallway - QT 3" at bounding box center [829, 200] width 200 height 38
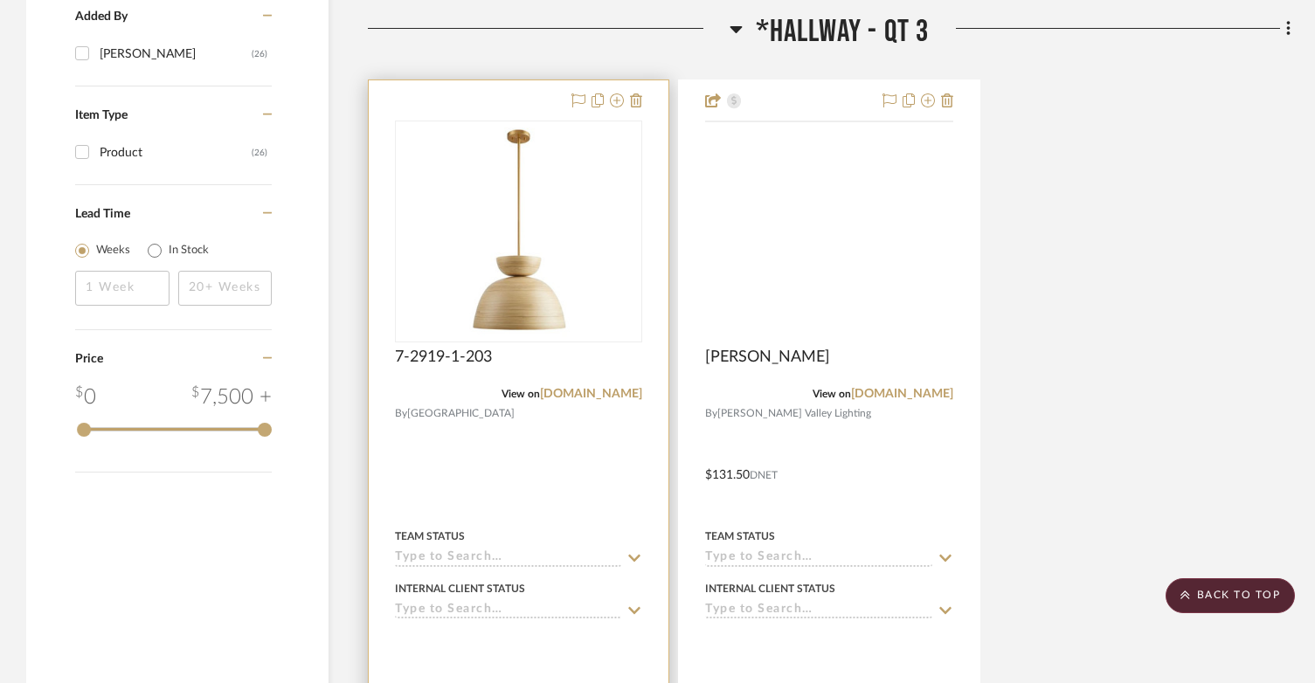
scroll to position [1747, 0]
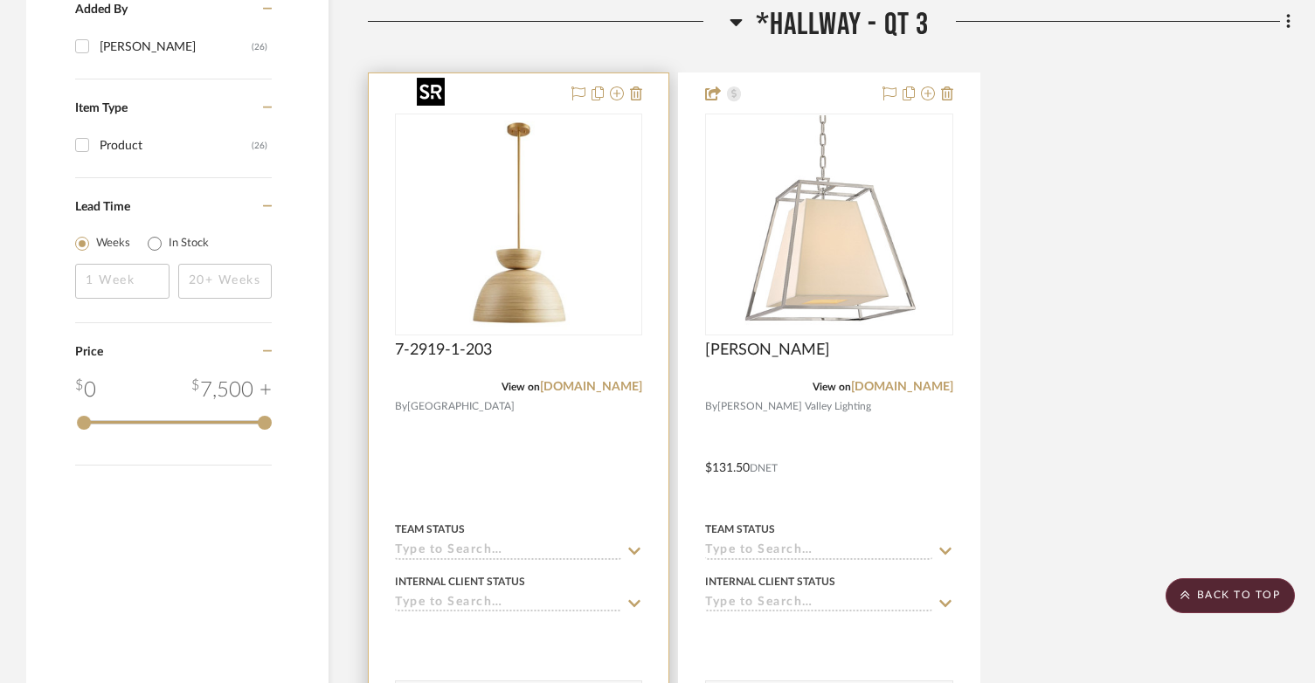
click at [0, 0] on img at bounding box center [0, 0] width 0 height 0
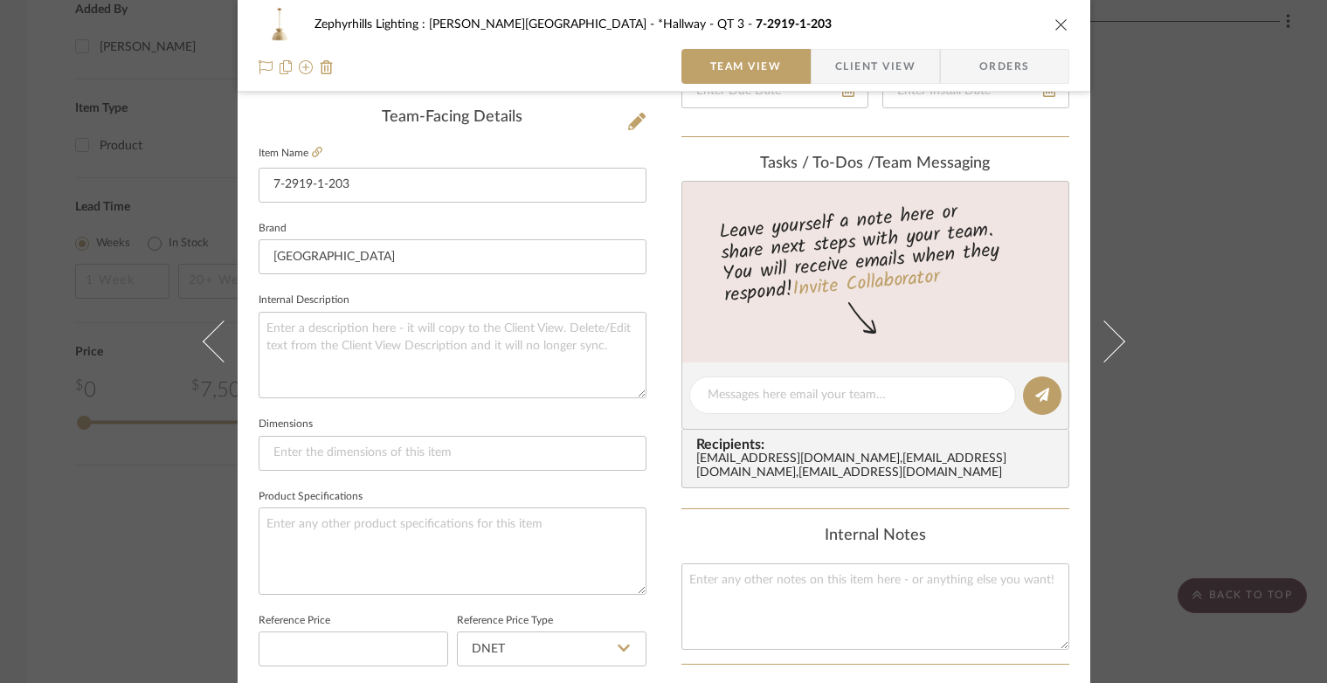
scroll to position [786, 0]
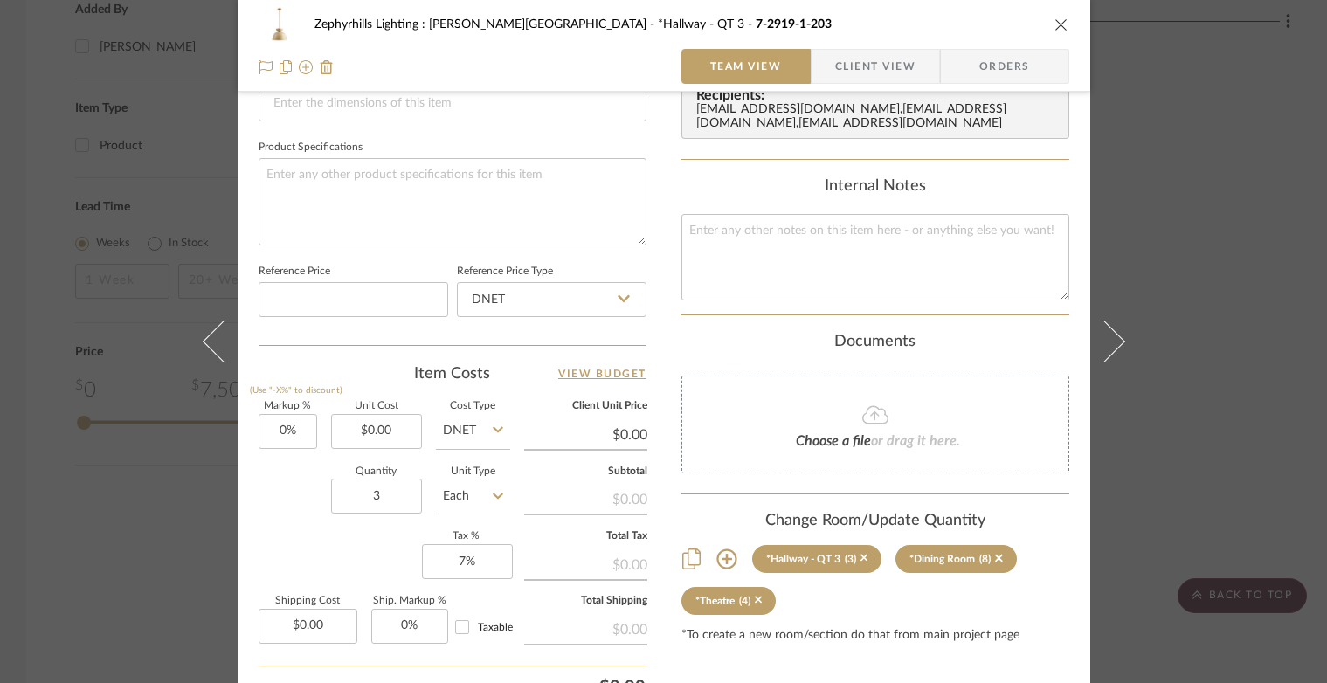
click at [1055, 25] on icon "close" at bounding box center [1061, 24] width 14 height 14
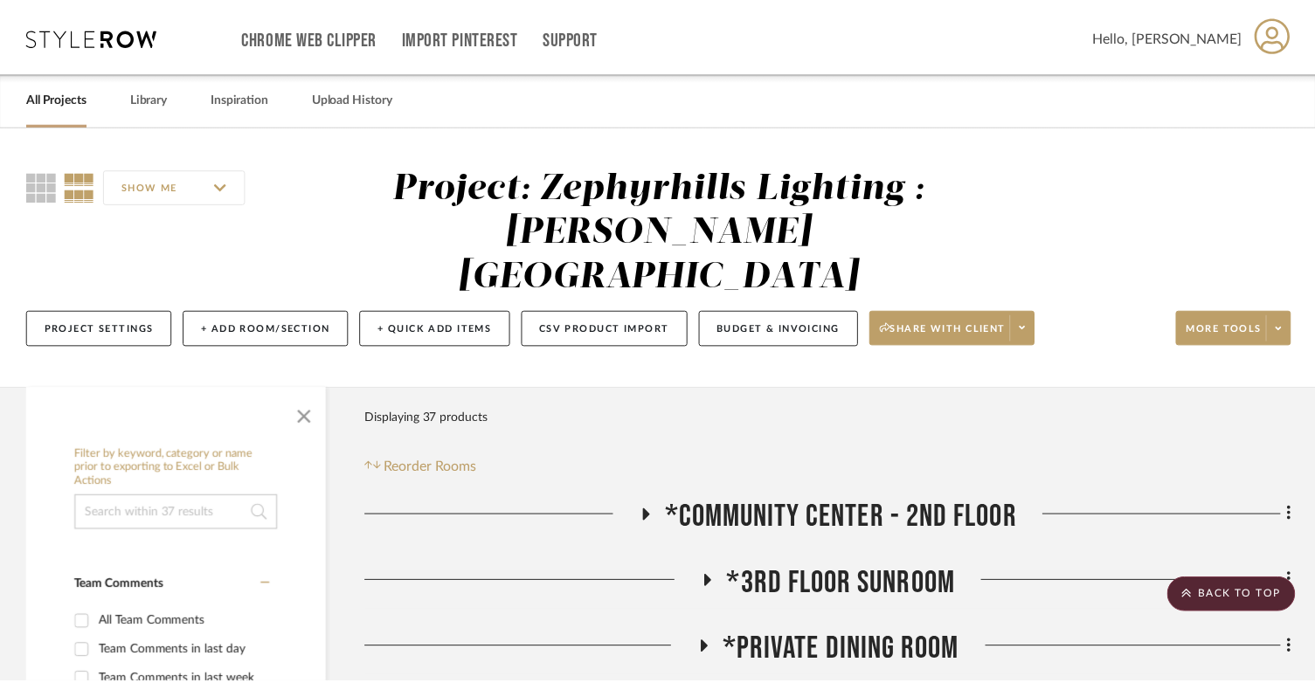
scroll to position [1747, 0]
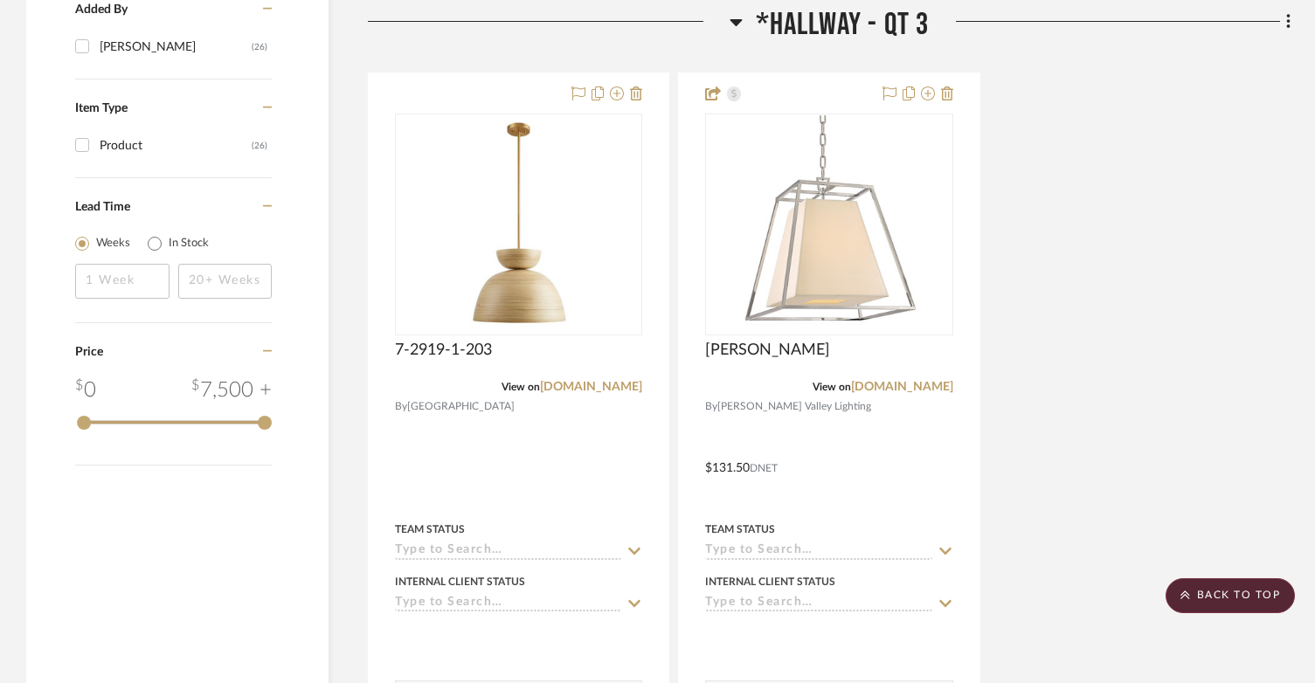
click at [738, 11] on icon at bounding box center [735, 21] width 13 height 21
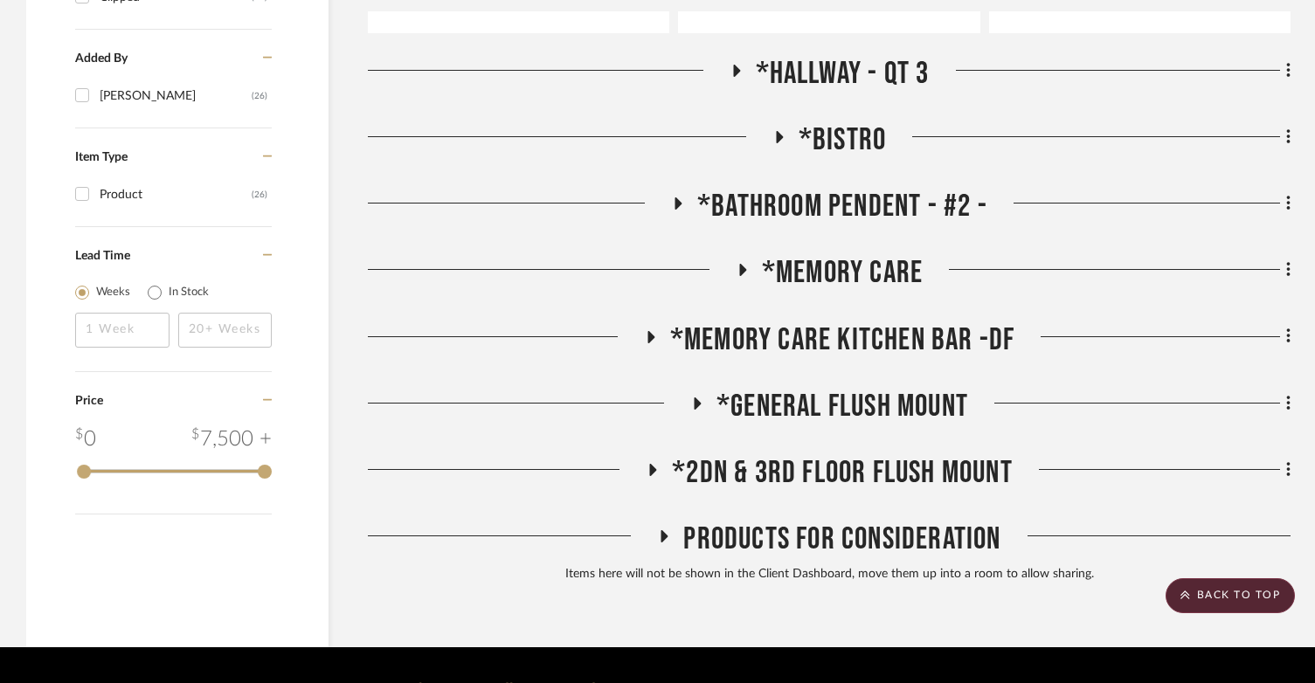
click at [784, 131] on icon at bounding box center [778, 137] width 21 height 13
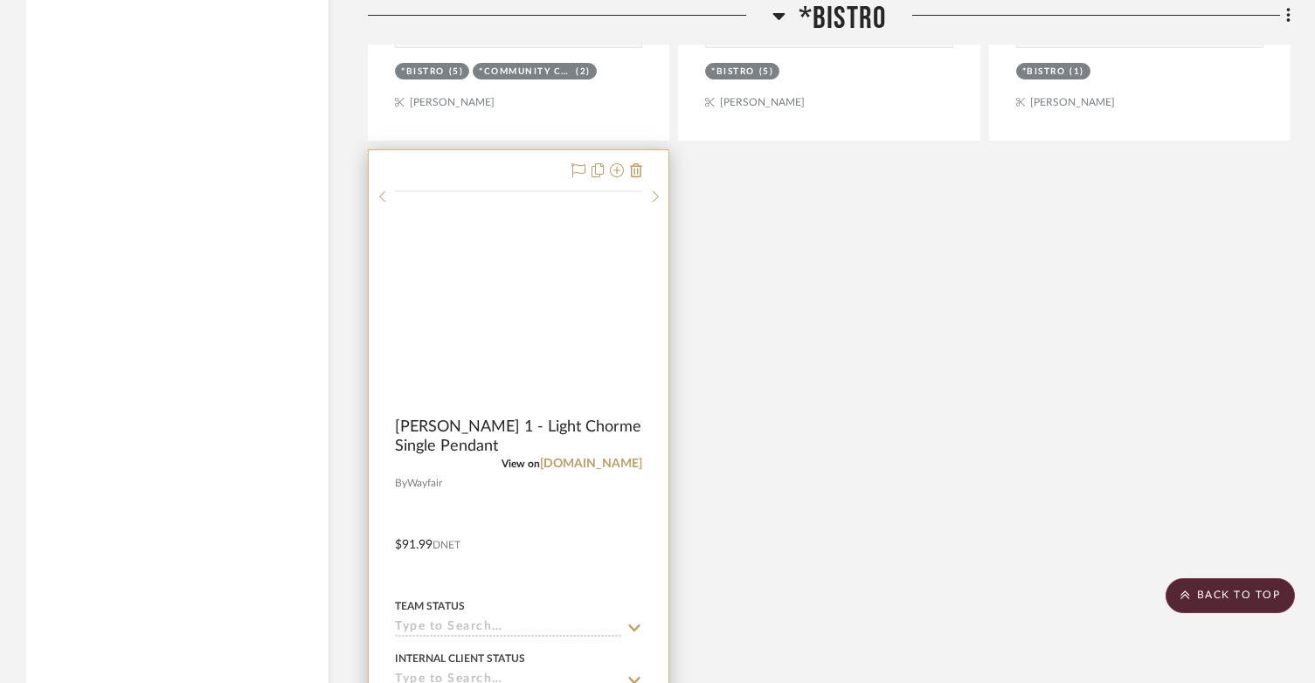
scroll to position [2446, 0]
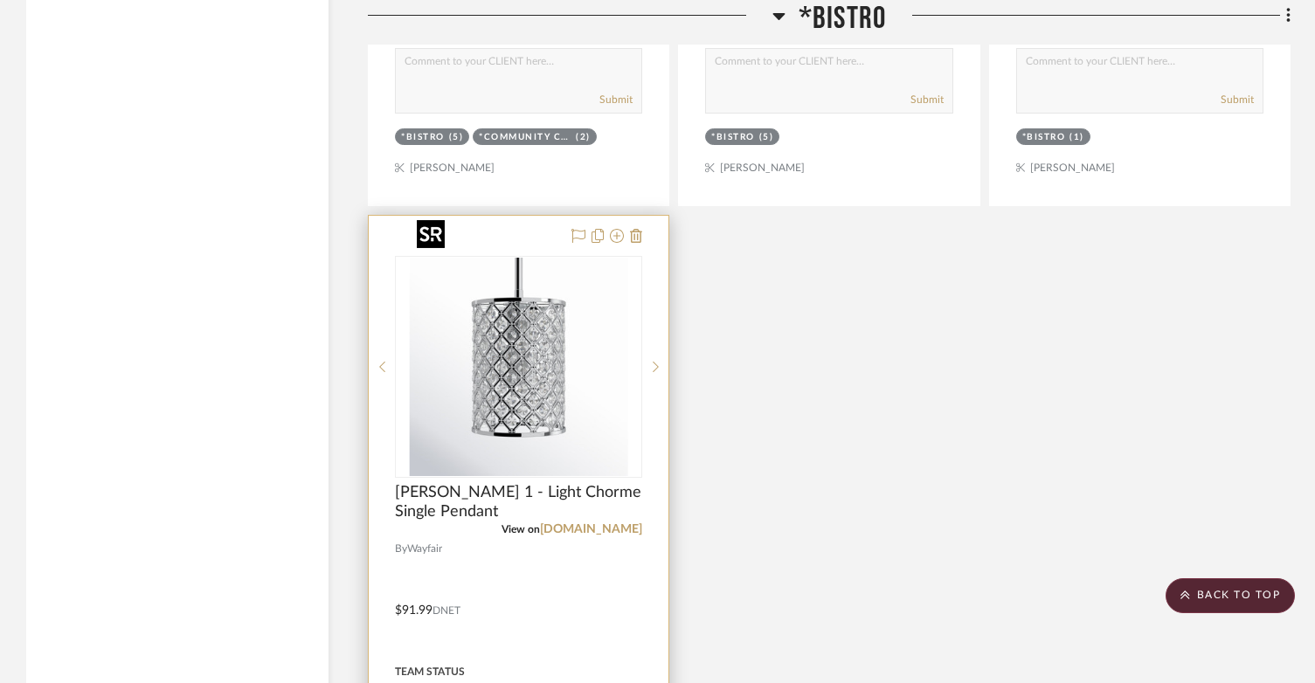
click at [0, 0] on img at bounding box center [0, 0] width 0 height 0
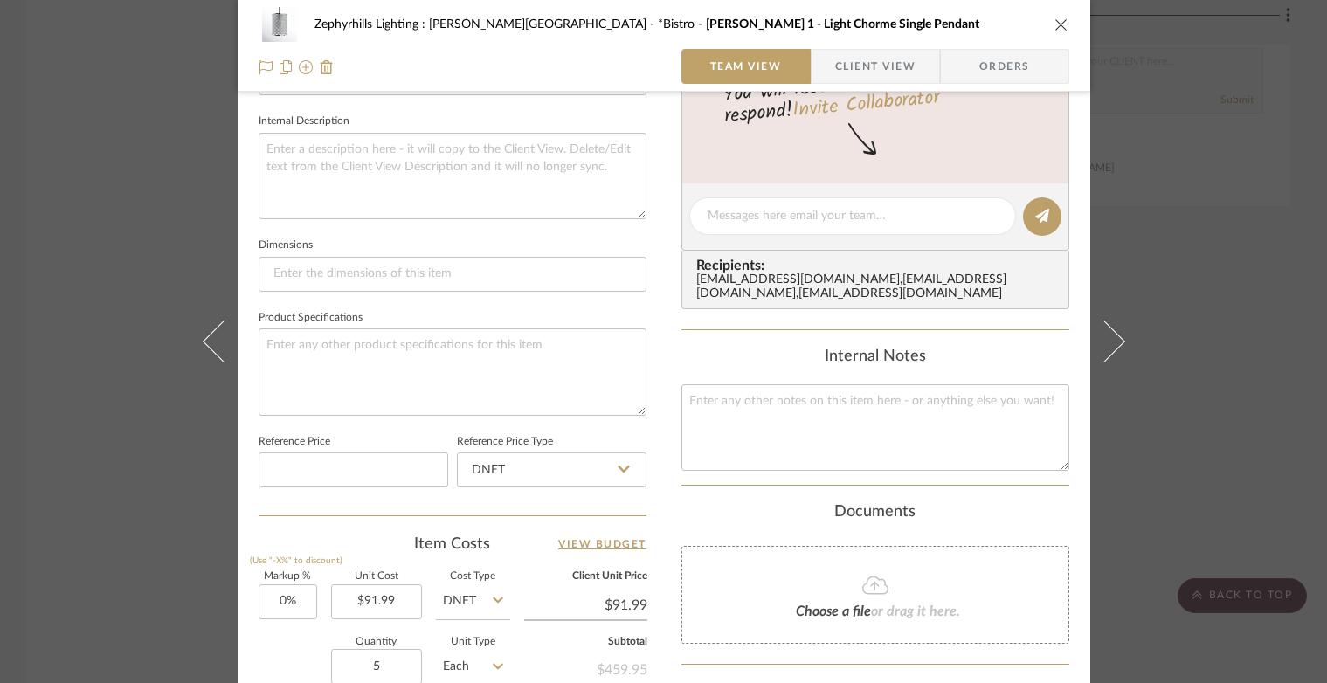
scroll to position [786, 0]
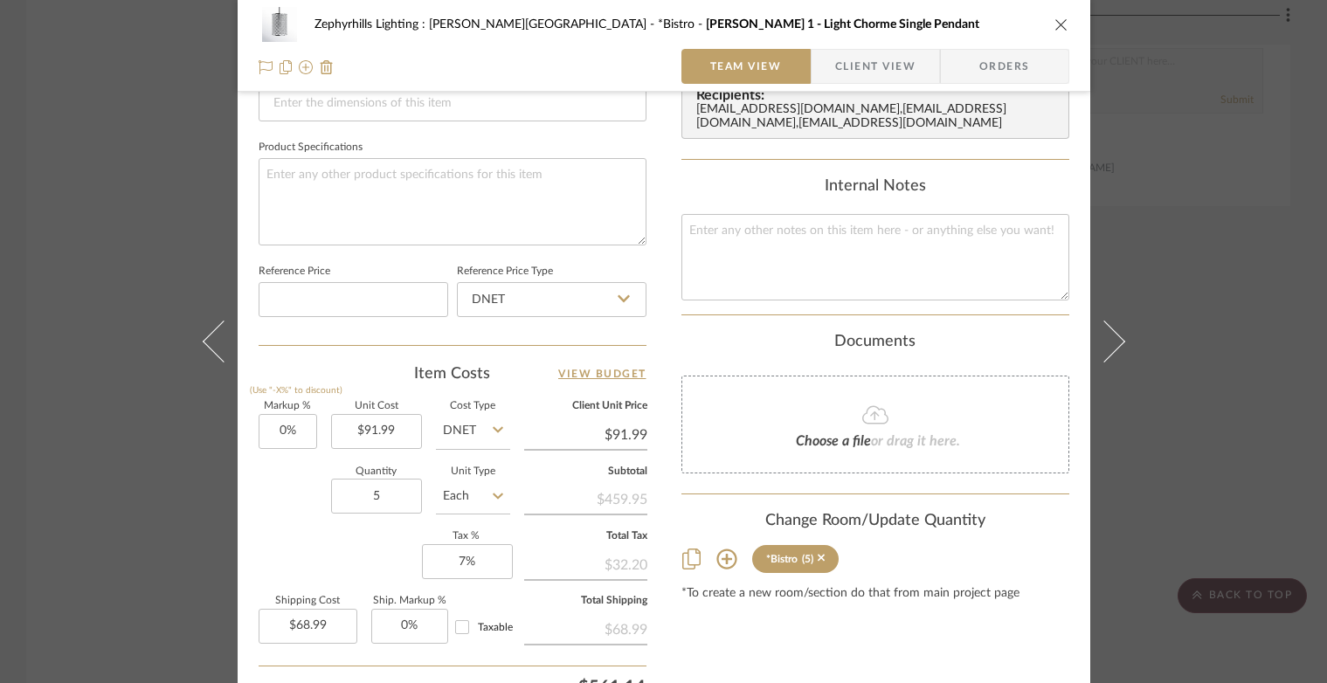
click at [1054, 31] on button "close" at bounding box center [1062, 25] width 16 height 16
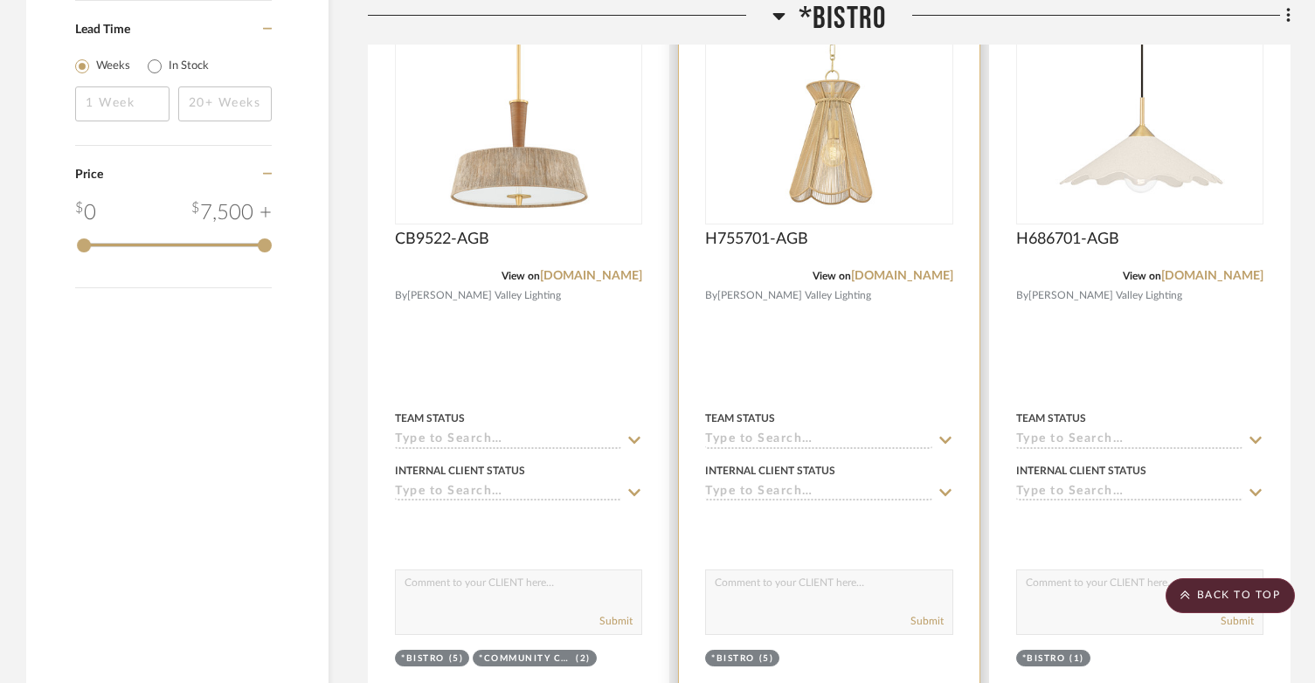
scroll to position [1922, 0]
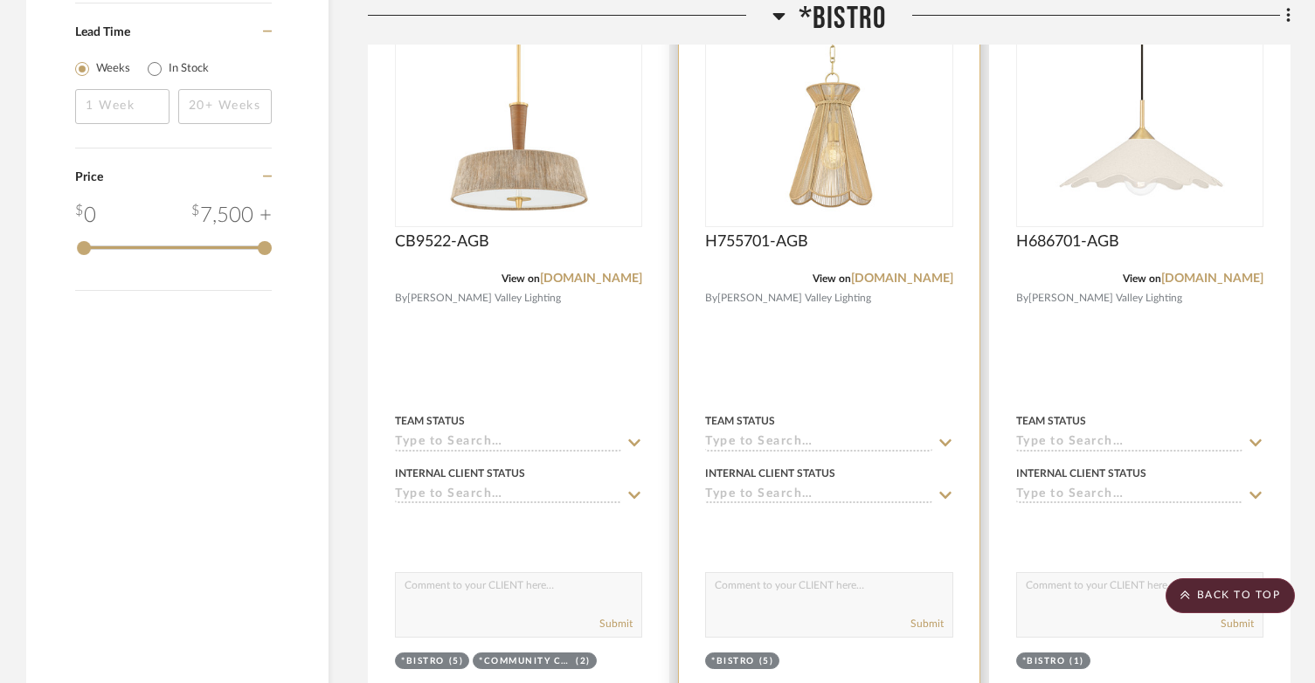
click at [894, 149] on img "0" at bounding box center [829, 116] width 218 height 218
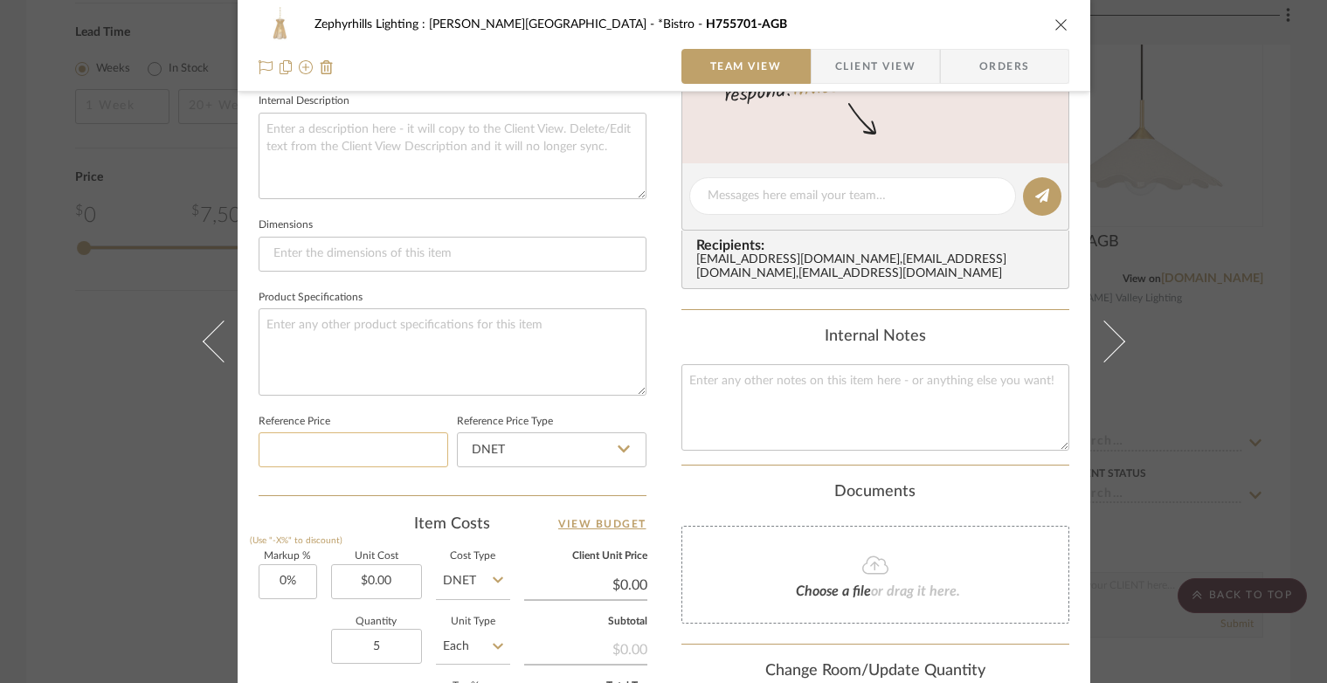
scroll to position [0, 0]
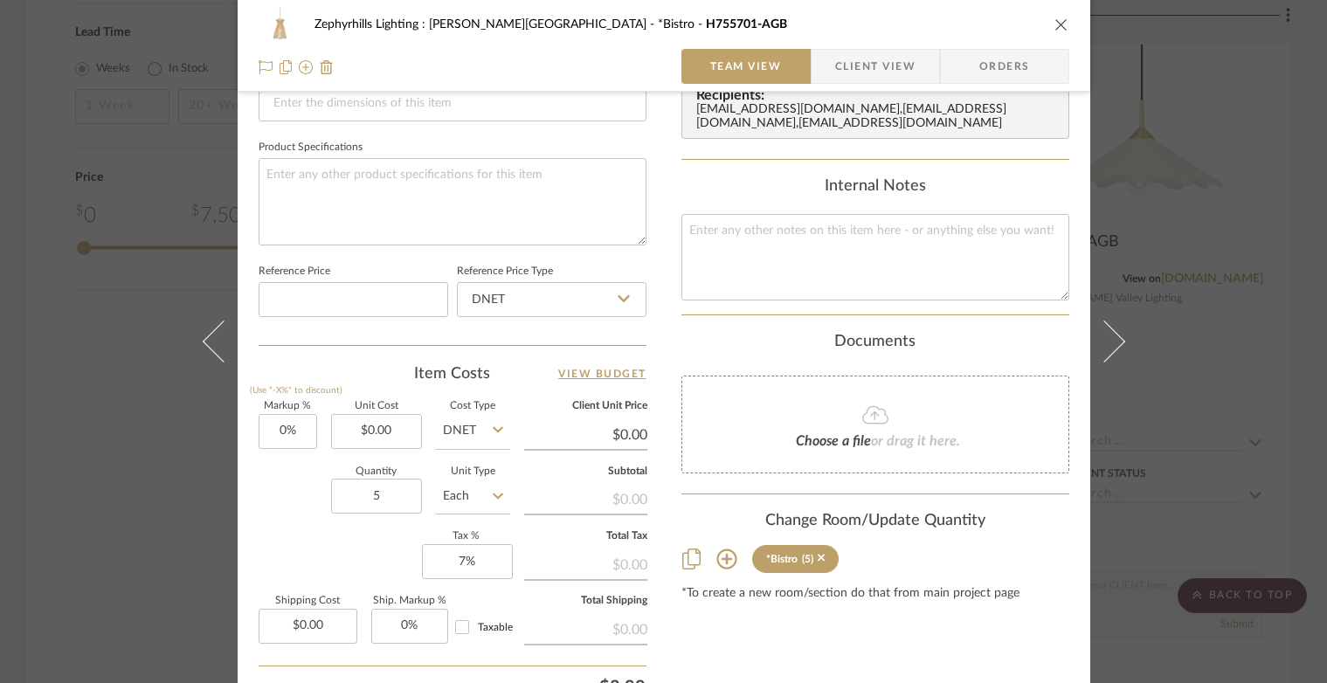
click at [1054, 24] on icon "close" at bounding box center [1061, 24] width 14 height 14
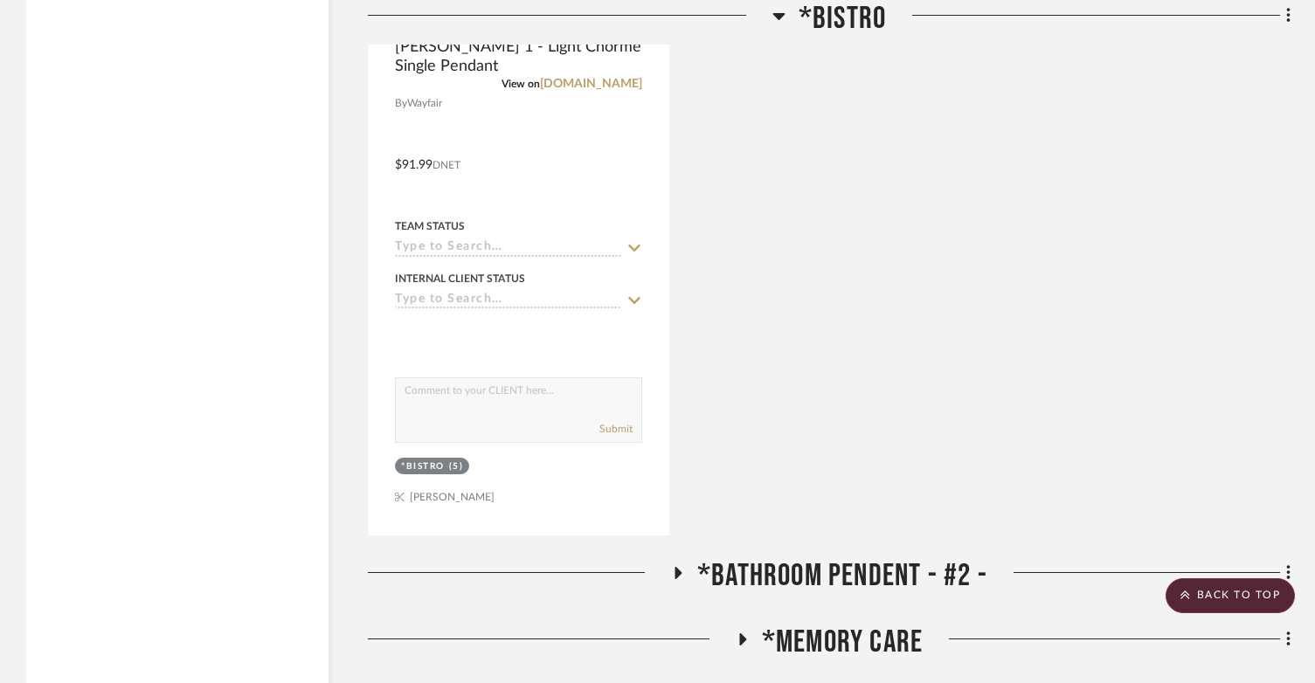
scroll to position [3145, 0]
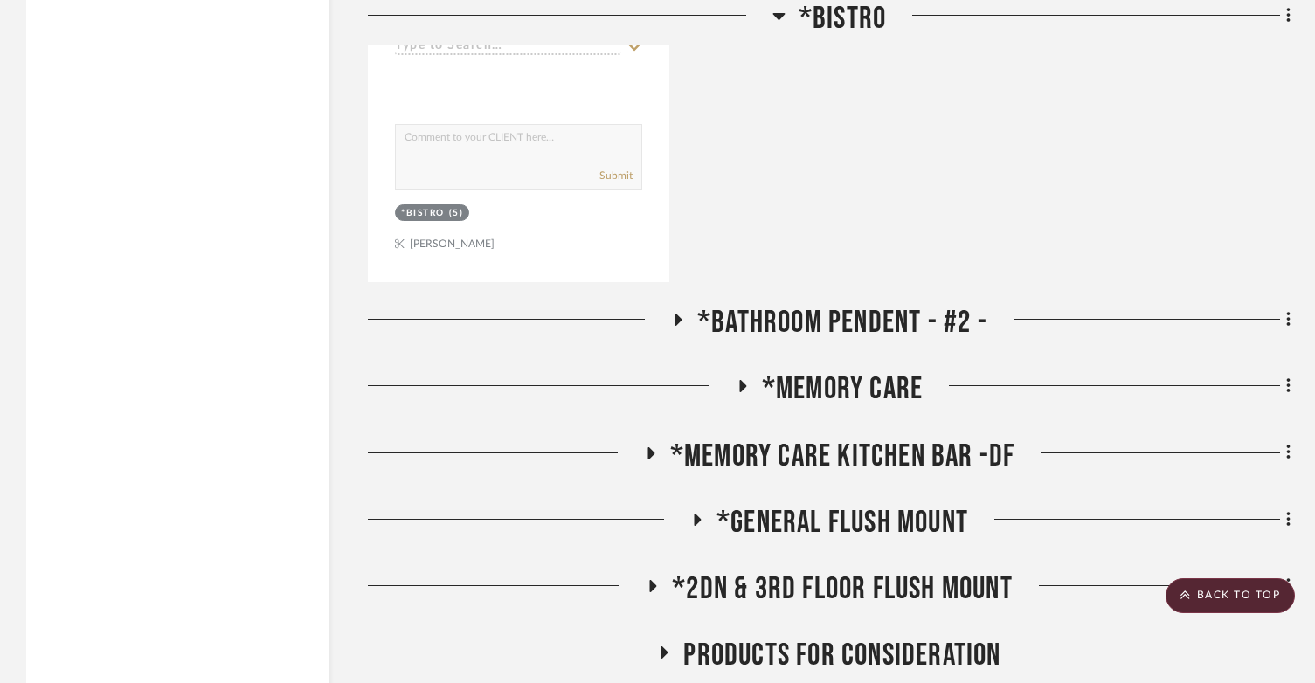
click at [681, 313] on fa-icon at bounding box center [677, 325] width 13 height 25
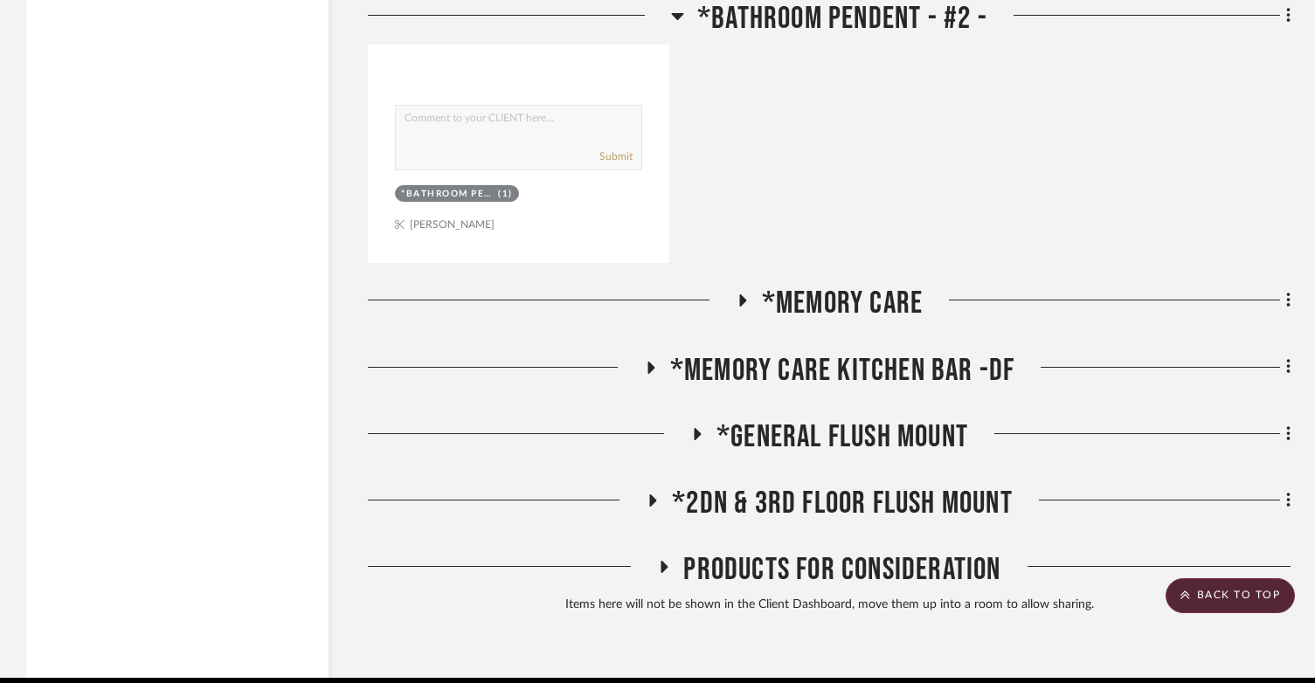
click at [734, 294] on icon at bounding box center [741, 300] width 21 height 13
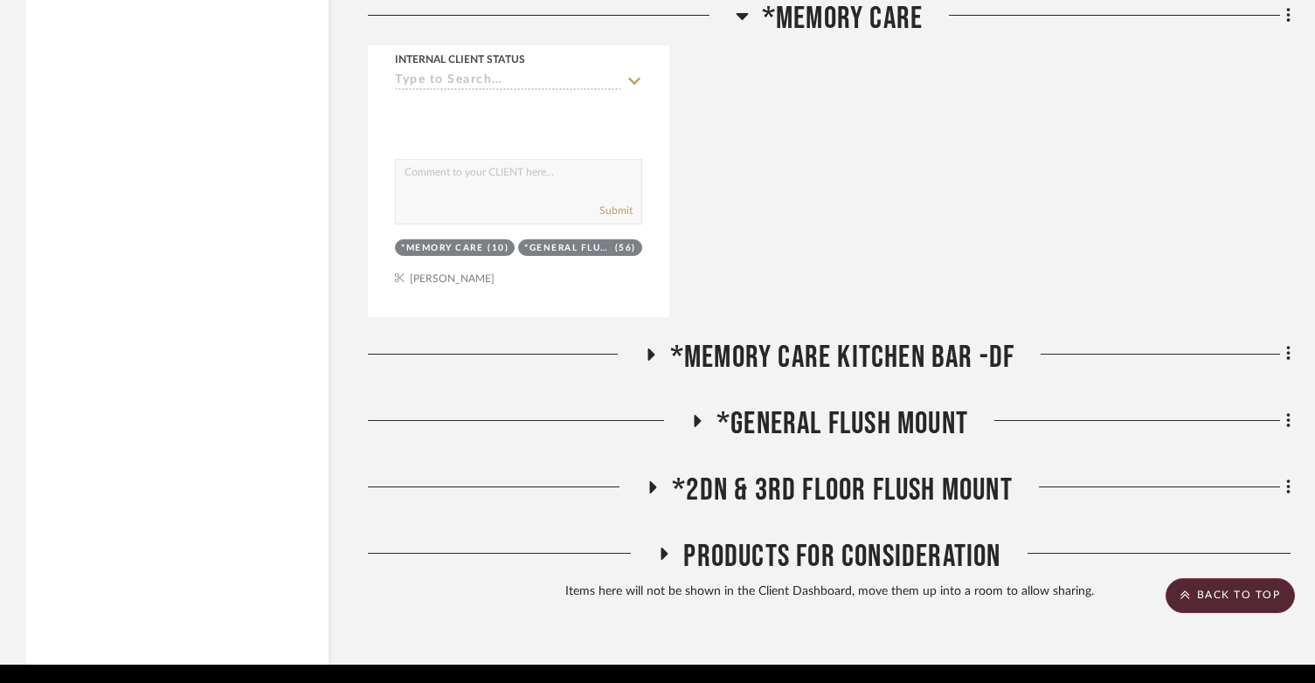
scroll to position [4837, 0]
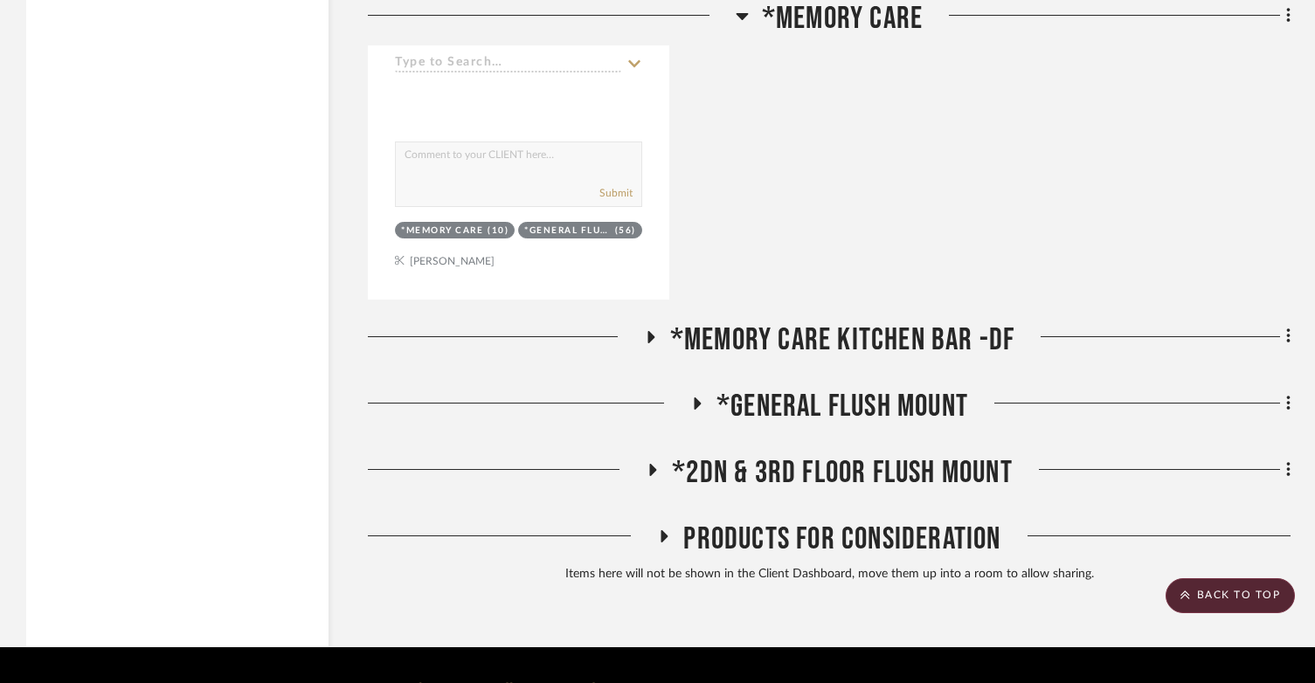
click at [657, 330] on icon at bounding box center [649, 336] width 21 height 13
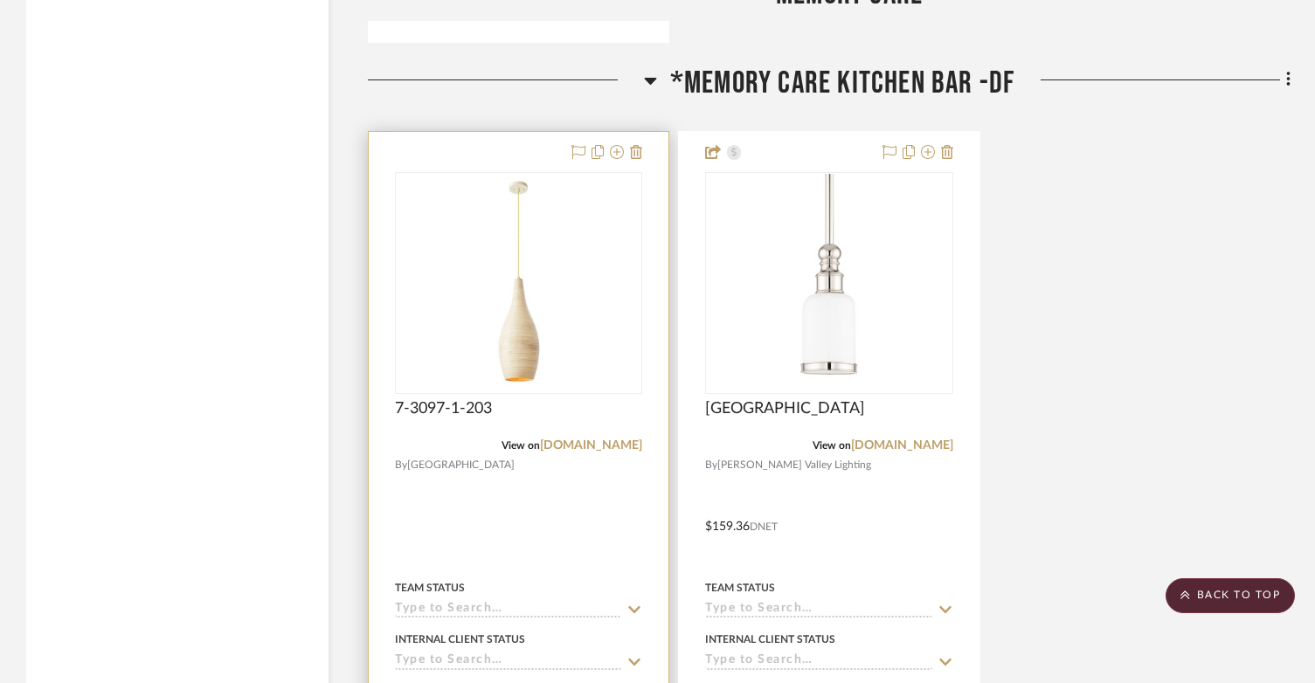
scroll to position [5099, 0]
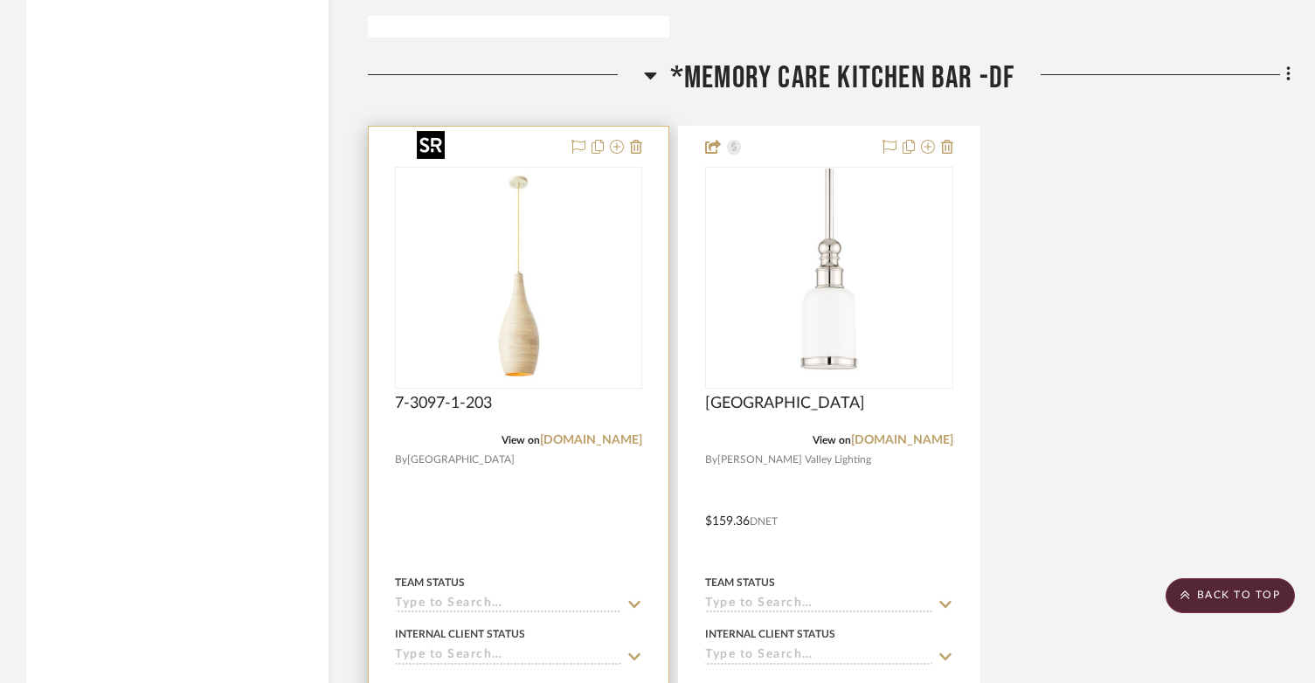
click at [0, 0] on img at bounding box center [0, 0] width 0 height 0
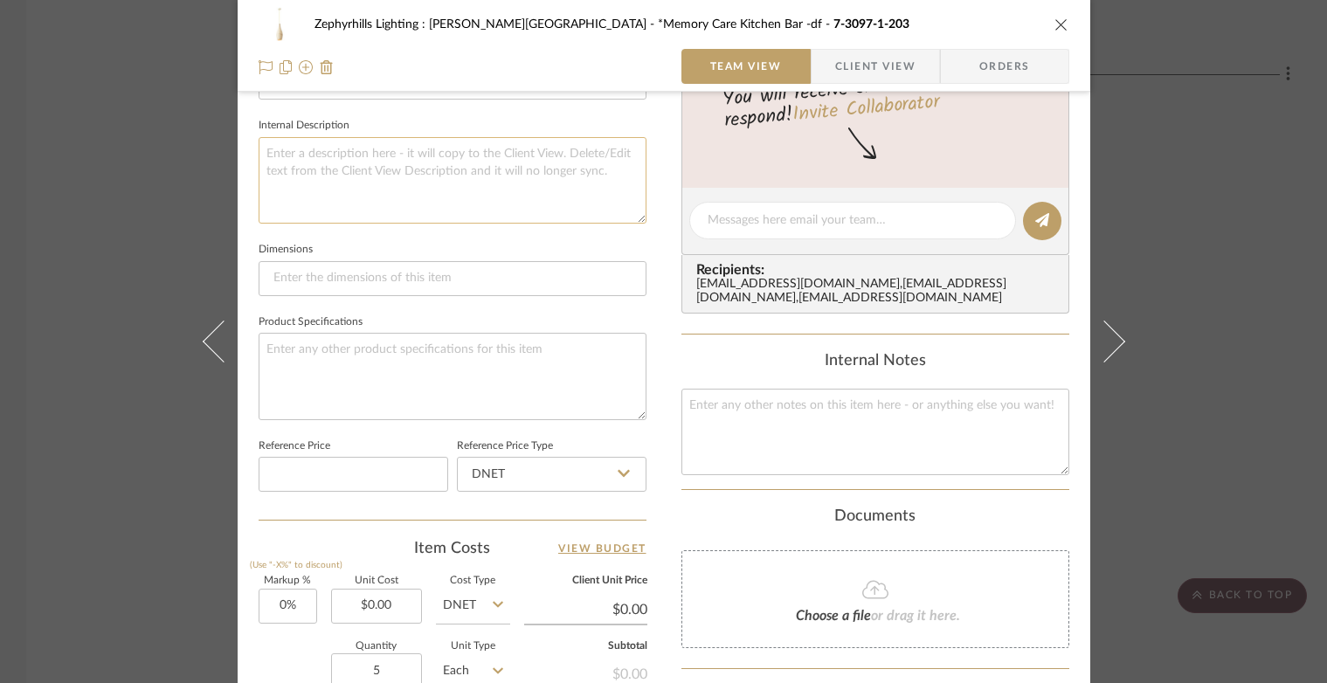
scroll to position [943, 0]
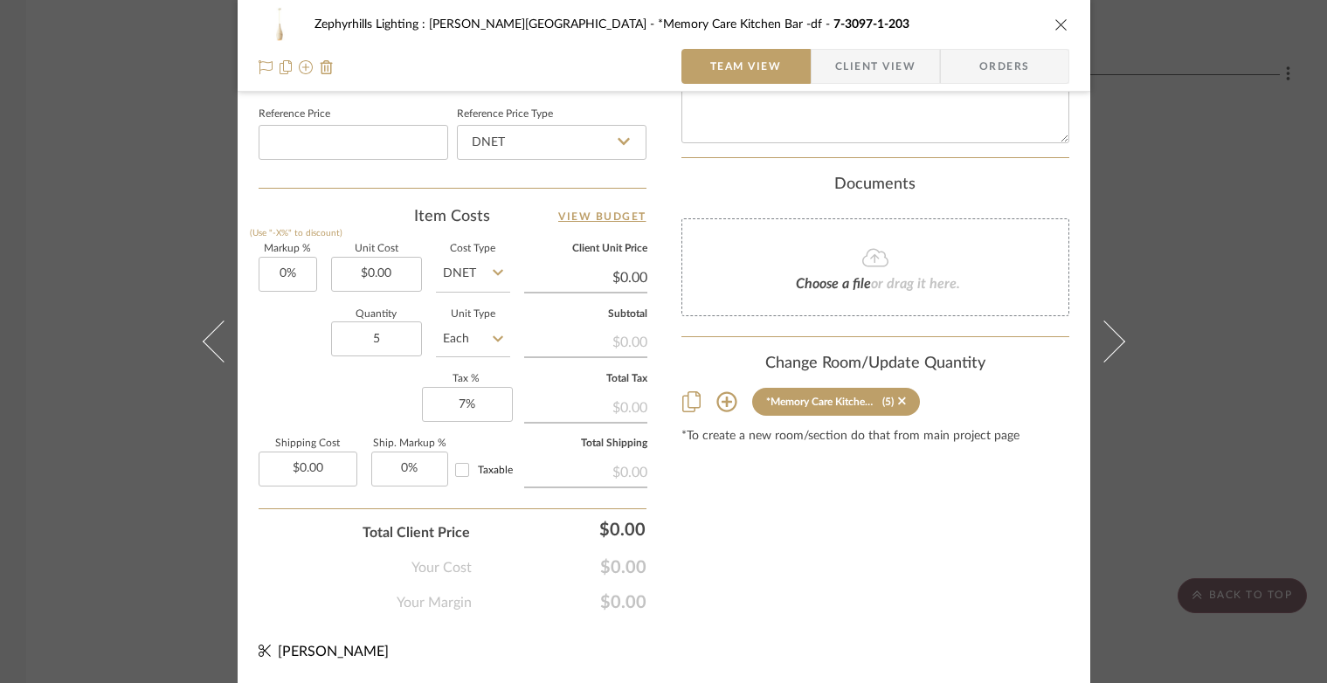
click at [1054, 23] on icon "close" at bounding box center [1061, 24] width 14 height 14
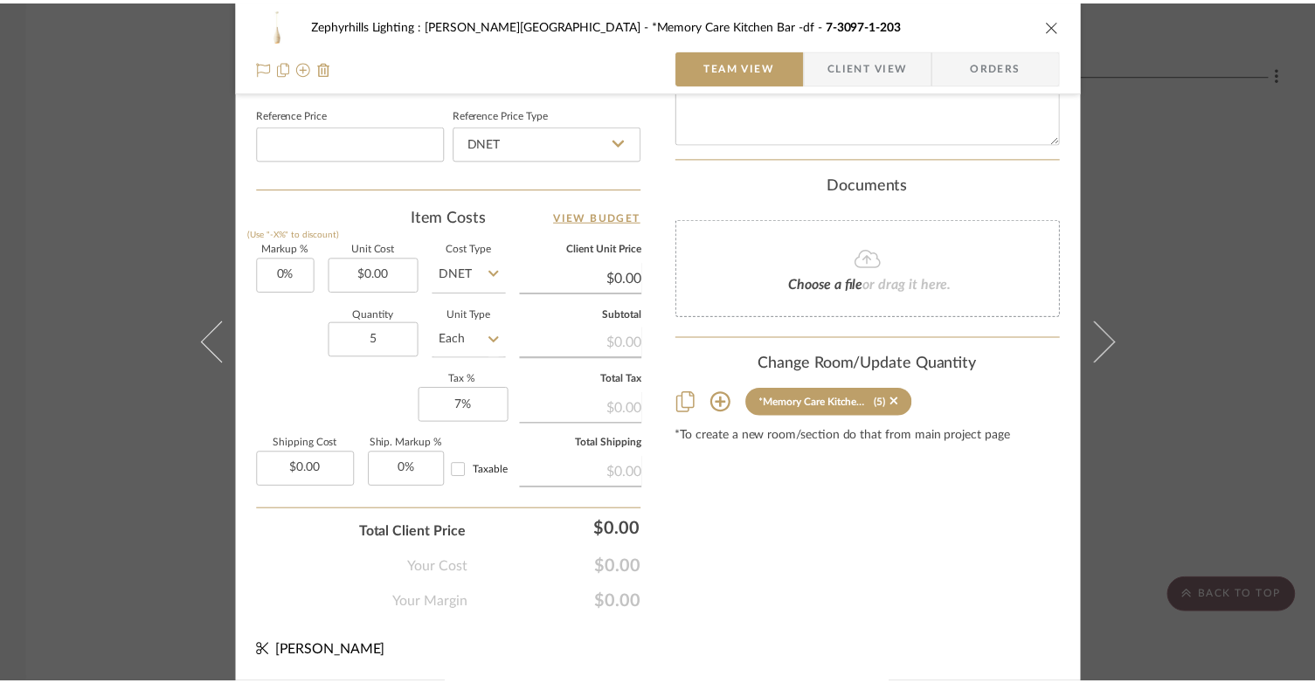
scroll to position [5099, 0]
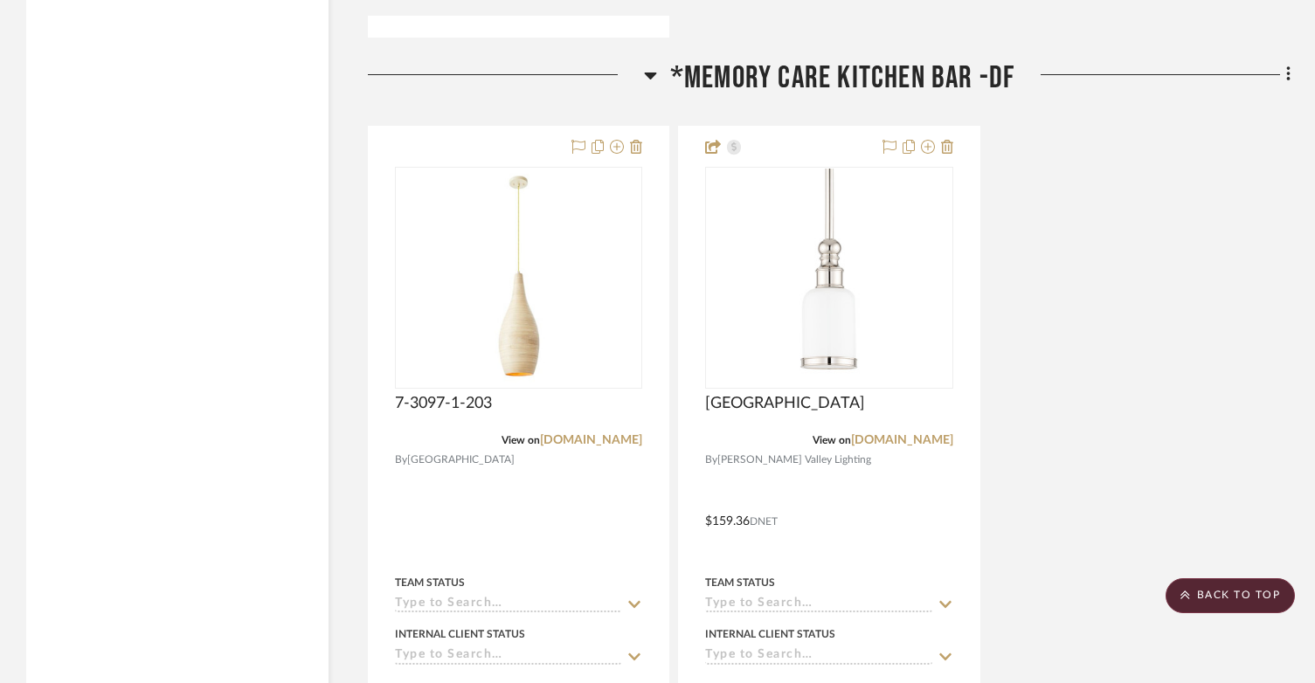
click at [648, 65] on icon at bounding box center [650, 75] width 13 height 21
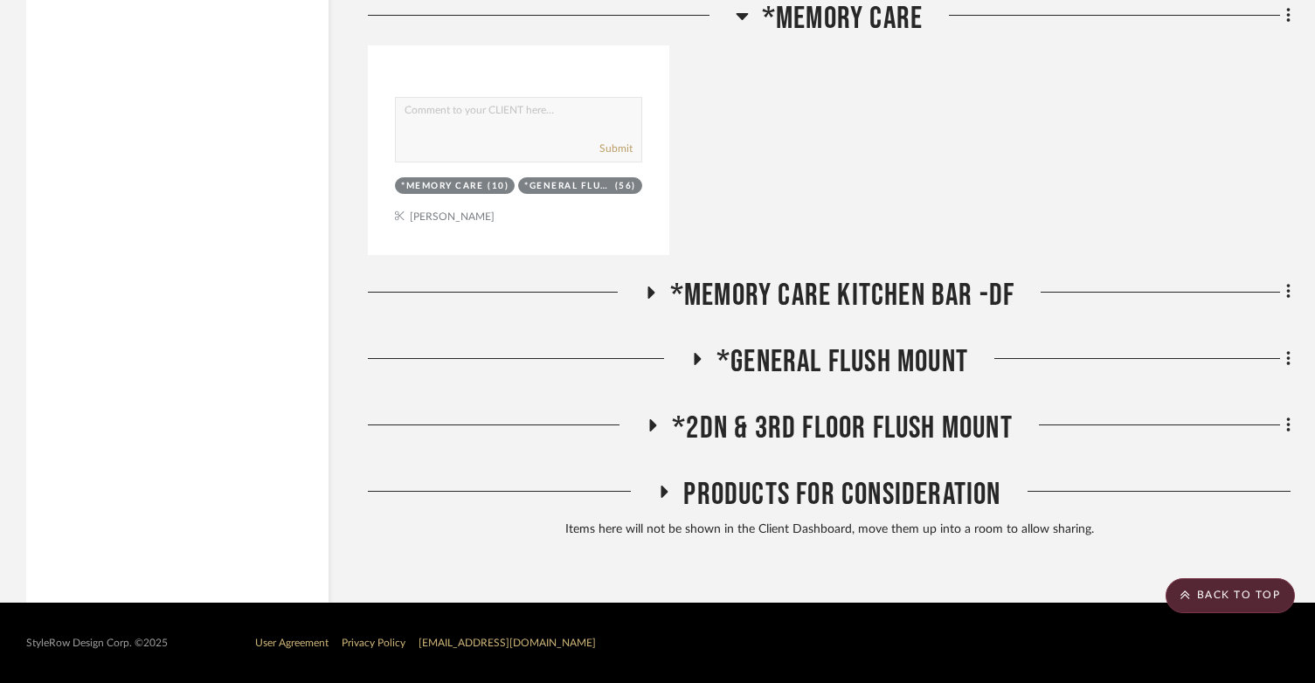
scroll to position [4837, 0]
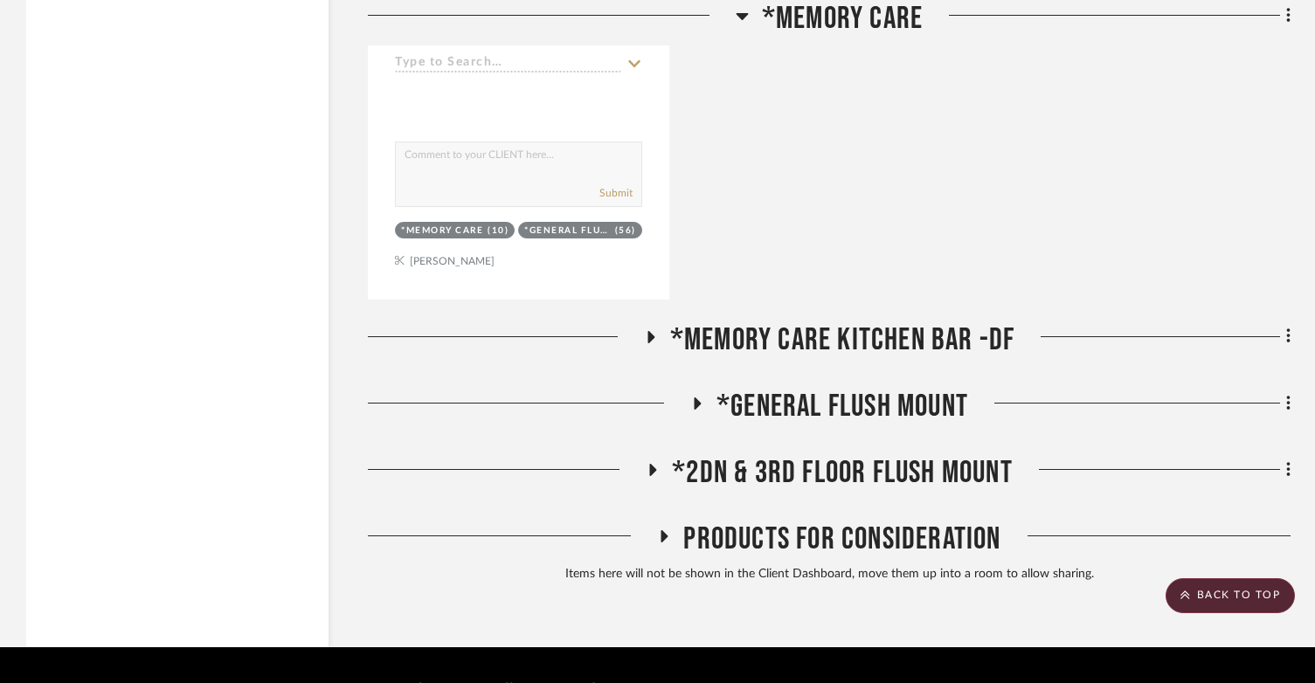
click at [690, 388] on h3 "*General Flush mount" at bounding box center [829, 407] width 278 height 38
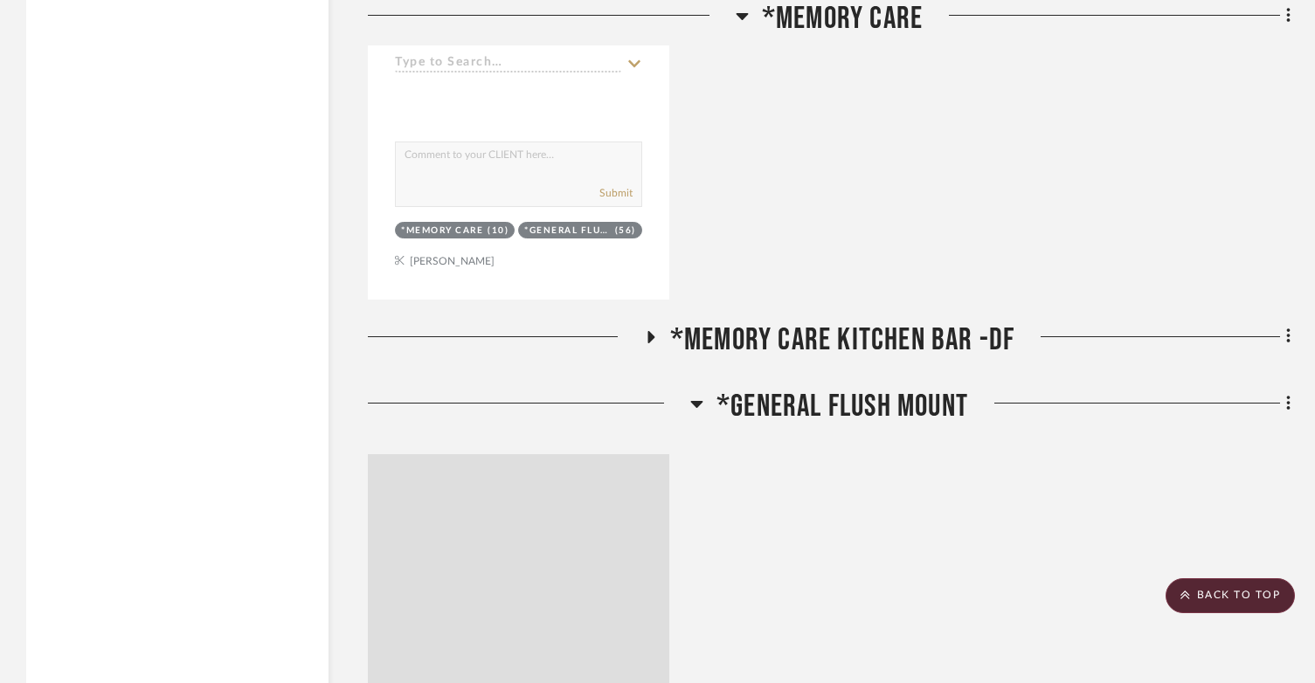
scroll to position [5099, 0]
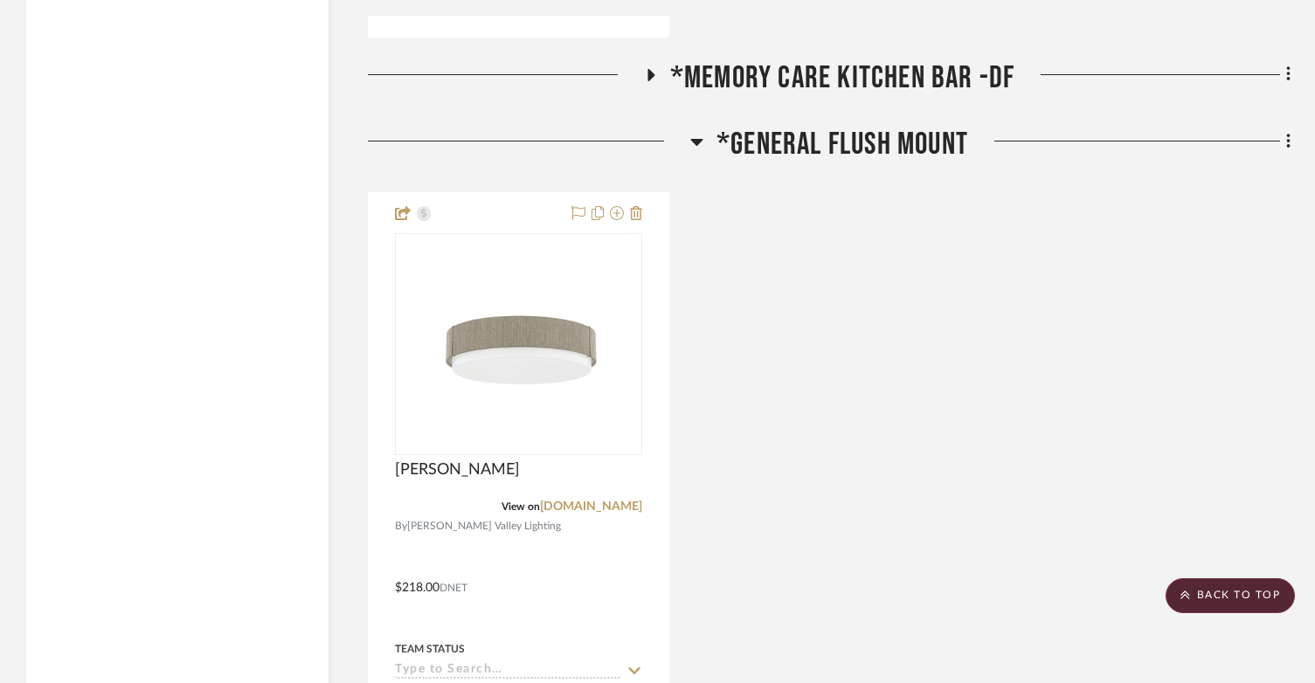
click at [701, 131] on icon at bounding box center [696, 141] width 13 height 21
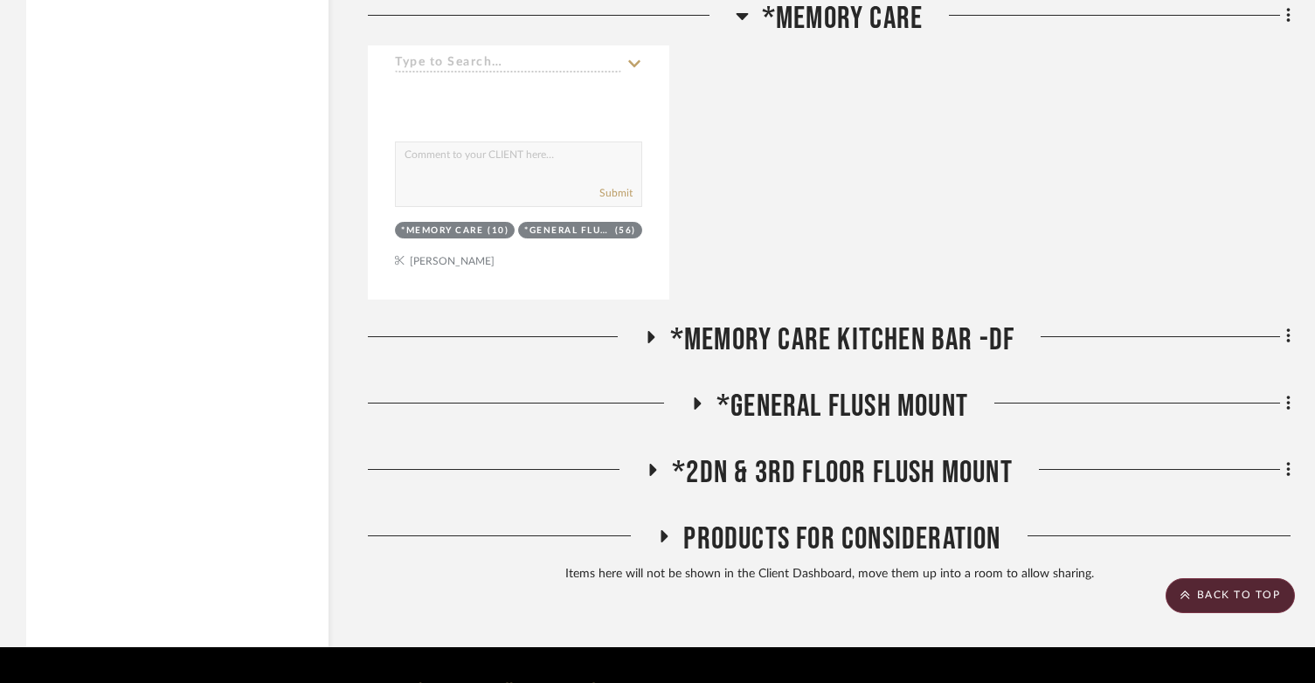
click at [657, 454] on h3 "*2dn & 3rd Floor Flush mount" at bounding box center [829, 473] width 367 height 38
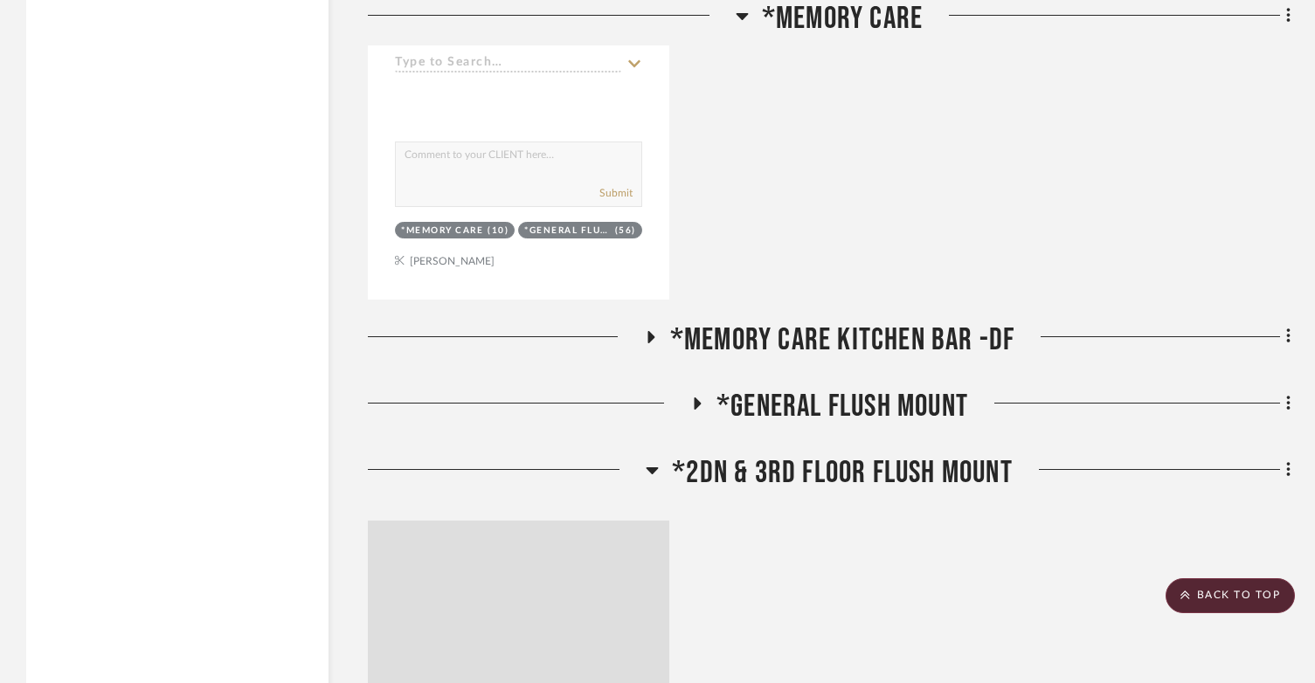
scroll to position [5099, 0]
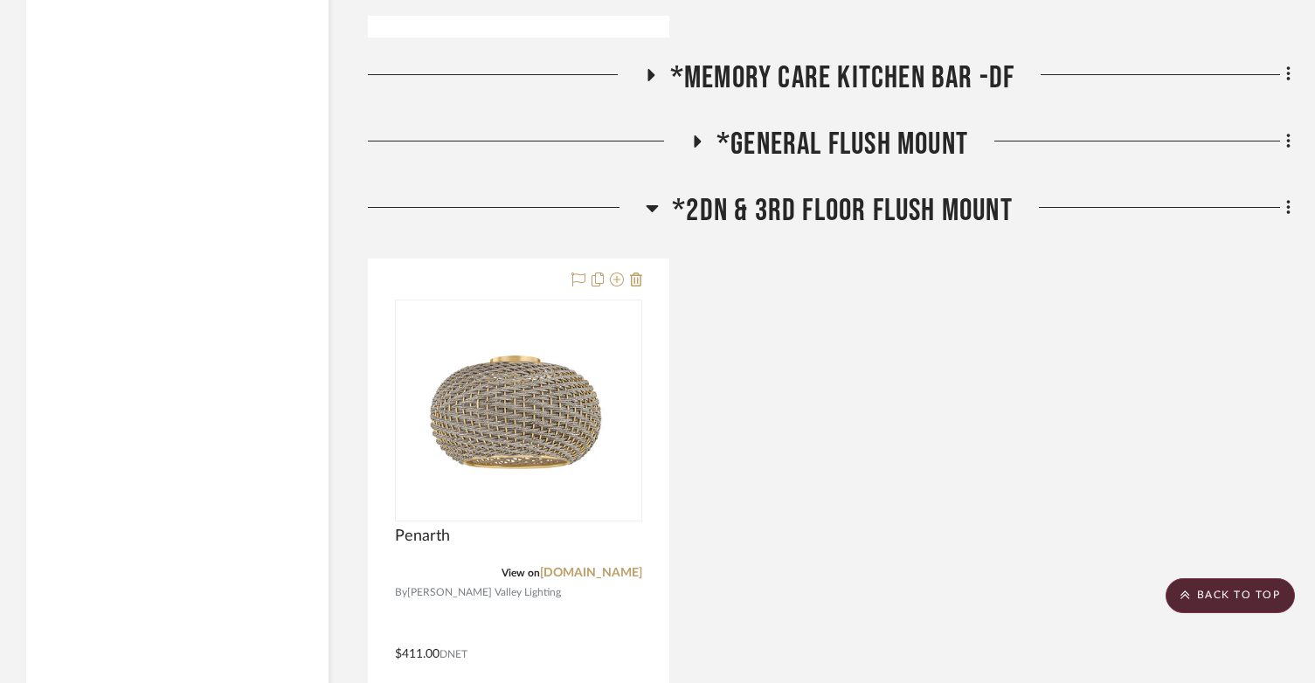
click at [657, 197] on icon at bounding box center [652, 207] width 13 height 21
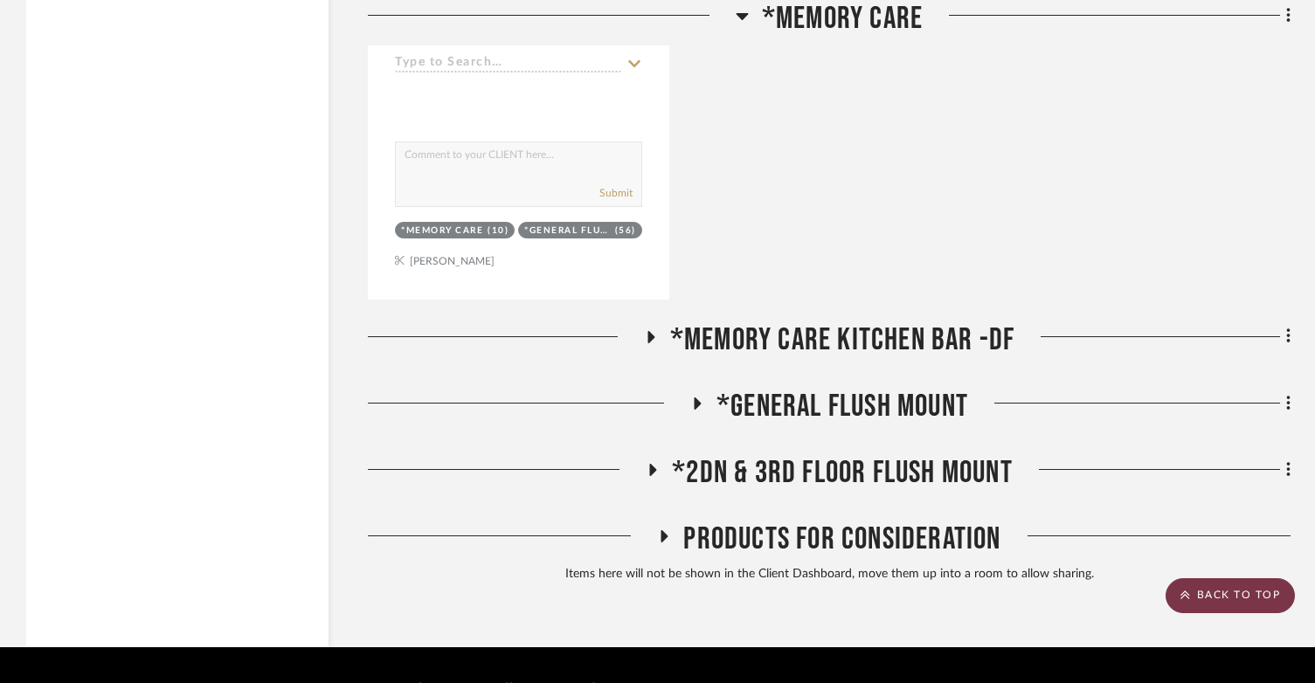
click at [1275, 593] on scroll-to-top-button "BACK TO TOP" at bounding box center [1229, 595] width 129 height 35
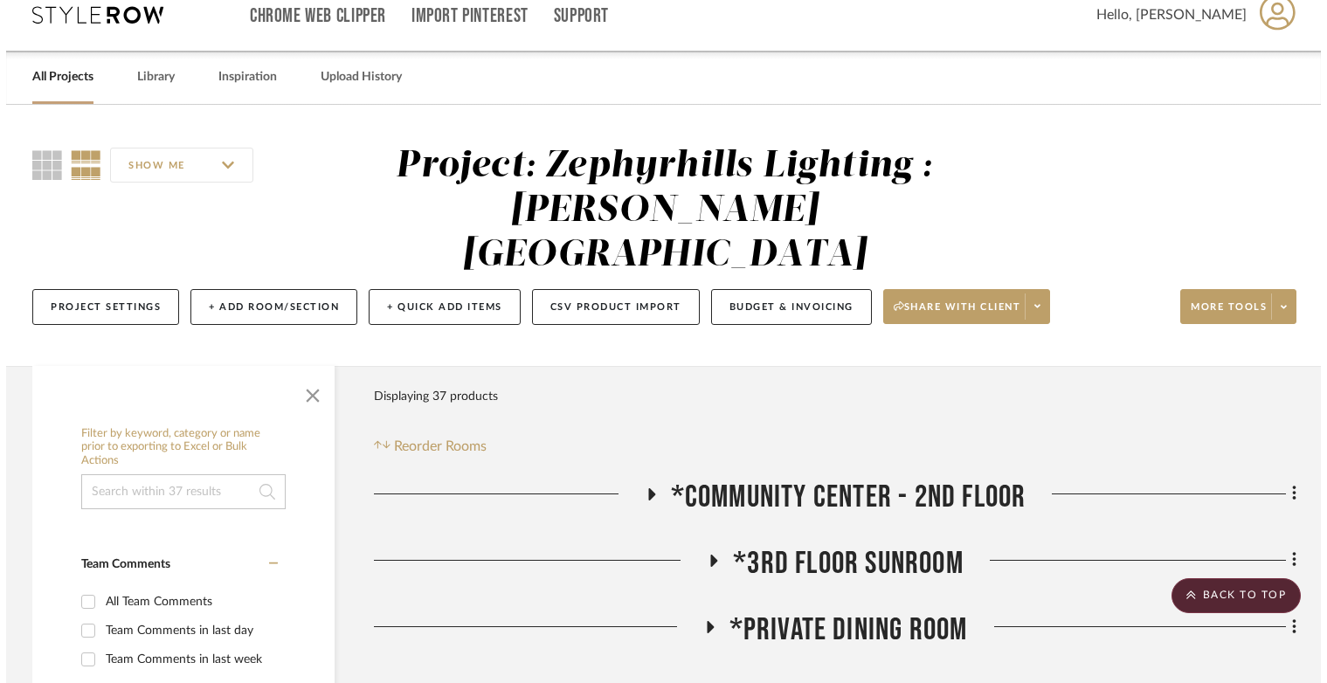
scroll to position [0, 0]
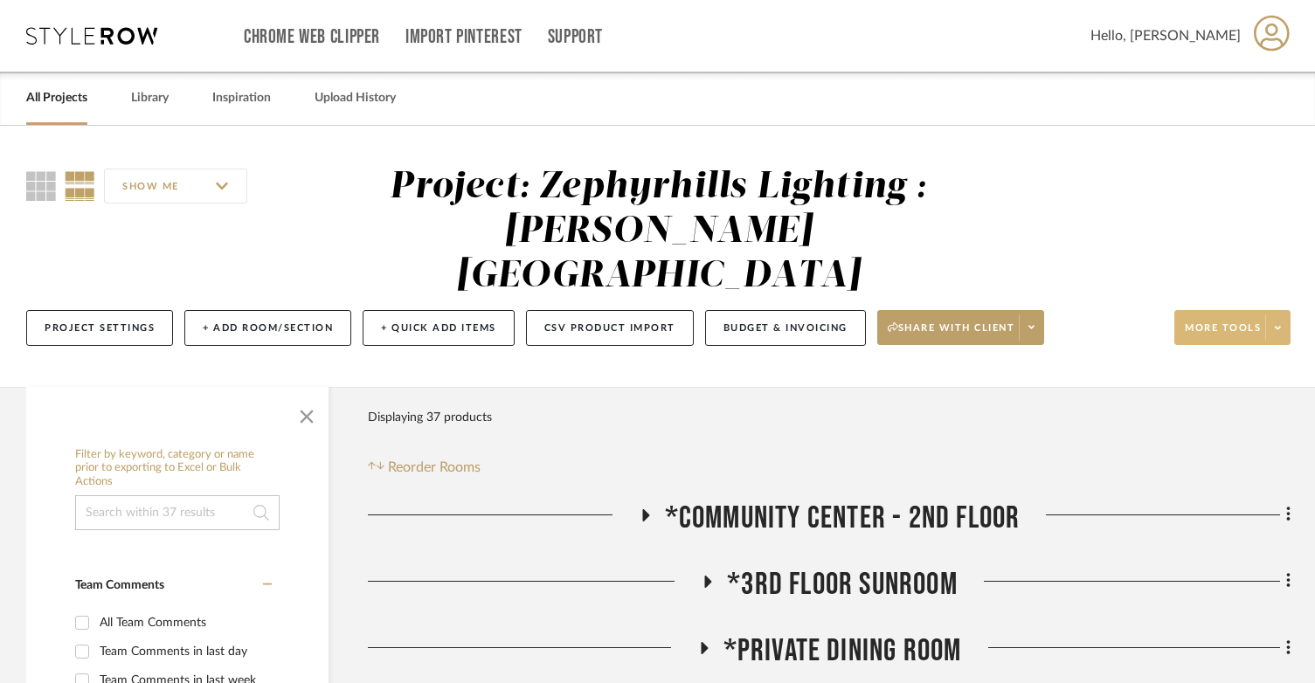
click at [1270, 314] on span at bounding box center [1277, 327] width 24 height 26
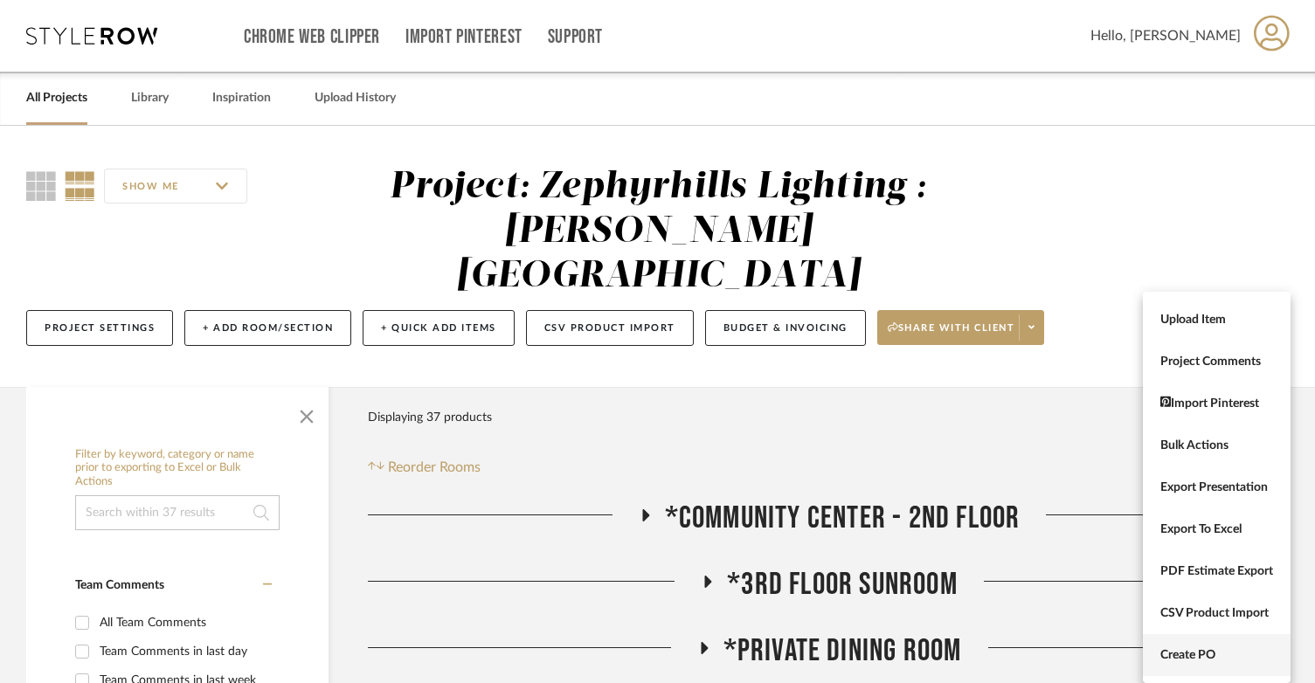
click at [1197, 663] on button "Create PO" at bounding box center [1217, 655] width 148 height 42
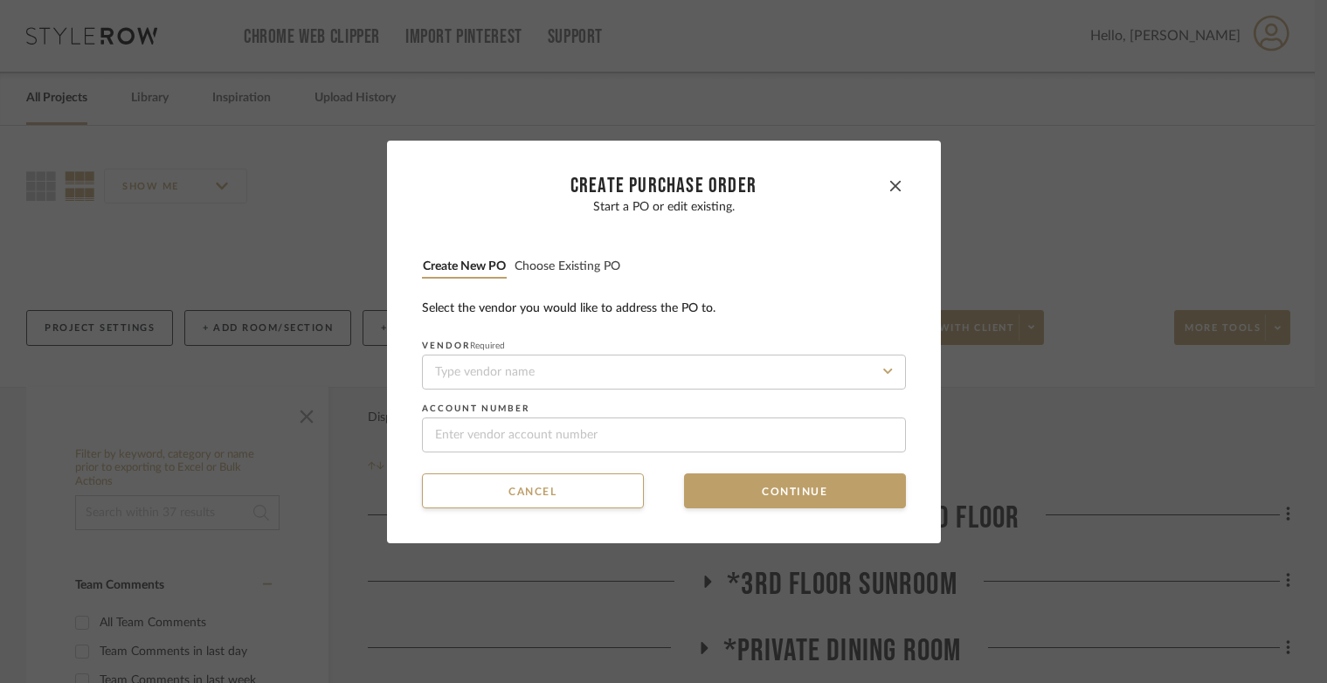
click at [588, 259] on button "Choose existing PO" at bounding box center [567, 267] width 107 height 17
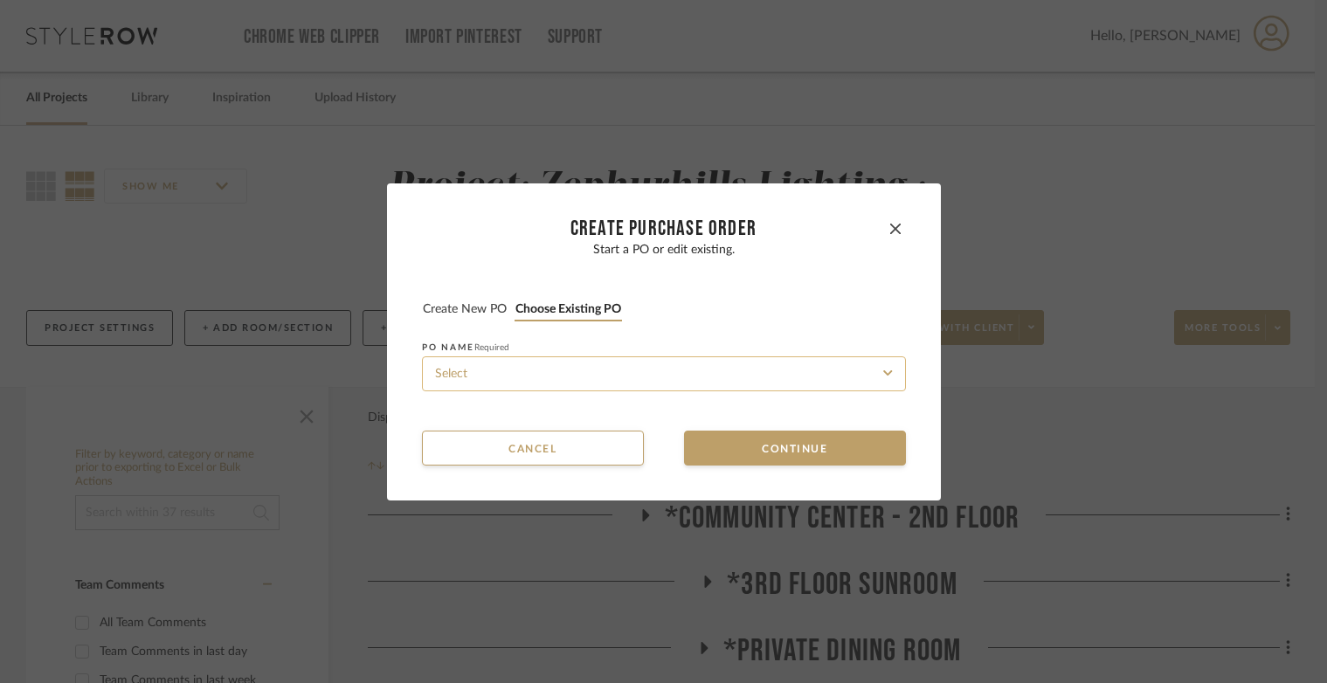
click at [580, 374] on input at bounding box center [664, 373] width 484 height 35
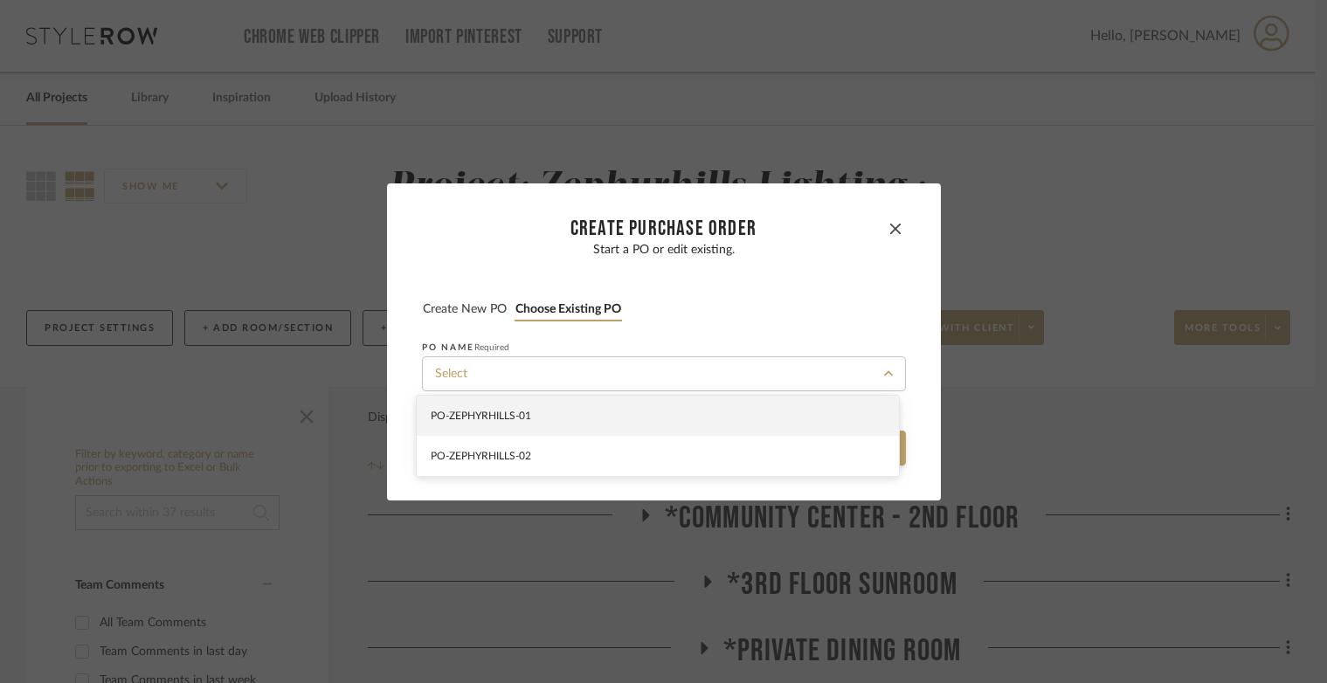
click at [581, 411] on div "PO-ZEPHYRHILLS -01" at bounding box center [658, 416] width 482 height 40
type input "PO-ZEPHYRHILLS -01"
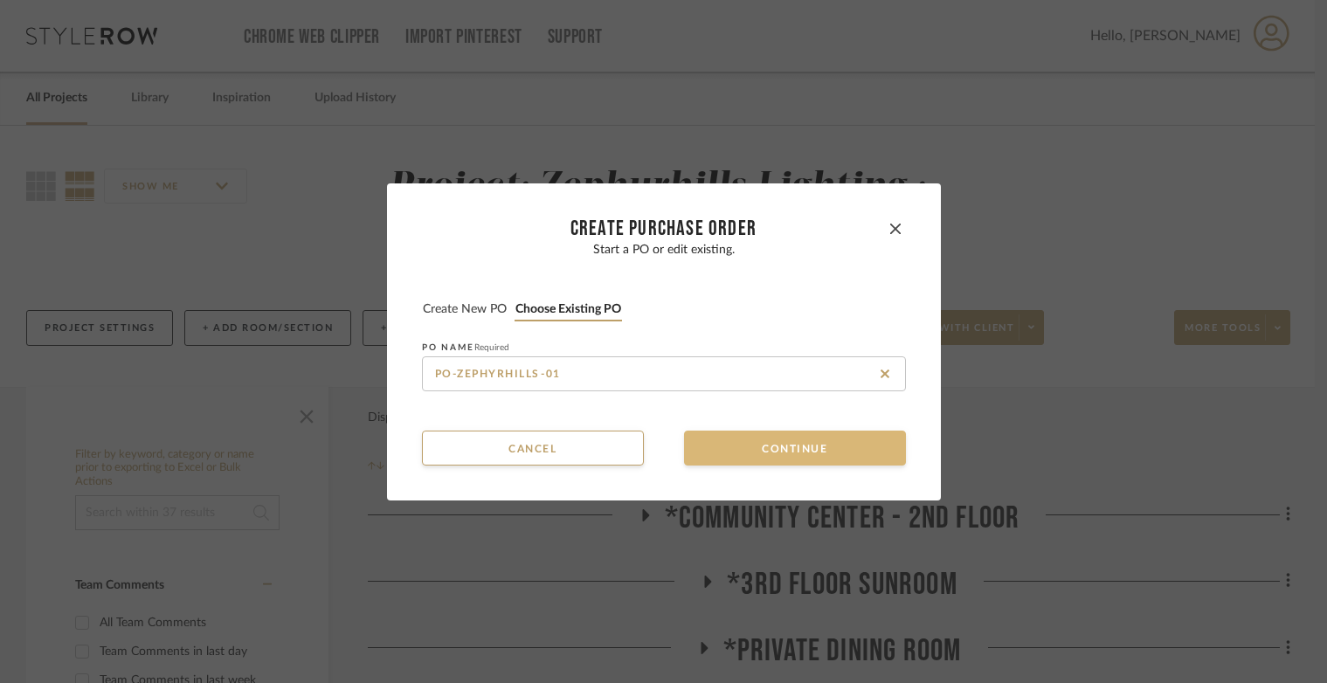
click at [698, 439] on button "Continue" at bounding box center [795, 448] width 222 height 35
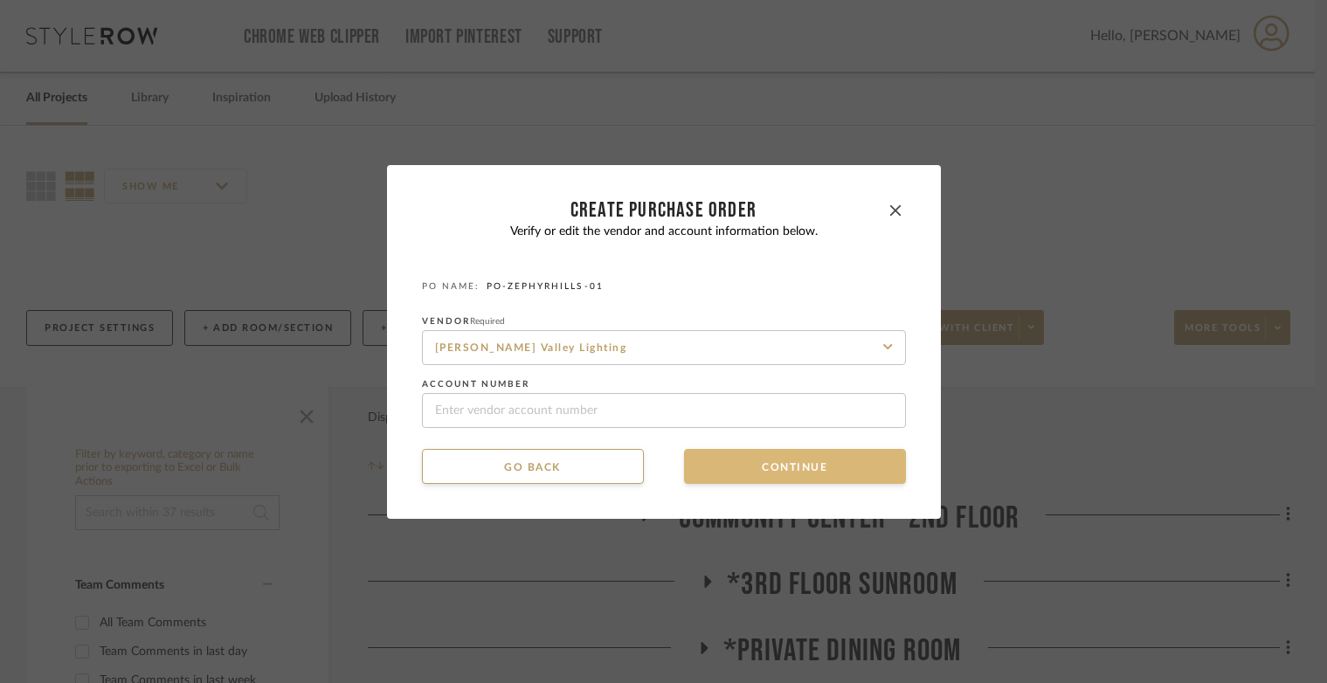
click at [706, 461] on button "Continue" at bounding box center [795, 466] width 222 height 35
click at [726, 467] on button "Continue" at bounding box center [795, 466] width 222 height 35
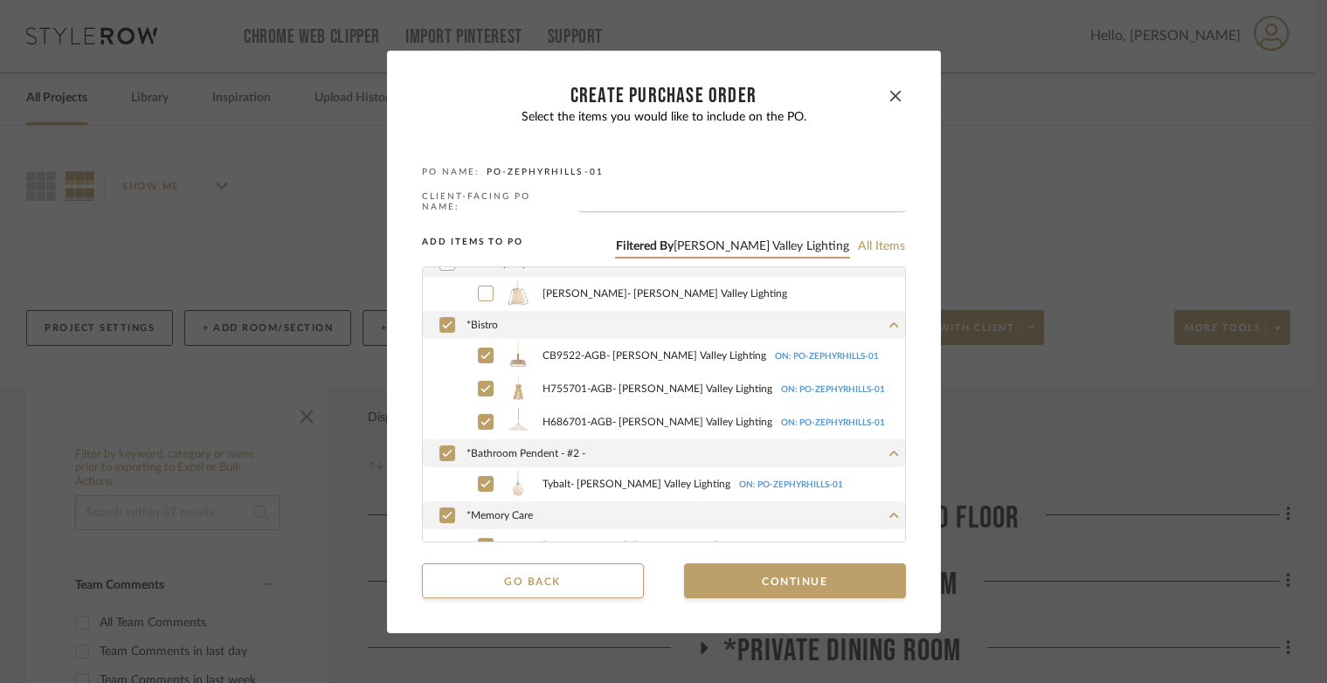
scroll to position [612, 0]
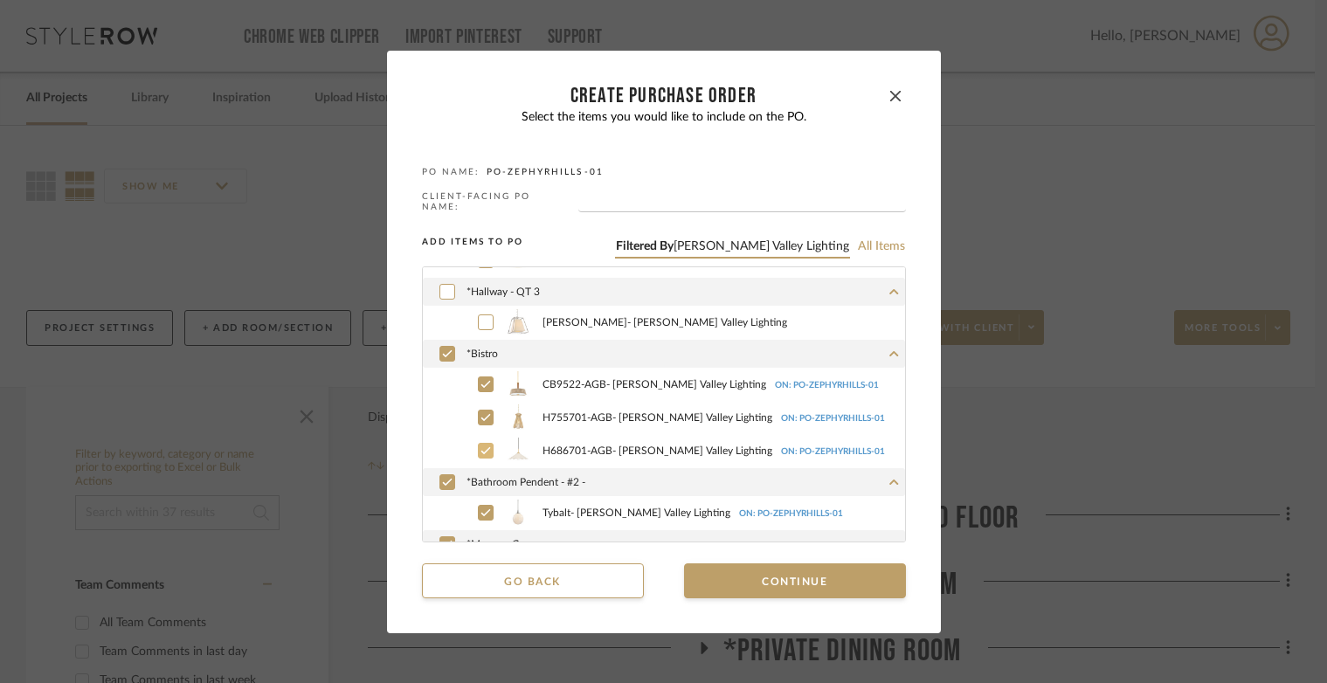
click at [482, 445] on icon at bounding box center [485, 451] width 10 height 12
click at [478, 384] on div at bounding box center [486, 385] width 16 height 16
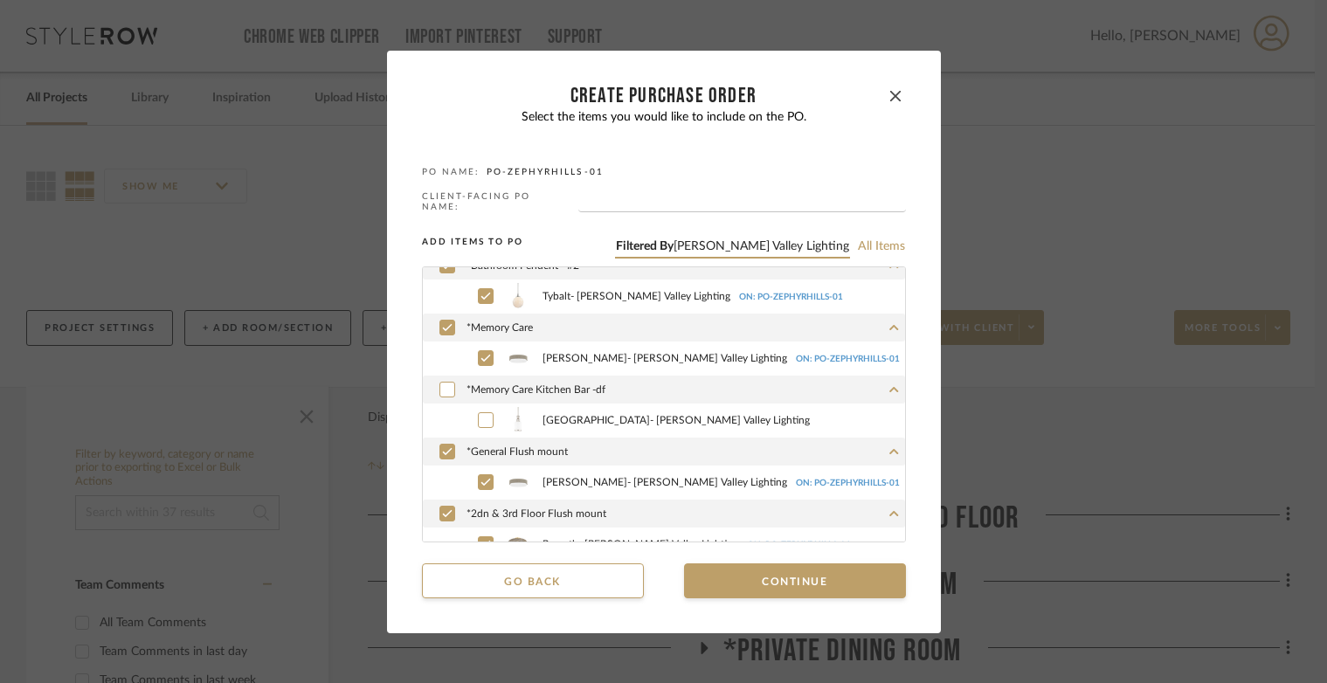
scroll to position [847, 0]
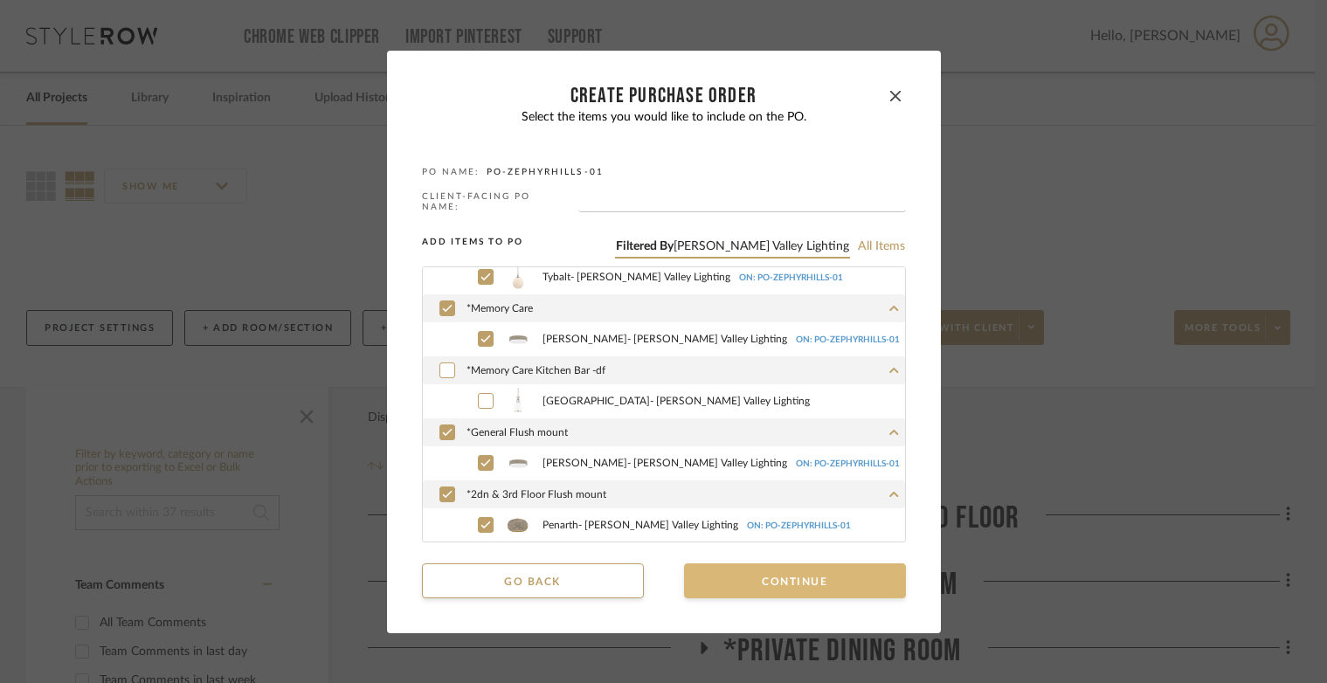
click at [714, 565] on button "Continue" at bounding box center [795, 580] width 222 height 35
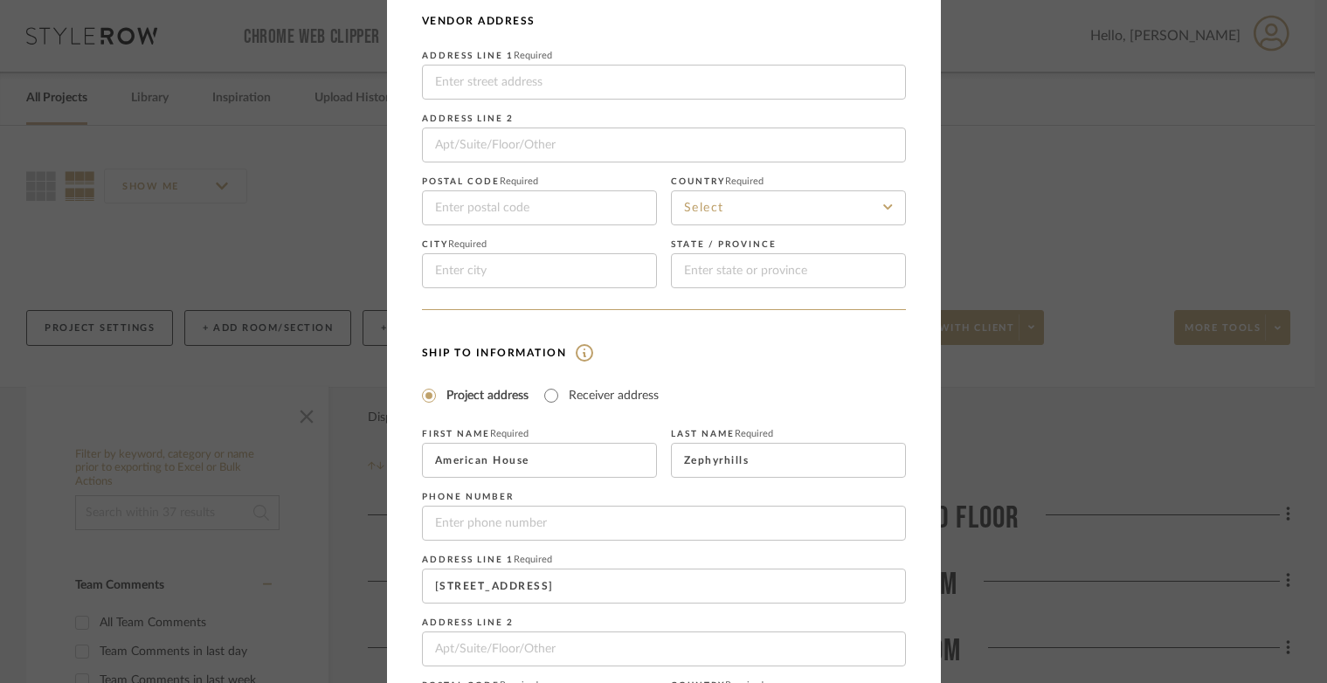
scroll to position [317, 0]
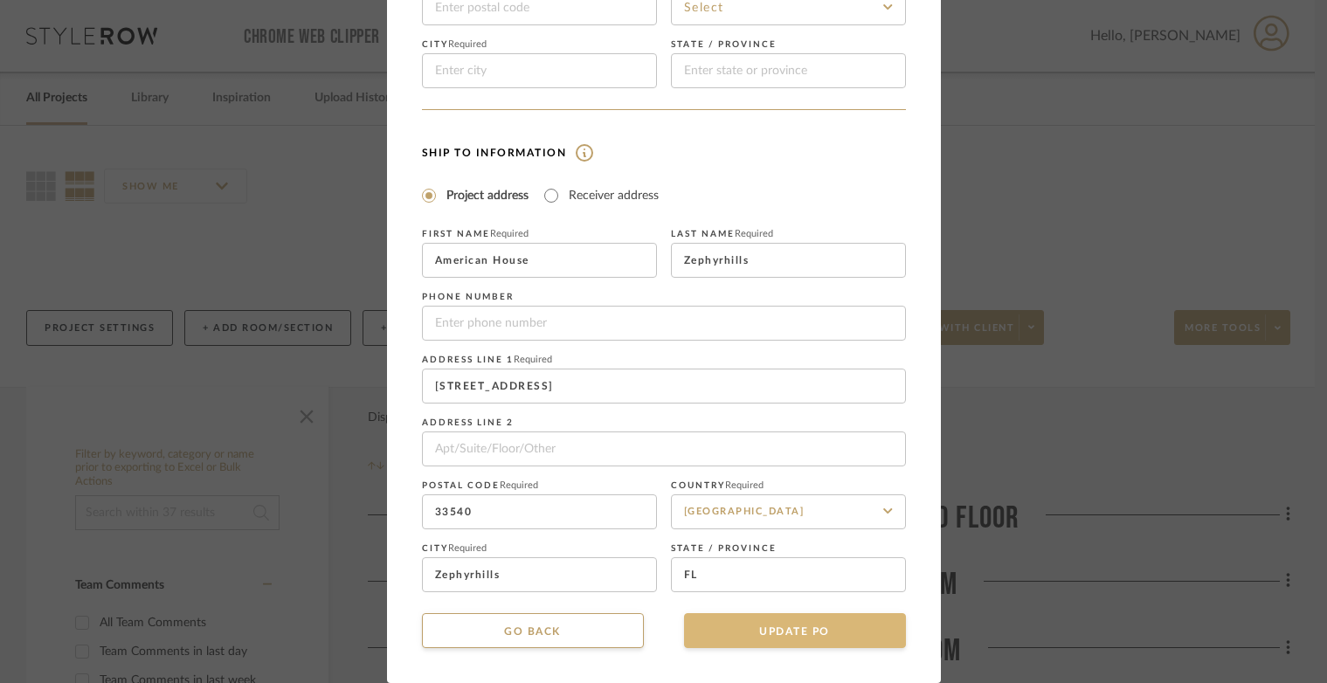
click at [741, 626] on button "UPDATE PO" at bounding box center [795, 630] width 222 height 35
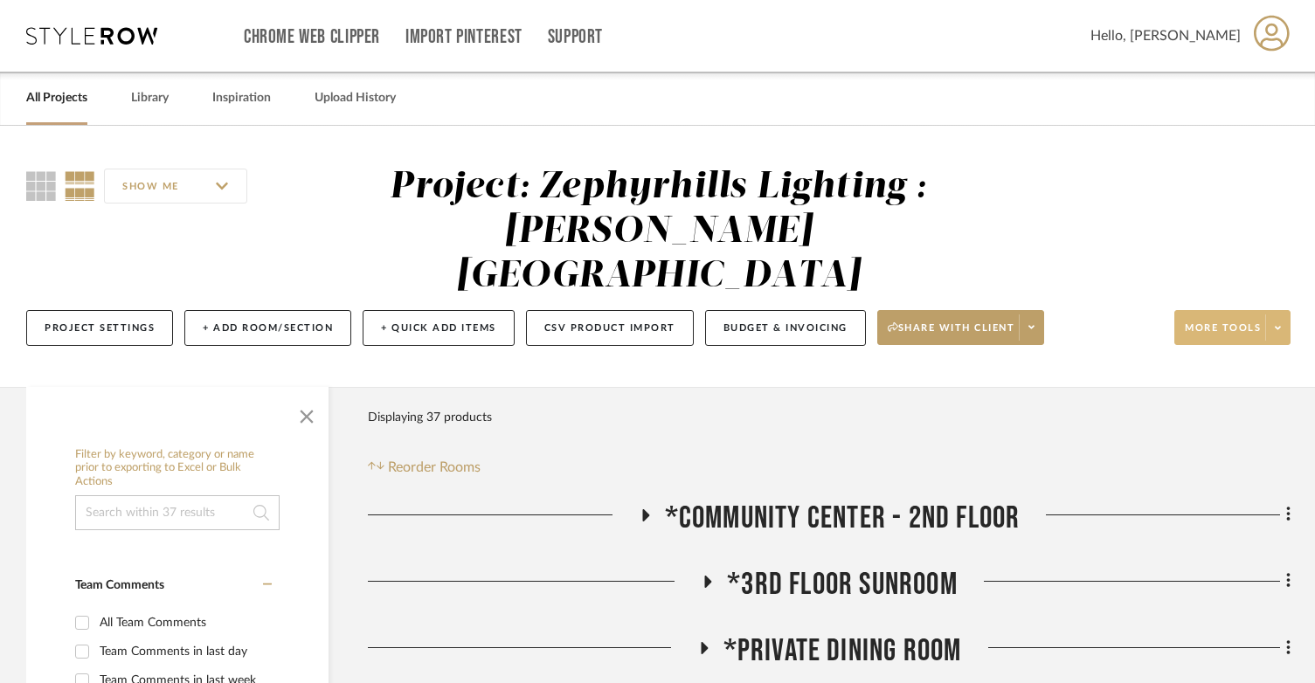
click at [1283, 314] on span at bounding box center [1277, 327] width 24 height 26
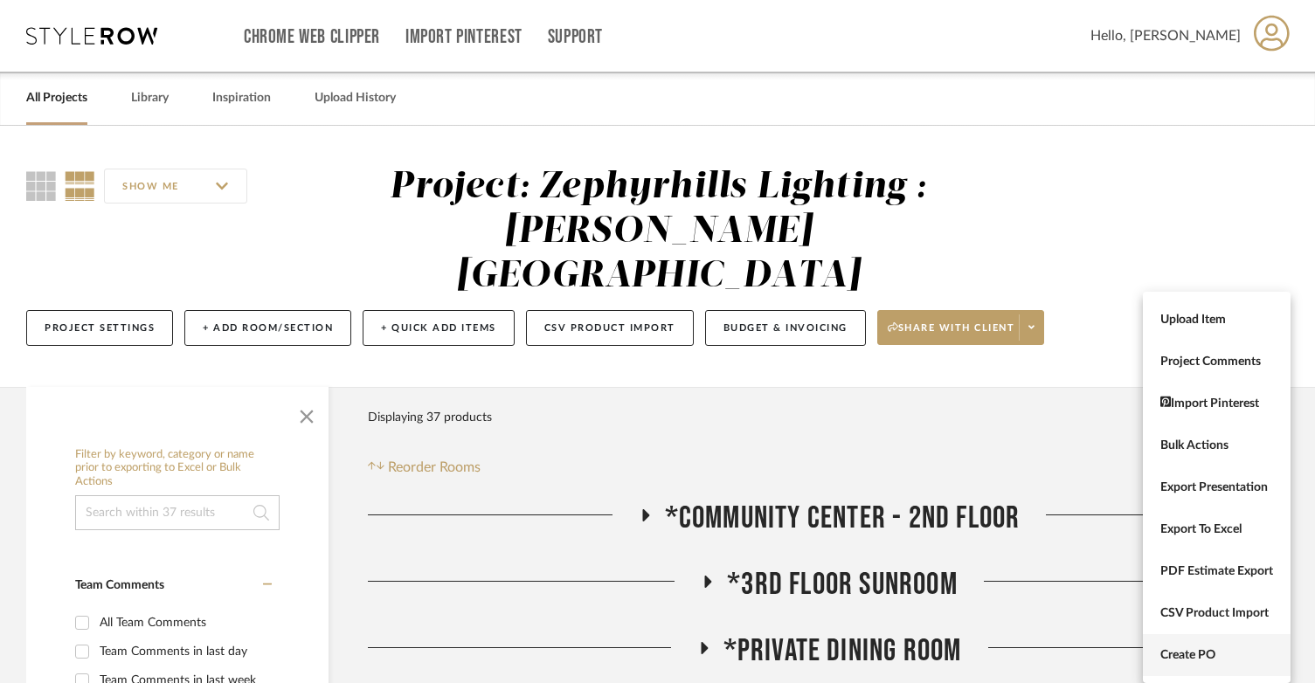
click at [1201, 651] on span "Create PO" at bounding box center [1216, 655] width 113 height 15
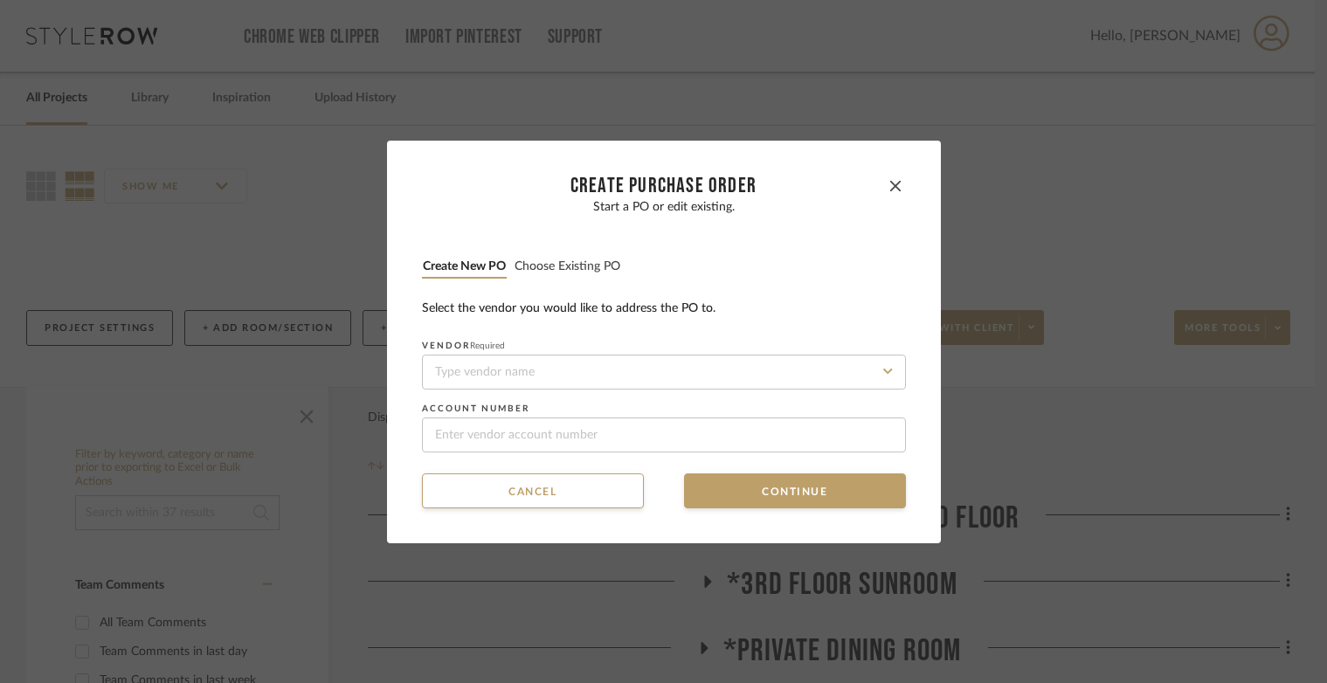
click at [594, 261] on button "Choose existing PO" at bounding box center [567, 267] width 107 height 17
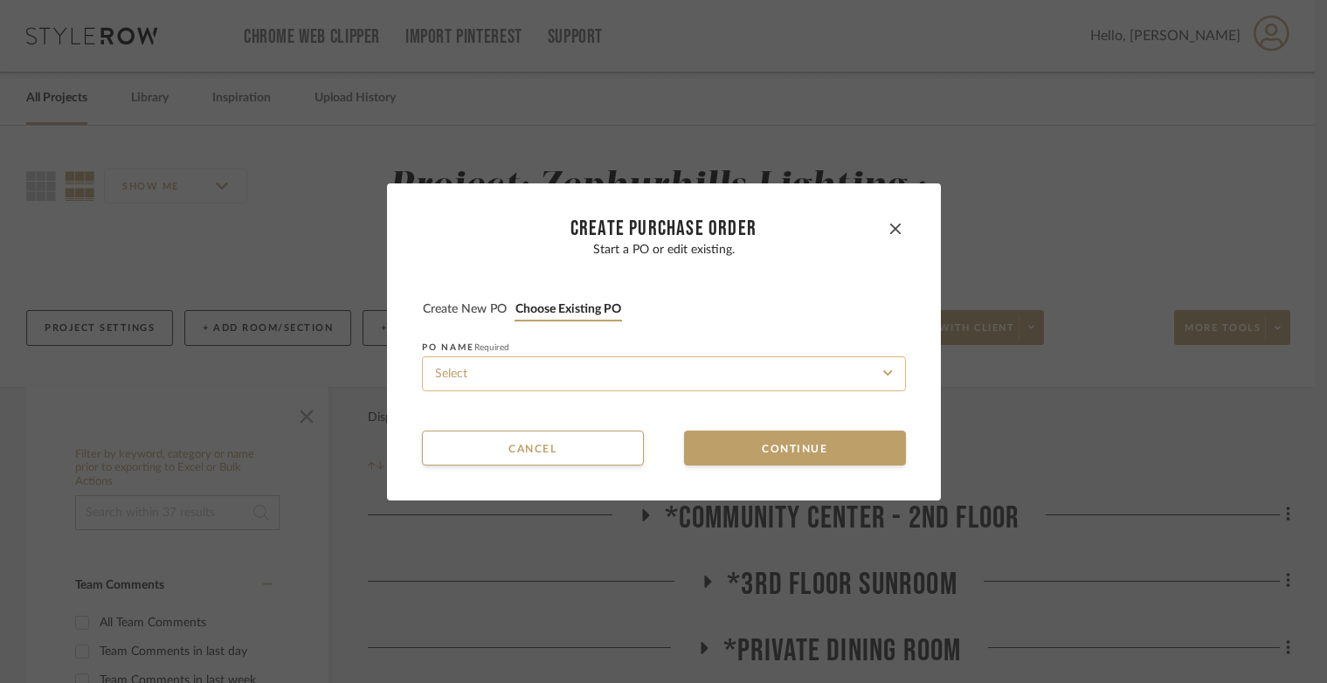
click at [617, 391] on input at bounding box center [664, 373] width 484 height 35
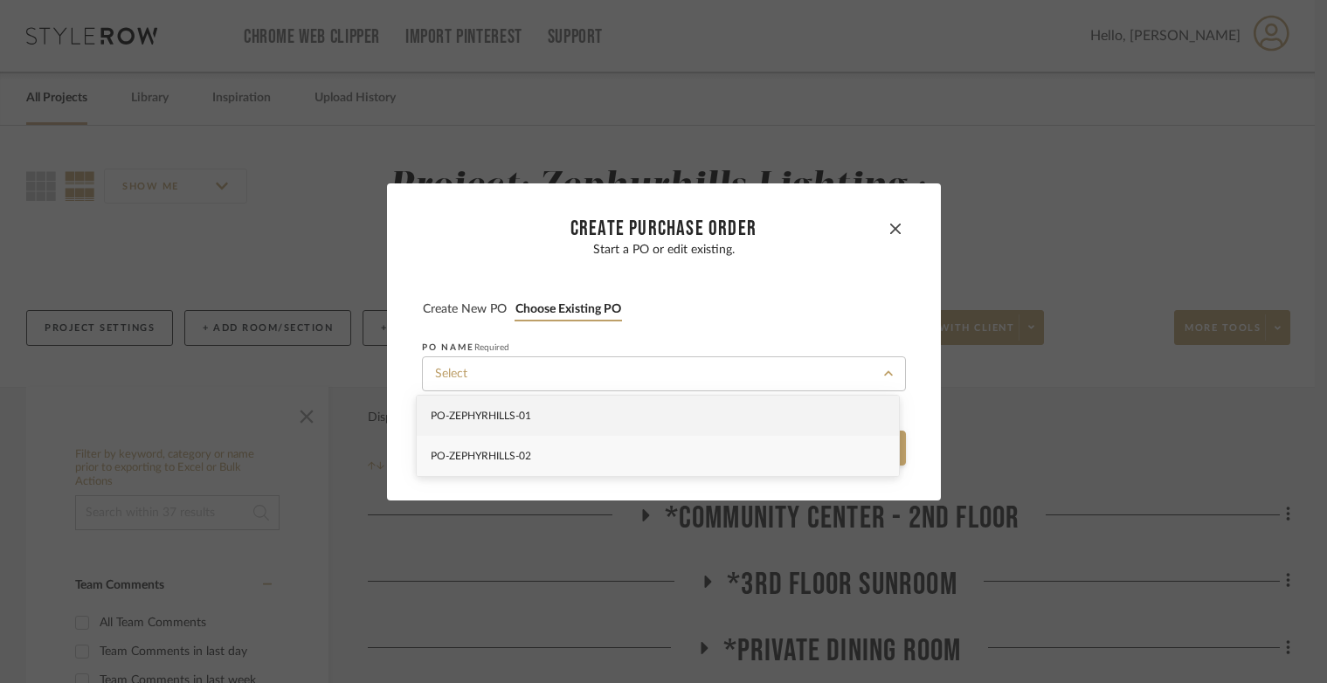
click at [627, 475] on div "PO-ZEPHYRHILLS -02" at bounding box center [658, 456] width 482 height 40
type input "PO-ZEPHYRHILLS -02"
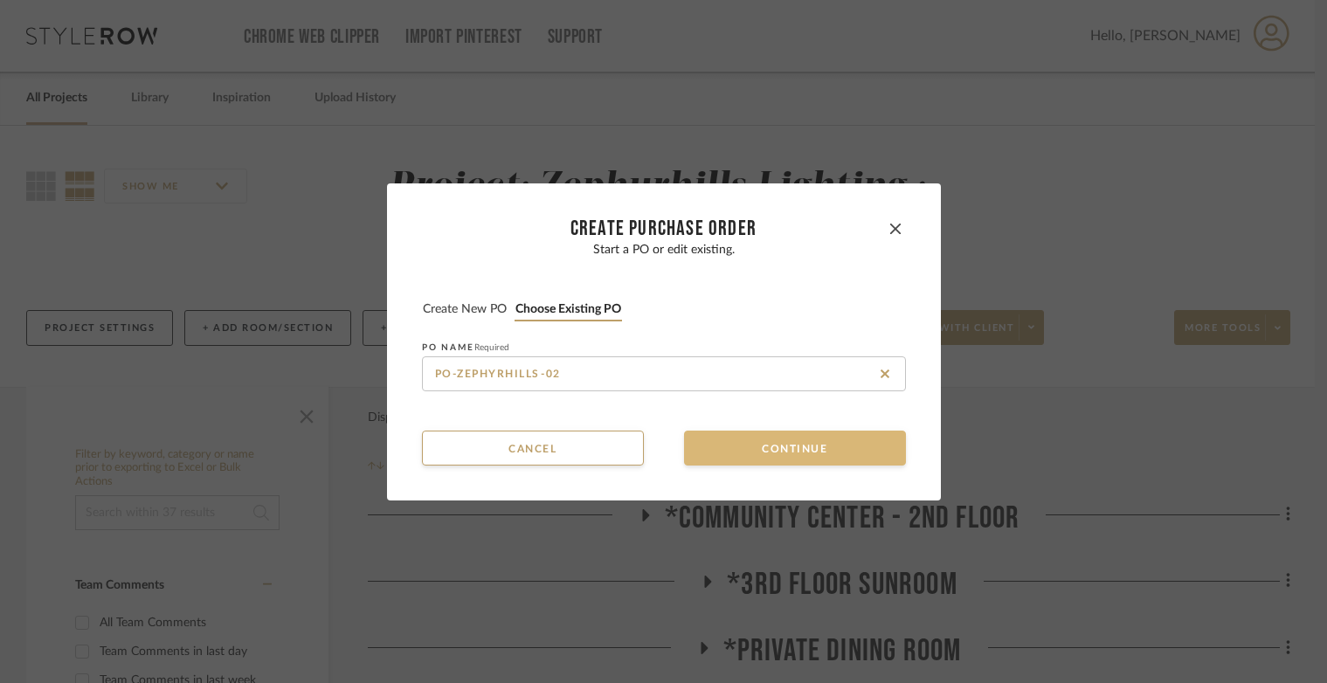
click at [711, 462] on button "Continue" at bounding box center [795, 448] width 222 height 35
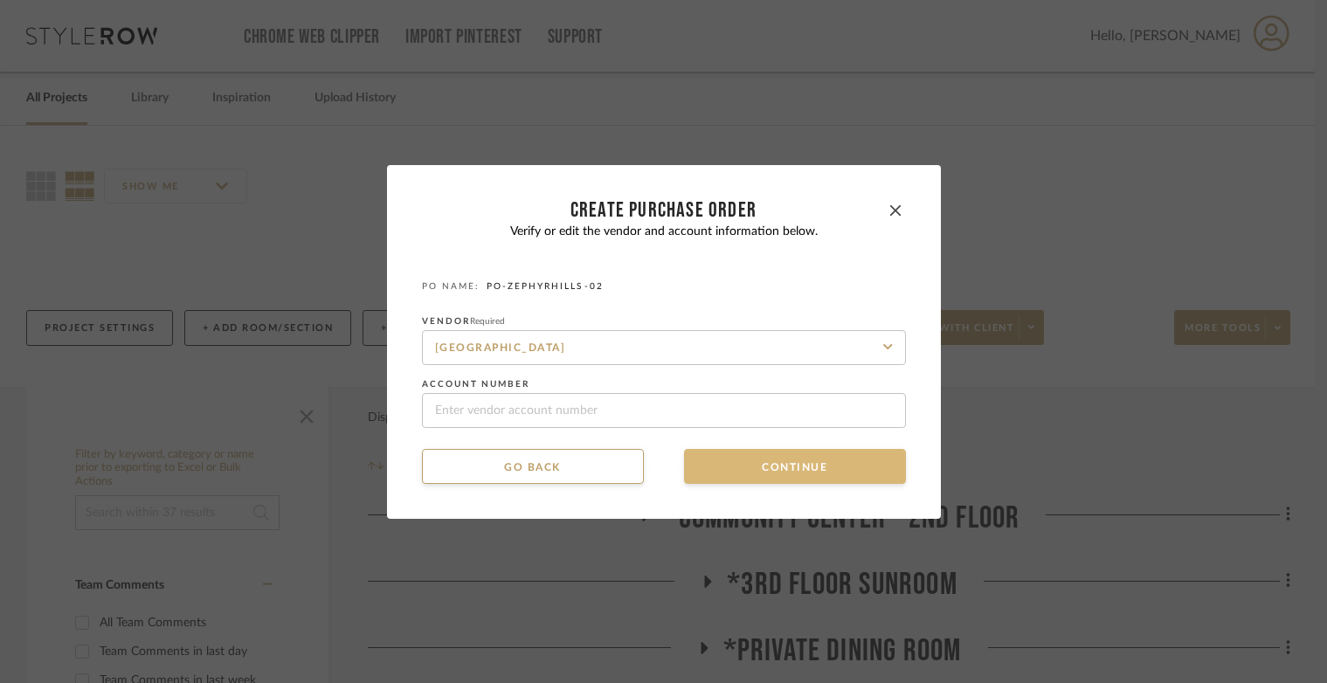
click at [711, 462] on button "Continue" at bounding box center [795, 466] width 222 height 35
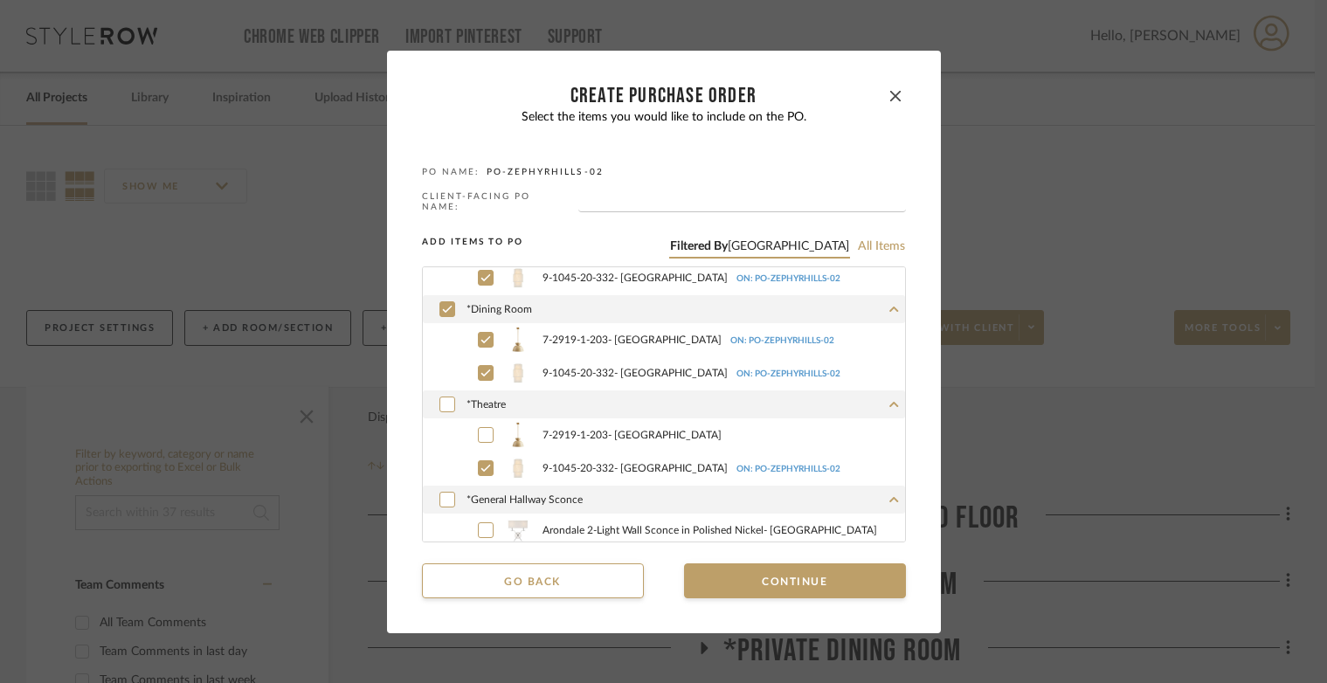
scroll to position [175, 0]
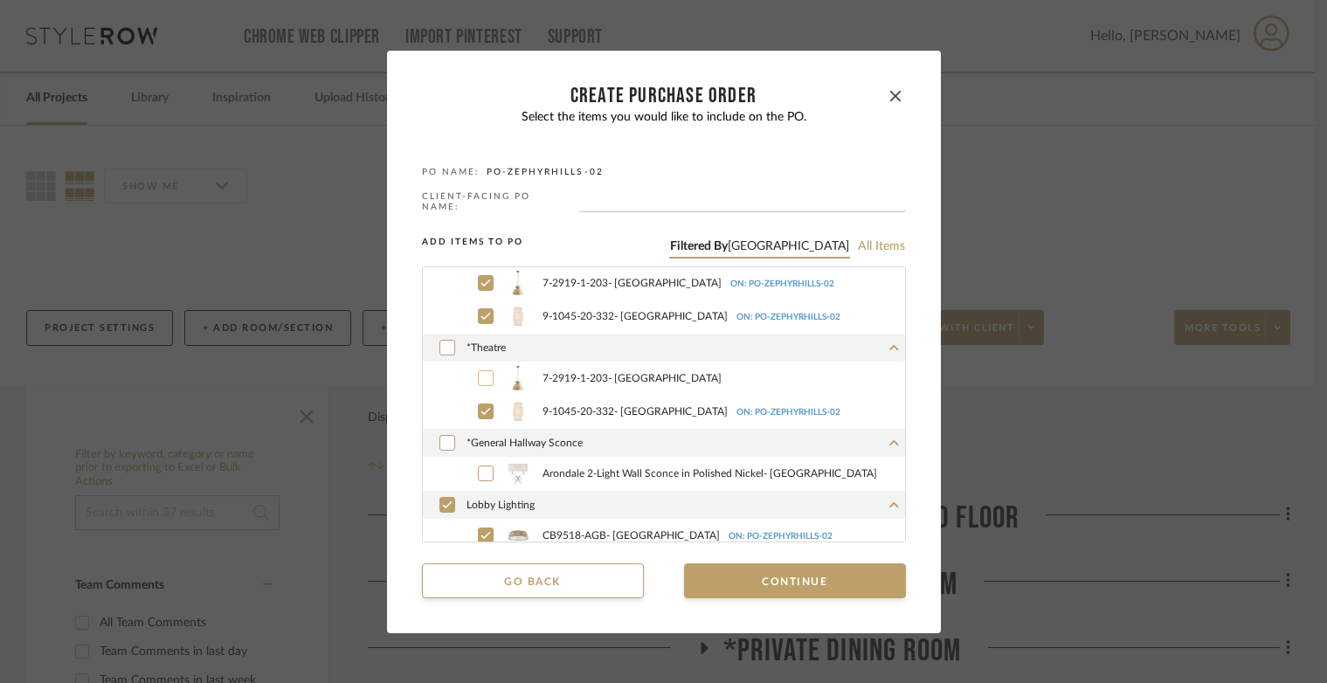
click at [480, 377] on icon at bounding box center [485, 377] width 10 height 7
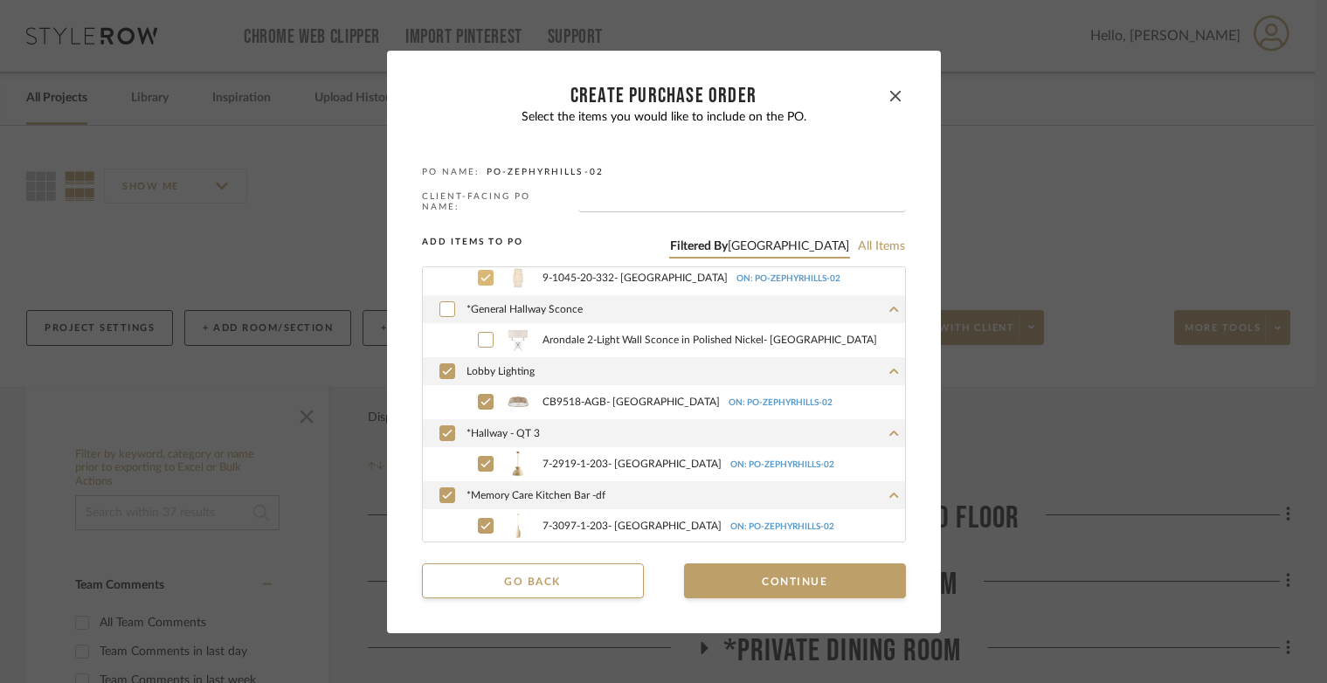
scroll to position [309, 0]
click at [714, 563] on button "Continue" at bounding box center [795, 580] width 222 height 35
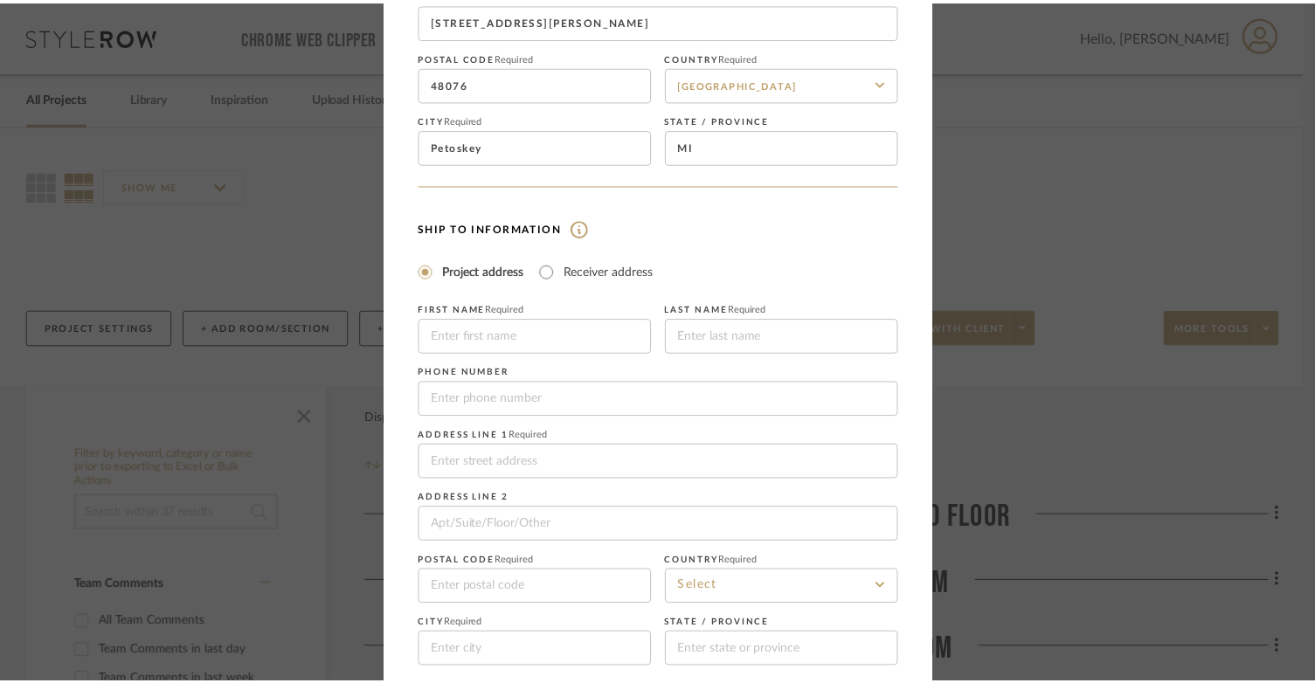
scroll to position [317, 0]
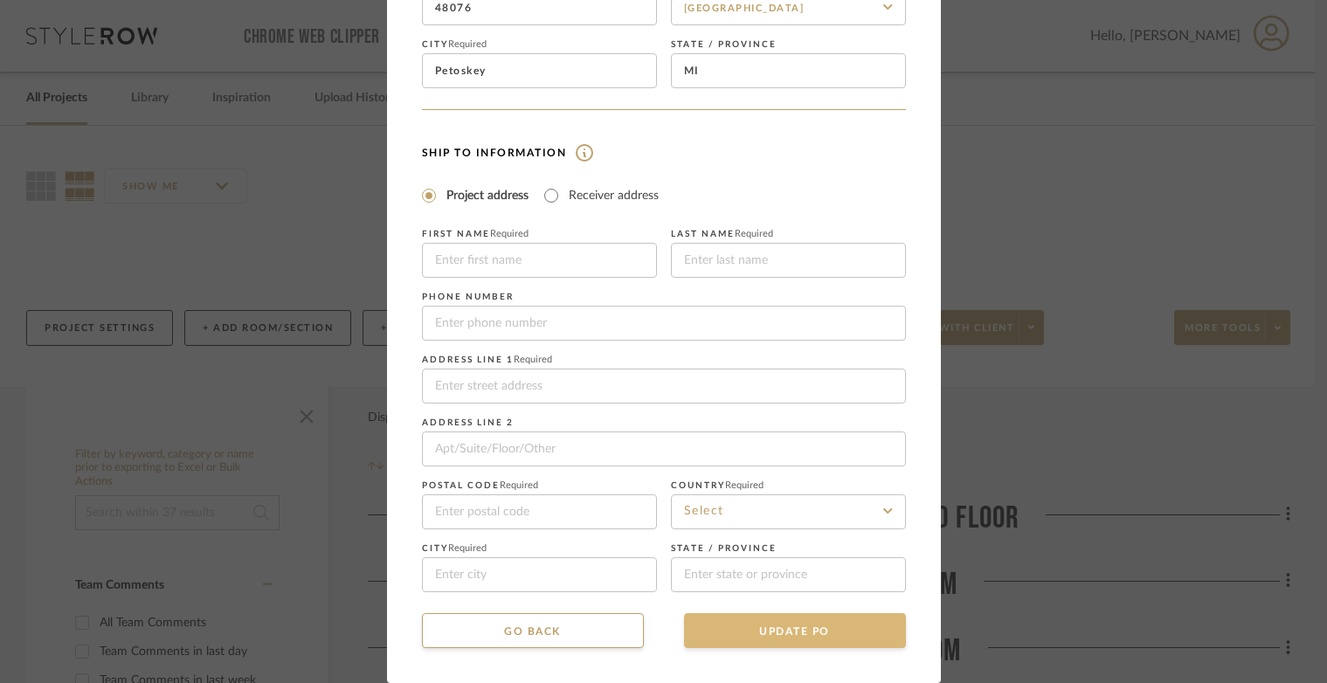
click at [753, 617] on button "UPDATE PO" at bounding box center [795, 630] width 222 height 35
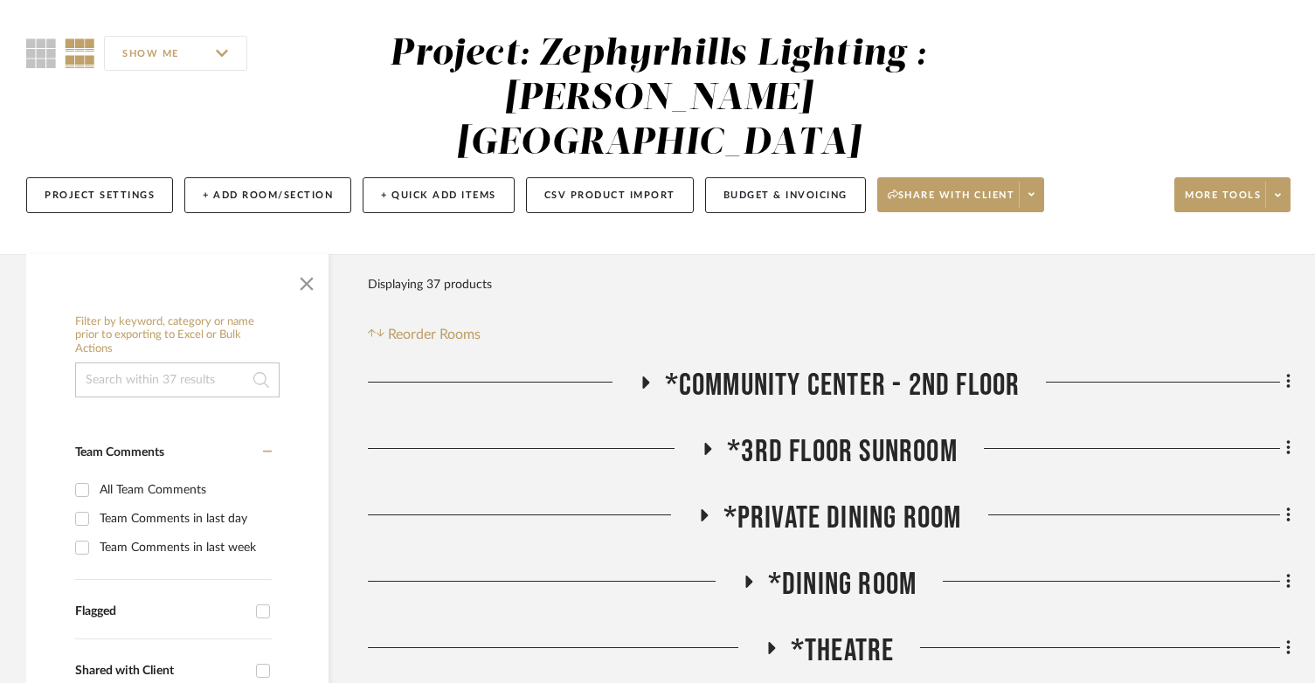
scroll to position [262, 0]
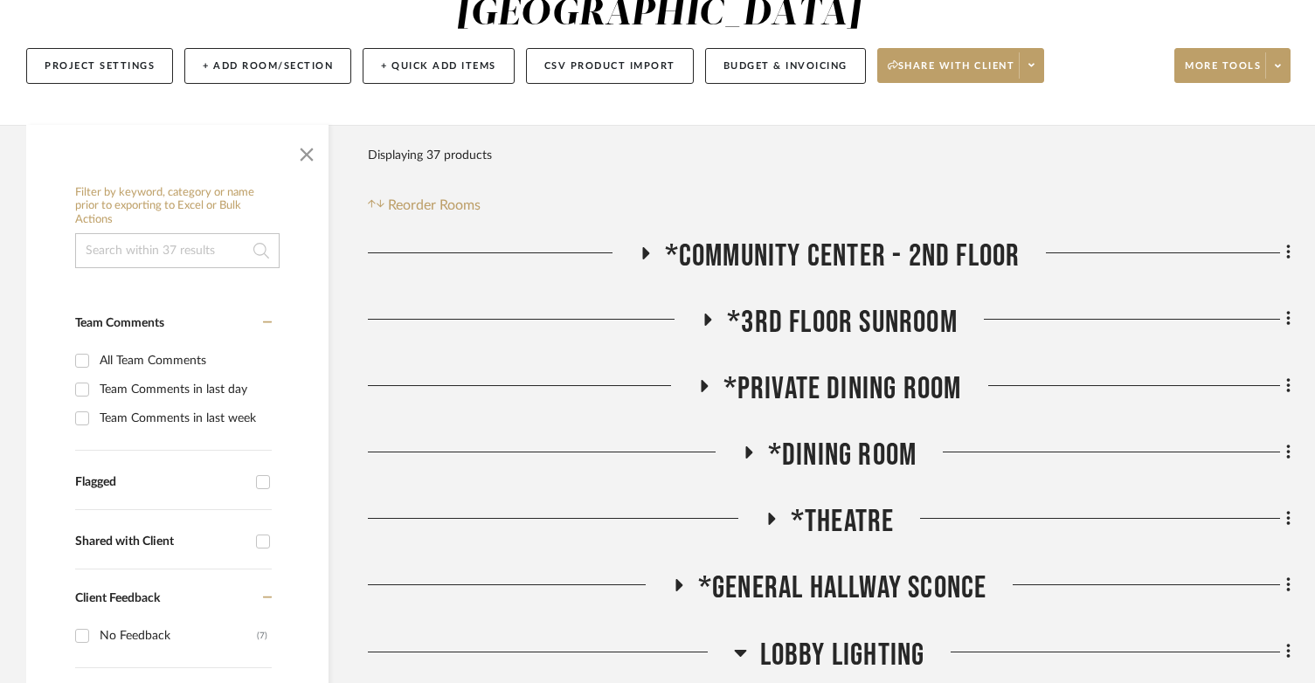
click at [700, 379] on icon at bounding box center [703, 385] width 21 height 13
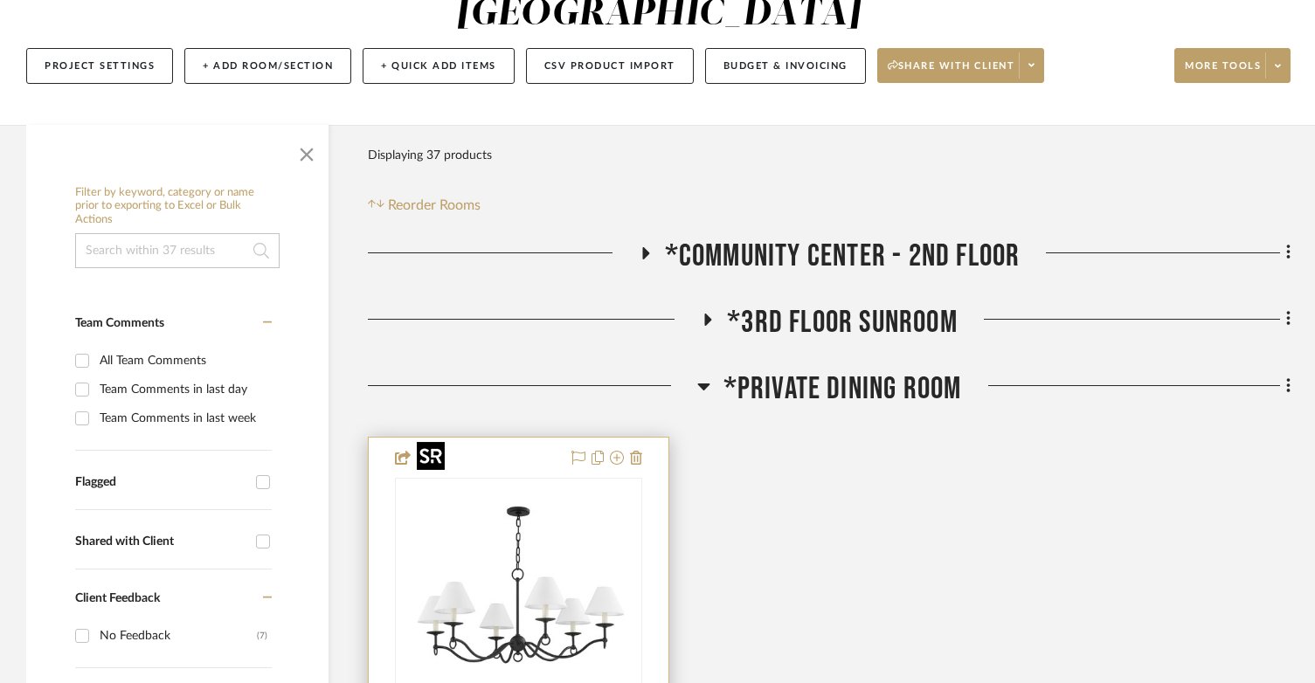
click at [534, 597] on img "0" at bounding box center [519, 589] width 218 height 218
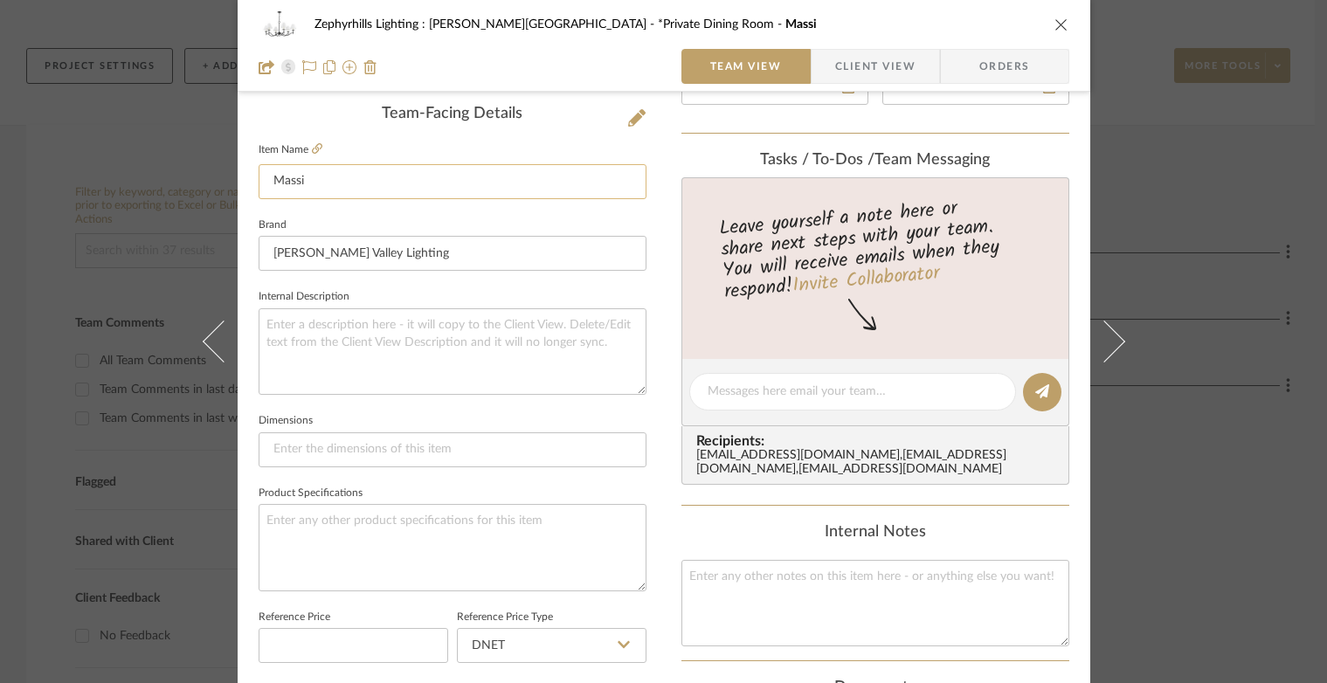
scroll to position [437, 0]
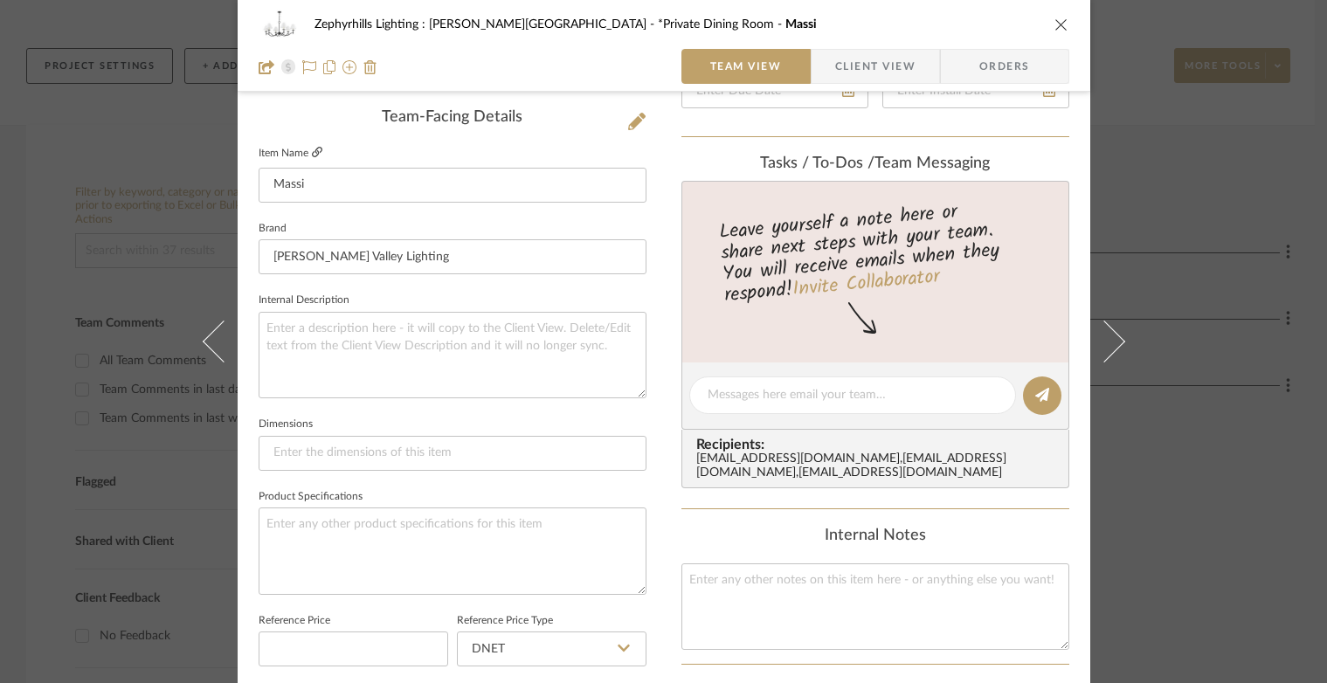
click at [312, 150] on icon at bounding box center [317, 152] width 10 height 10
click at [1055, 22] on icon "close" at bounding box center [1061, 24] width 14 height 14
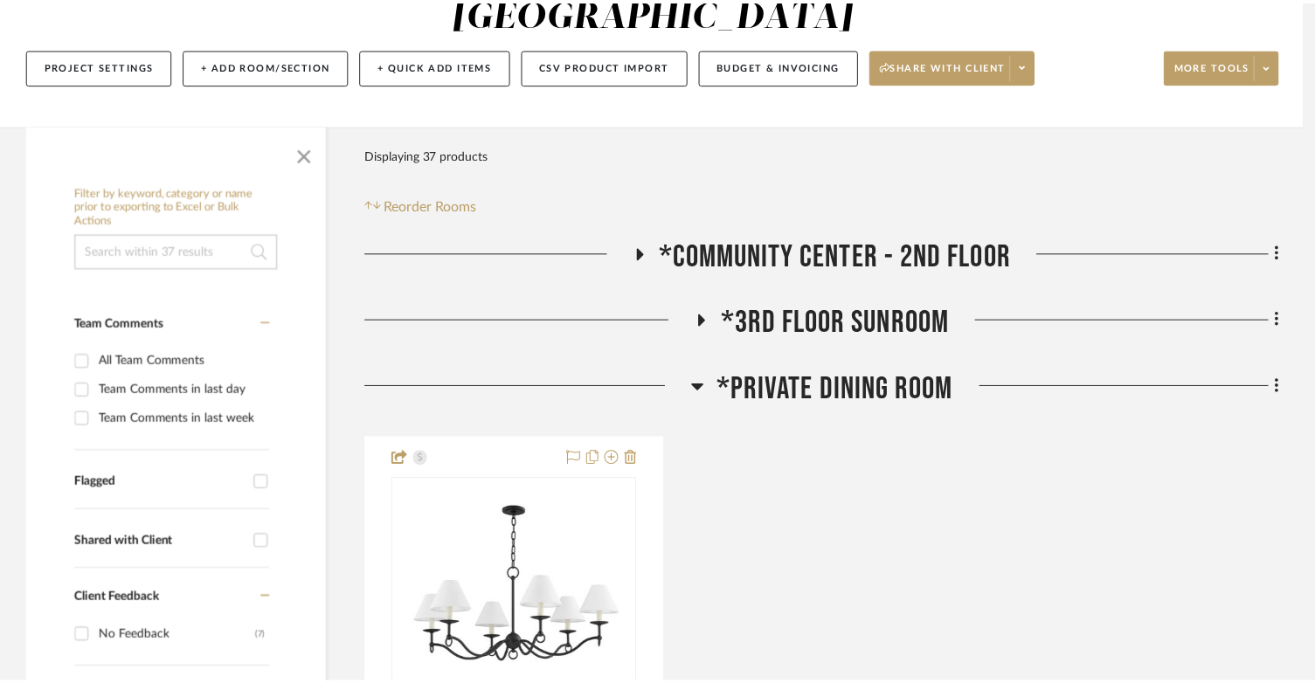
scroll to position [262, 0]
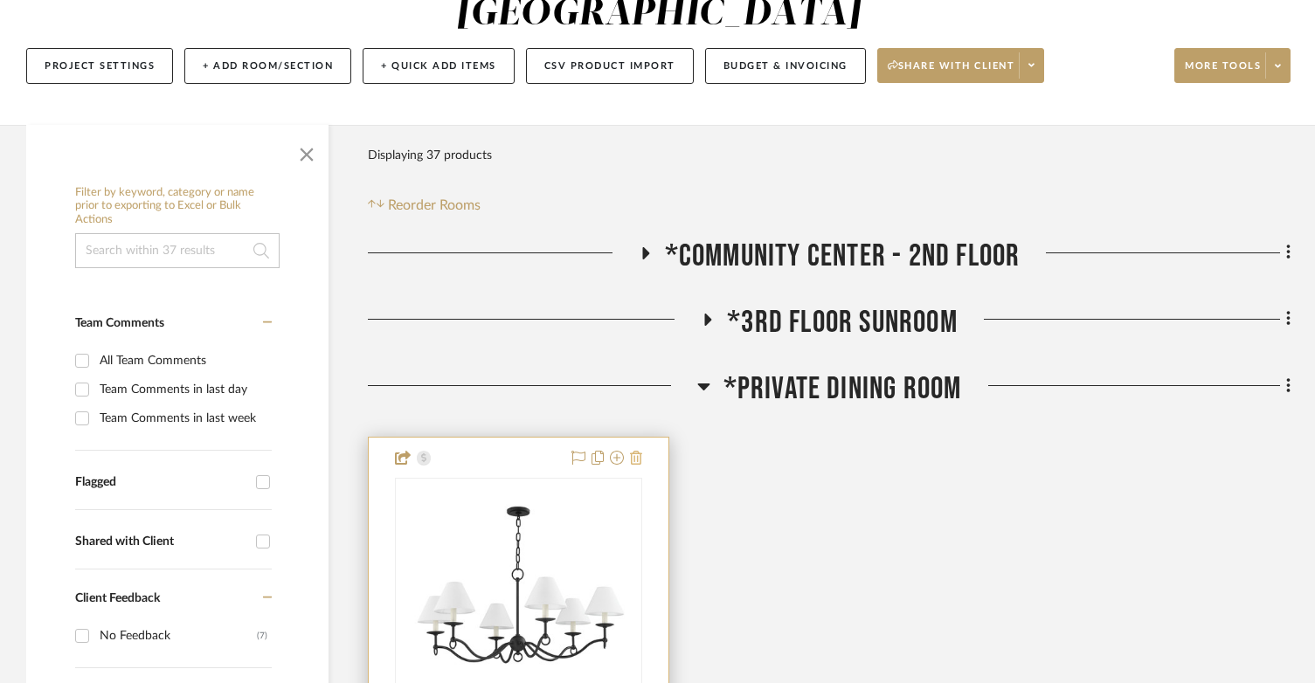
click at [635, 451] on icon at bounding box center [636, 458] width 12 height 14
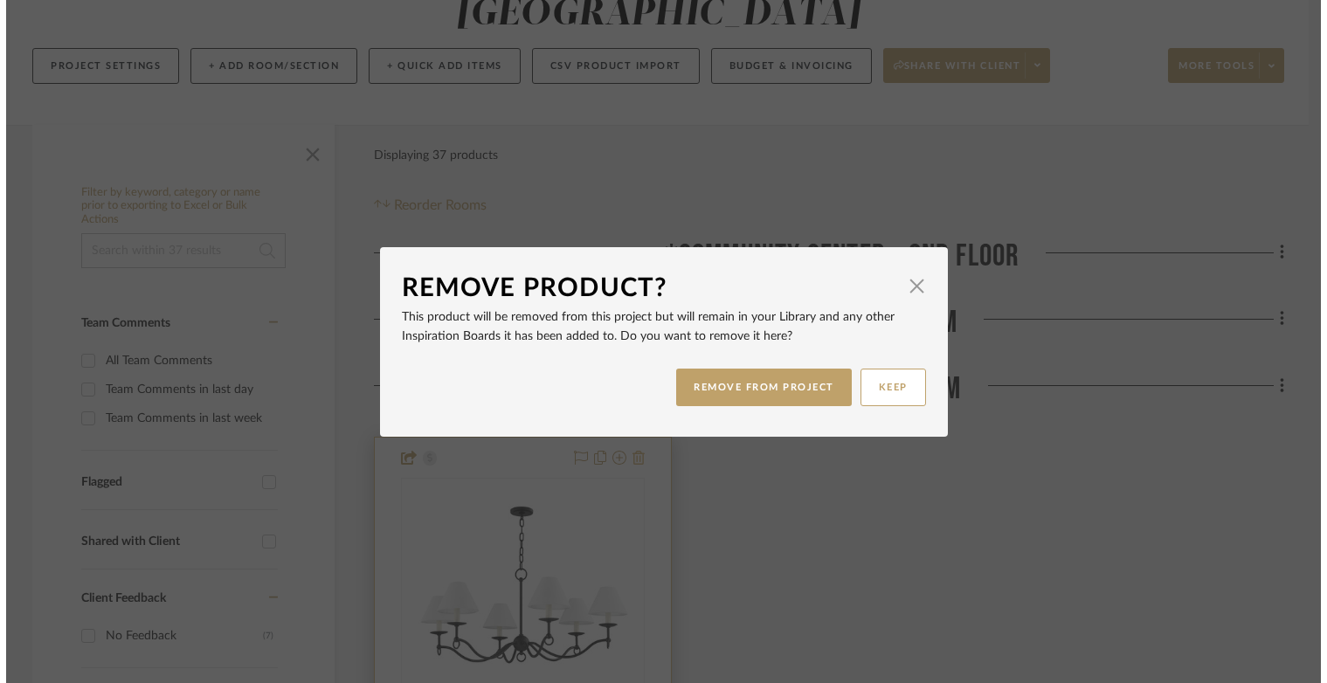
scroll to position [0, 0]
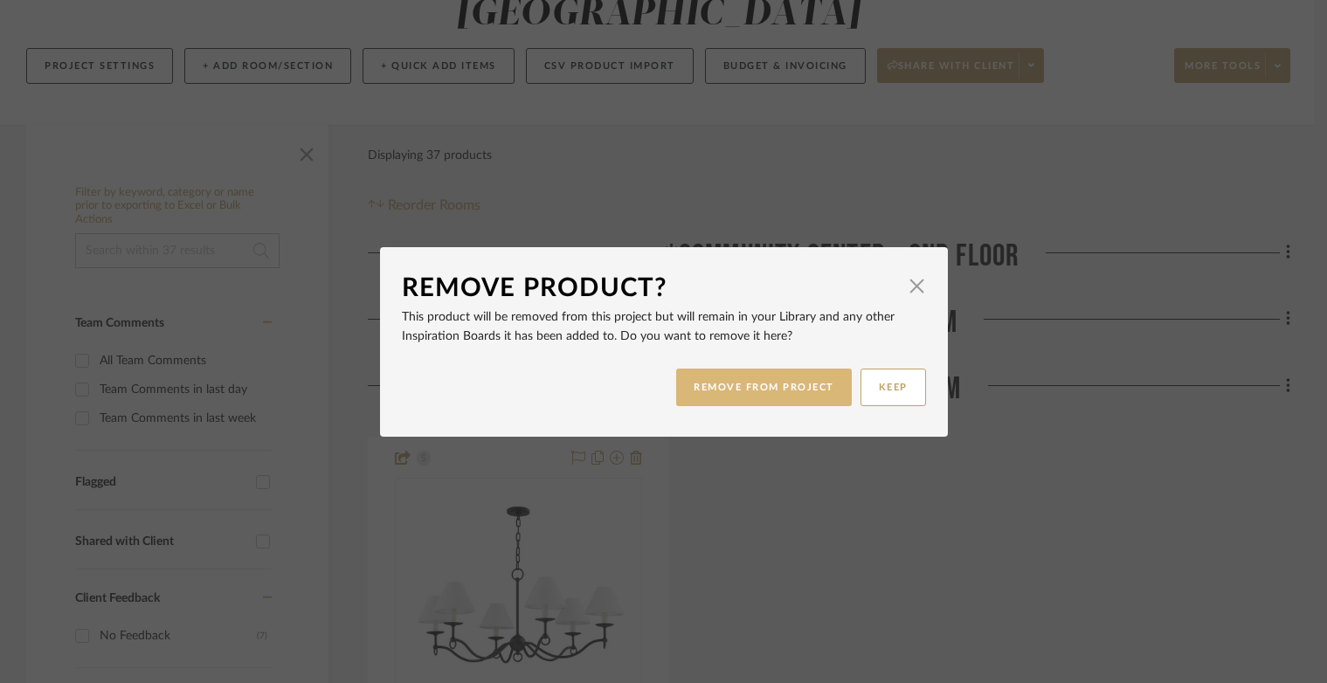
click at [749, 384] on button "REMOVE FROM PROJECT" at bounding box center [764, 388] width 176 height 38
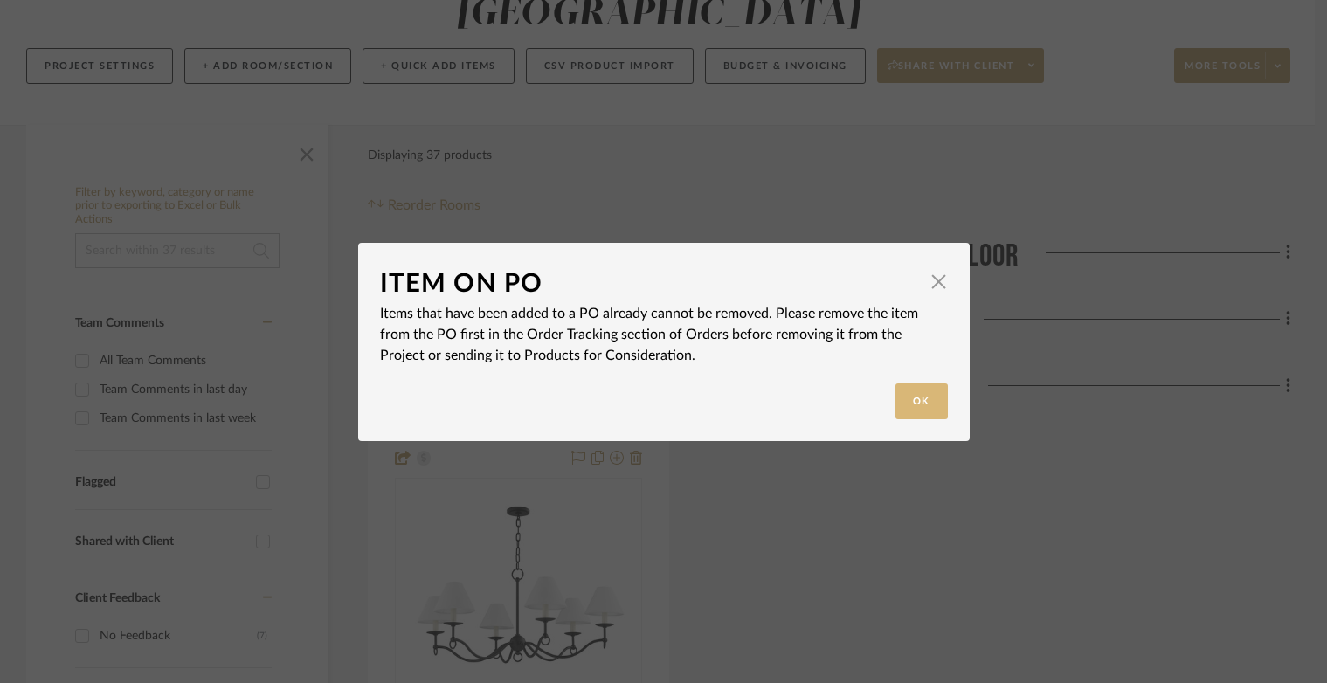
click at [900, 395] on button "Ok" at bounding box center [921, 402] width 52 height 36
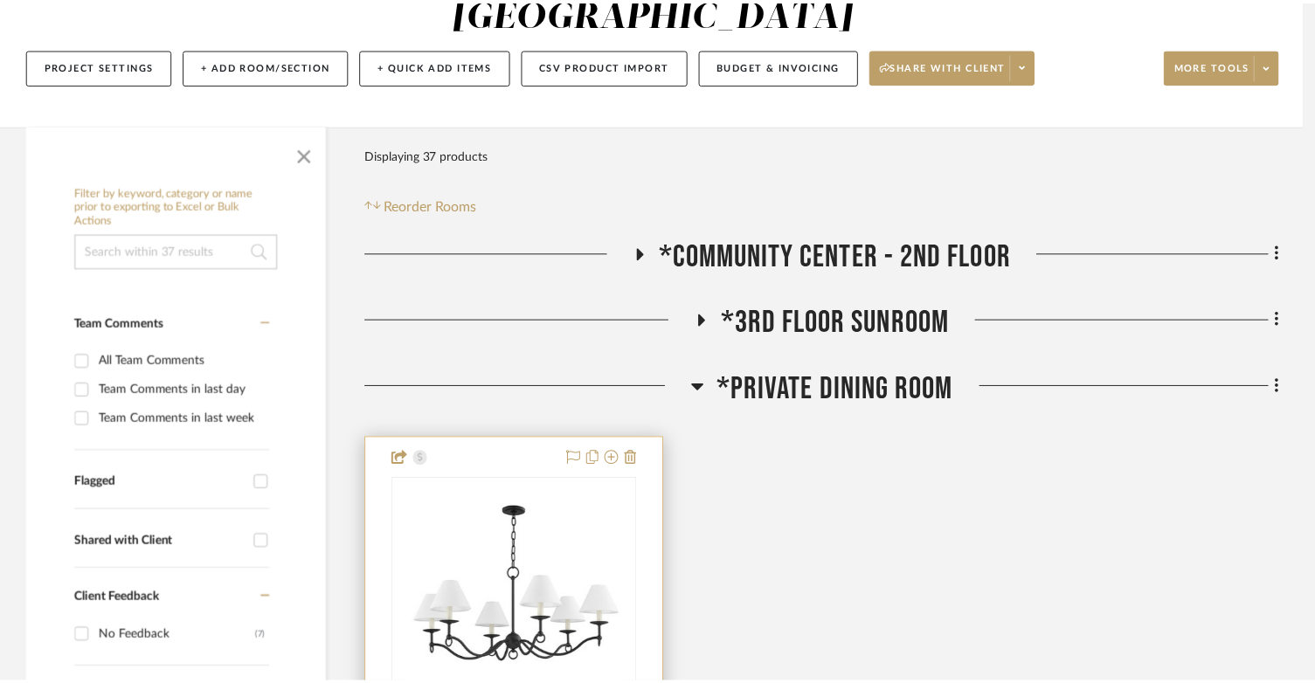
scroll to position [262, 0]
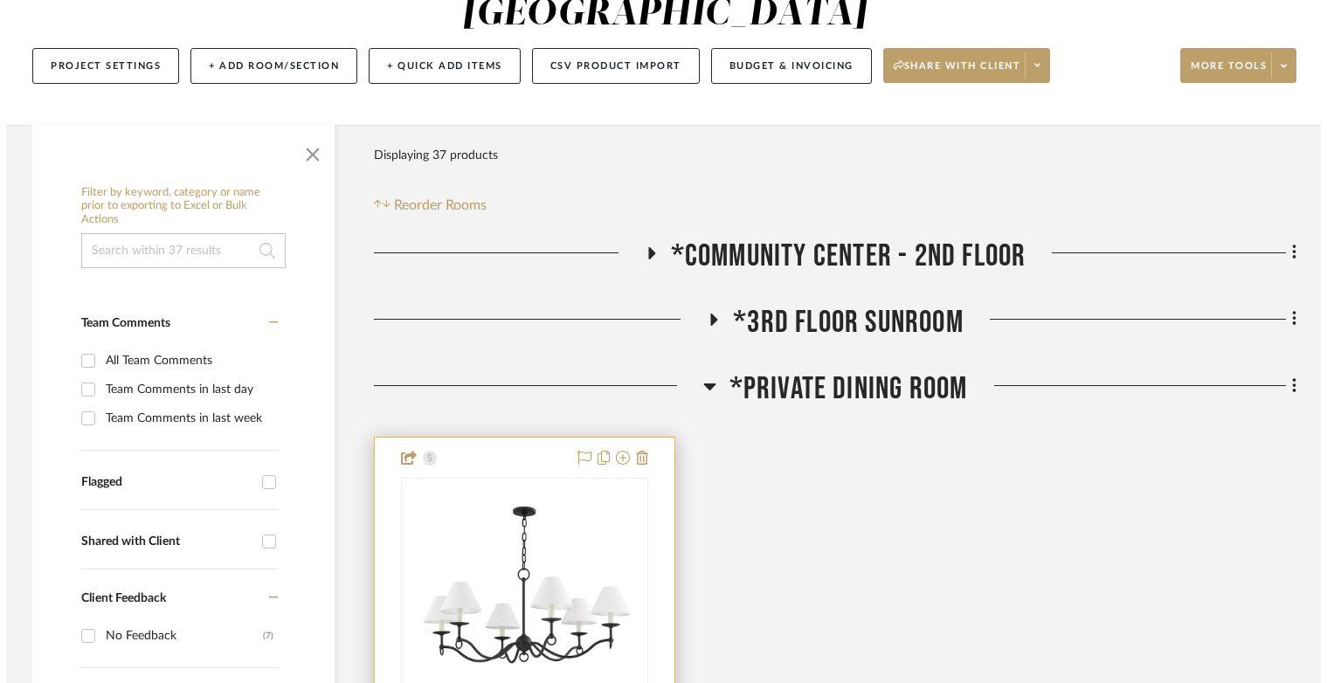
scroll to position [0, 0]
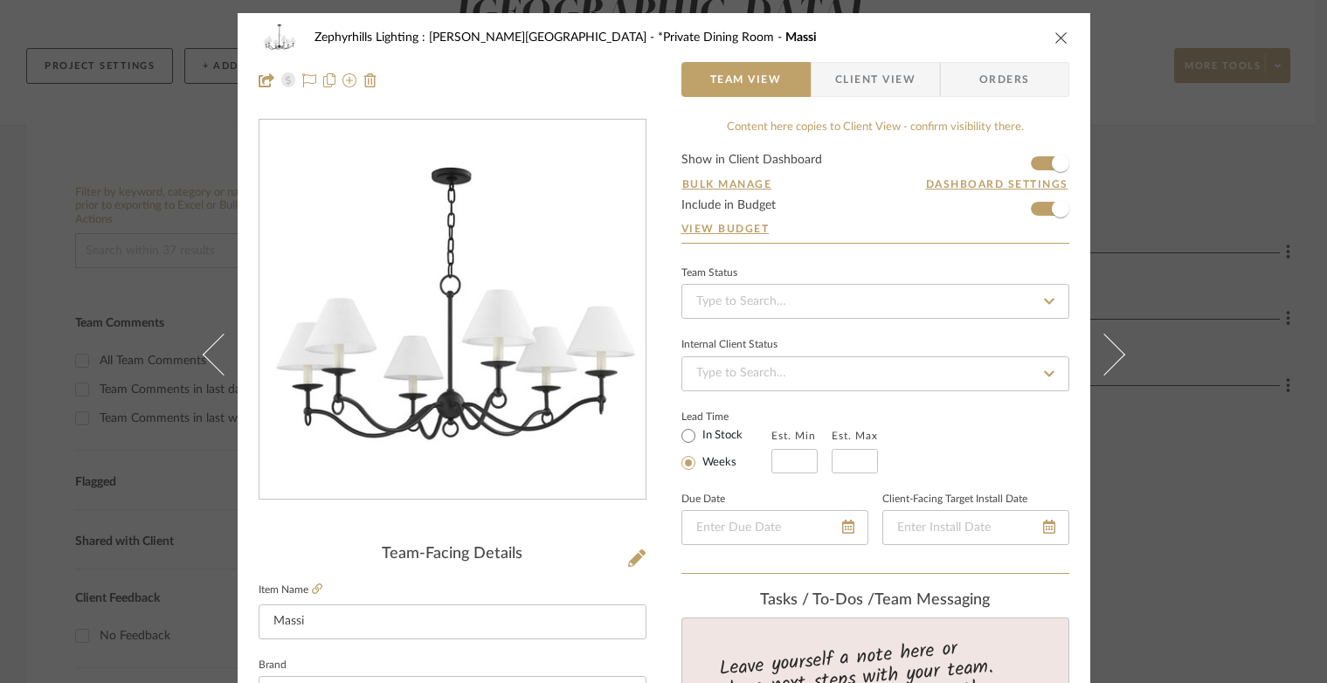
click at [991, 81] on span "Orders" at bounding box center [1004, 79] width 89 height 35
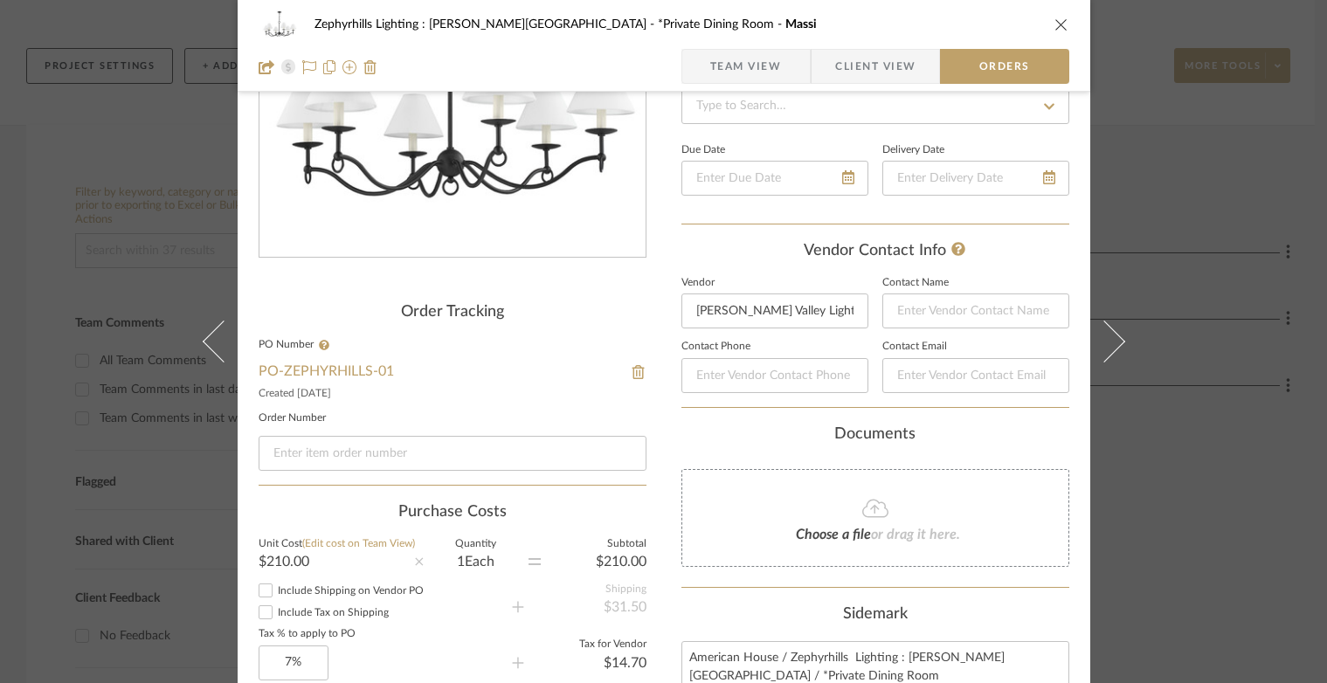
scroll to position [262, 0]
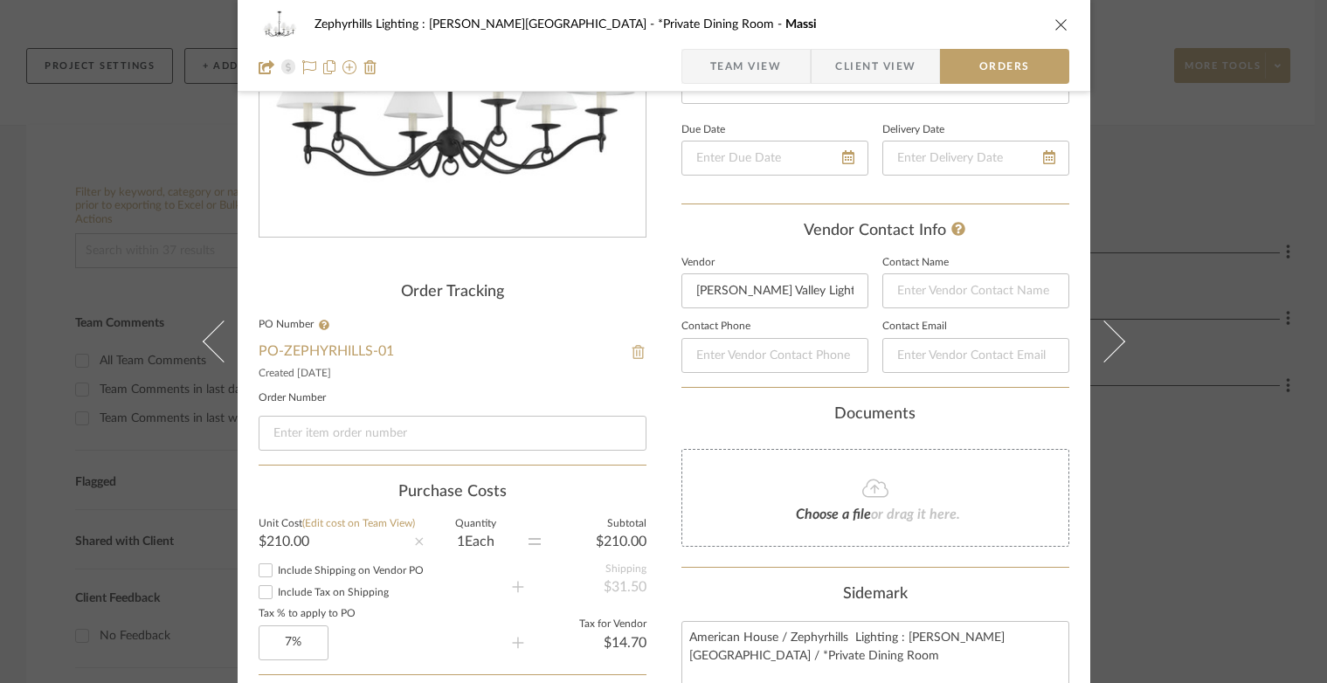
click at [631, 356] on img at bounding box center [639, 352] width 16 height 14
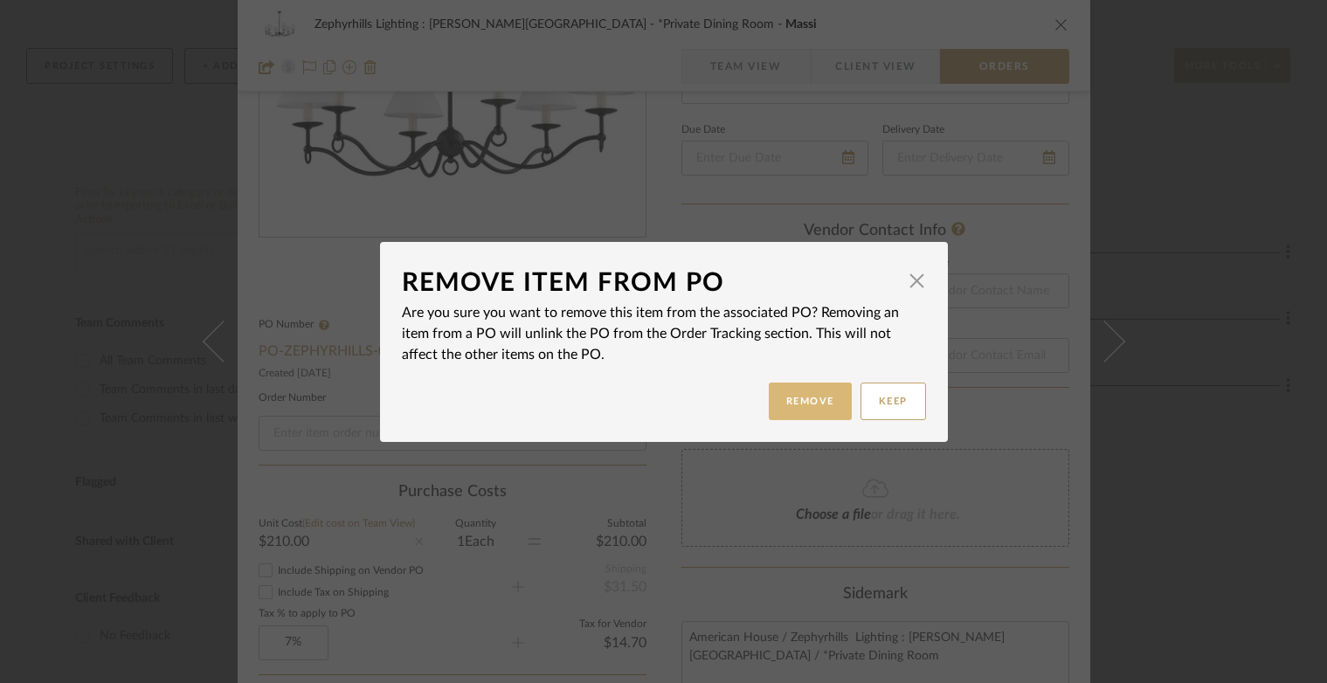
click at [772, 386] on button "Remove" at bounding box center [810, 402] width 83 height 38
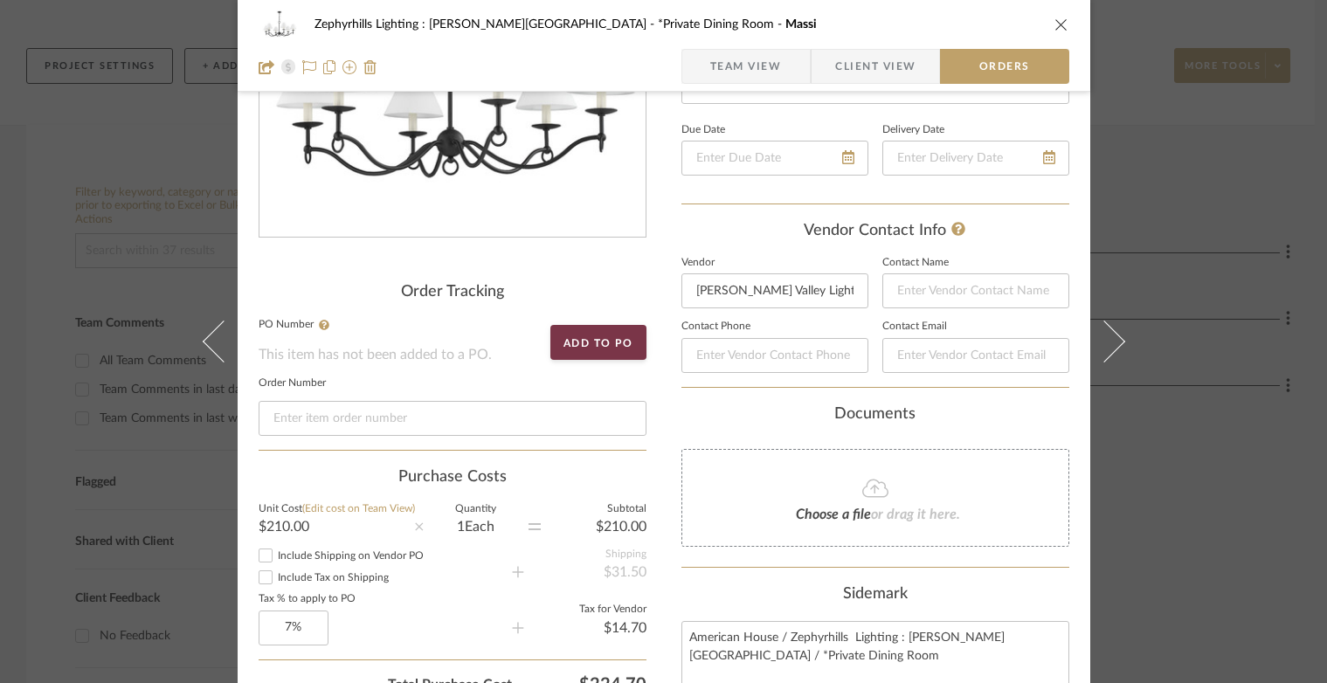
click at [1054, 31] on icon "close" at bounding box center [1061, 24] width 14 height 14
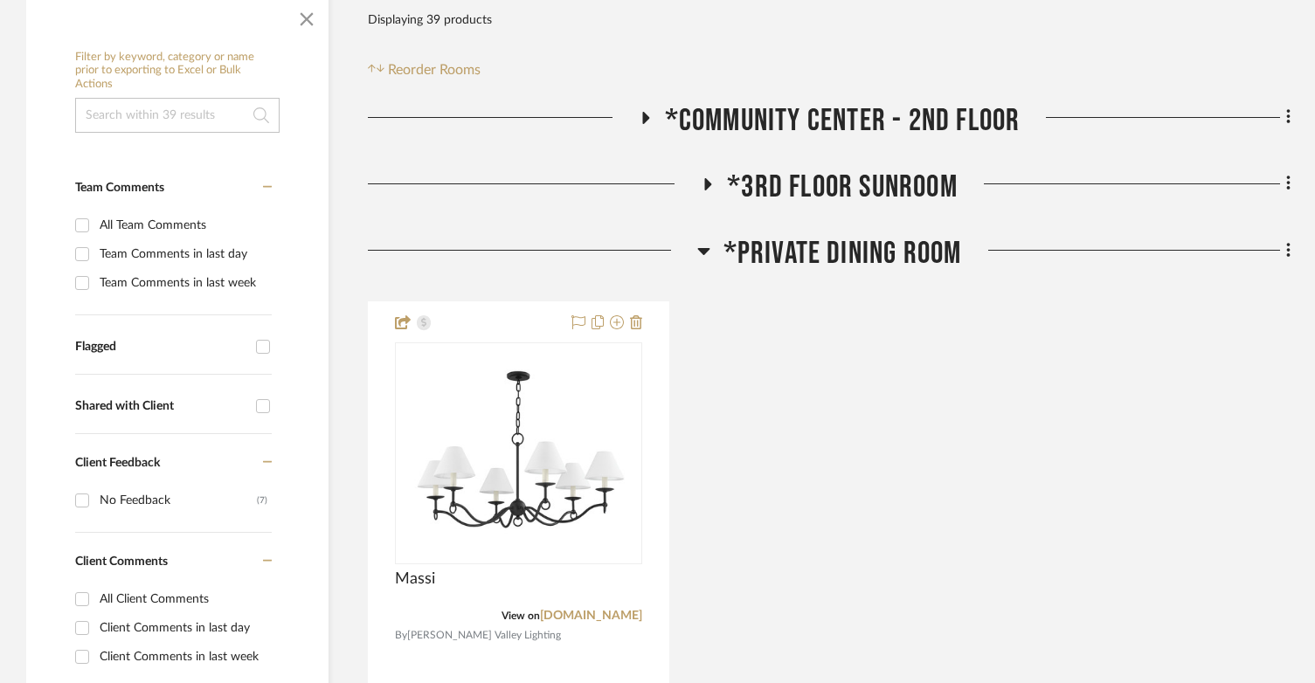
scroll to position [437, 0]
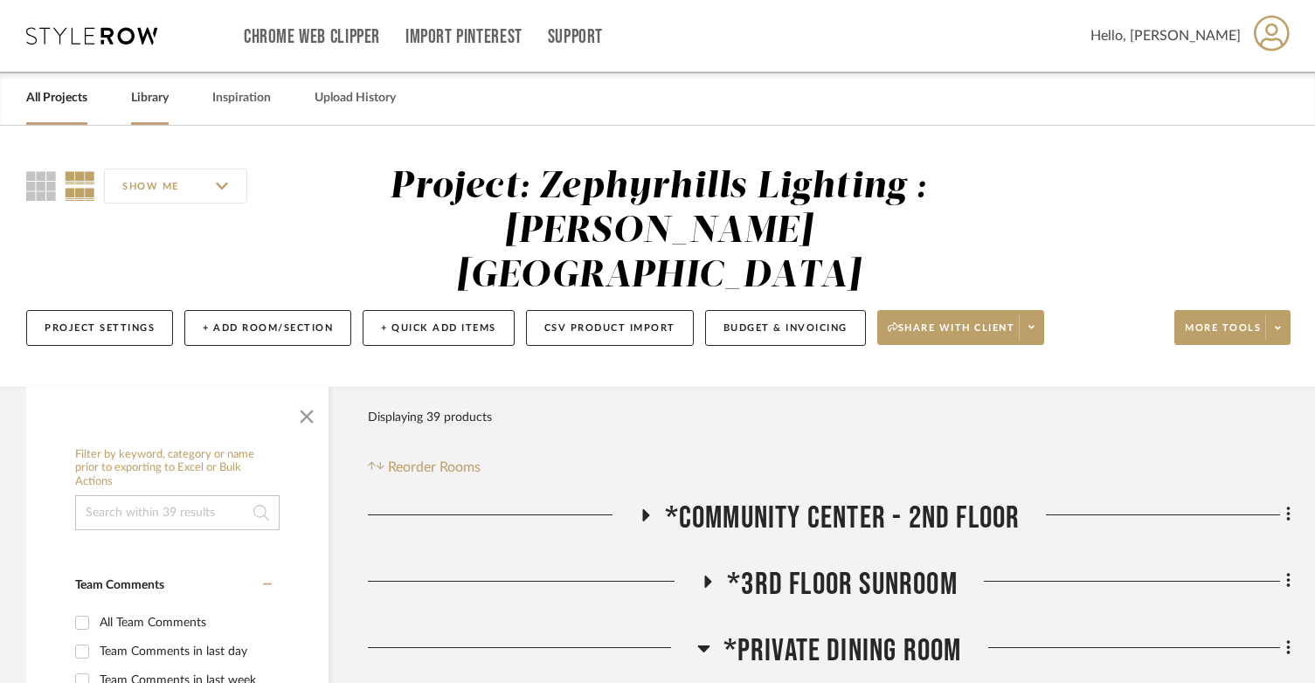
click at [162, 93] on link "Library" at bounding box center [150, 98] width 38 height 24
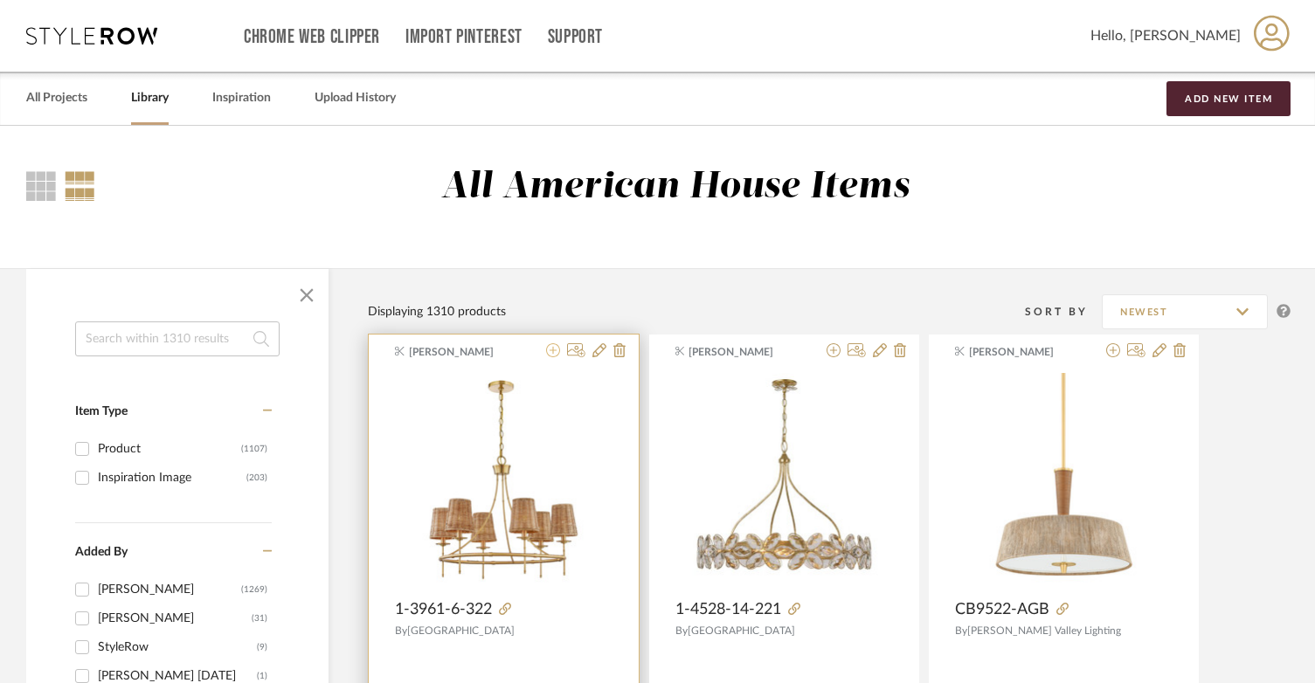
click at [550, 349] on icon at bounding box center [553, 350] width 14 height 14
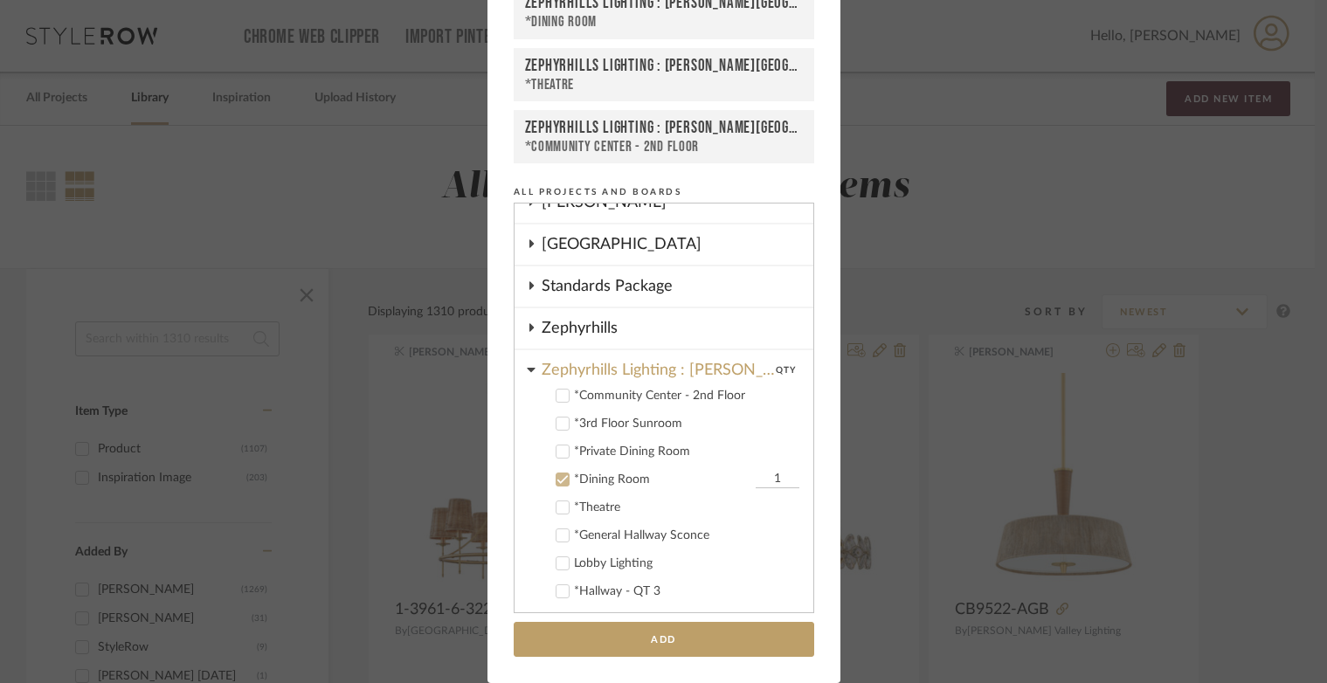
scroll to position [834, 0]
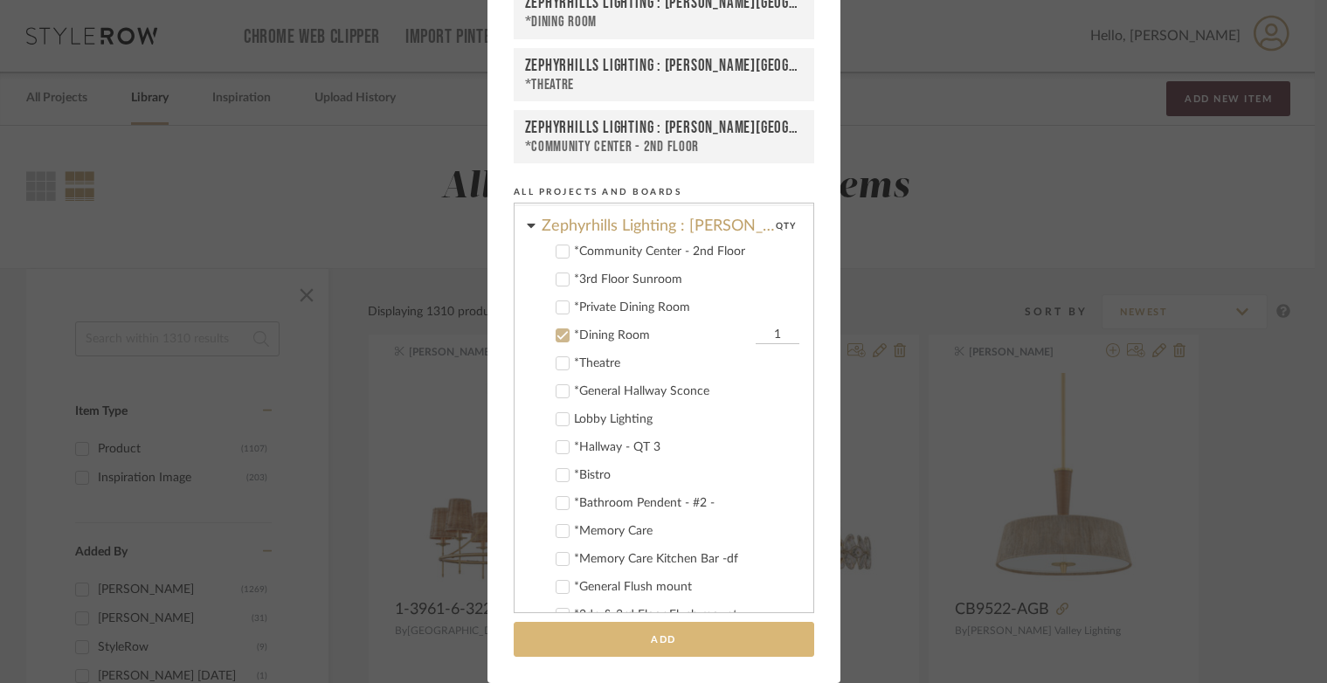
click at [633, 629] on button "Add" at bounding box center [664, 640] width 301 height 36
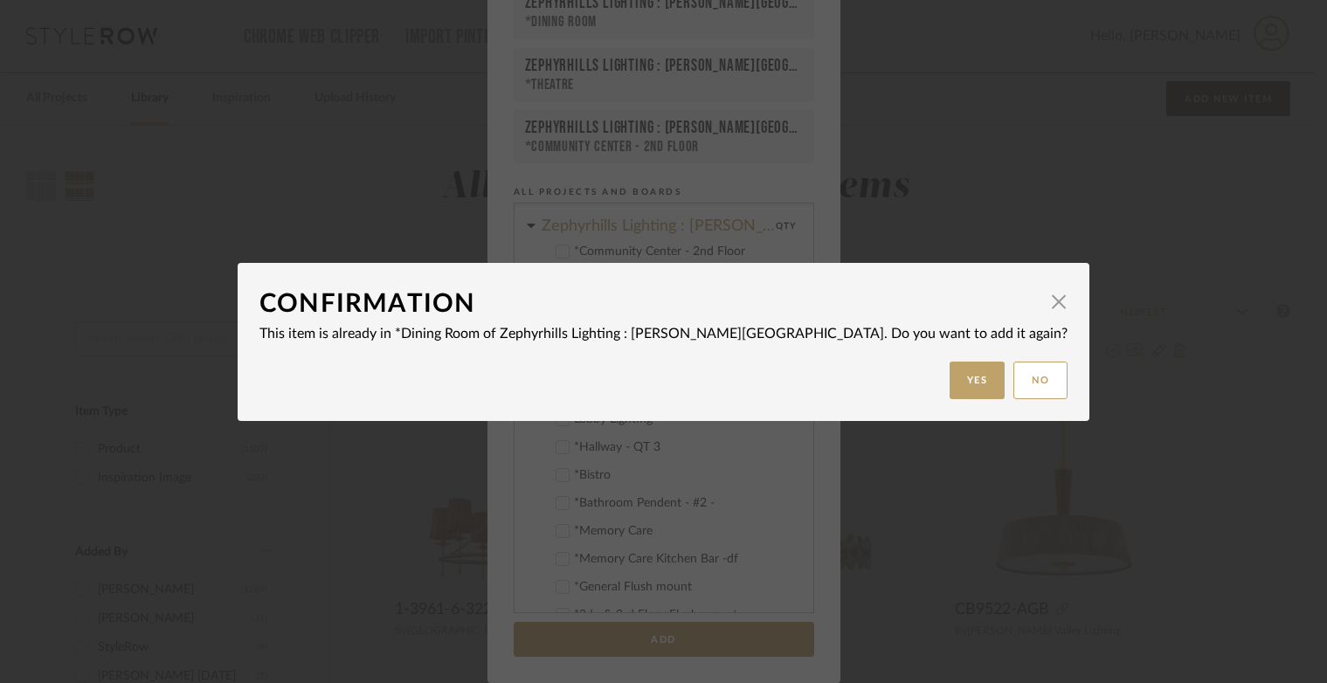
click at [870, 399] on dialog-content "Confirmation × This item is already in *Dining Room of Zephyrhills Lighting : […" at bounding box center [664, 342] width 852 height 158
click at [950, 386] on button "Yes" at bounding box center [978, 381] width 56 height 38
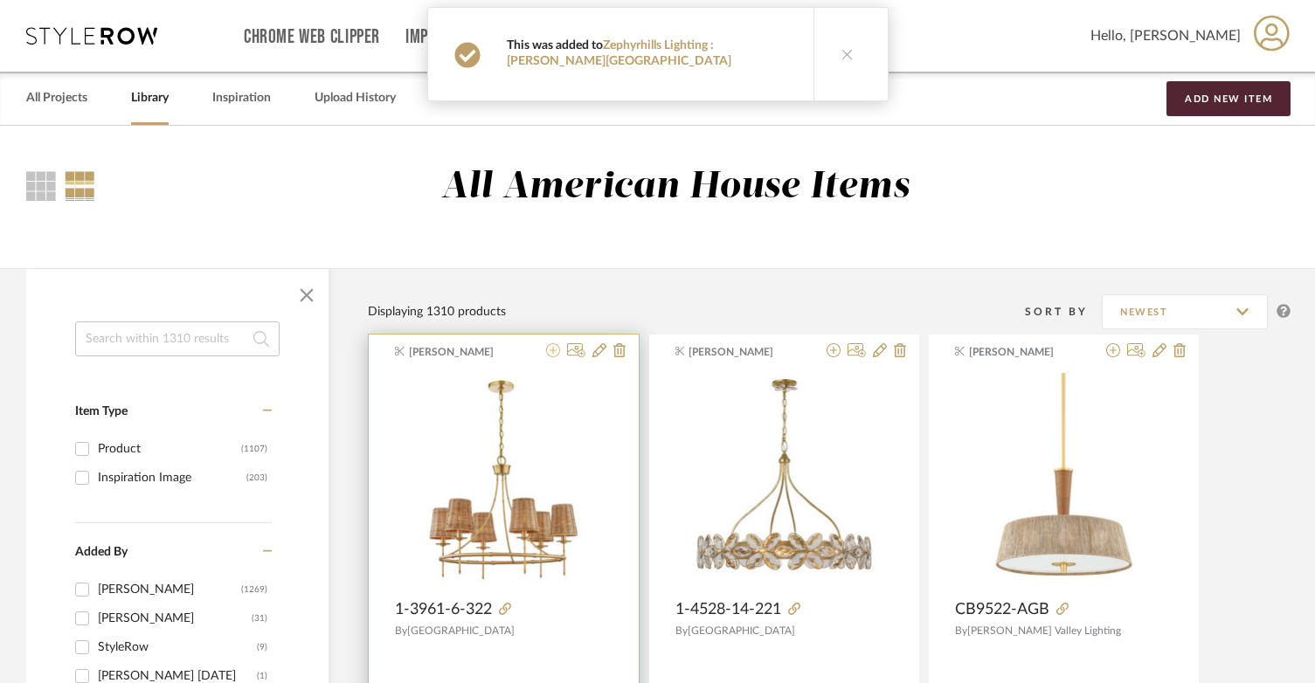
click at [547, 347] on icon at bounding box center [553, 350] width 14 height 14
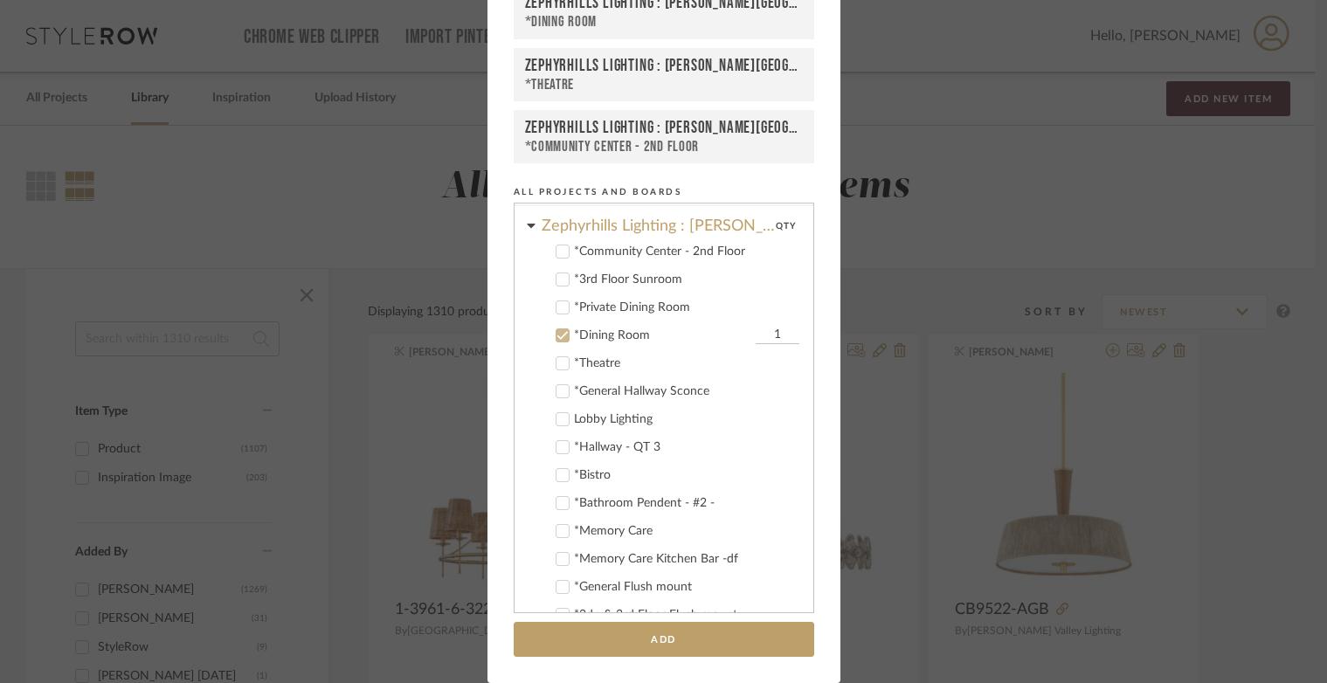
click at [562, 309] on icon at bounding box center [562, 307] width 12 height 12
click at [556, 330] on icon at bounding box center [562, 335] width 12 height 12
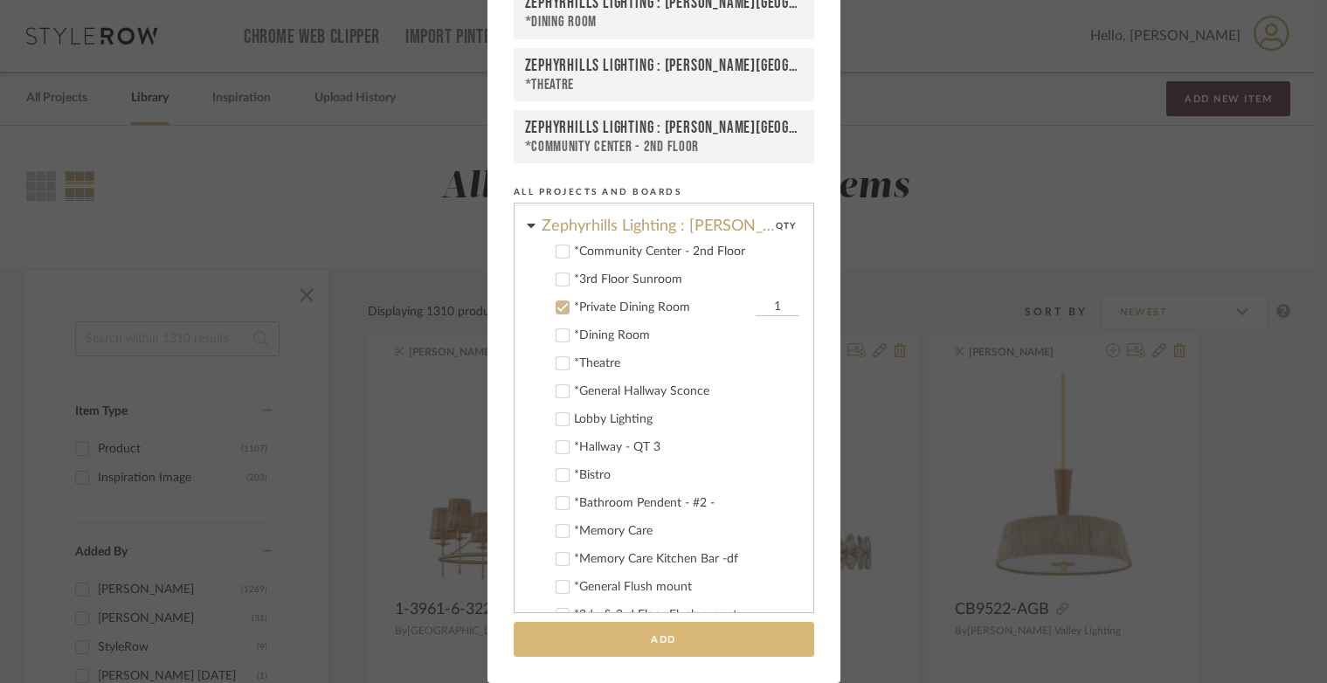
click at [611, 626] on button "Add" at bounding box center [664, 640] width 301 height 36
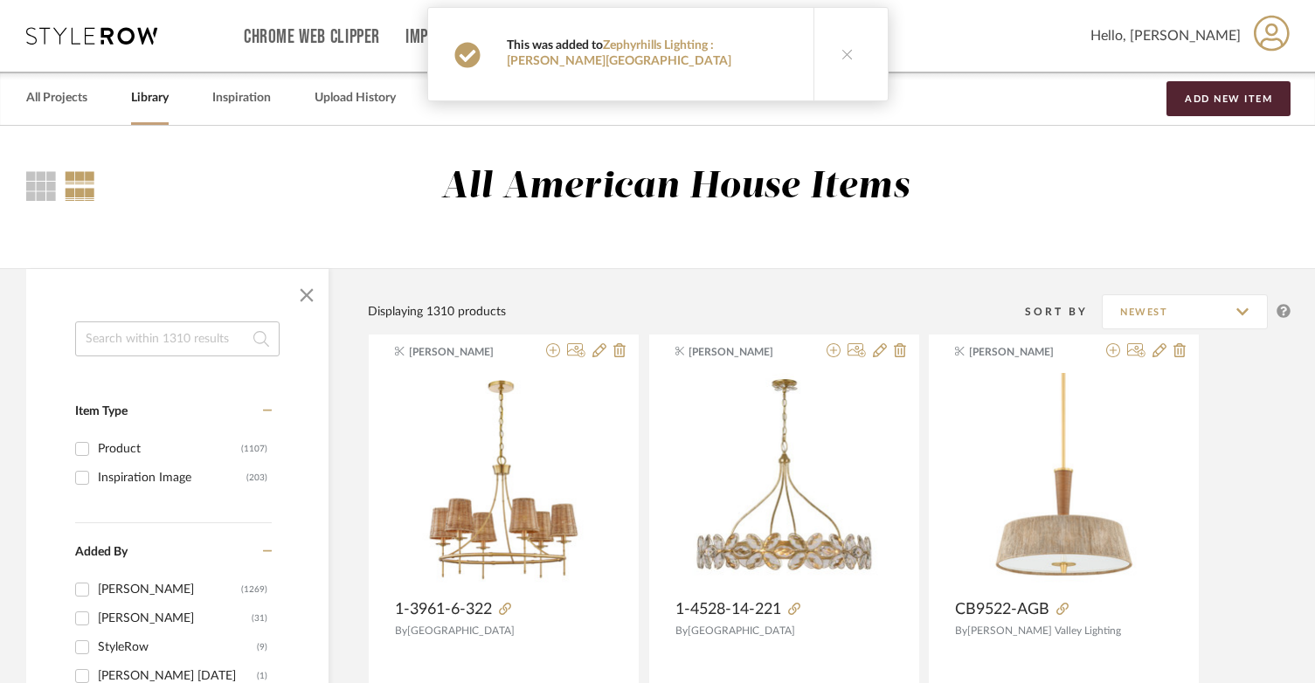
click at [841, 52] on icon at bounding box center [847, 54] width 12 height 12
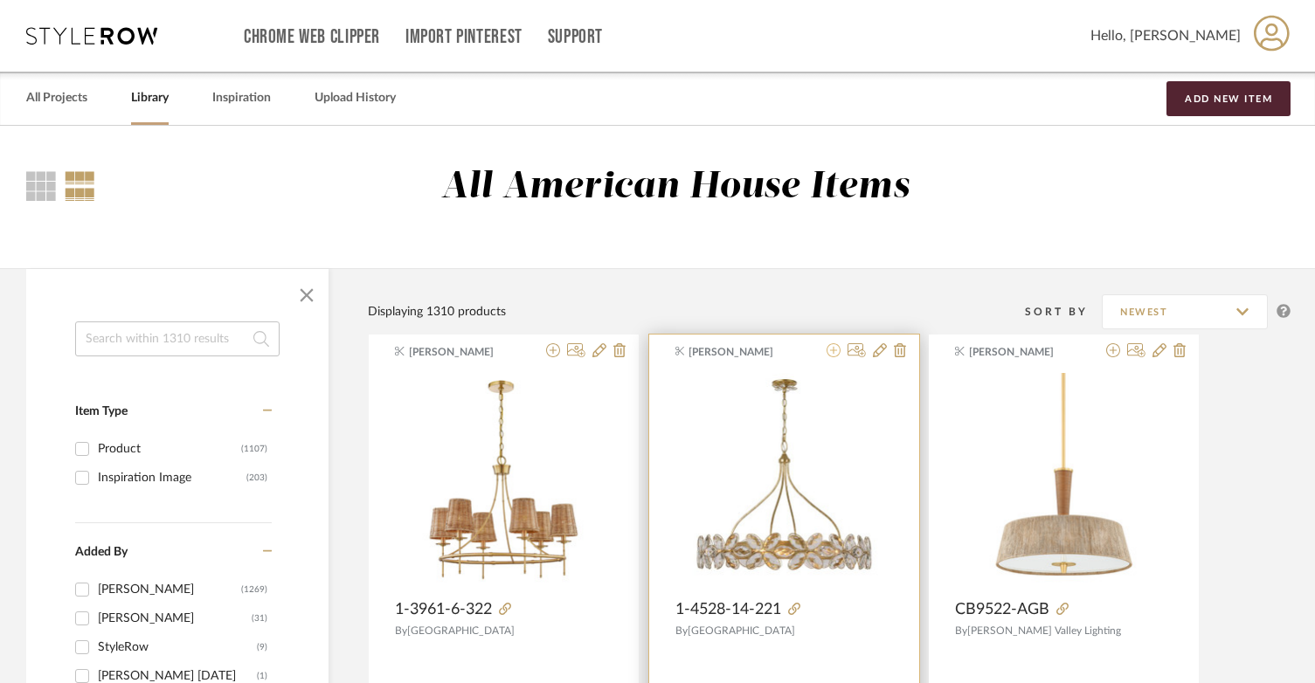
click at [830, 352] on icon at bounding box center [833, 350] width 14 height 14
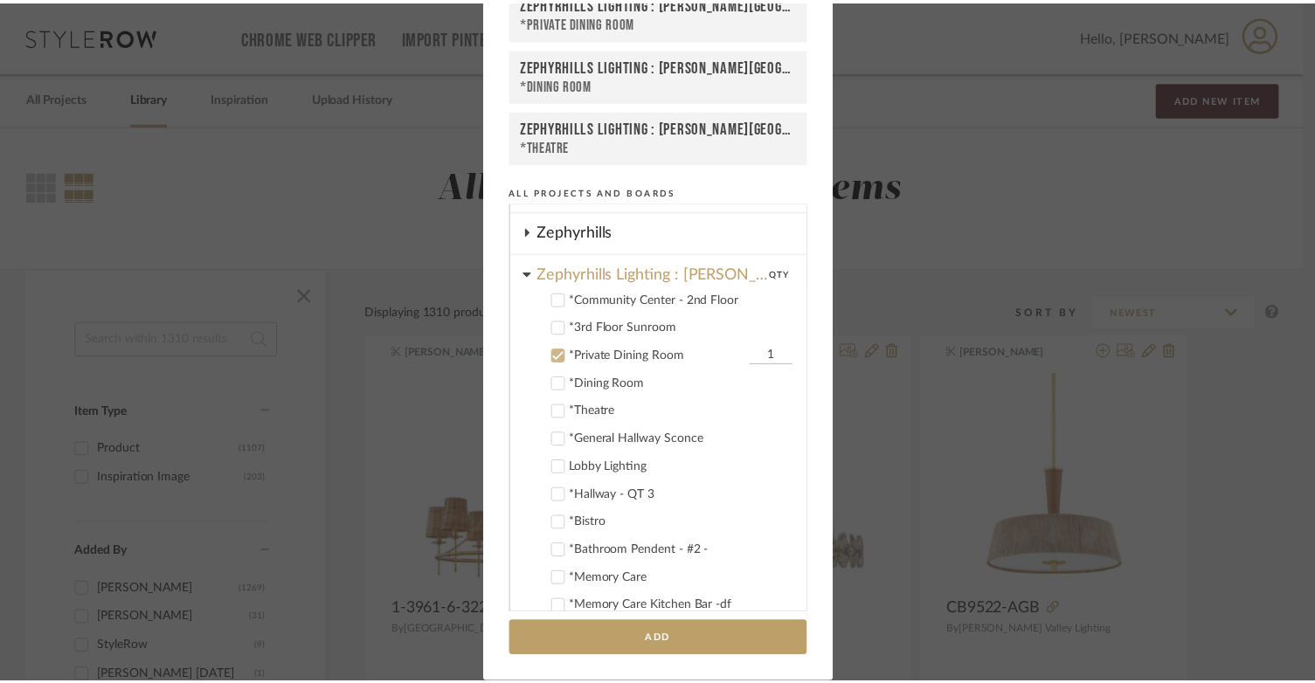
scroll to position [806, 0]
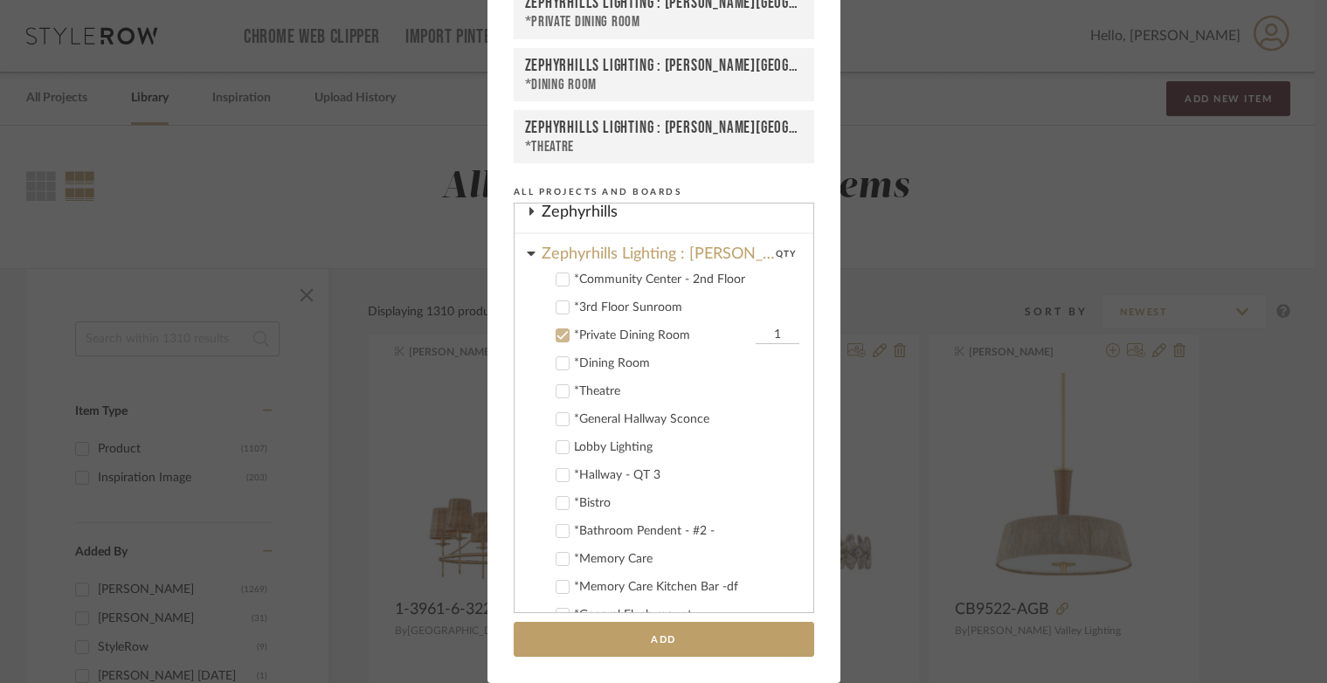
click at [556, 365] on icon at bounding box center [562, 363] width 12 height 12
click at [560, 364] on icon at bounding box center [562, 363] width 12 height 12
click at [582, 626] on button "Add" at bounding box center [664, 640] width 301 height 36
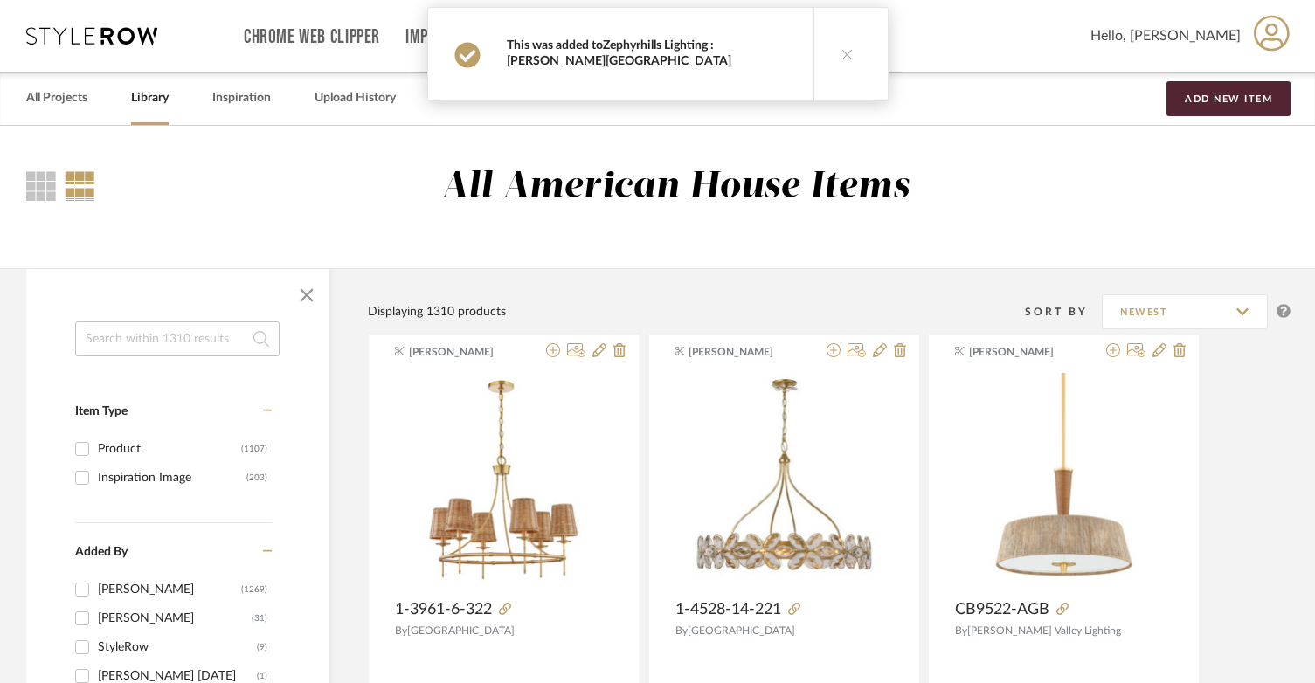
click at [663, 45] on link "Zephyrhills Lighting : [PERSON_NAME][GEOGRAPHIC_DATA]" at bounding box center [619, 53] width 225 height 28
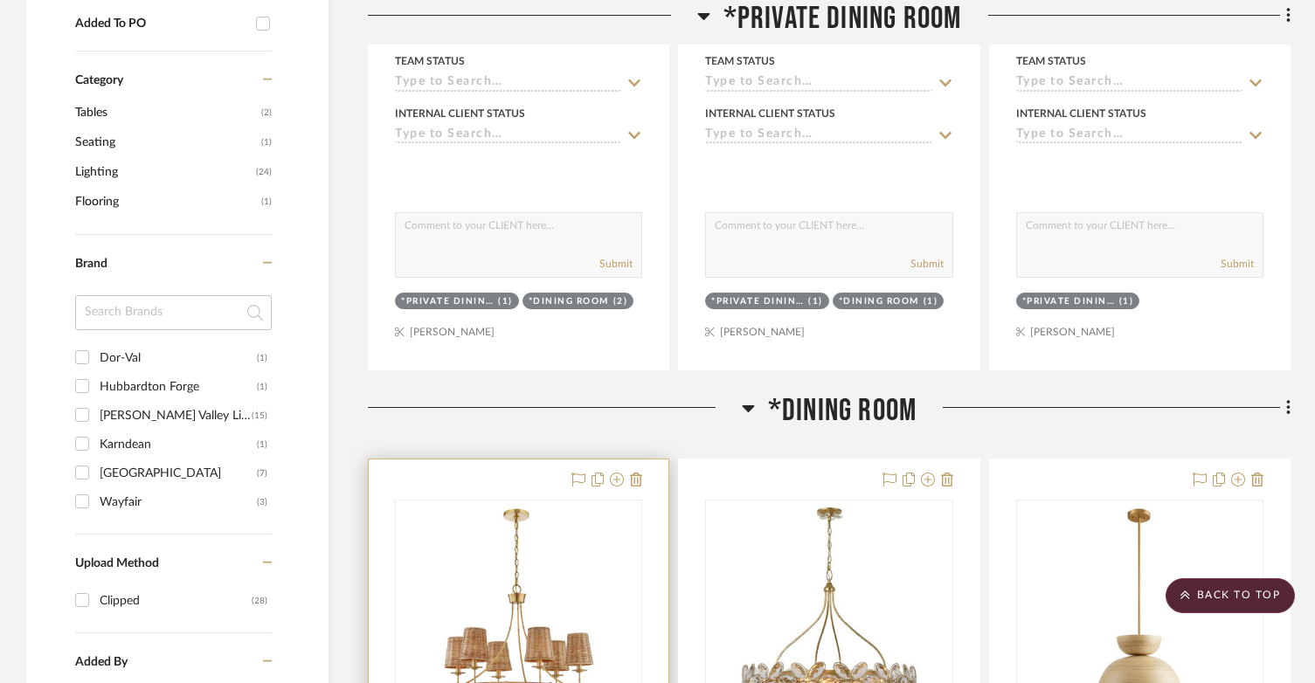
scroll to position [1159, 0]
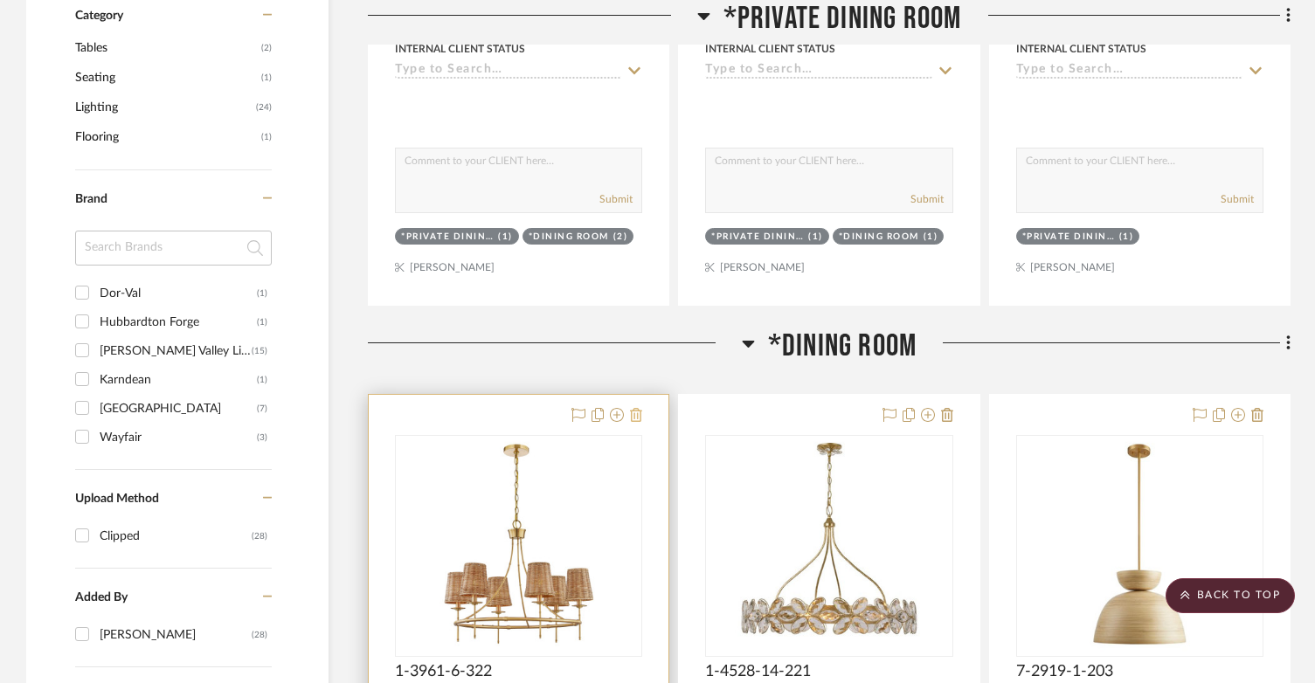
click at [639, 408] on icon at bounding box center [636, 415] width 12 height 14
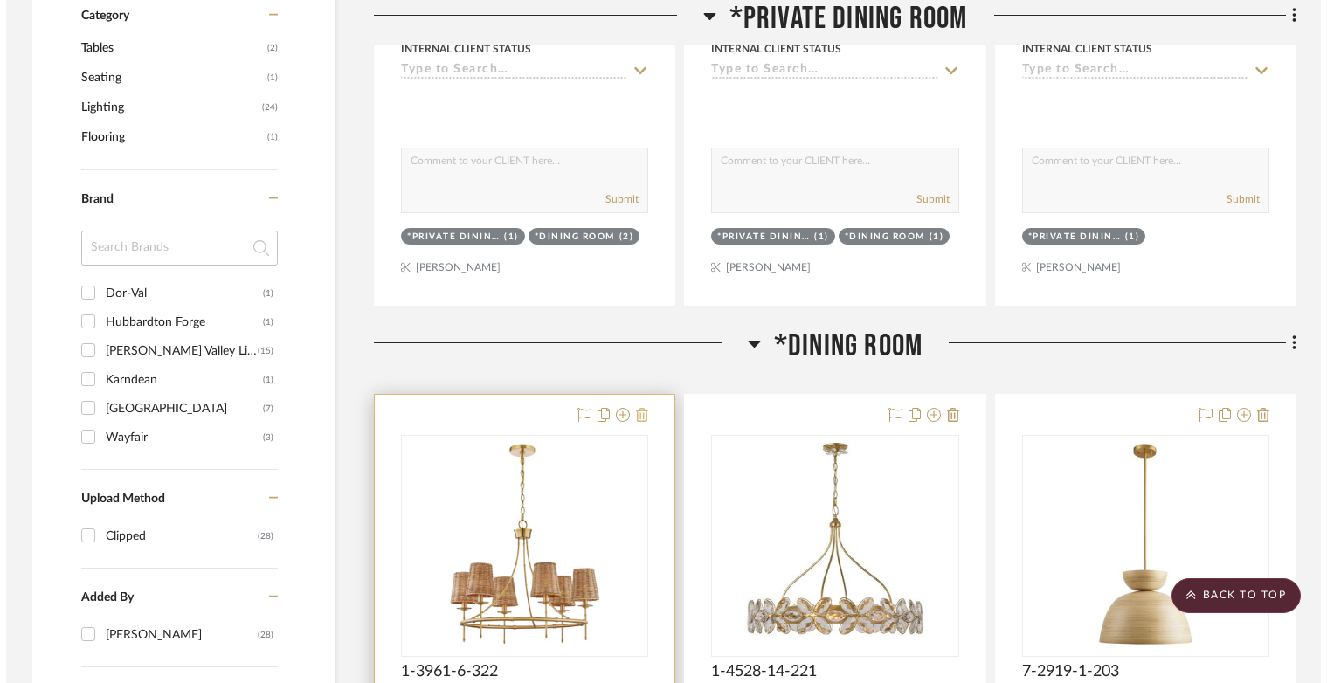
scroll to position [0, 0]
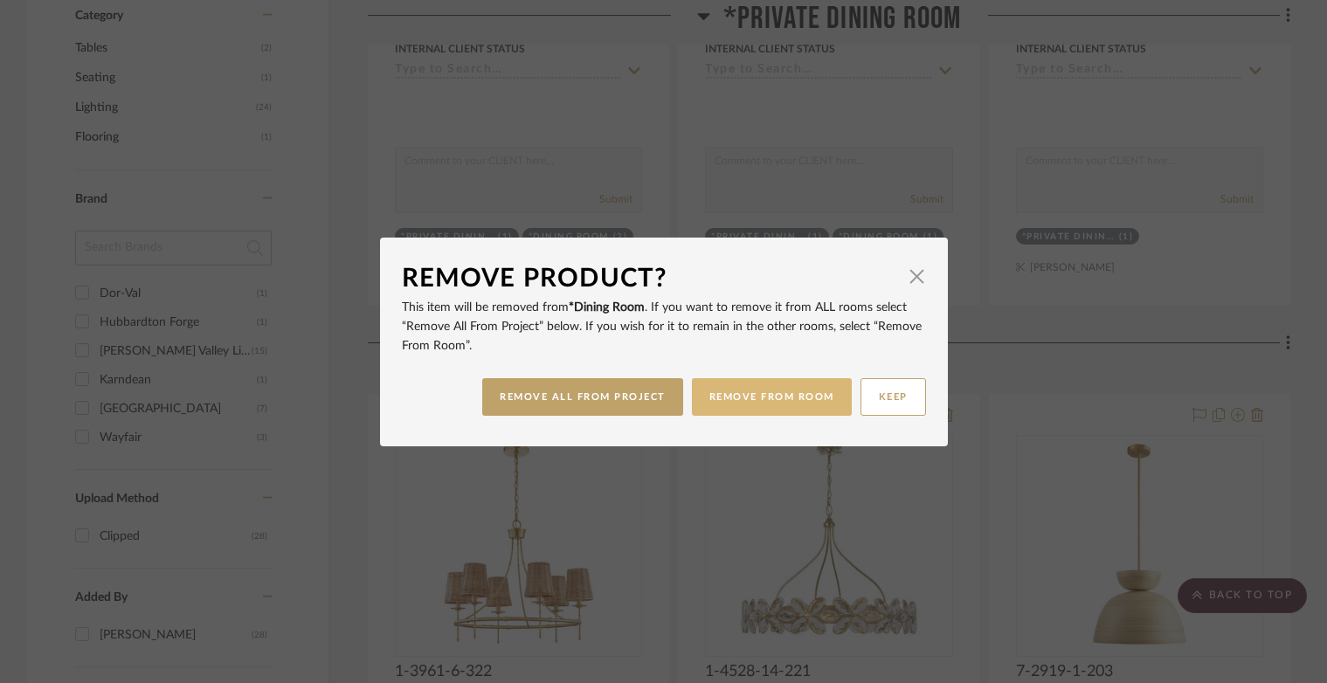
click at [727, 406] on button "REMOVE FROM ROOM" at bounding box center [772, 397] width 160 height 38
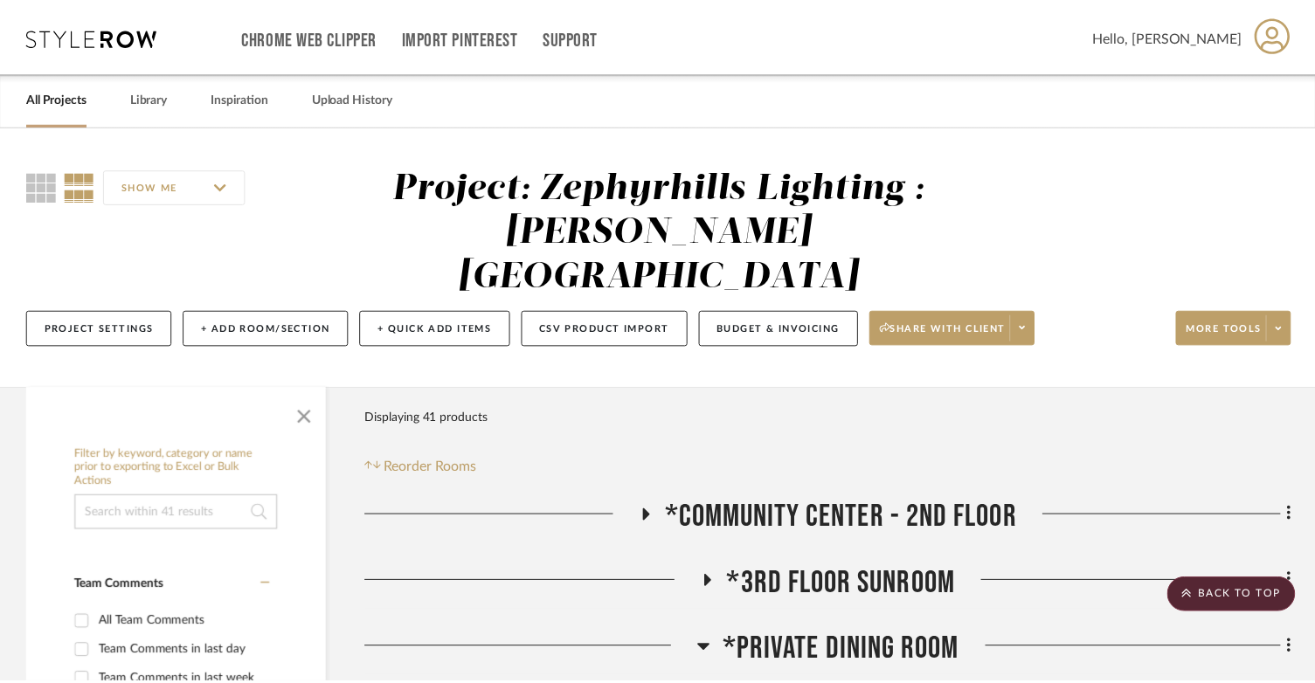
scroll to position [1159, 0]
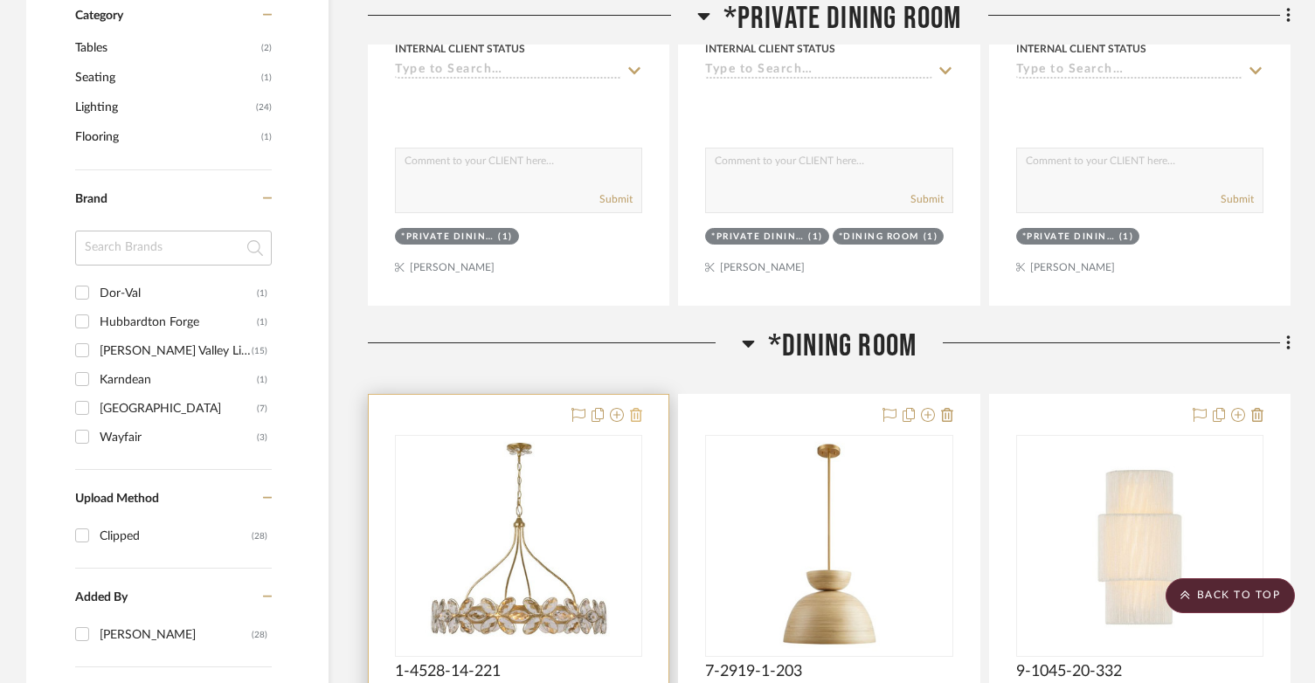
click at [638, 408] on icon at bounding box center [636, 415] width 12 height 14
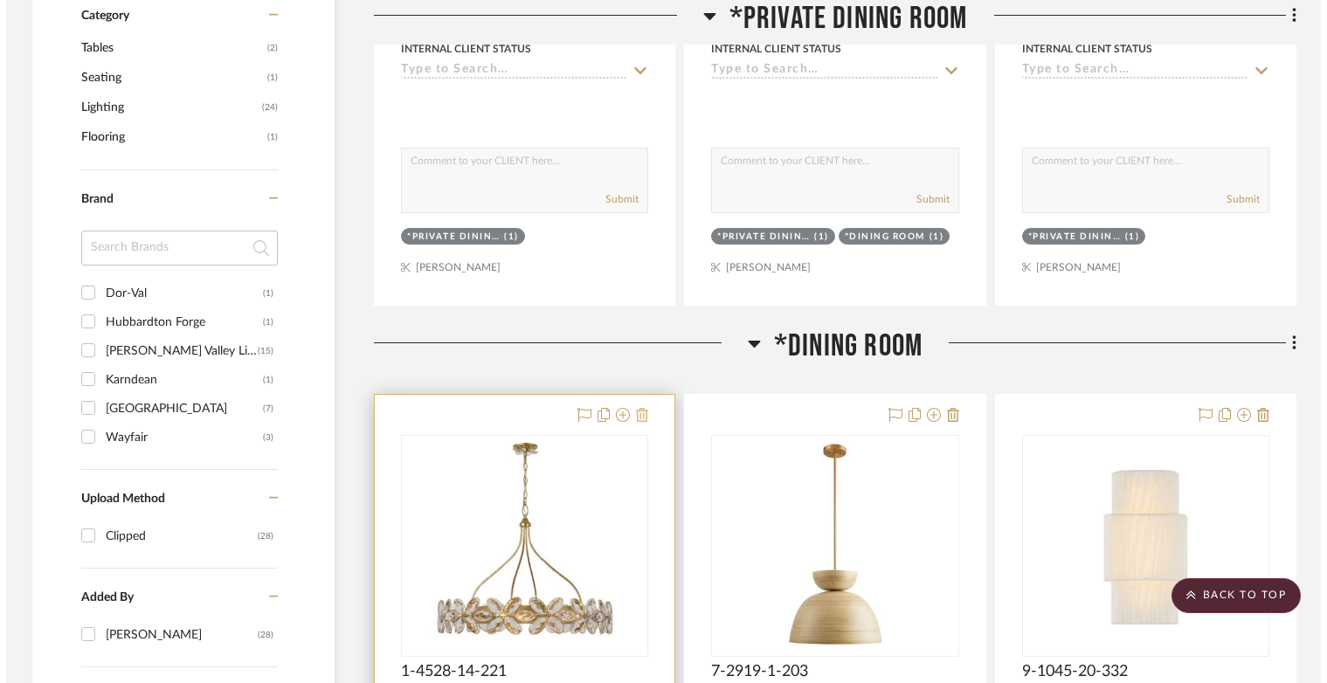
scroll to position [0, 0]
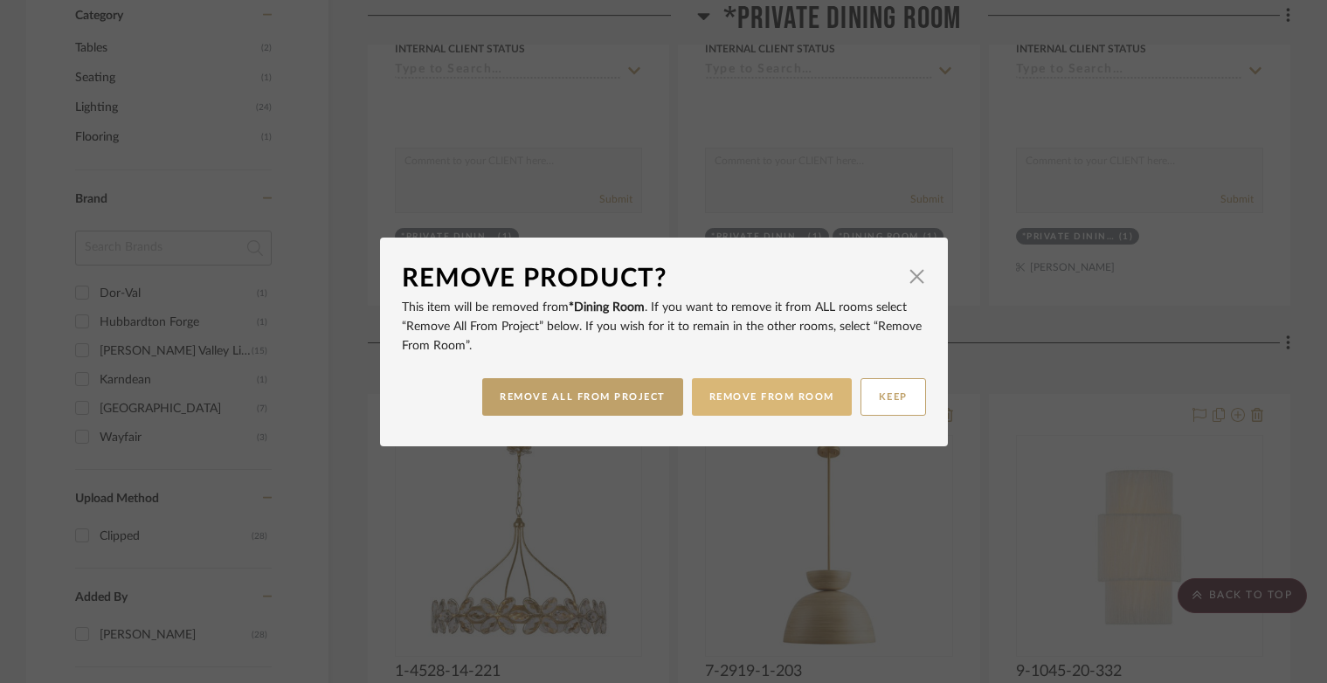
click at [752, 399] on button "REMOVE FROM ROOM" at bounding box center [772, 397] width 160 height 38
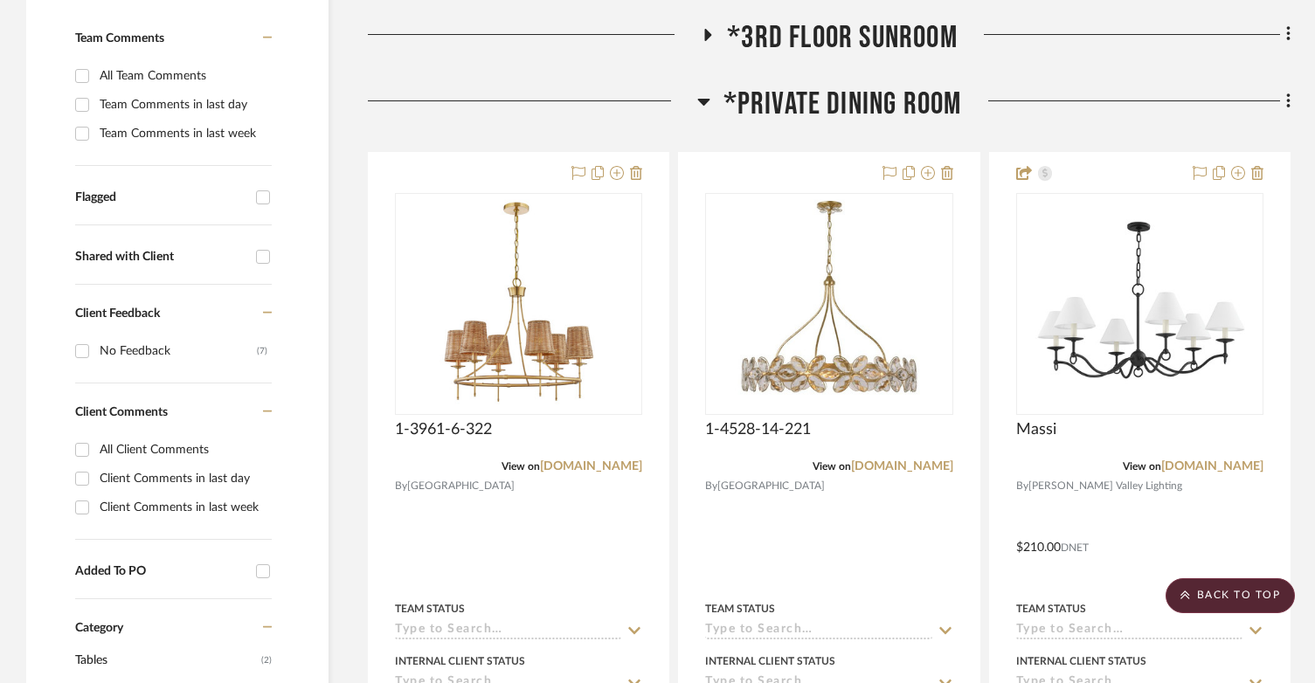
scroll to position [548, 0]
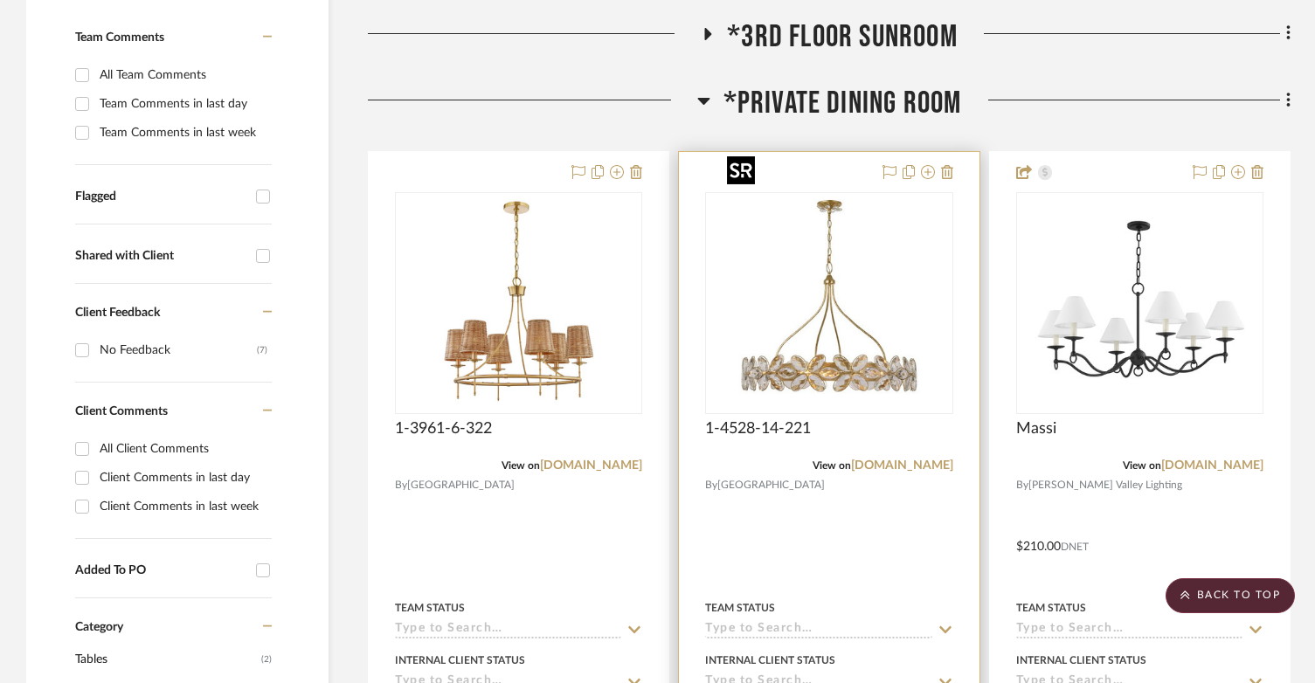
click at [811, 320] on img "0" at bounding box center [829, 303] width 218 height 218
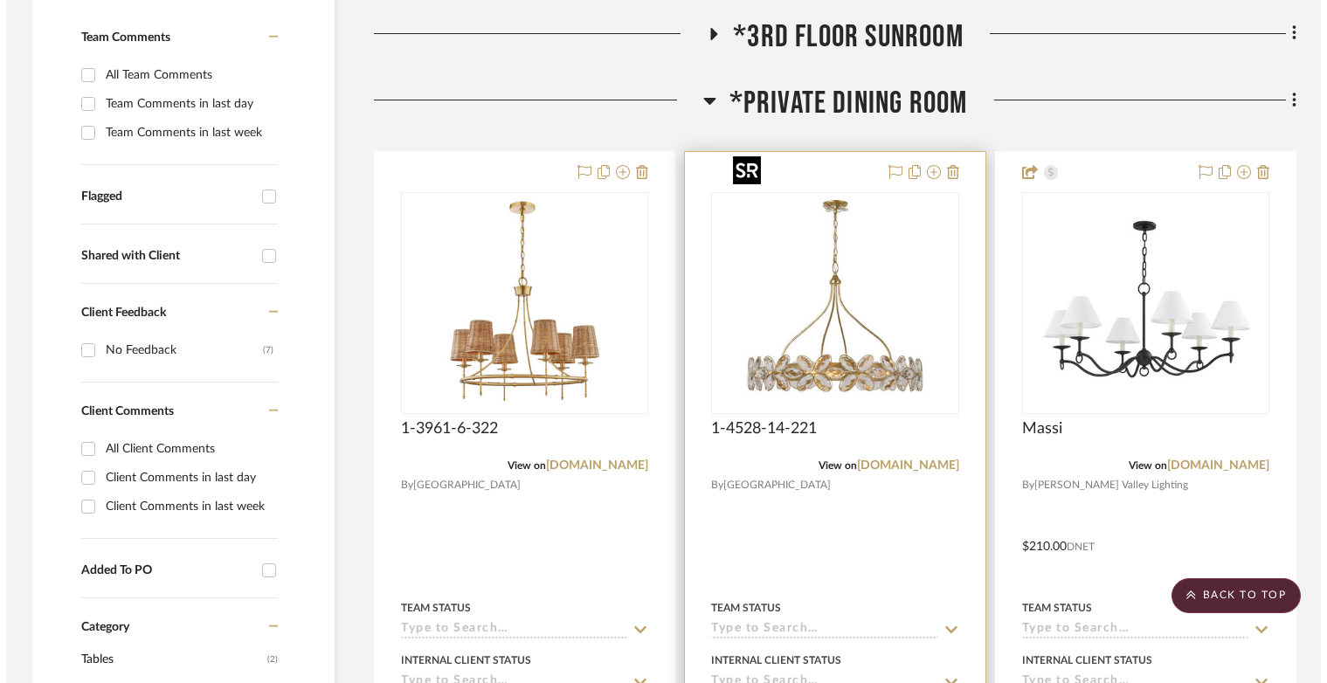
scroll to position [0, 0]
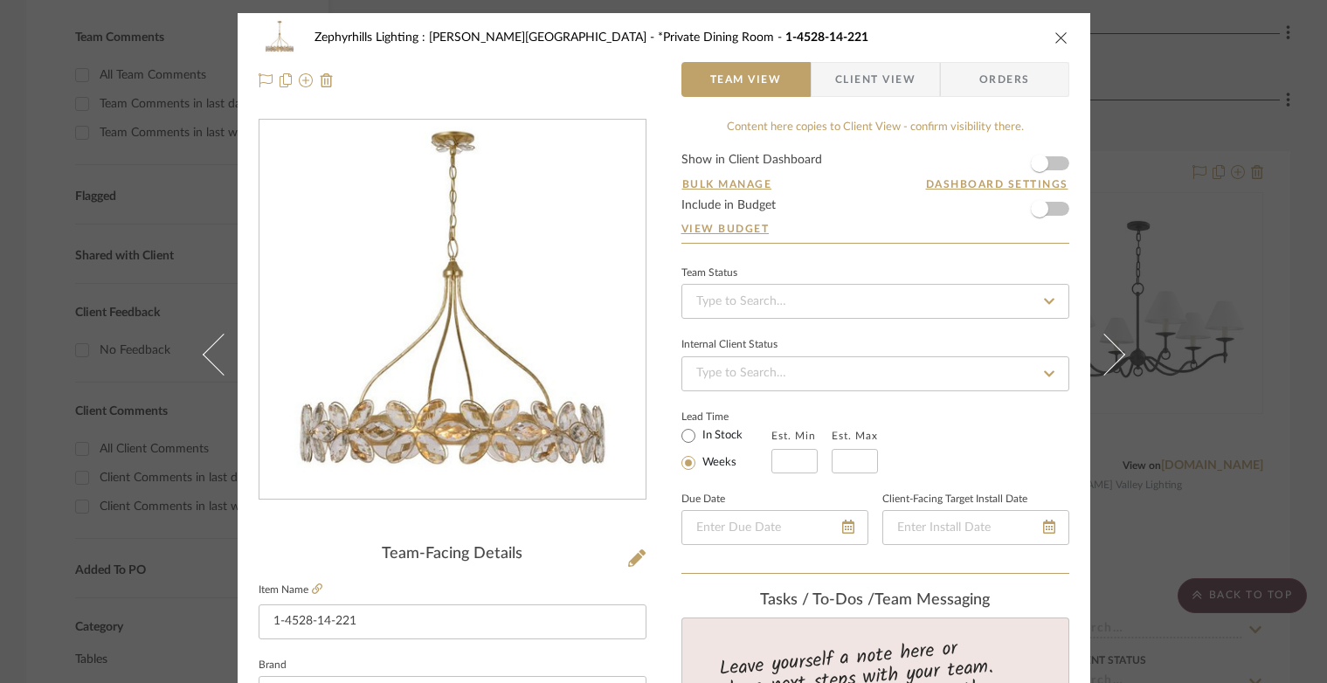
drag, startPoint x: 1061, startPoint y: 35, endPoint x: 1028, endPoint y: 45, distance: 34.8
click at [1061, 35] on icon "close" at bounding box center [1061, 38] width 14 height 14
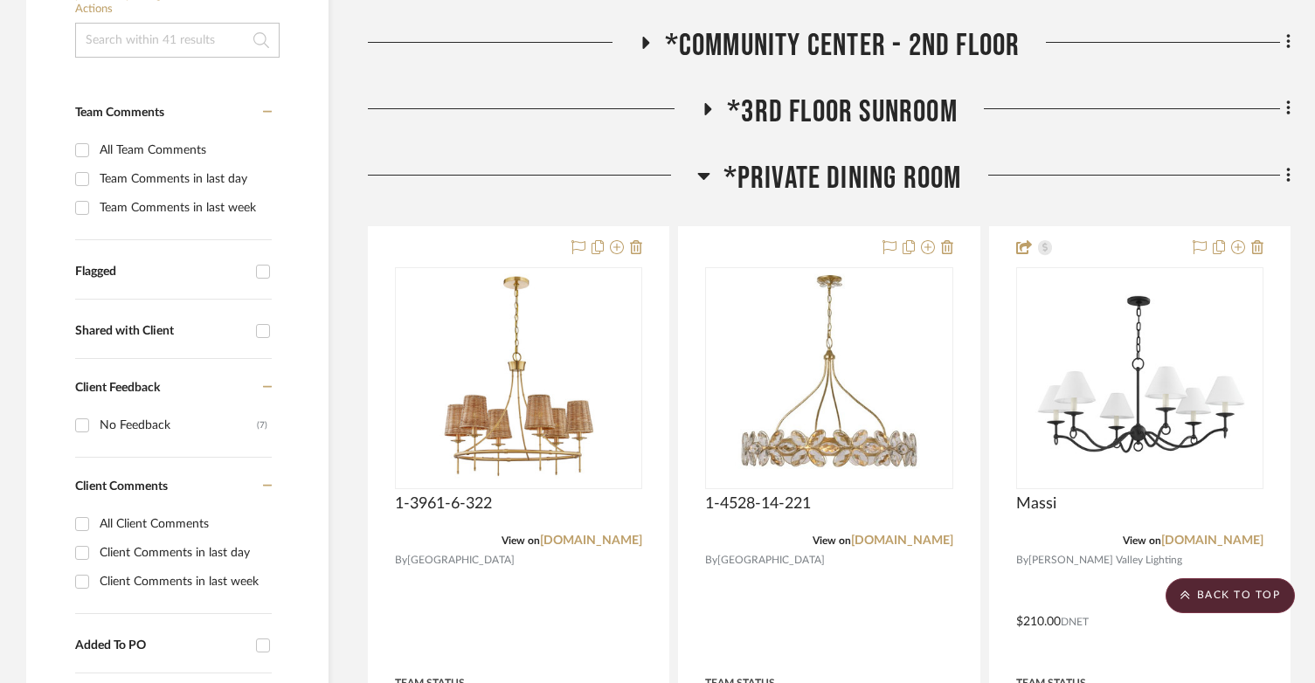
scroll to position [373, 0]
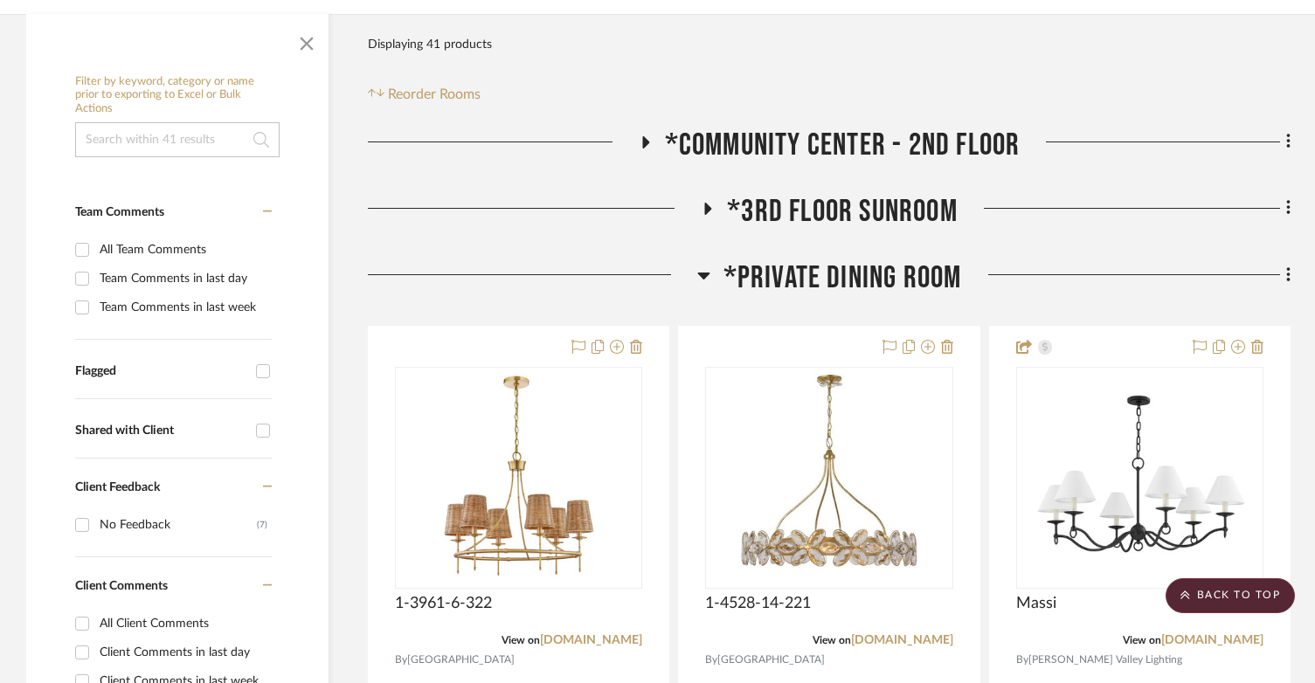
click at [710, 259] on h3 "*Private Dining Room" at bounding box center [829, 278] width 265 height 38
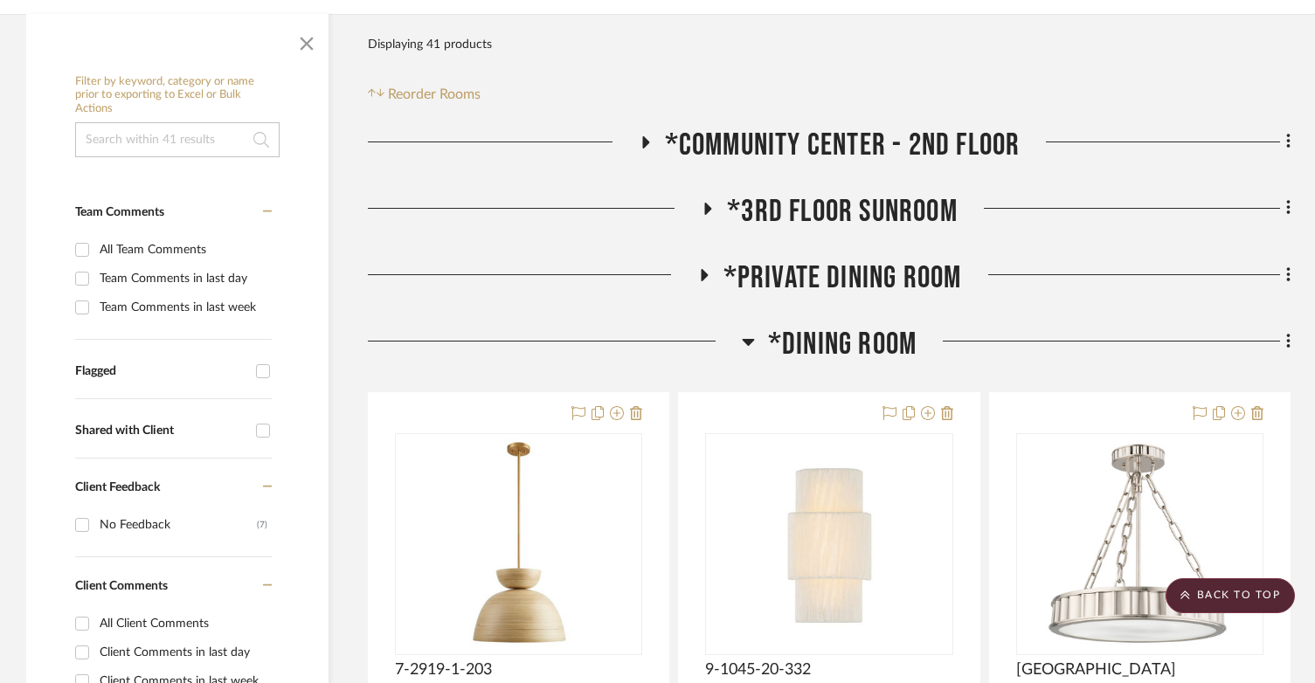
click at [743, 331] on icon at bounding box center [748, 341] width 13 height 21
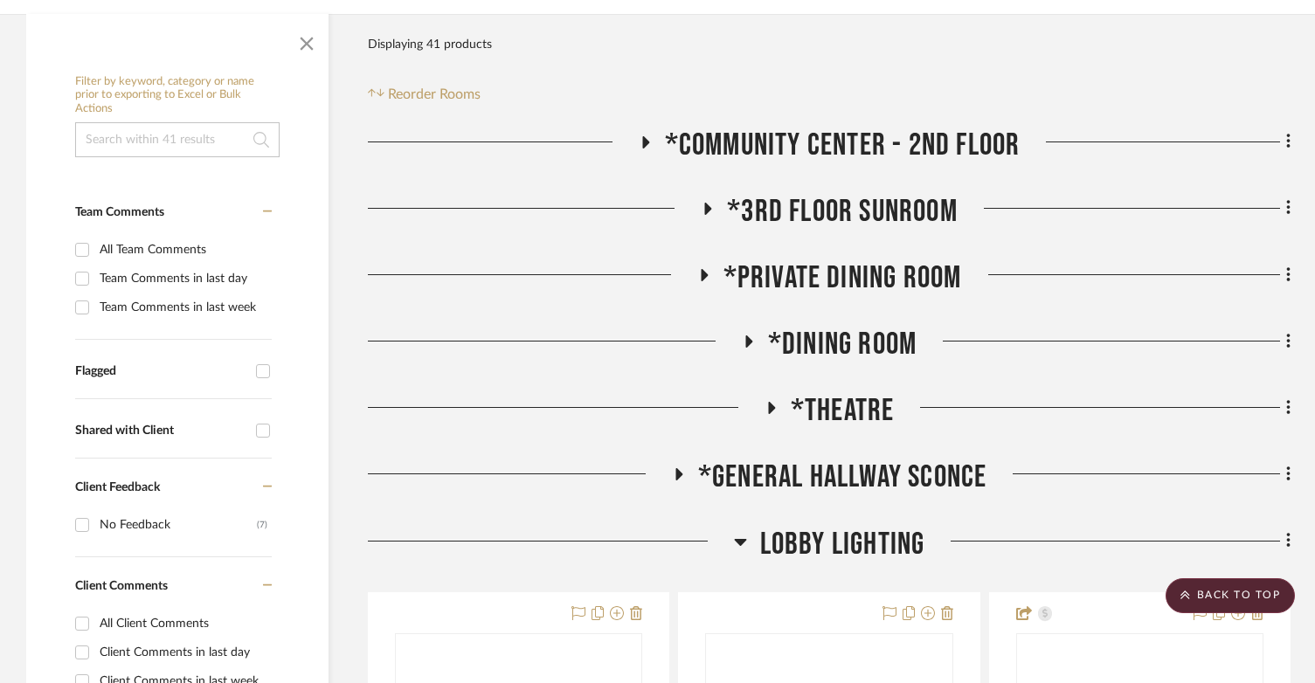
scroll to position [635, 0]
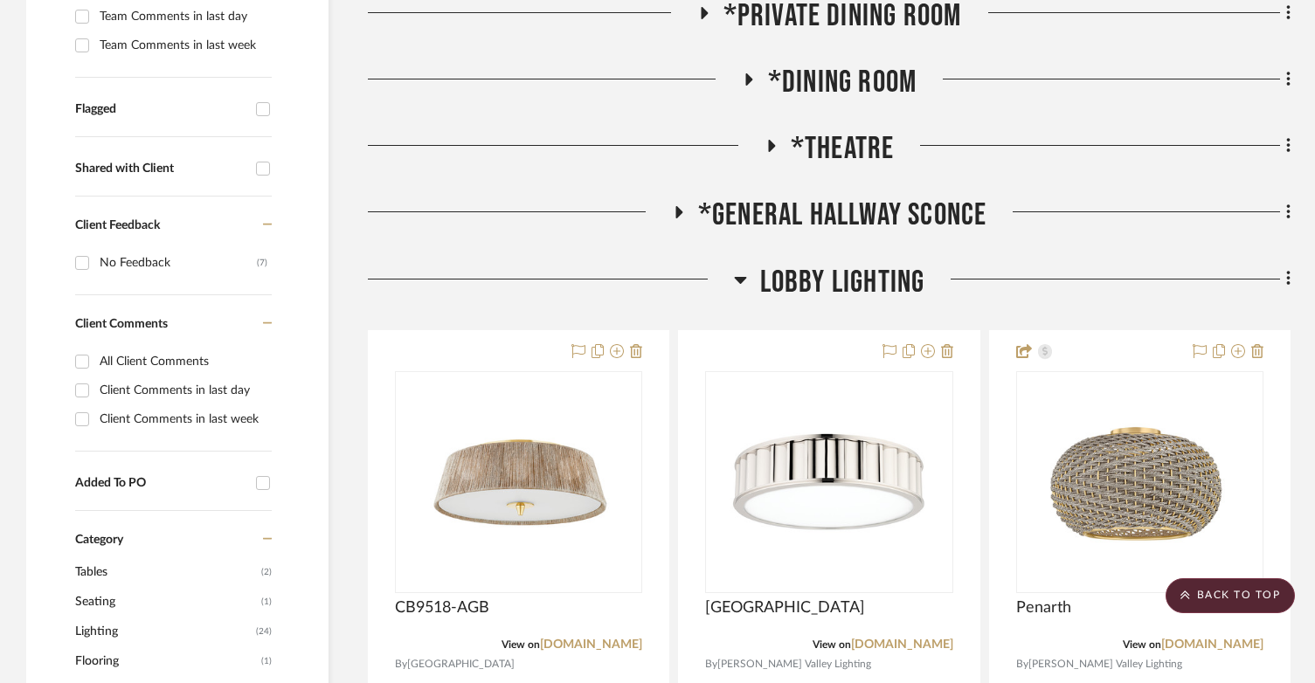
click at [743, 273] on fa-icon at bounding box center [740, 285] width 13 height 25
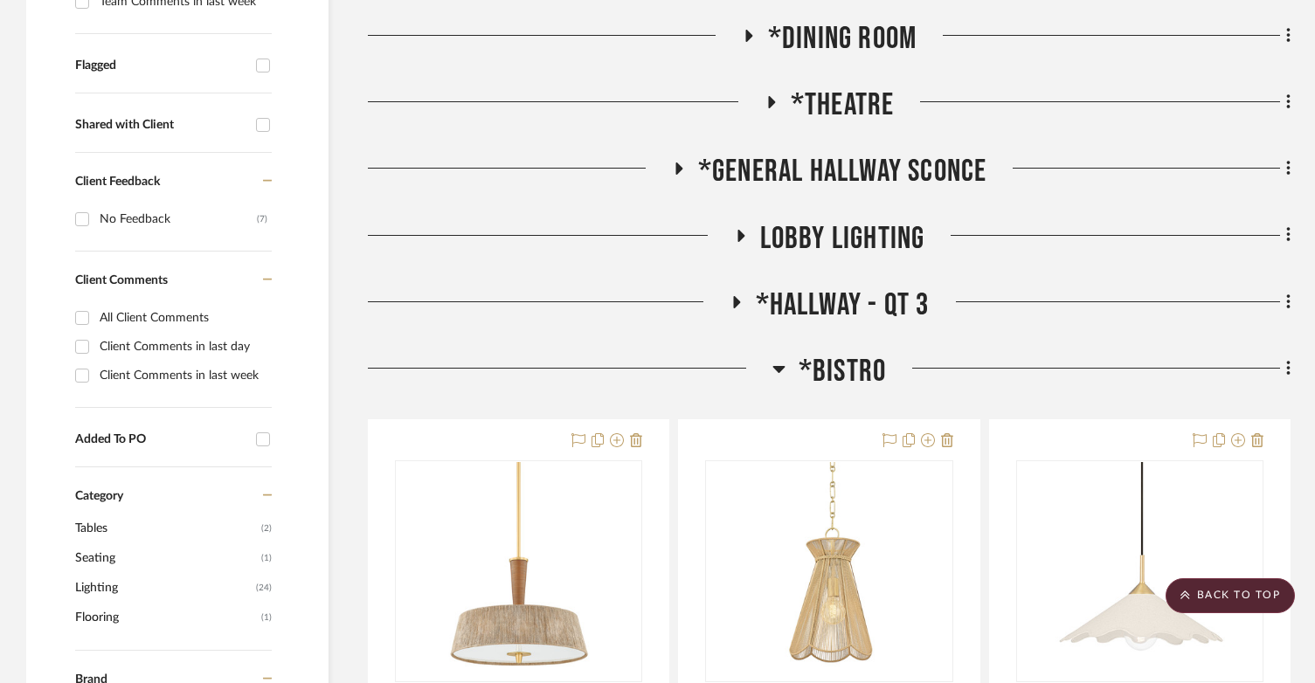
scroll to position [722, 0]
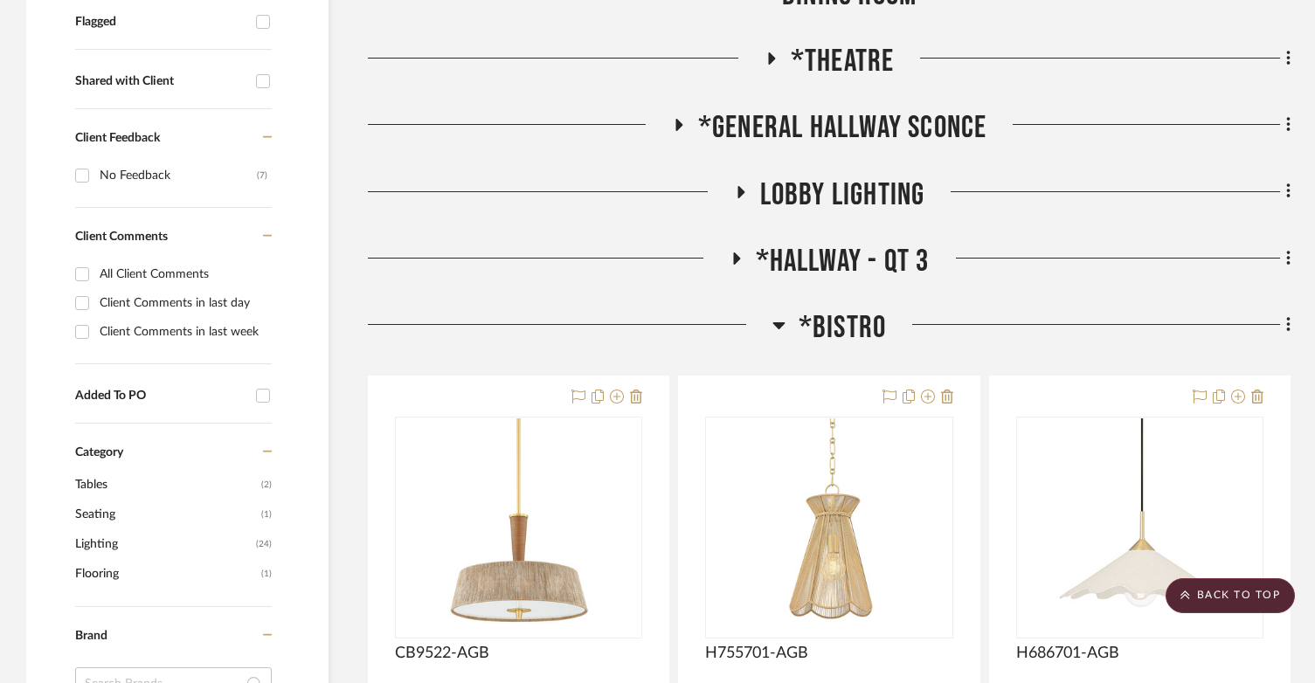
click at [775, 314] on icon at bounding box center [778, 324] width 13 height 21
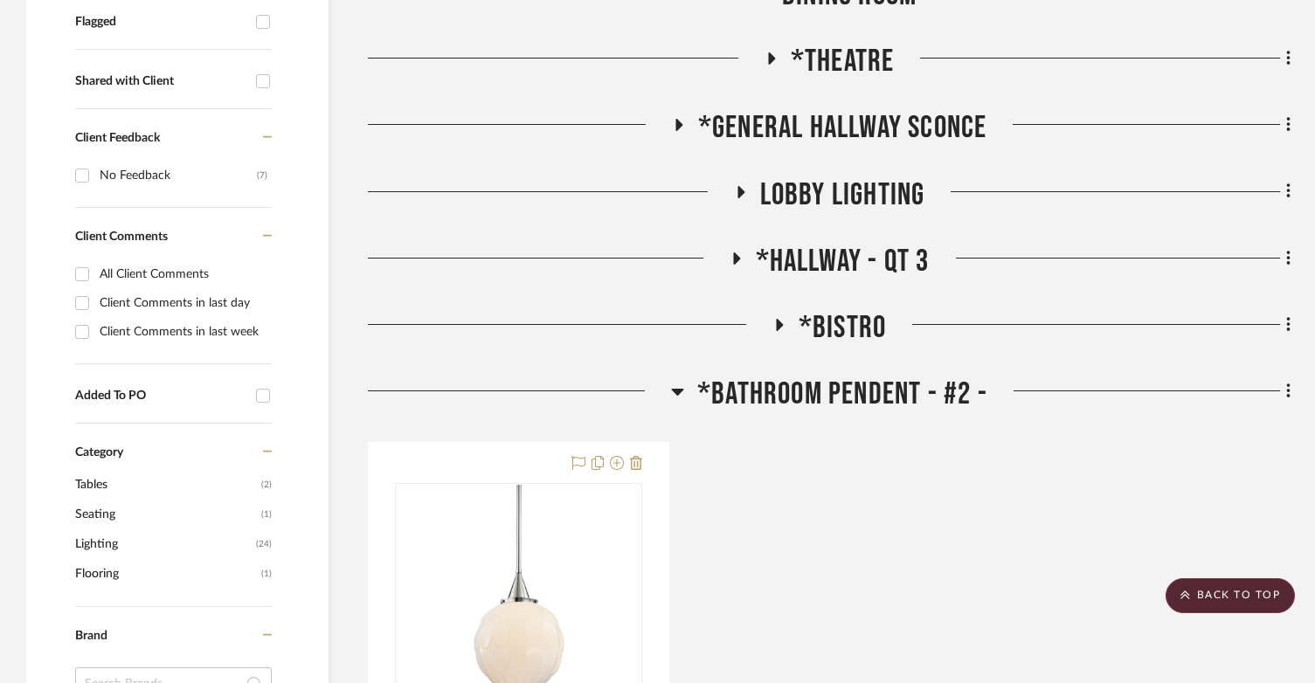
click at [690, 376] on h3 "*Bathroom Pendent - #2 -" at bounding box center [829, 395] width 316 height 38
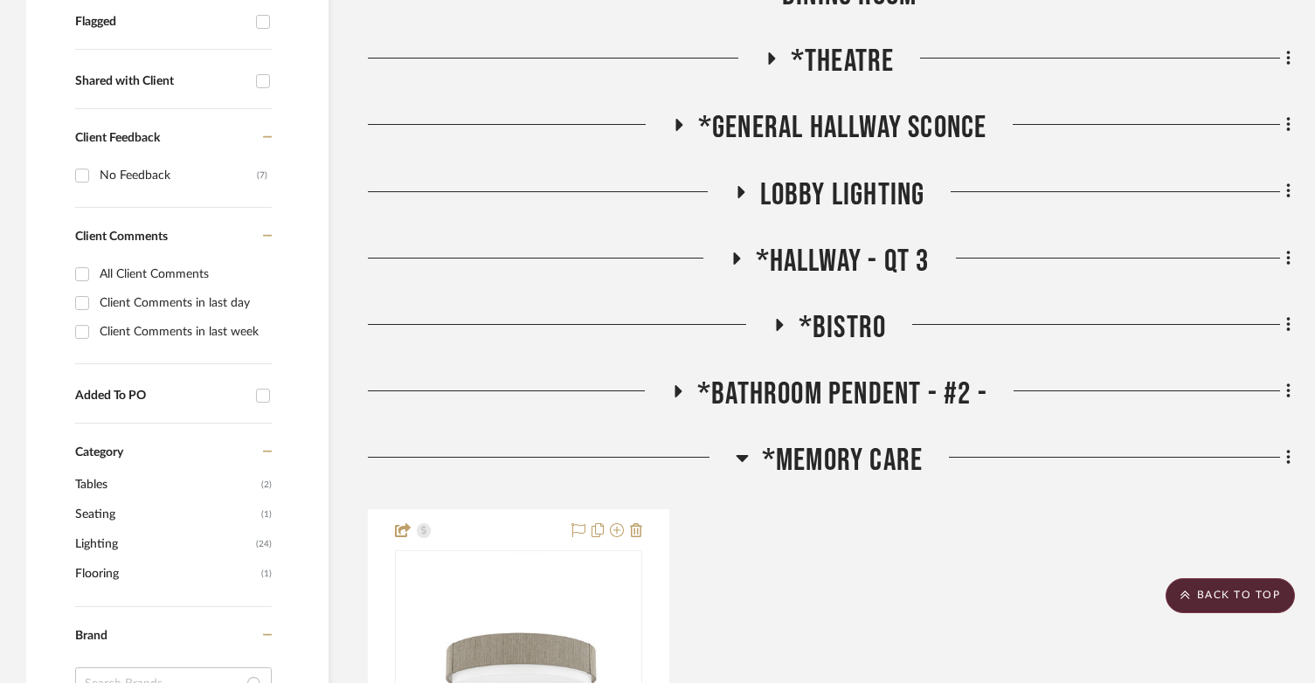
click at [745, 447] on icon at bounding box center [742, 457] width 13 height 21
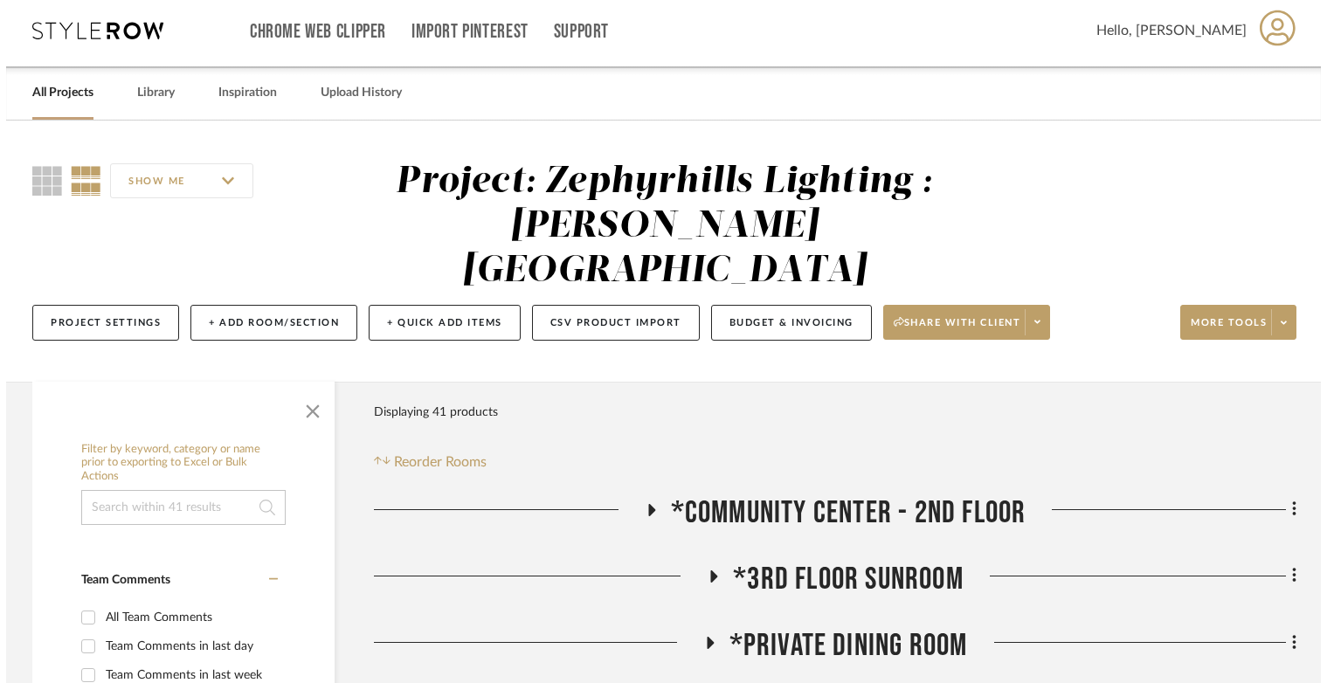
scroll to position [0, 0]
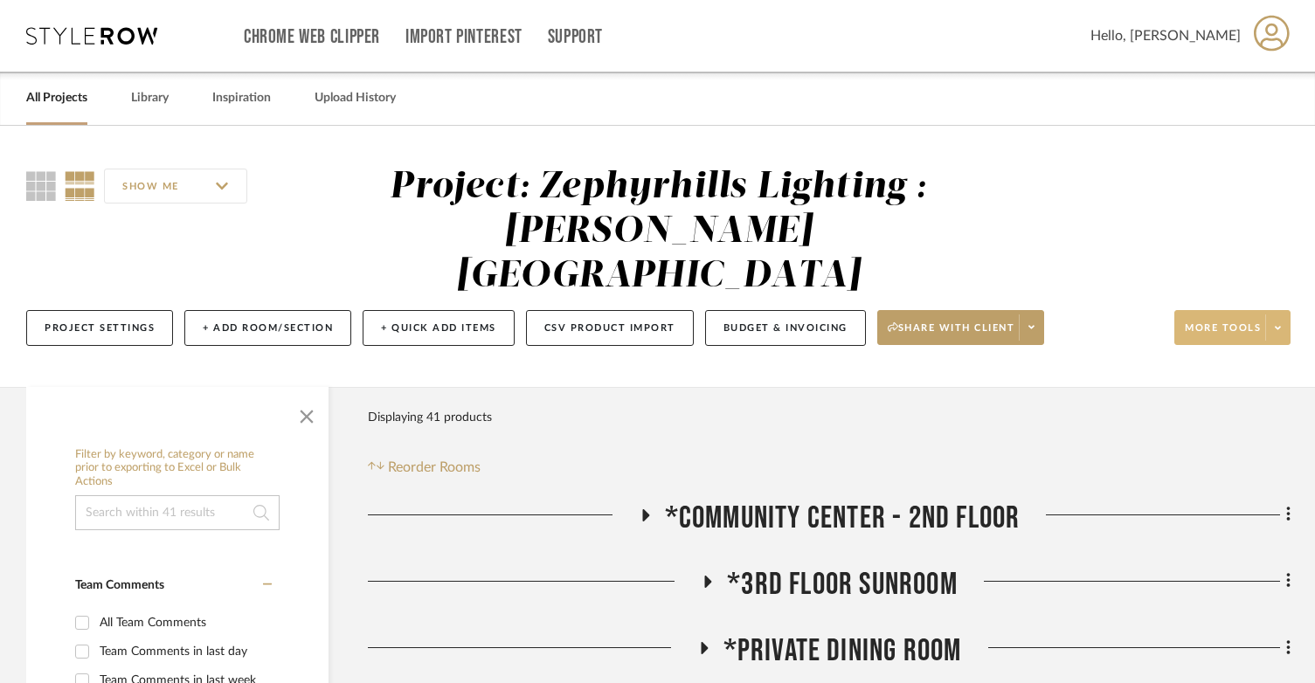
click at [1277, 314] on span at bounding box center [1277, 327] width 24 height 26
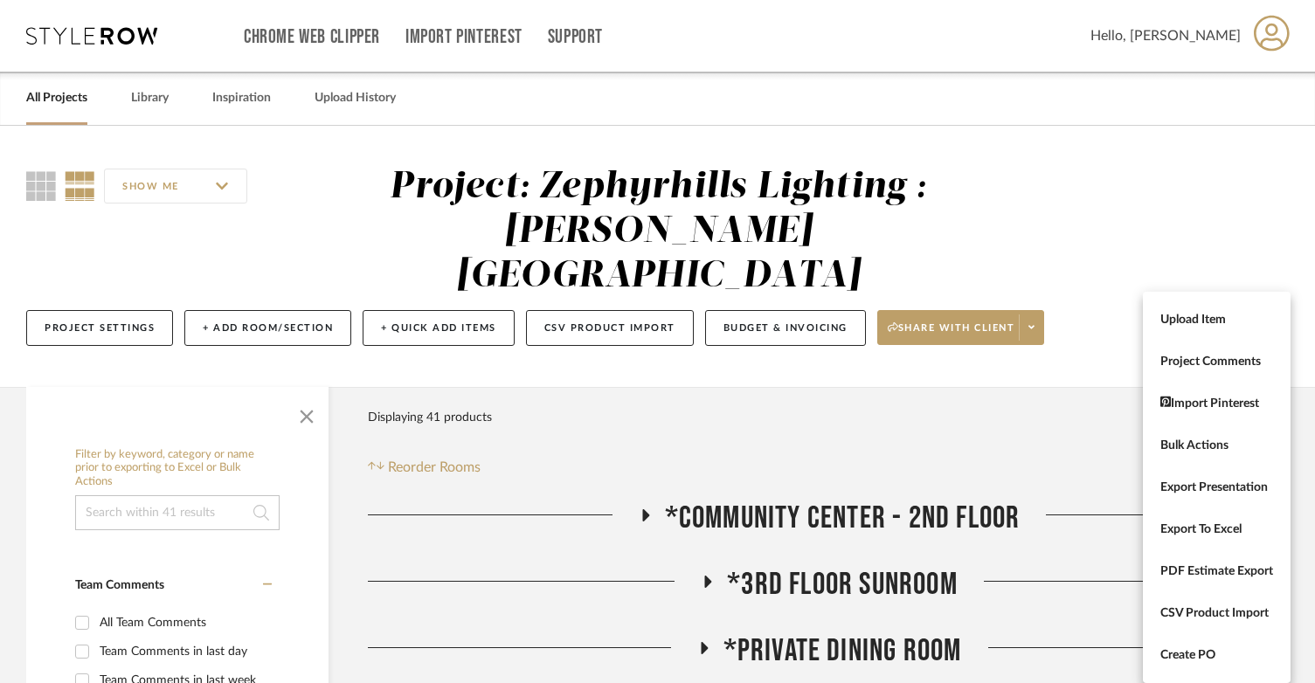
click at [1197, 641] on button "Create PO" at bounding box center [1217, 655] width 148 height 42
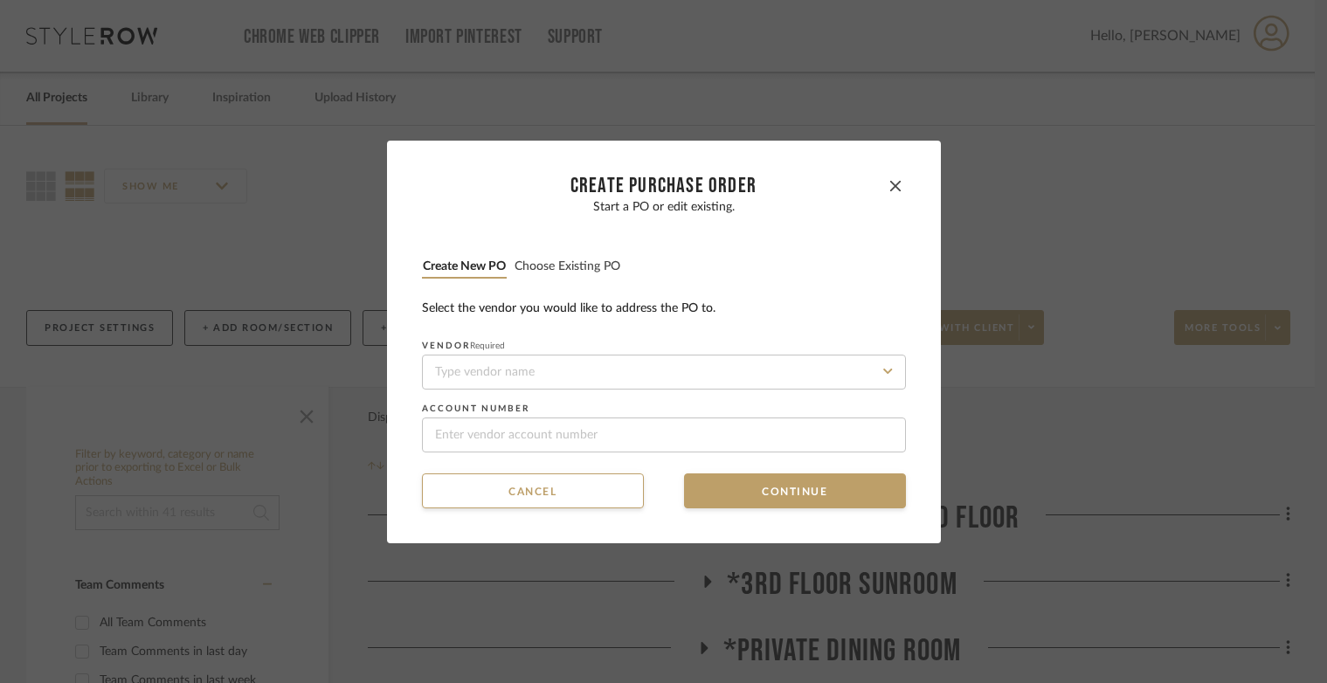
click at [564, 261] on button "Choose existing PO" at bounding box center [567, 267] width 107 height 17
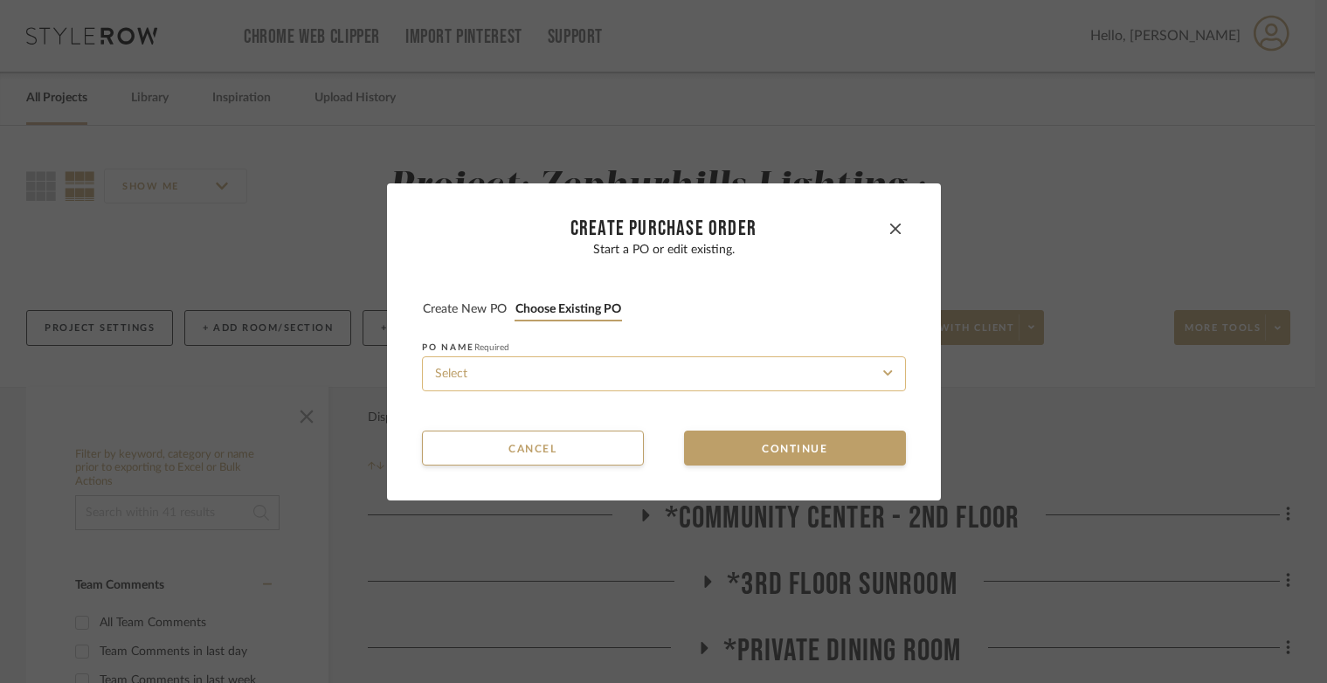
click at [571, 361] on input at bounding box center [664, 373] width 484 height 35
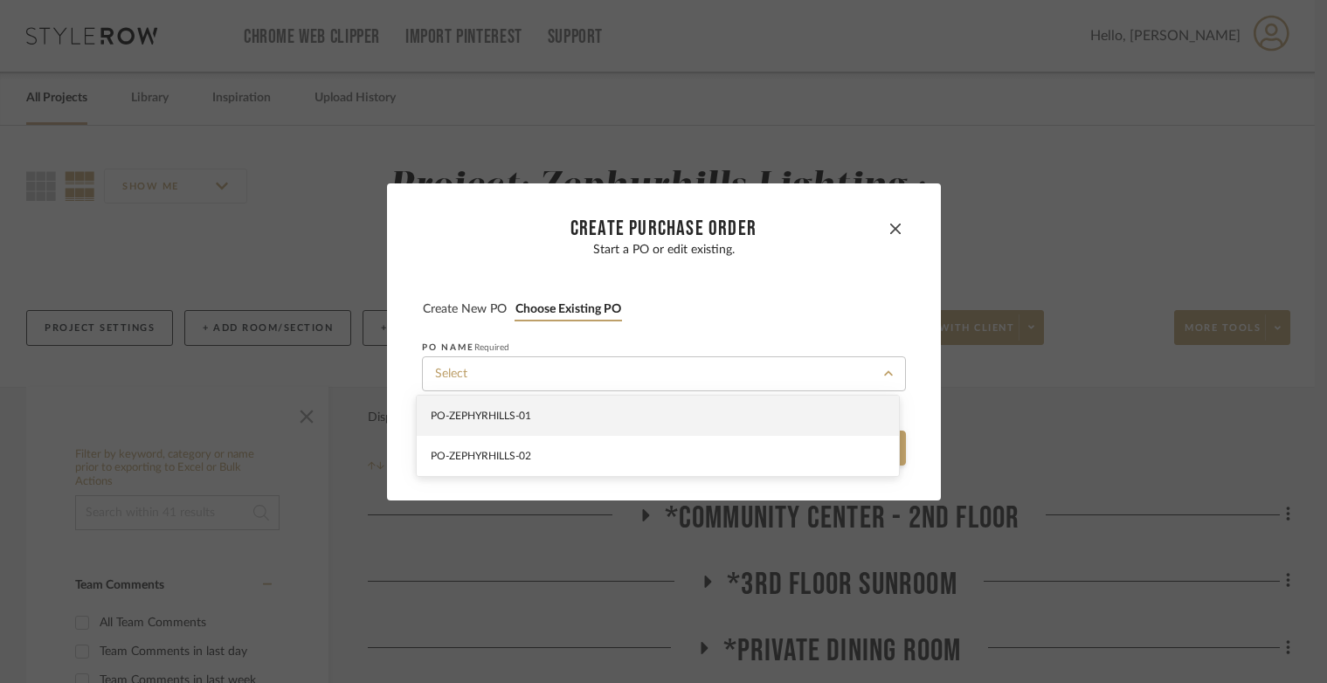
click at [566, 430] on div "PO-ZEPHYRHILLS -01" at bounding box center [658, 416] width 482 height 40
type input "PO-ZEPHYRHILLS -01"
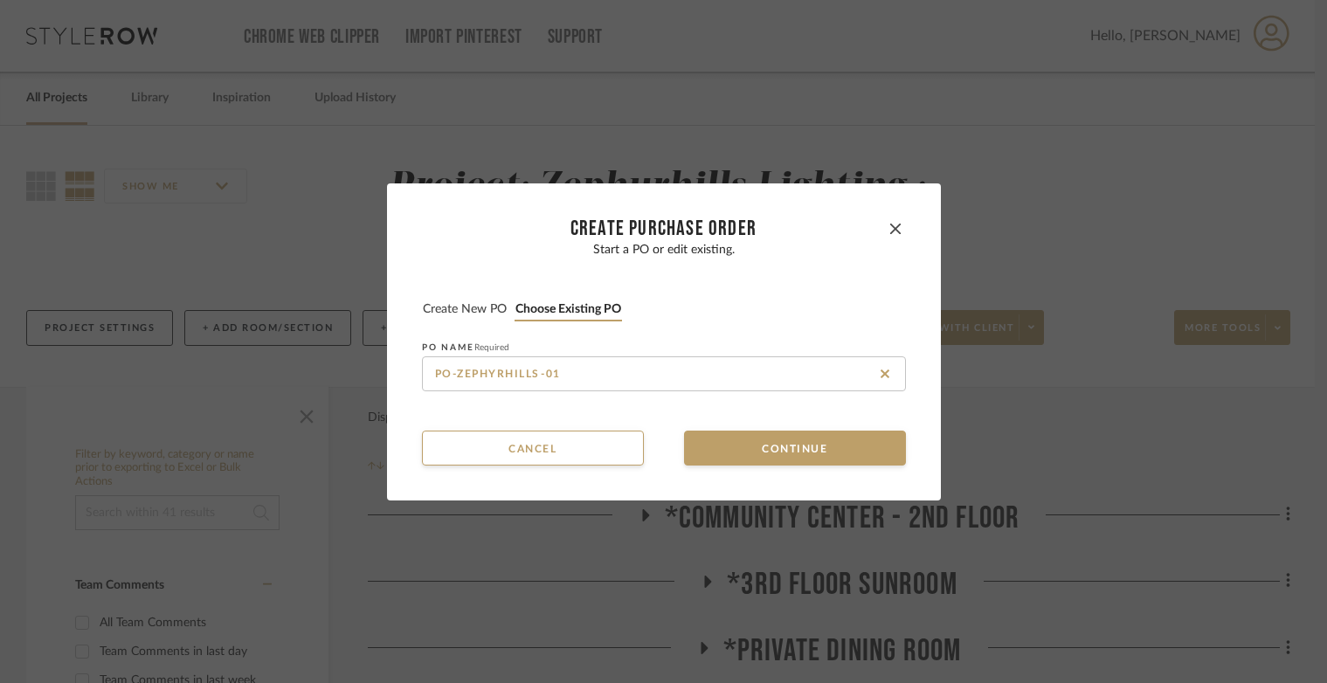
click at [663, 440] on div "Cancel Continue" at bounding box center [664, 448] width 484 height 35
click at [709, 452] on button "Continue" at bounding box center [795, 448] width 222 height 35
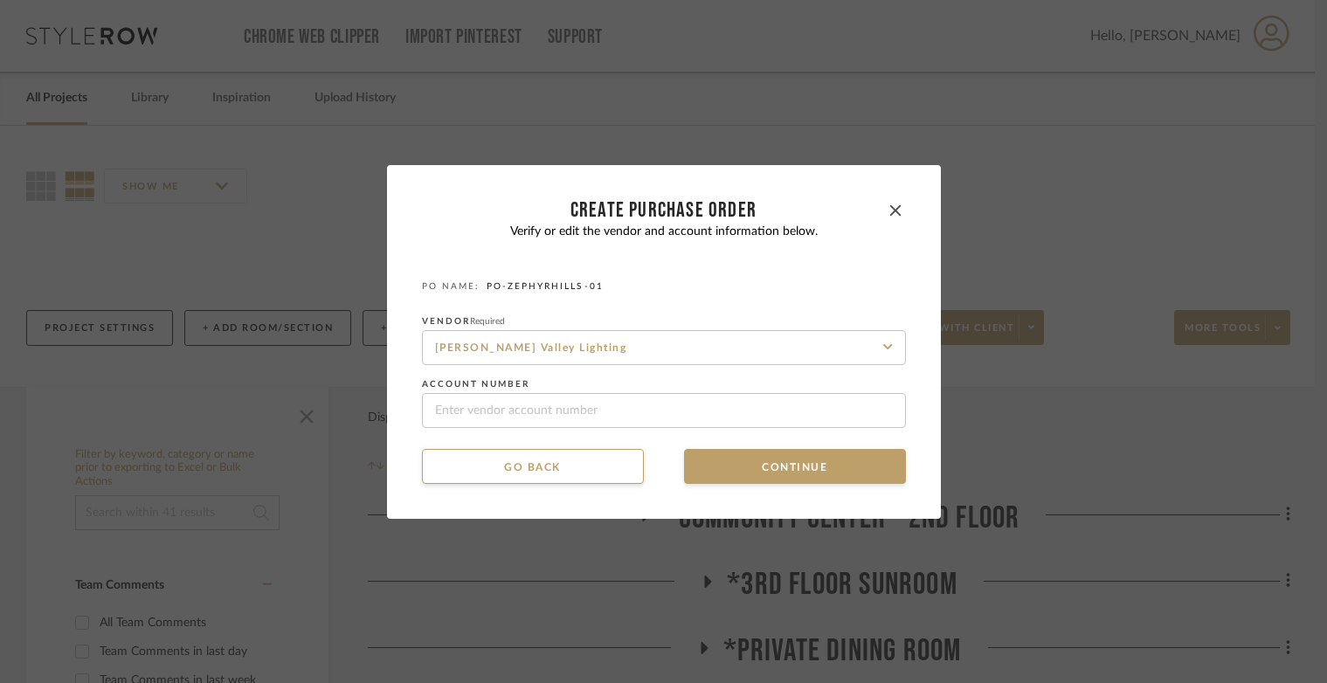
click at [717, 487] on dialog-content "CREATE Purchase order Verify or edit the vendor and account information below. …" at bounding box center [664, 342] width 554 height 354
click at [716, 479] on button "Continue" at bounding box center [795, 466] width 222 height 35
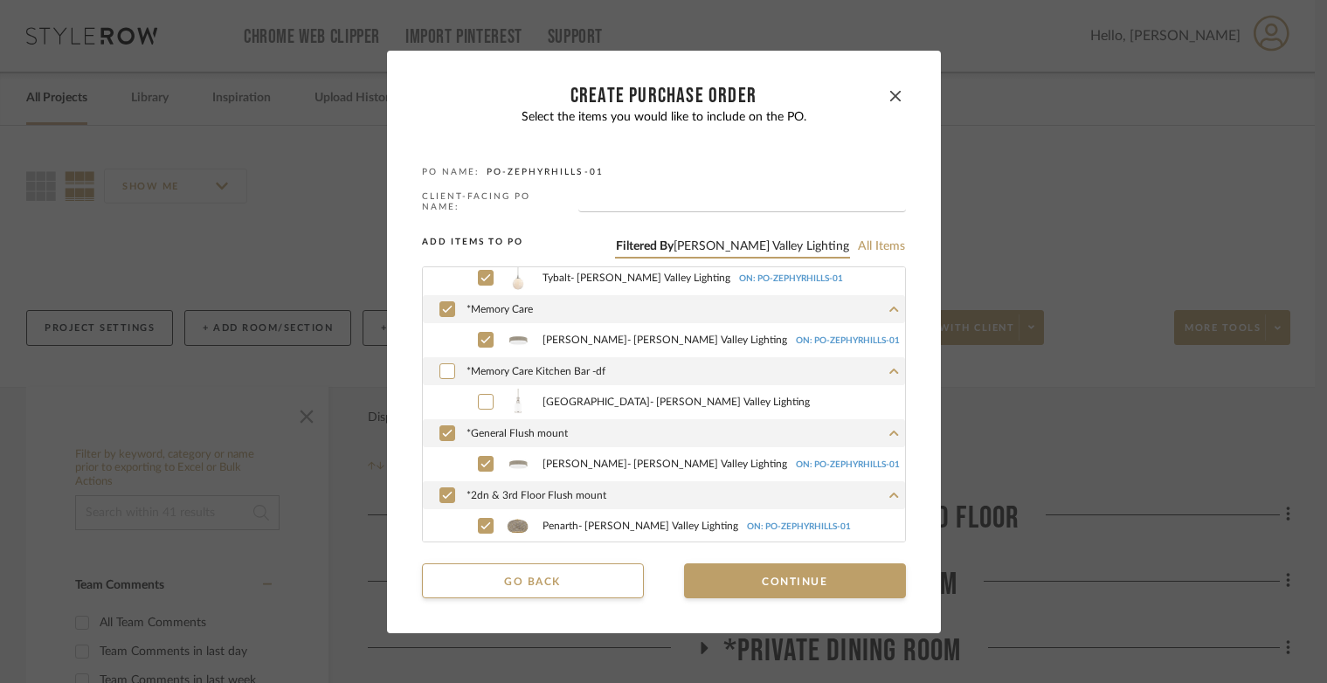
scroll to position [847, 0]
click at [758, 595] on dialog-content "CREATE Purchase order Select the items you would like to include on the PO. PO …" at bounding box center [664, 342] width 554 height 583
click at [748, 580] on button "Continue" at bounding box center [795, 580] width 222 height 35
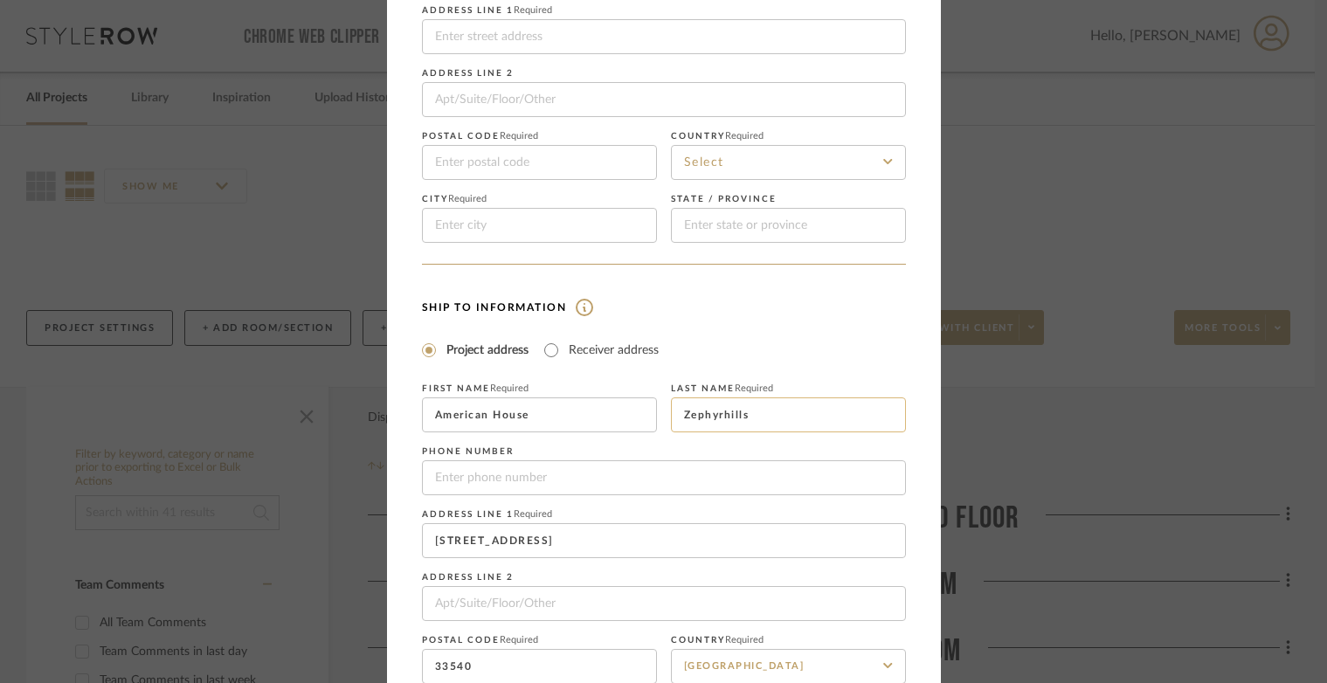
scroll to position [317, 0]
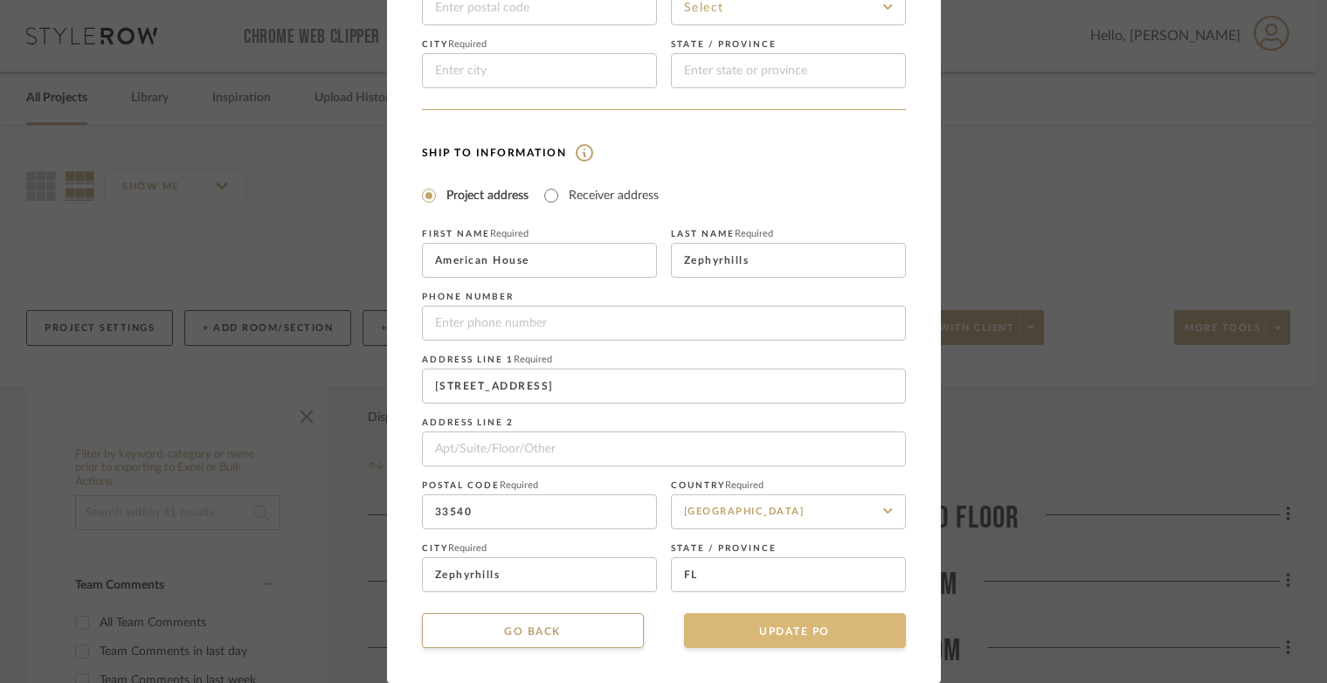
click at [745, 631] on button "UPDATE PO" at bounding box center [795, 630] width 222 height 35
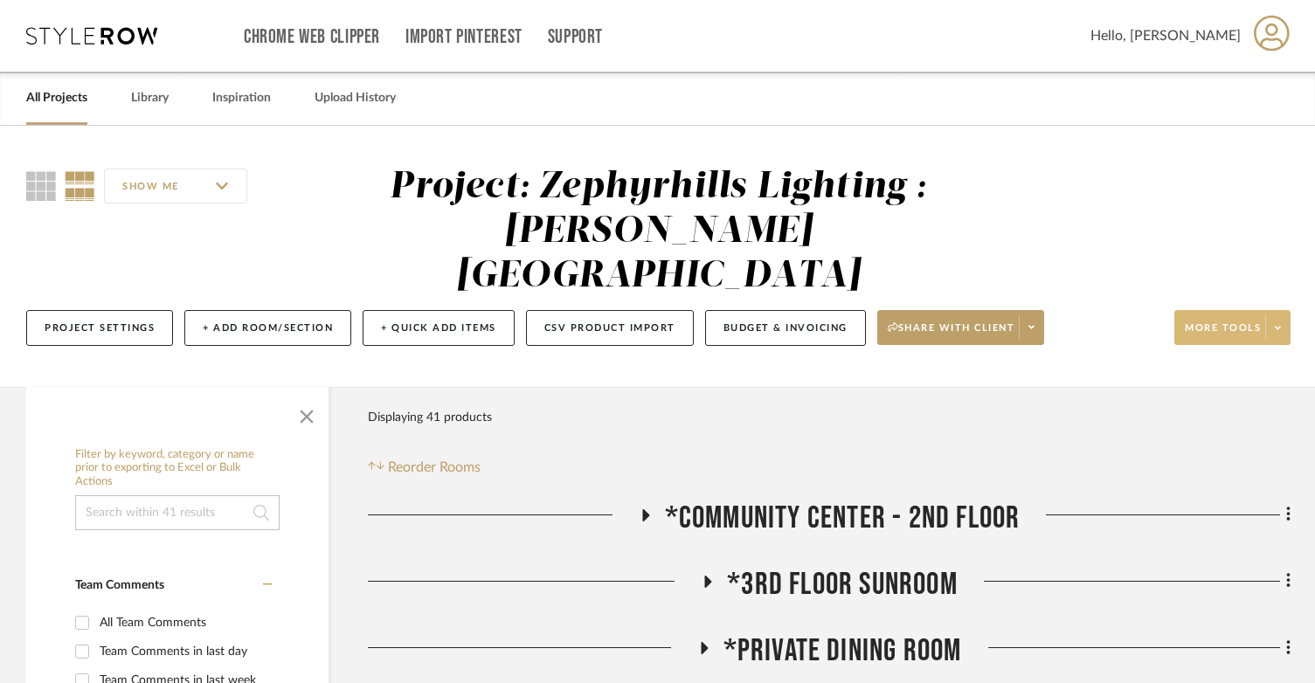
click at [1262, 310] on button "More tools" at bounding box center [1232, 327] width 116 height 35
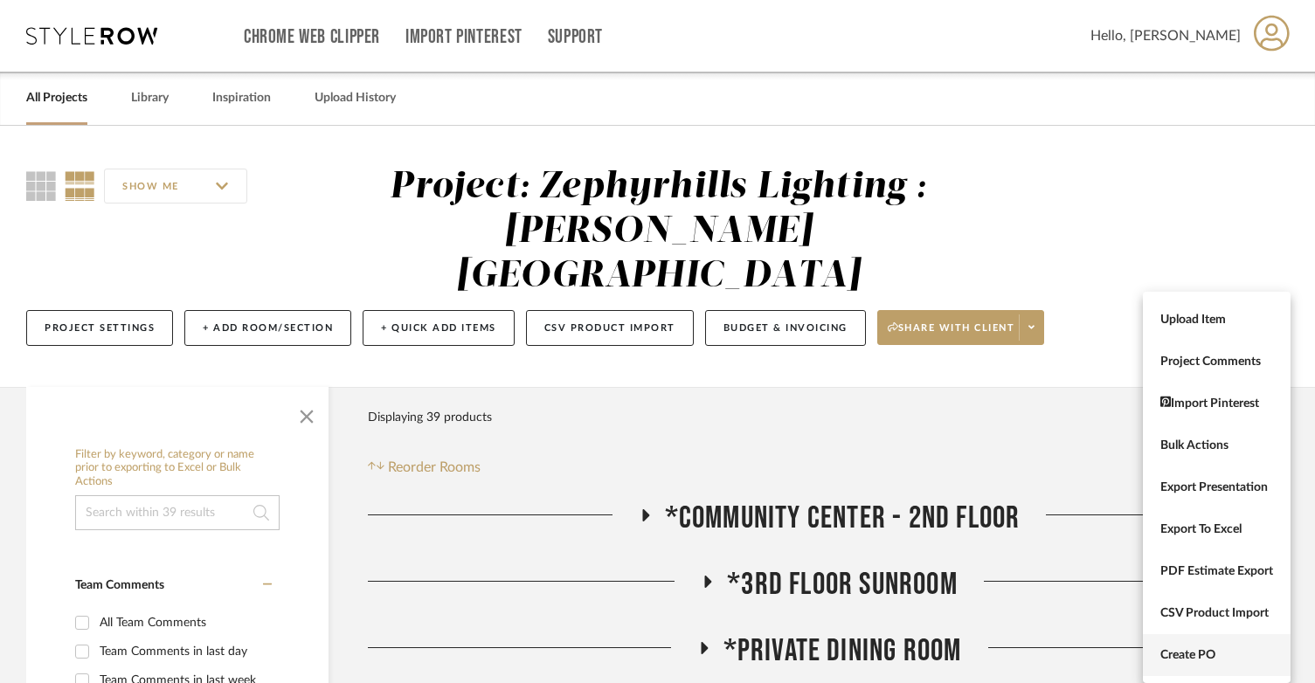
click at [1212, 658] on span "Create PO" at bounding box center [1216, 655] width 113 height 15
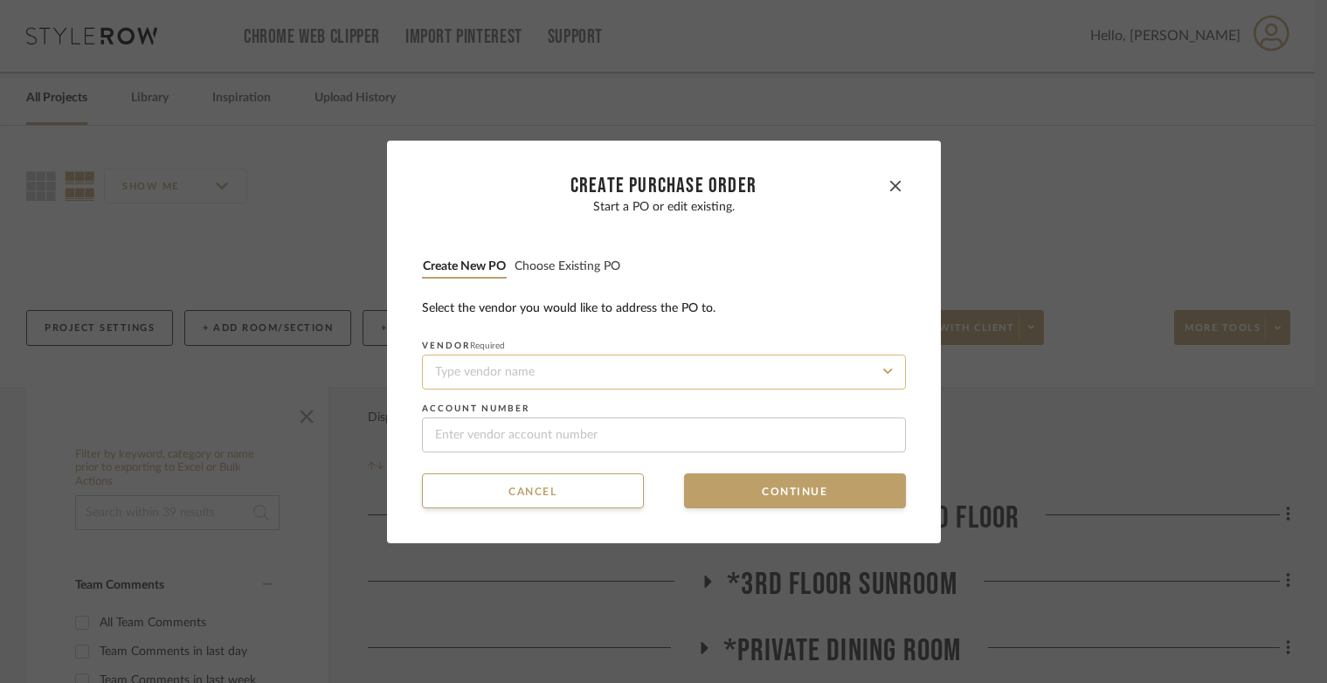
click at [678, 370] on input at bounding box center [664, 372] width 484 height 35
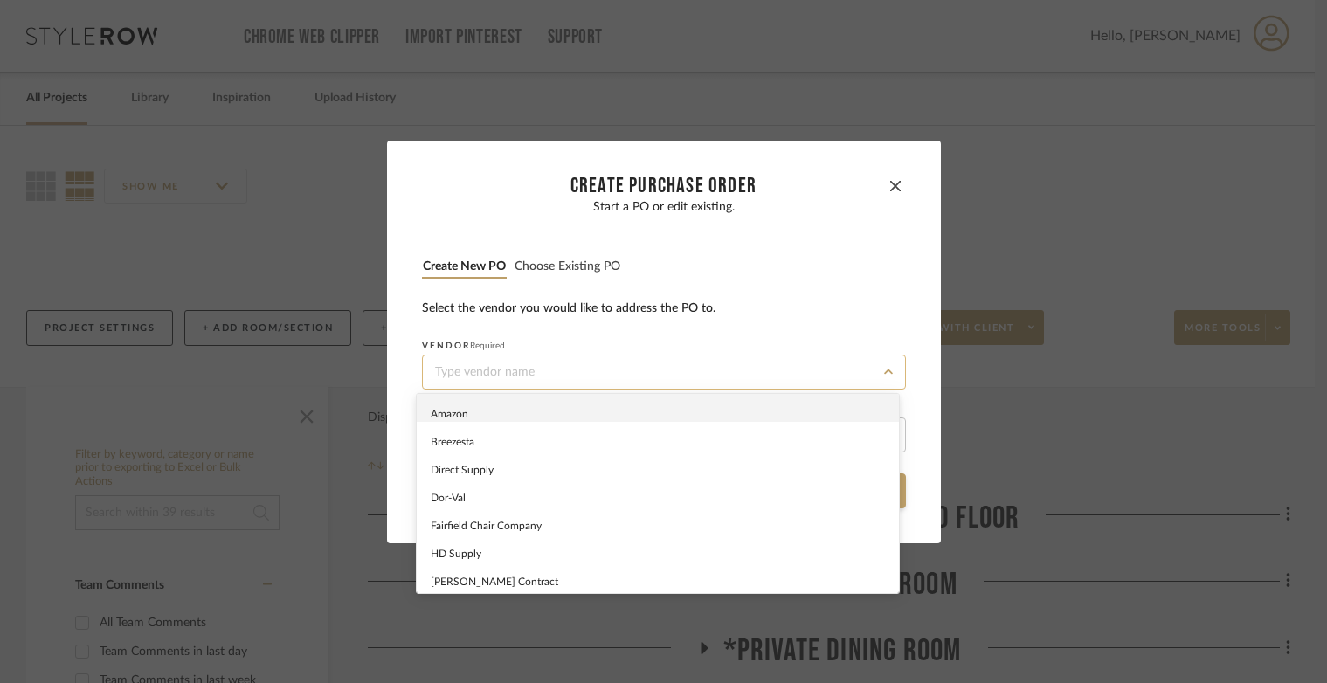
click at [678, 370] on input at bounding box center [664, 372] width 484 height 35
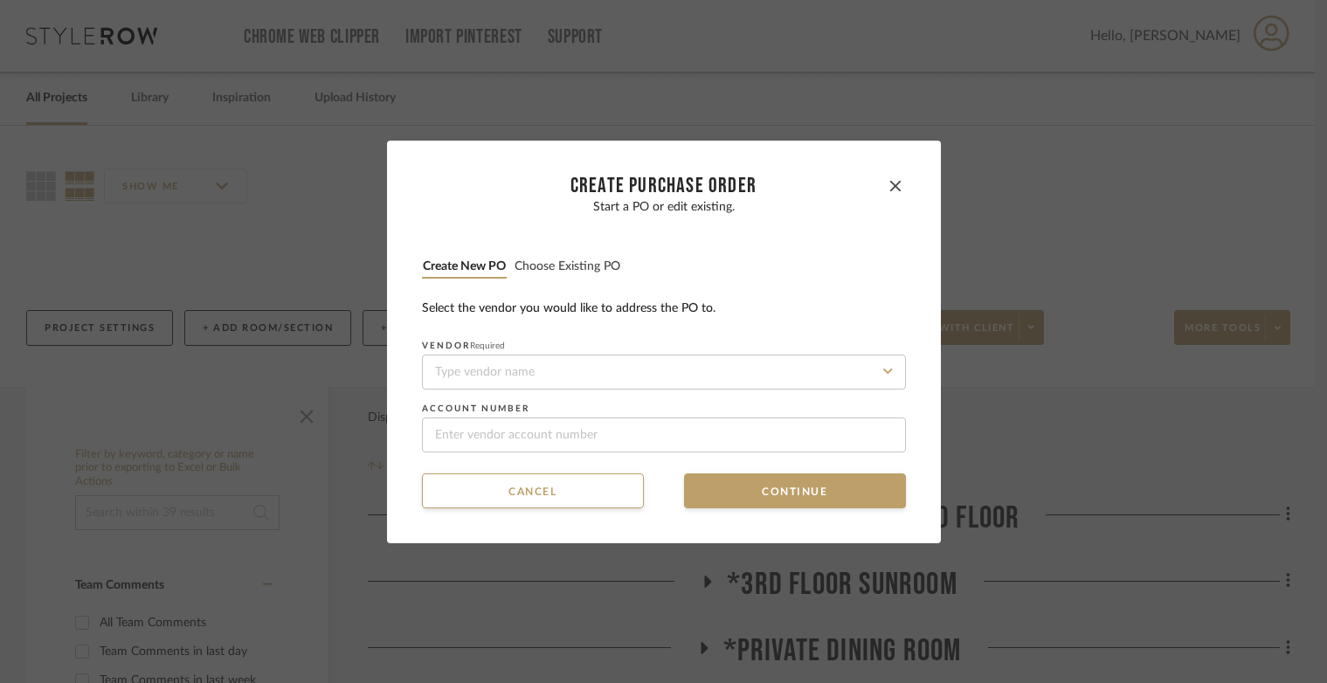
click at [602, 270] on button "Choose existing PO" at bounding box center [567, 267] width 107 height 17
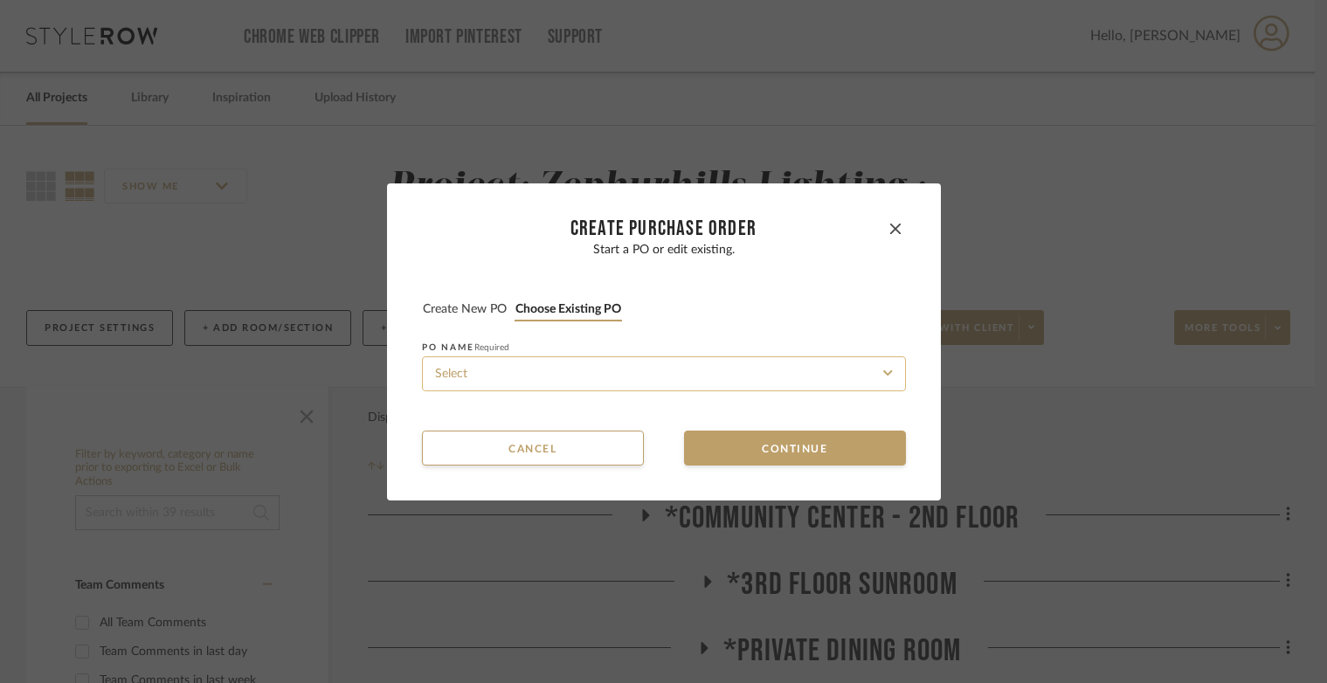
click at [621, 374] on input at bounding box center [664, 373] width 484 height 35
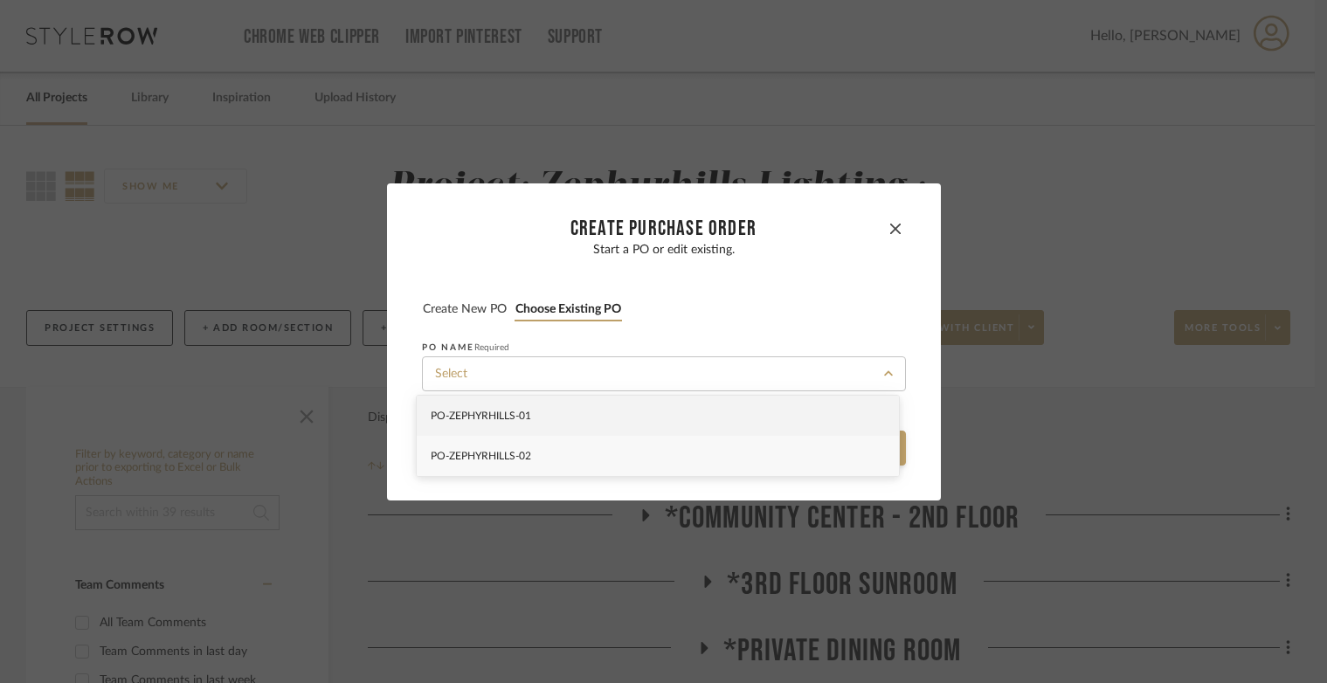
click at [634, 446] on div "PO-ZEPHYRHILLS -02" at bounding box center [658, 456] width 482 height 40
type input "PO-ZEPHYRHILLS -02"
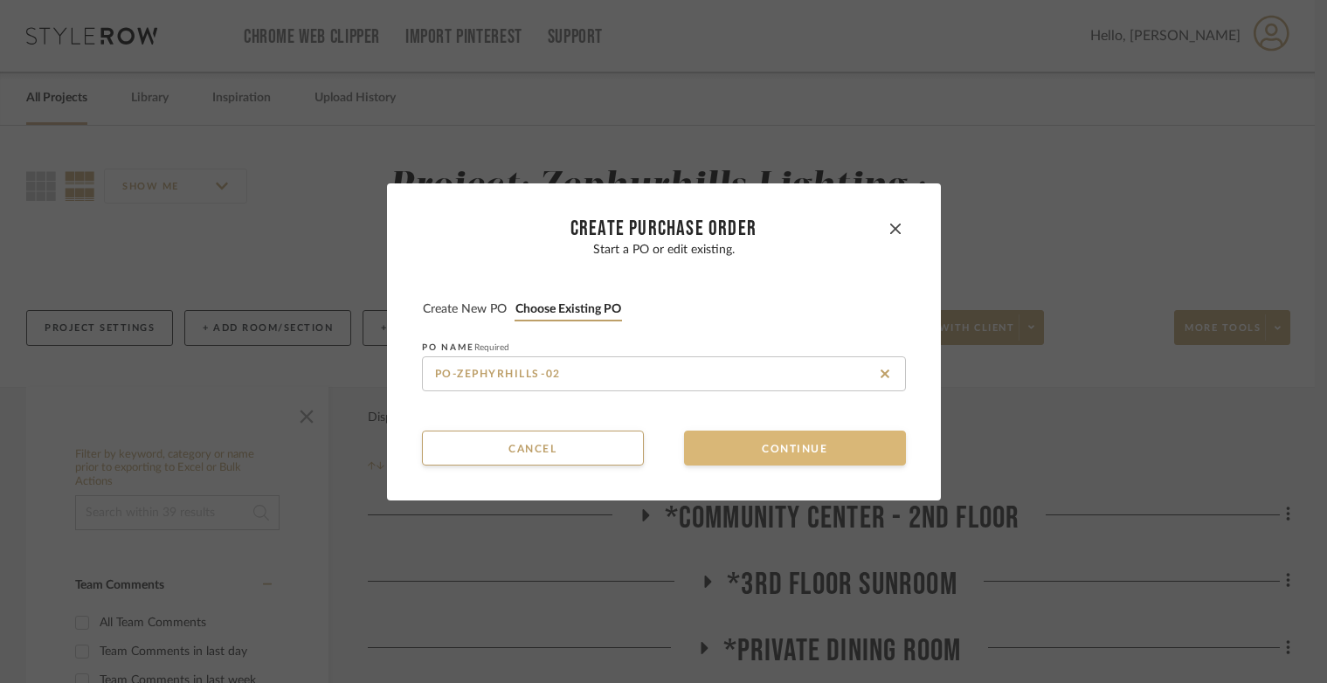
click at [722, 447] on button "Continue" at bounding box center [795, 448] width 222 height 35
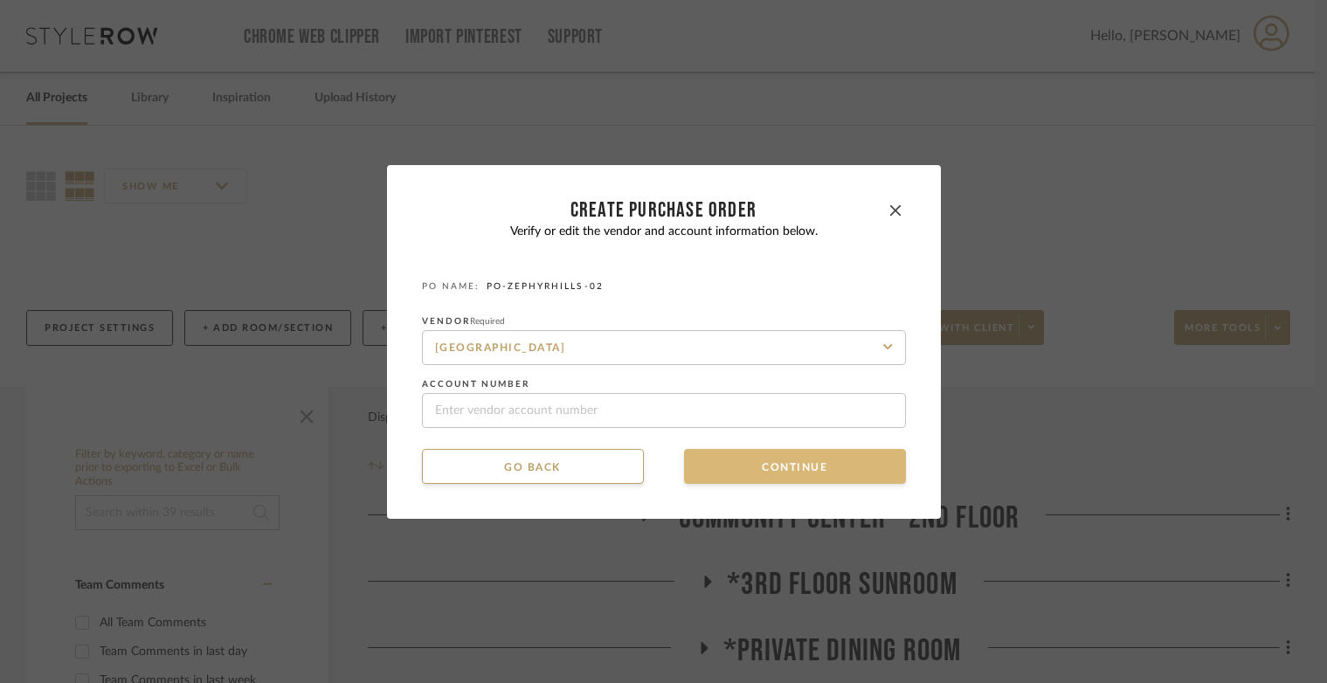
click at [721, 457] on button "Continue" at bounding box center [795, 466] width 222 height 35
click at [721, 466] on button "Continue" at bounding box center [795, 466] width 222 height 35
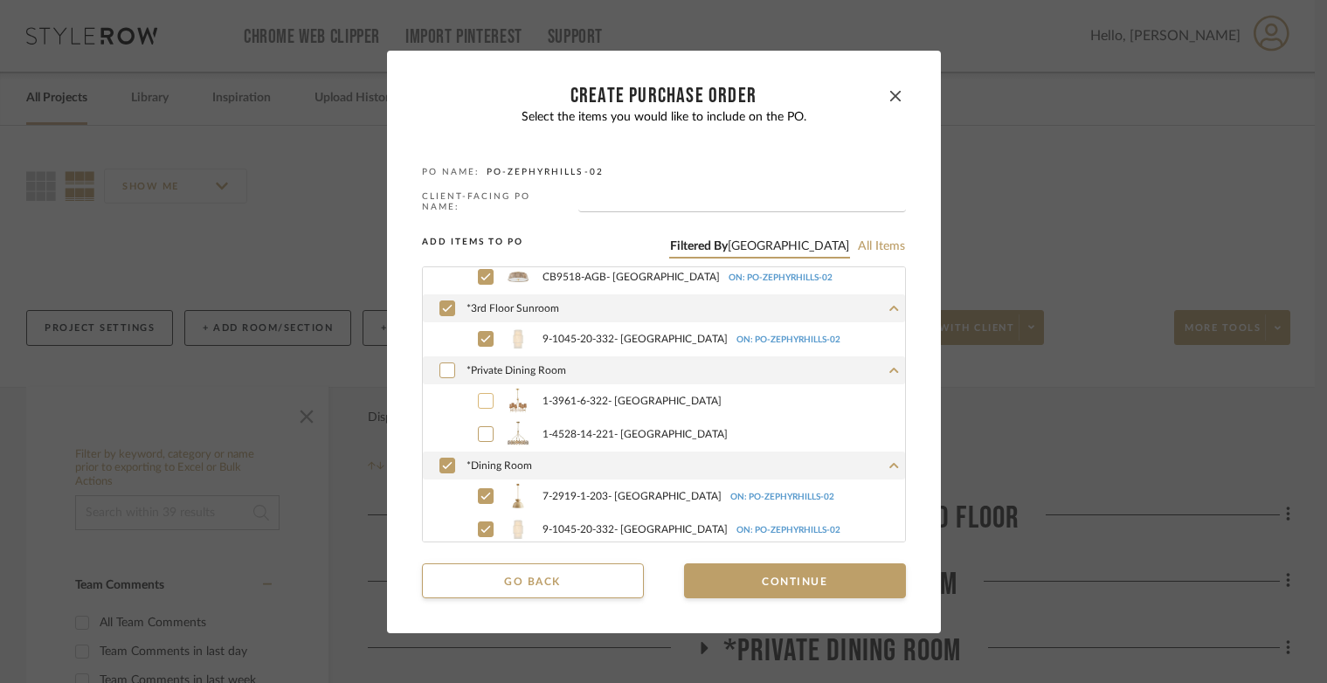
scroll to position [87, 0]
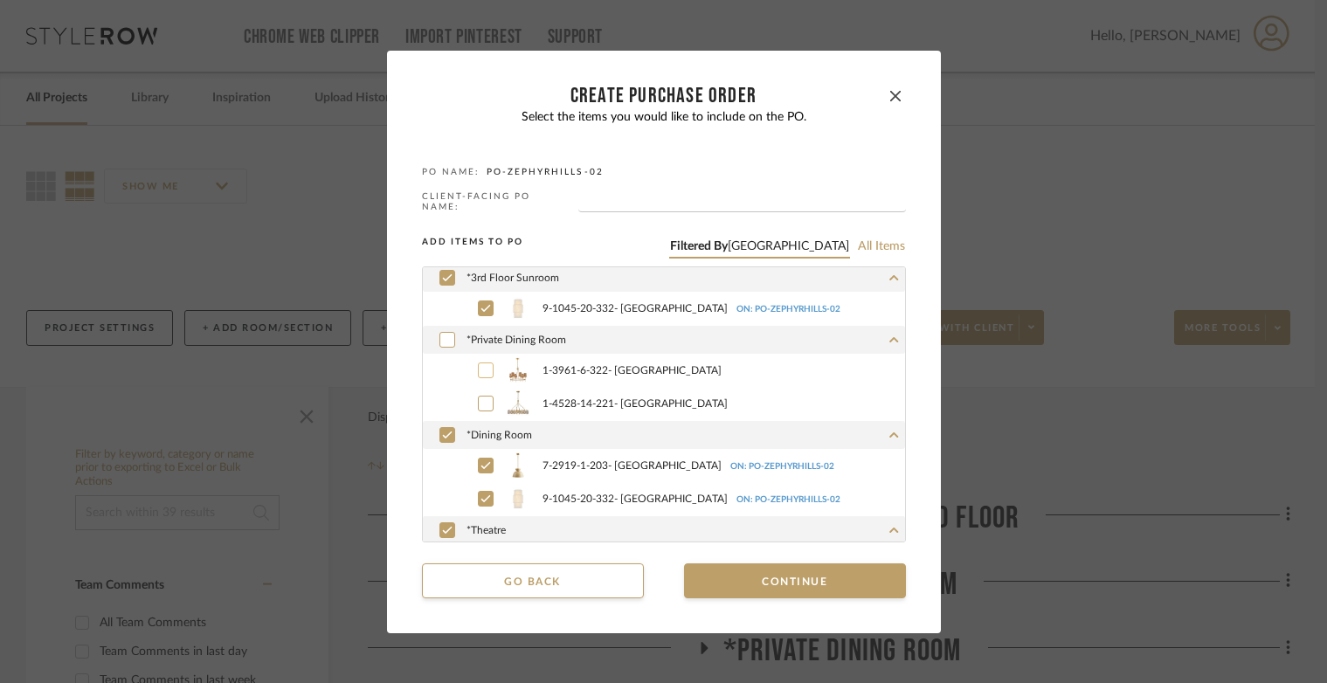
click at [480, 367] on icon at bounding box center [485, 370] width 10 height 12
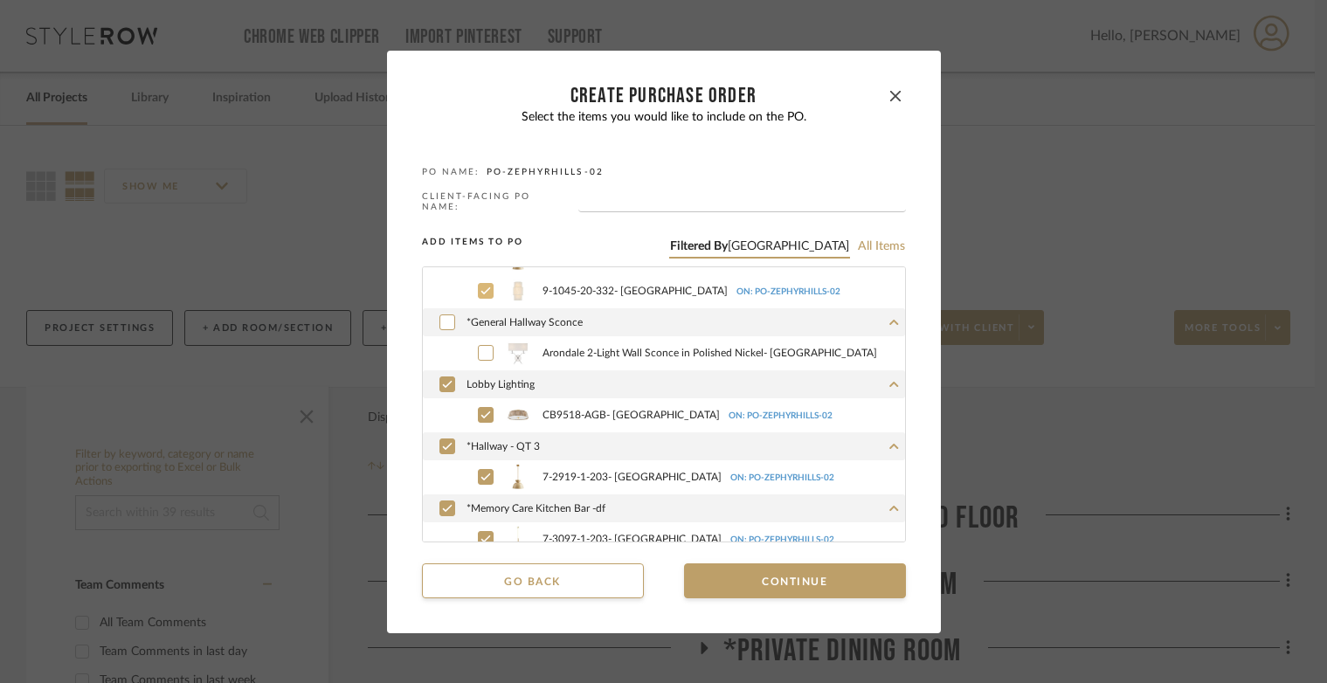
scroll to position [404, 0]
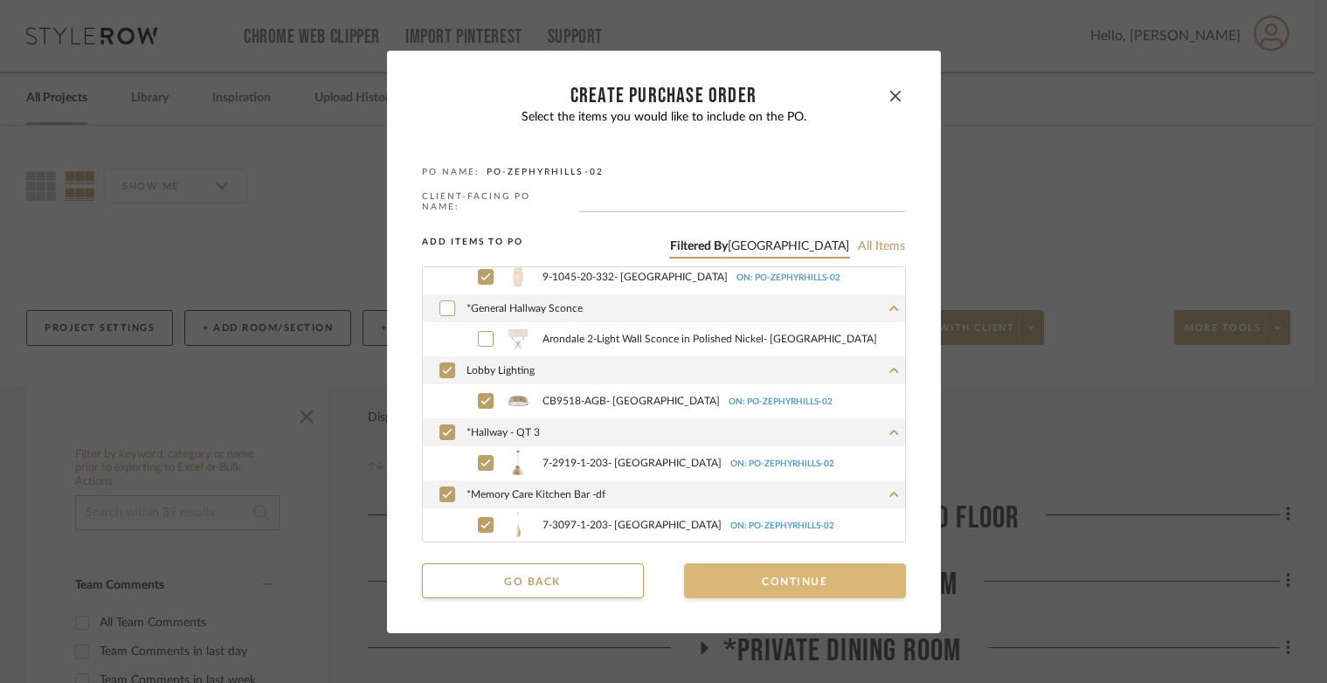
click at [774, 586] on button "Continue" at bounding box center [795, 580] width 222 height 35
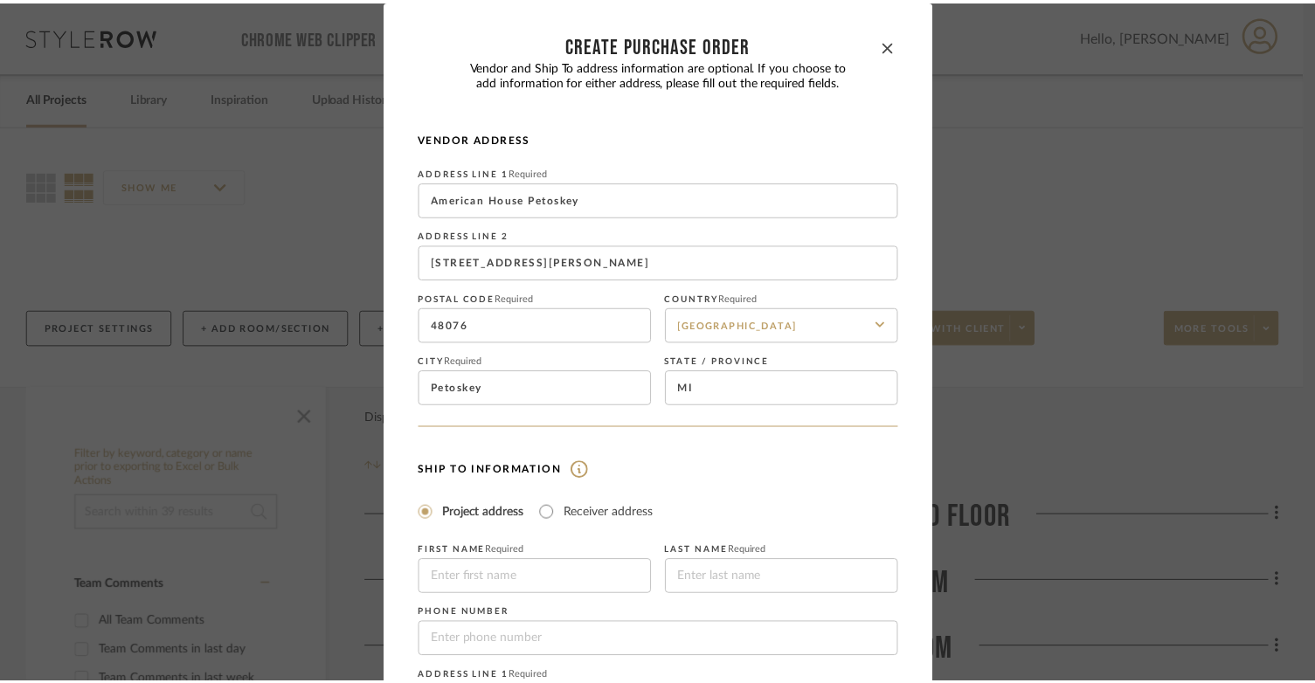
scroll to position [317, 0]
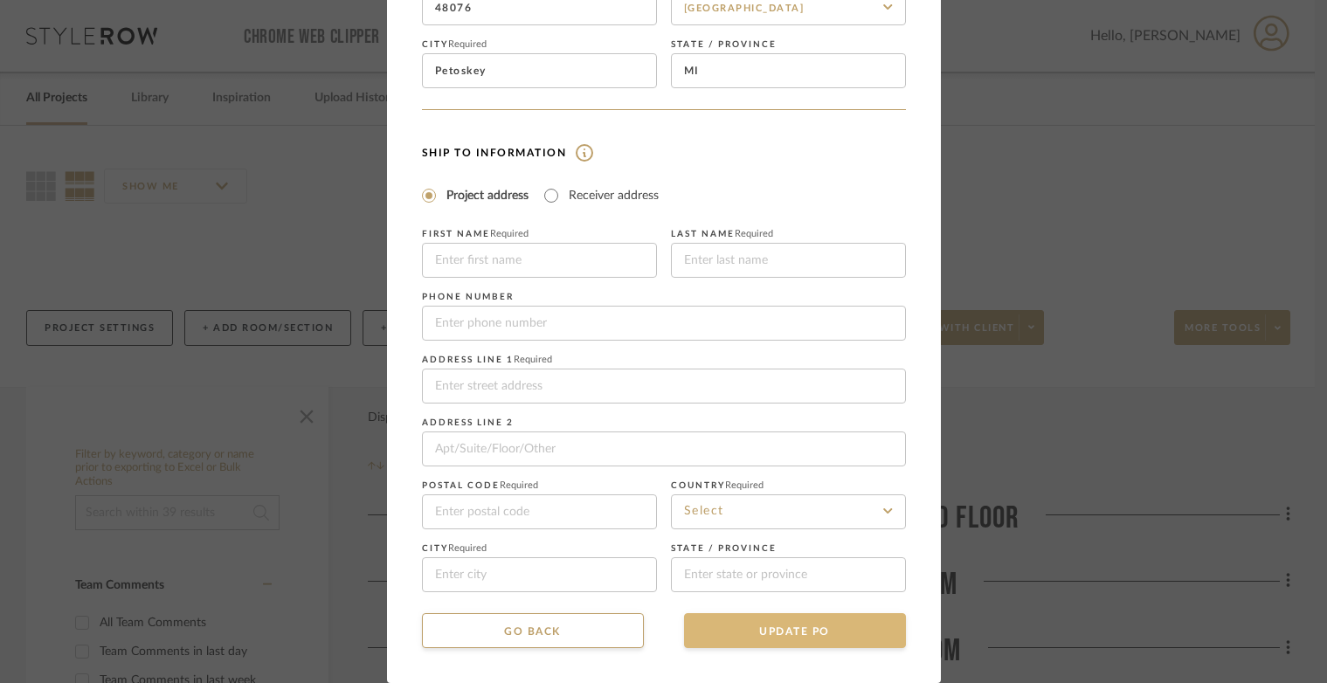
click at [752, 621] on button "UPDATE PO" at bounding box center [795, 630] width 222 height 35
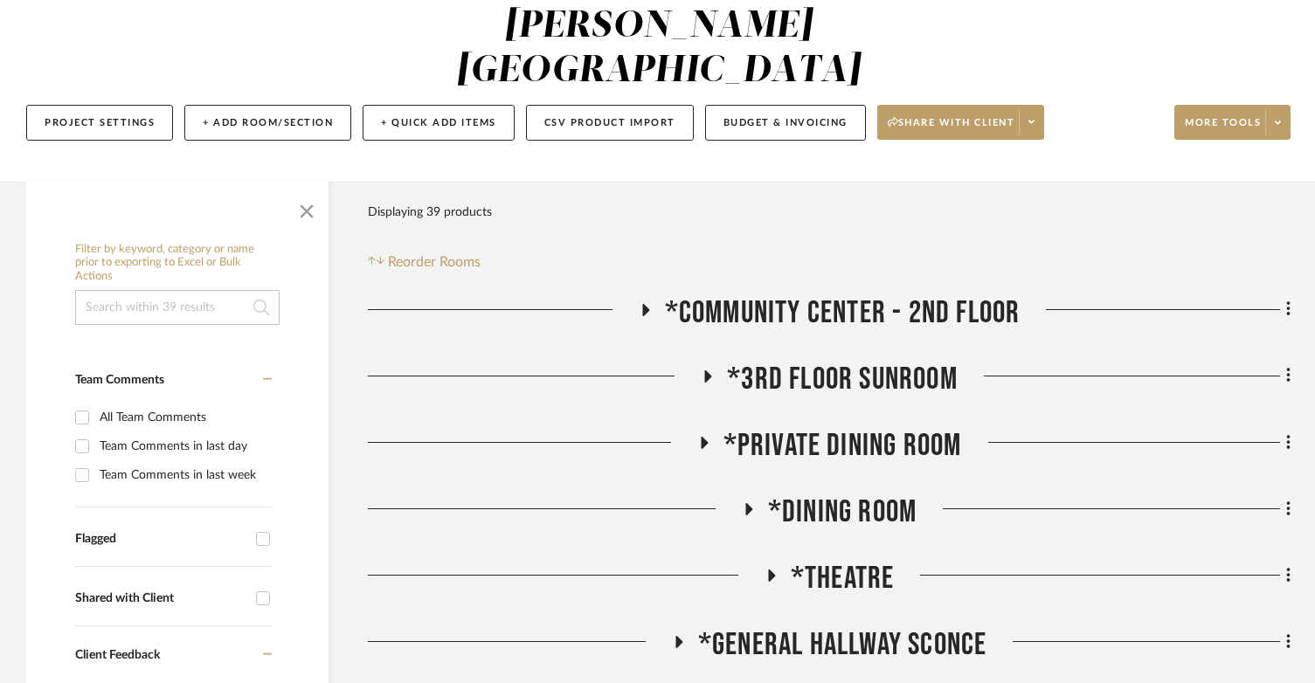
scroll to position [175, 0]
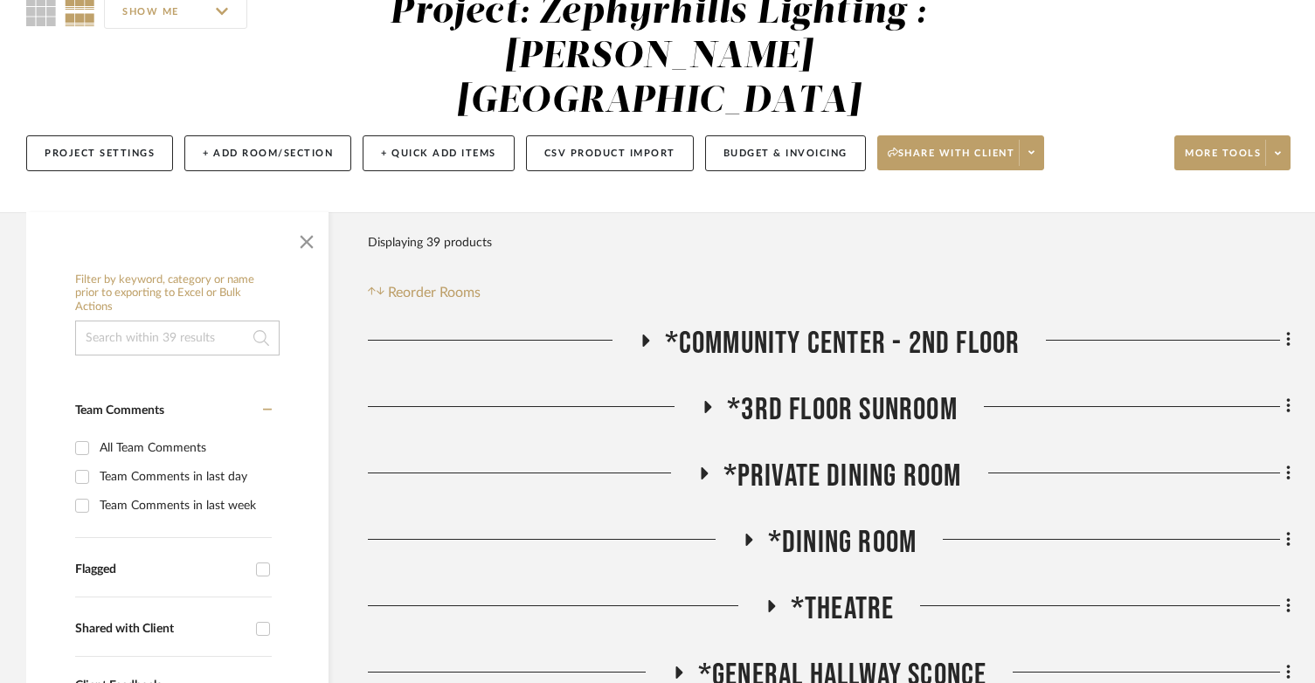
click at [707, 401] on icon at bounding box center [708, 407] width 7 height 12
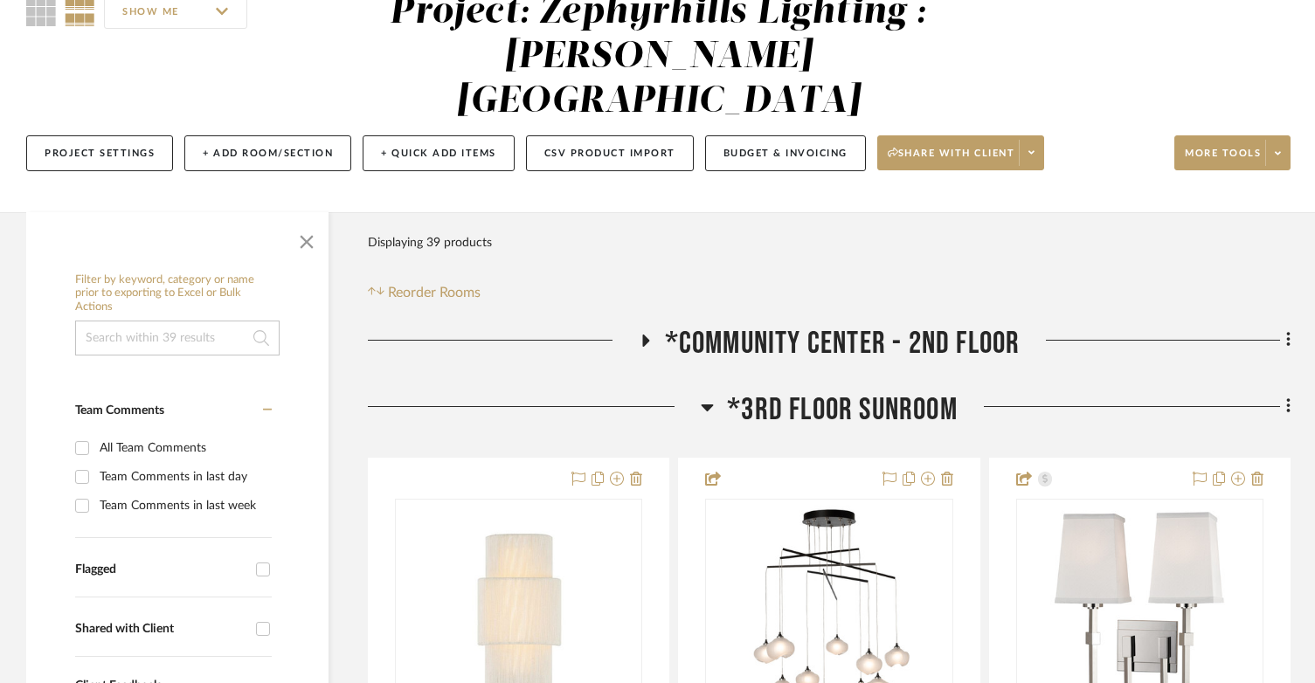
scroll to position [262, 0]
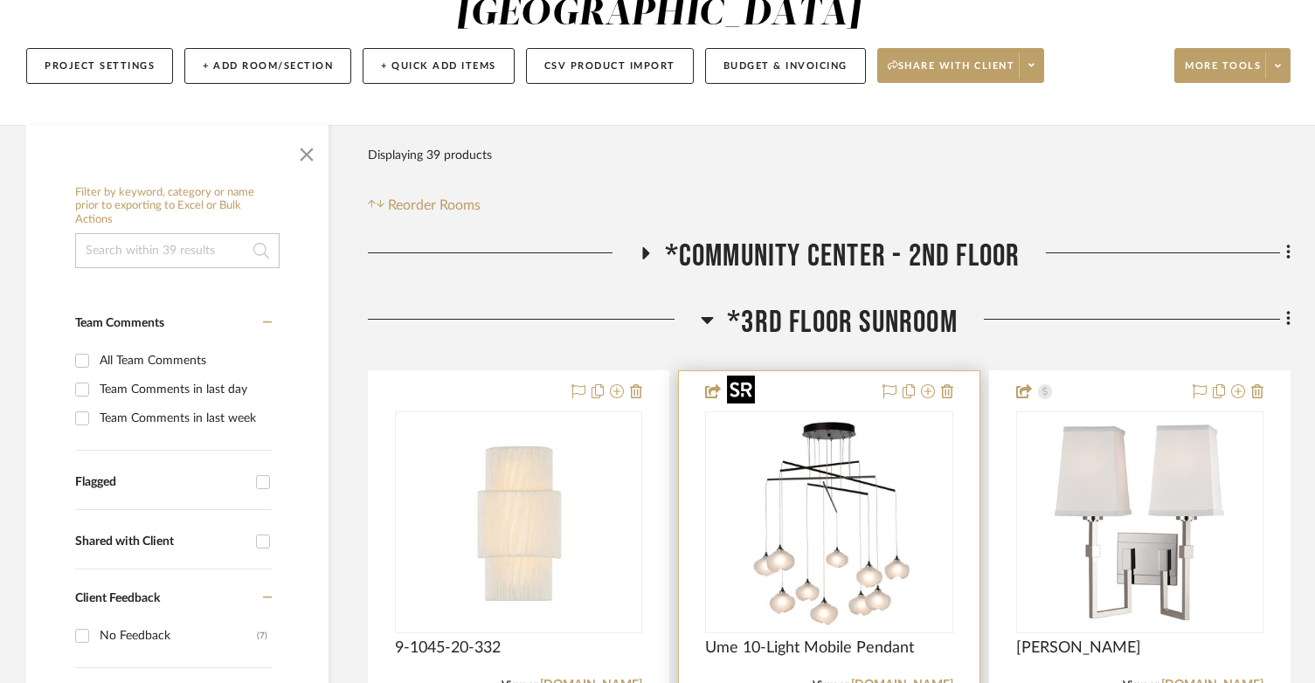
click at [0, 0] on img at bounding box center [0, 0] width 0 height 0
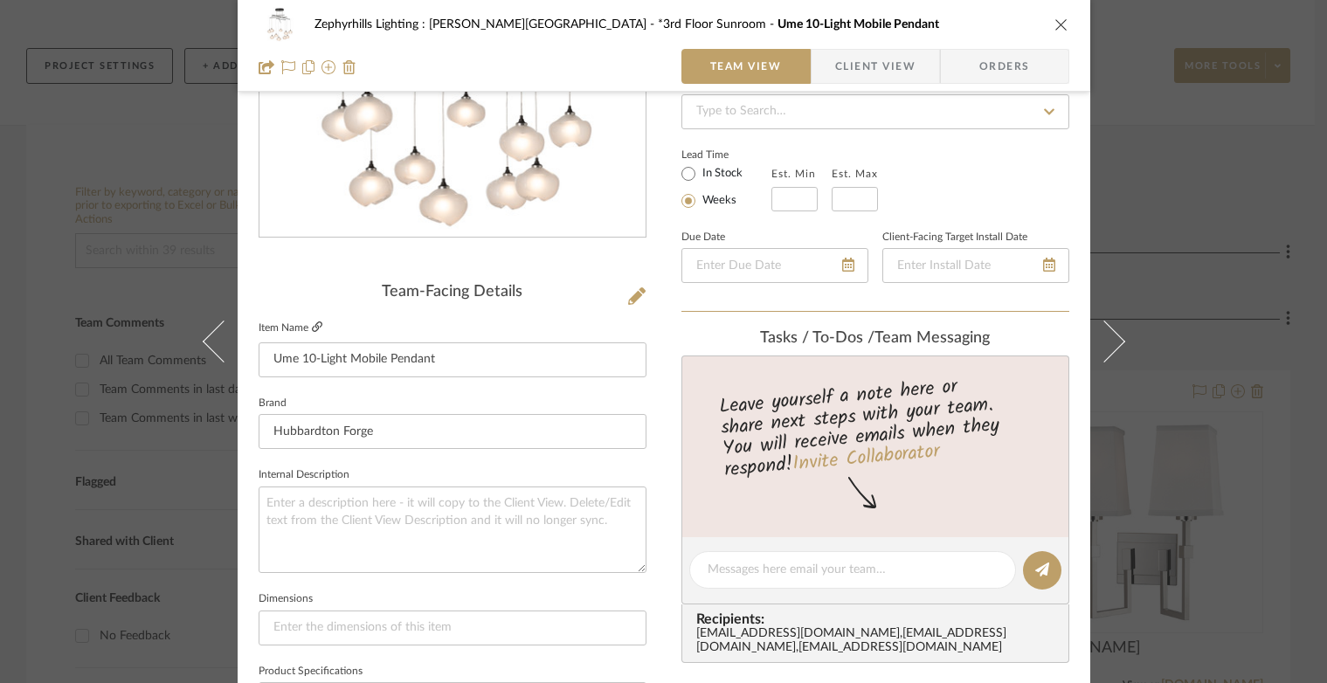
click at [312, 323] on icon at bounding box center [317, 326] width 10 height 10
